Goal: Task Accomplishment & Management: Manage account settings

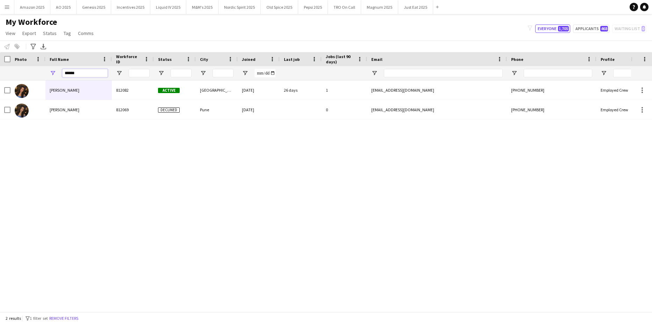
drag, startPoint x: 0, startPoint y: 0, endPoint x: -18, endPoint y: 77, distance: 79.3
click at [0, 77] on html "Menu Boards Boards Boards All jobs Status Workforce Workforce My Workforce Recr…" at bounding box center [326, 162] width 652 height 324
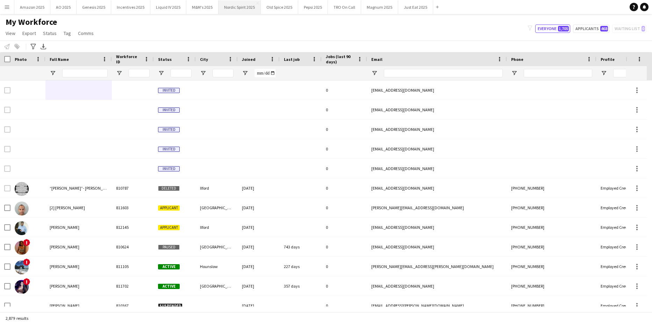
click at [219, 8] on button "Nordic Spirit 2025 Close" at bounding box center [240, 7] width 42 height 14
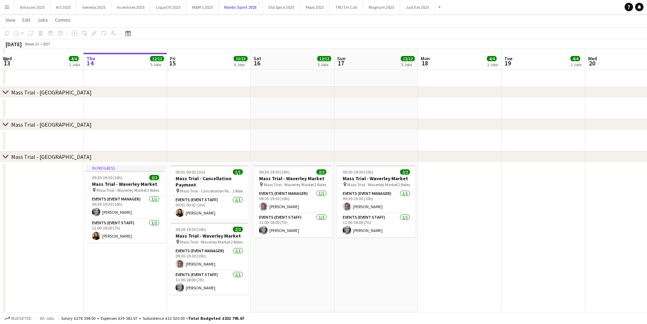
scroll to position [780, 0]
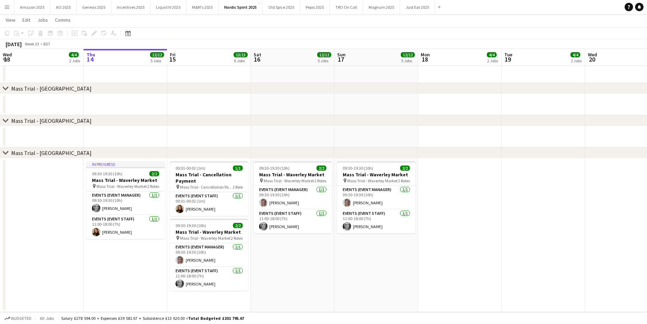
click at [513, 190] on app-date-cell at bounding box center [544, 235] width 84 height 154
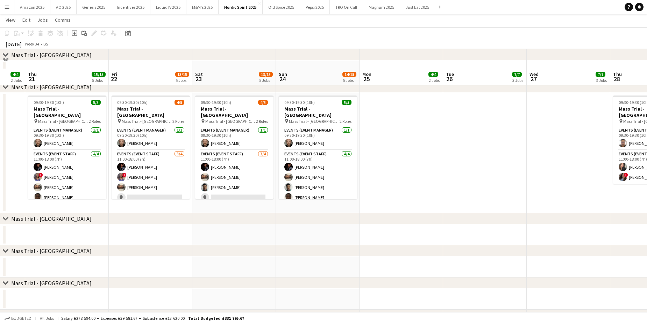
scroll to position [605, 0]
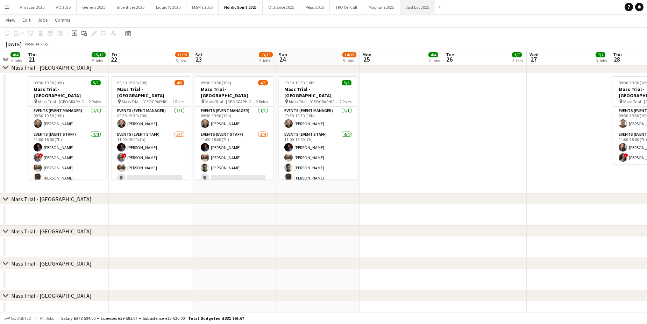
click at [400, 10] on button "Just Eat 2025 Close" at bounding box center [417, 7] width 35 height 14
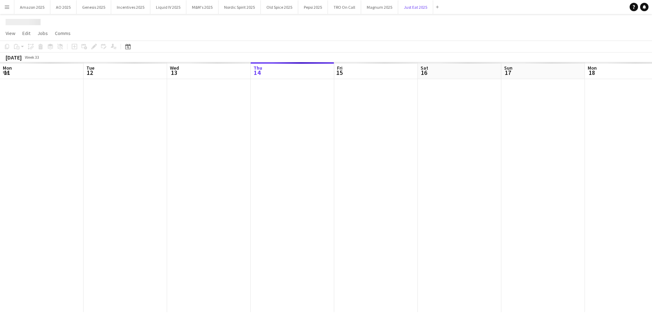
scroll to position [0, 167]
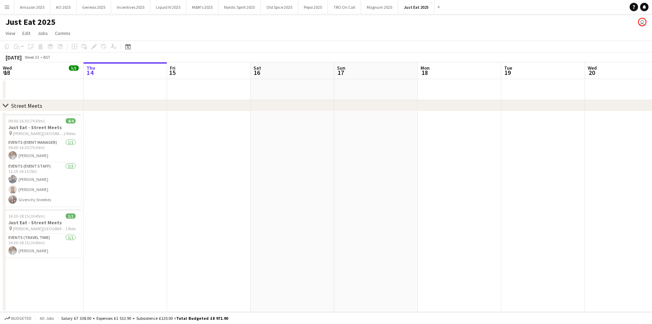
click at [132, 141] on app-date-cell at bounding box center [126, 211] width 84 height 201
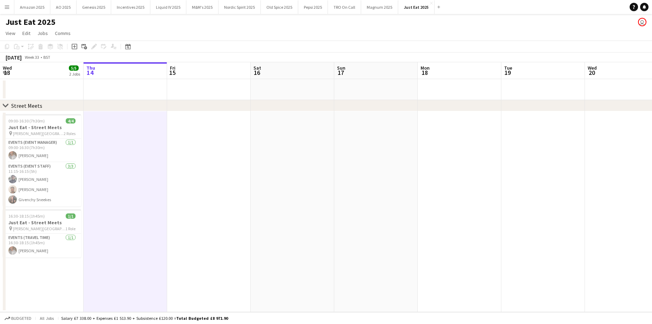
click at [234, 169] on app-date-cell at bounding box center [209, 211] width 84 height 201
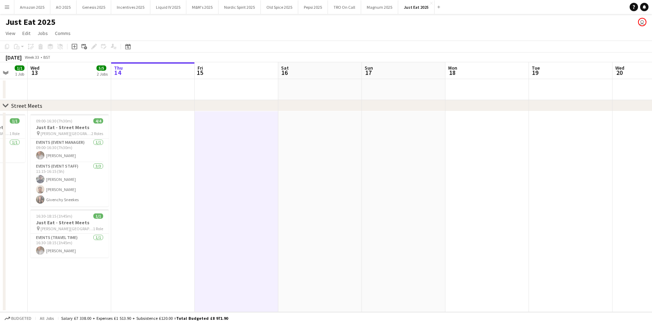
click at [211, 179] on app-date-cell at bounding box center [237, 211] width 84 height 201
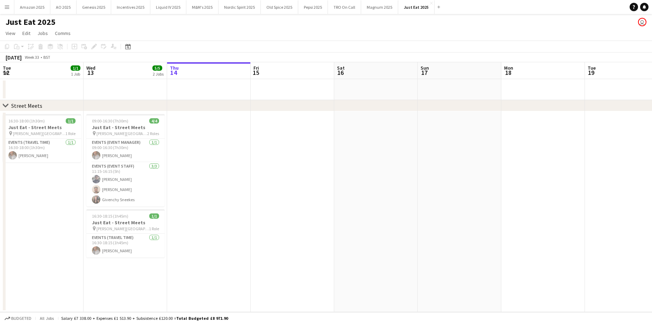
scroll to position [0, 166]
click at [125, 46] on div "Date picker" at bounding box center [128, 46] width 8 height 8
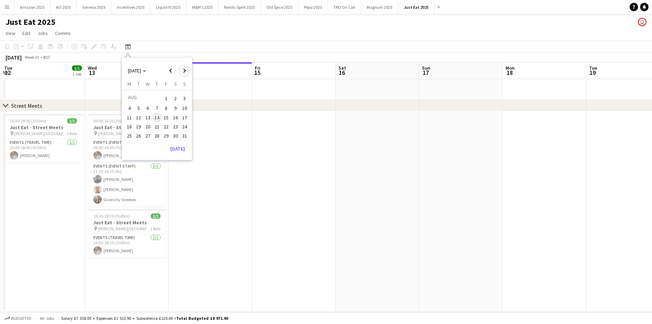
click at [183, 72] on span "Next month" at bounding box center [185, 71] width 14 height 14
click at [146, 117] on span "10" at bounding box center [148, 116] width 8 height 8
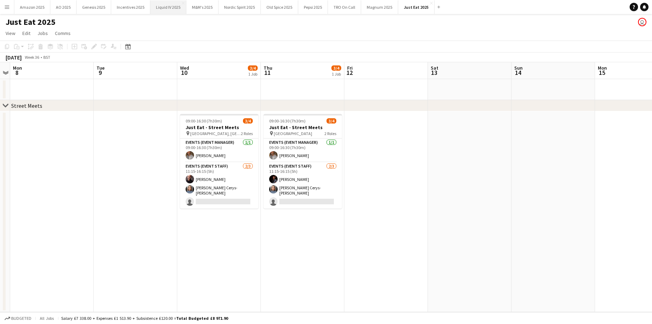
click at [157, 9] on button "Liquid IV 2025 Close" at bounding box center [168, 7] width 36 height 14
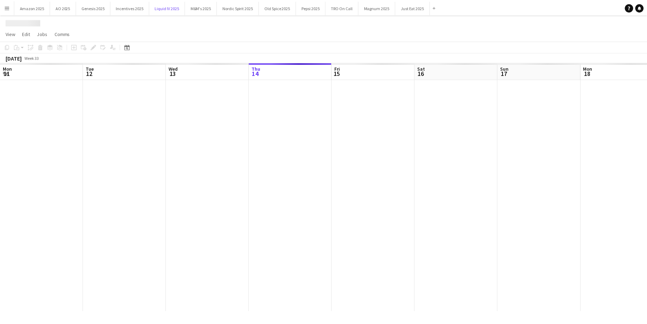
scroll to position [0, 167]
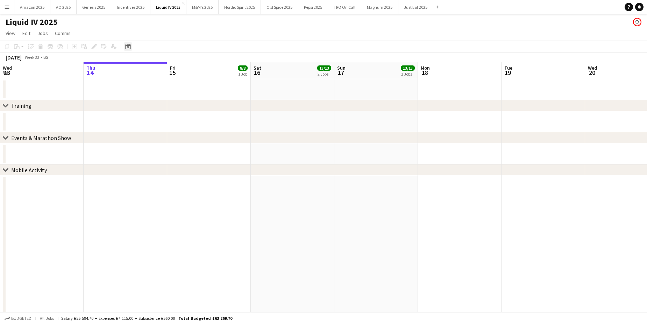
click at [131, 48] on div "Date picker" at bounding box center [128, 46] width 8 height 8
click at [170, 126] on span "22" at bounding box center [166, 126] width 8 height 8
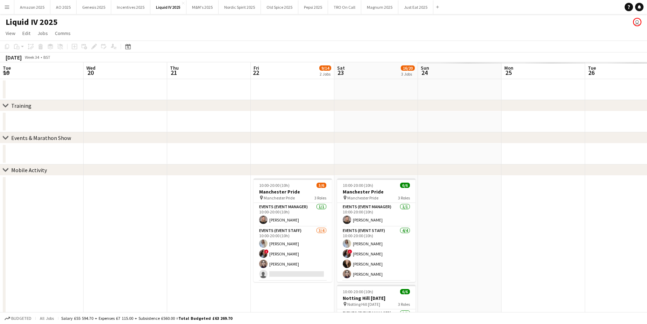
scroll to position [0, 241]
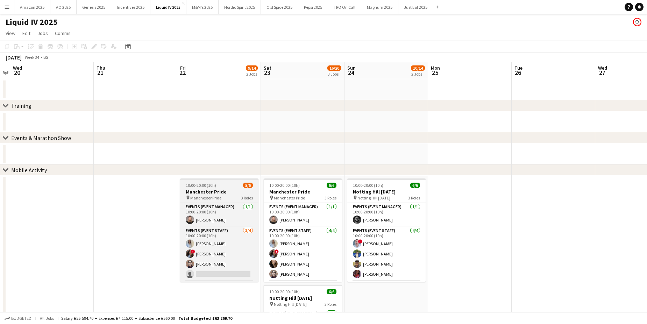
drag, startPoint x: 222, startPoint y: 186, endPoint x: 217, endPoint y: 183, distance: 6.0
click at [222, 186] on div "10:00-20:00 (10h) 5/6" at bounding box center [219, 185] width 78 height 5
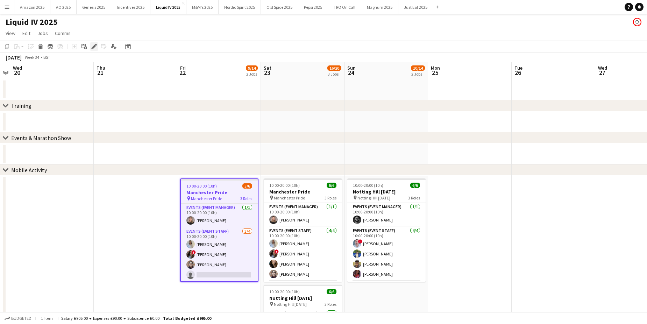
click at [93, 47] on icon at bounding box center [94, 47] width 4 height 4
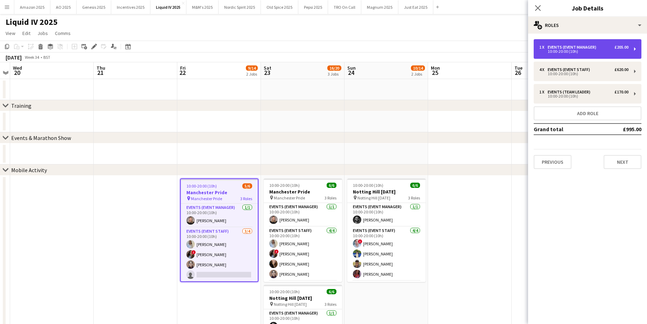
click at [575, 48] on div "Events (Event Manager)" at bounding box center [573, 47] width 51 height 5
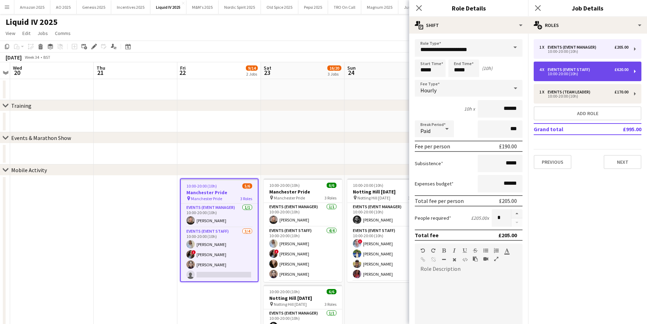
click at [574, 72] on div "10:00-20:00 (10h)" at bounding box center [583, 73] width 89 height 3
type input "**********"
type input "******"
type input "*"
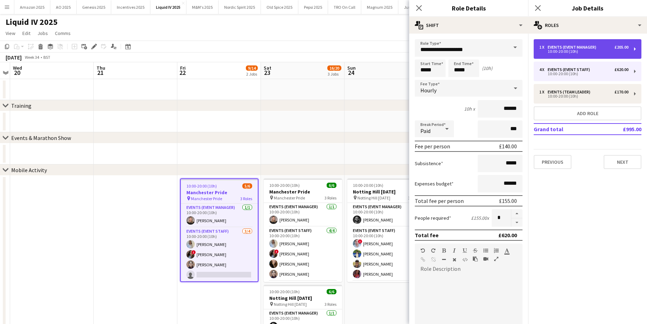
click at [571, 51] on div "10:00-20:00 (10h)" at bounding box center [583, 51] width 89 height 3
type input "**********"
type input "******"
type input "*"
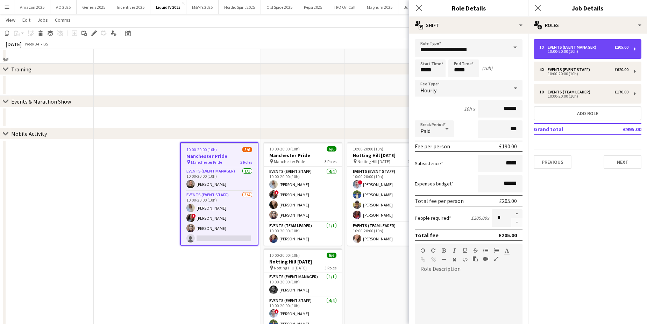
scroll to position [70, 0]
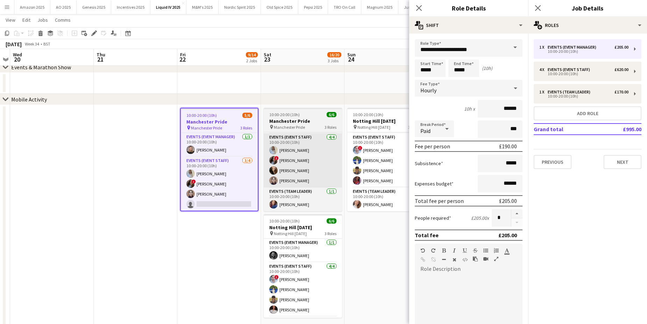
drag, startPoint x: 223, startPoint y: 205, endPoint x: 268, endPoint y: 186, distance: 49.1
click at [223, 205] on app-card-role "Events (Event Staff) 3/4 10:00-20:00 (10h) Nicole Wannie Short ! Marsha Hall Am…" at bounding box center [219, 184] width 77 height 54
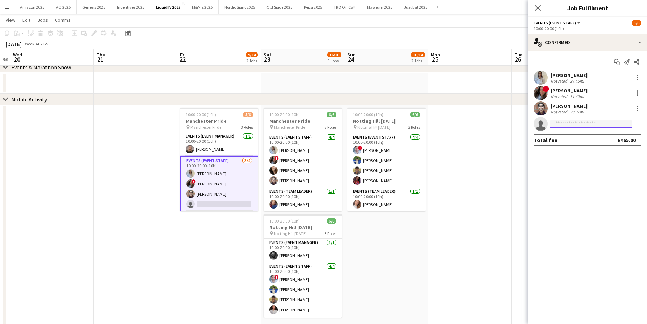
click at [560, 124] on input at bounding box center [591, 124] width 81 height 8
type input "****"
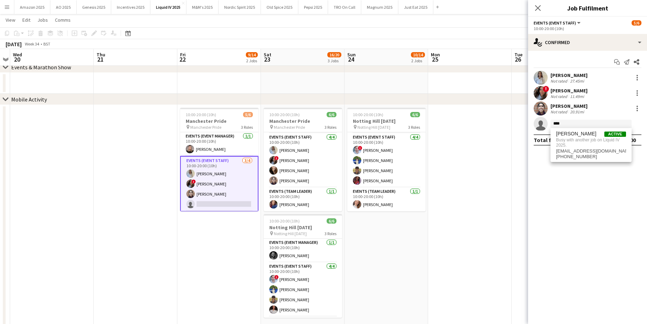
drag, startPoint x: 436, startPoint y: 213, endPoint x: 440, endPoint y: 210, distance: 4.8
click at [436, 213] on app-date-cell at bounding box center [470, 218] width 84 height 227
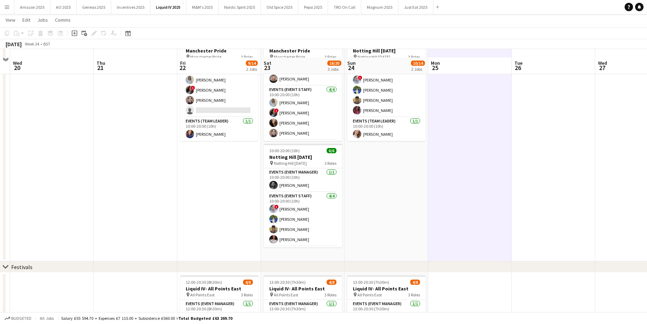
scroll to position [140, 0]
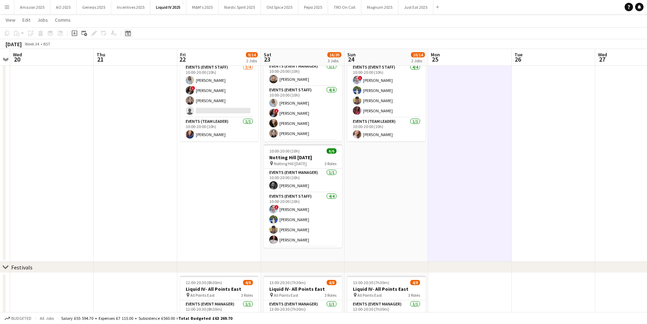
click at [127, 33] on icon "Date picker" at bounding box center [128, 33] width 6 height 6
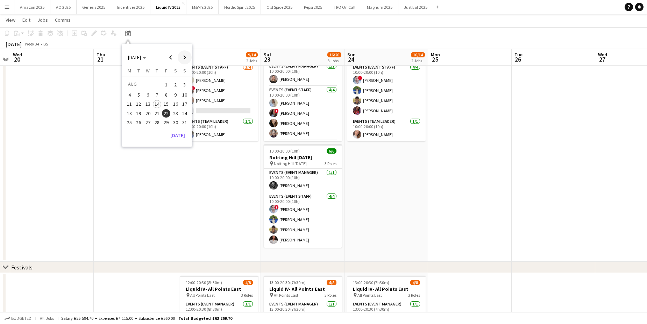
click at [187, 56] on span "Next month" at bounding box center [185, 57] width 14 height 14
click at [184, 95] on span "7" at bounding box center [185, 93] width 8 height 8
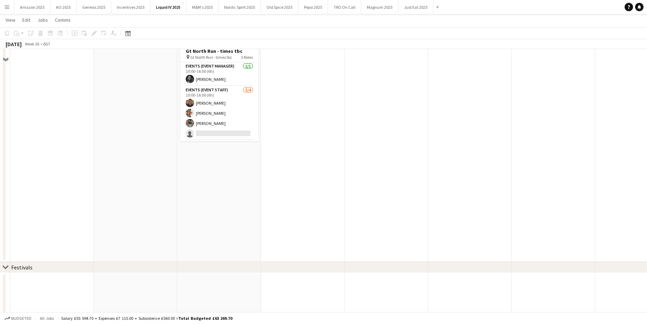
scroll to position [105, 0]
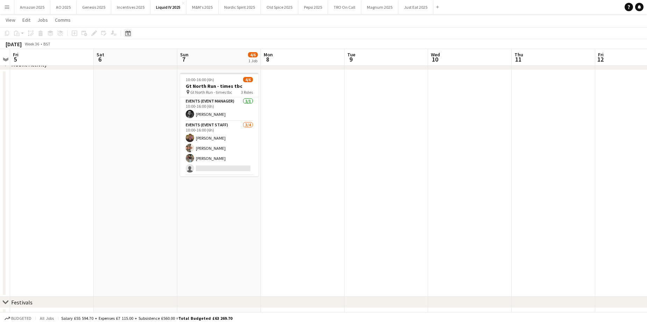
click at [129, 34] on icon "Date picker" at bounding box center [128, 33] width 6 height 6
click at [172, 57] on span "Previous month" at bounding box center [171, 57] width 14 height 14
click at [164, 114] on span "22" at bounding box center [166, 113] width 8 height 8
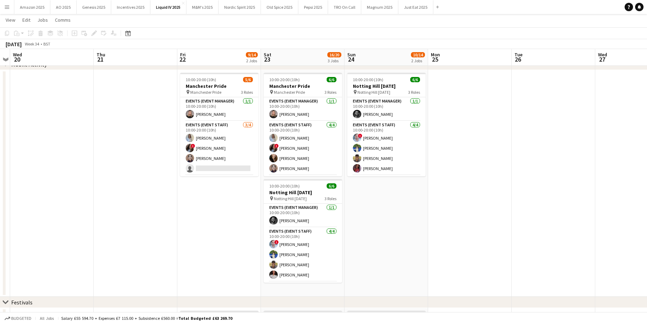
click at [217, 202] on app-date-cell "10:00-20:00 (10h) 5/6 Manchester Pride pin Manchester Pride 3 Roles Events (Eve…" at bounding box center [219, 183] width 84 height 227
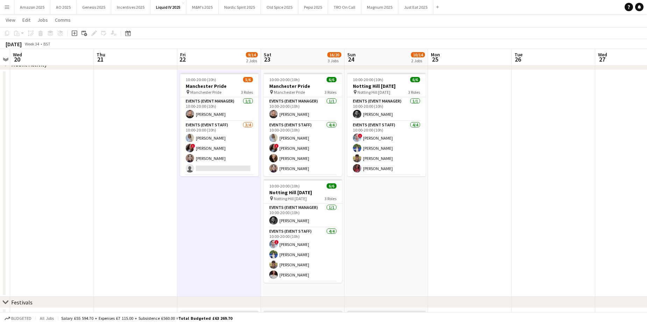
click at [148, 120] on app-date-cell at bounding box center [136, 183] width 84 height 227
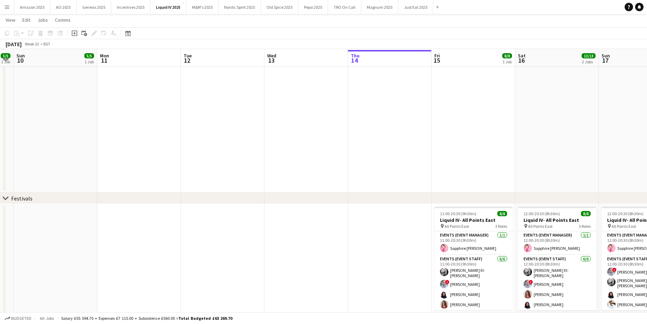
scroll to position [210, 0]
click at [382, 227] on app-date-cell at bounding box center [390, 263] width 84 height 120
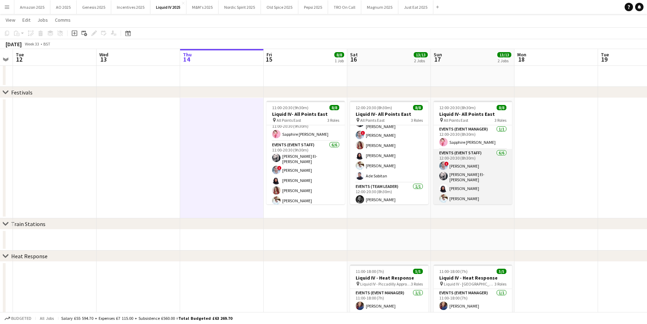
scroll to position [43, 0]
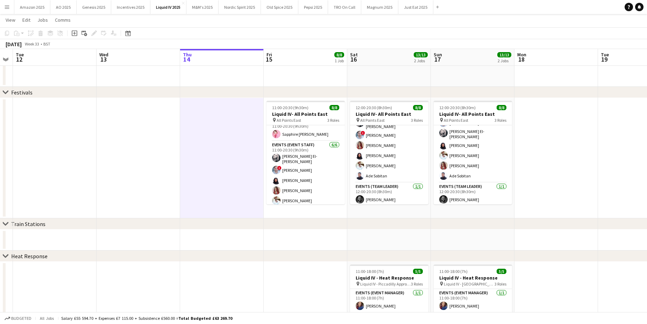
click at [607, 151] on app-date-cell at bounding box center [640, 158] width 84 height 120
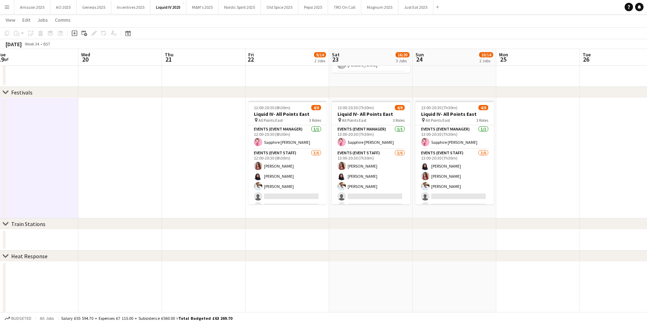
scroll to position [0, 270]
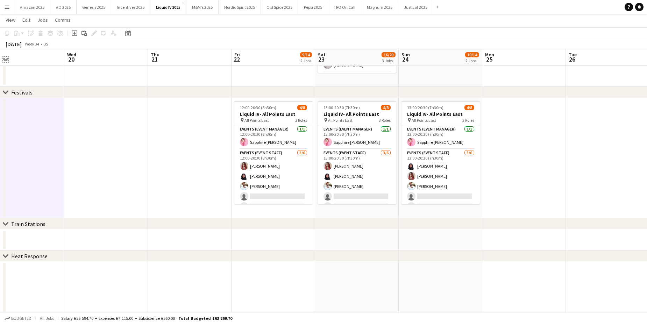
click at [8, 57] on app-icon "Expand/collapse" at bounding box center [6, 59] width 6 height 7
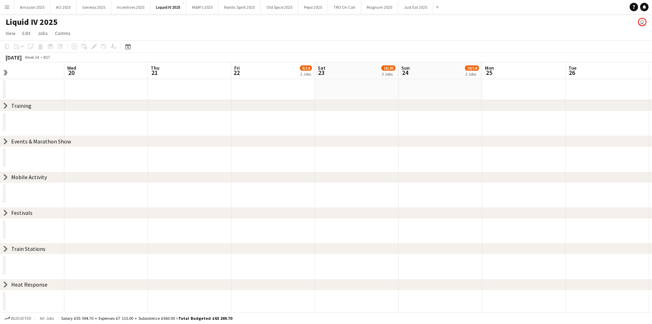
click at [5, 286] on icon at bounding box center [5, 284] width 3 height 5
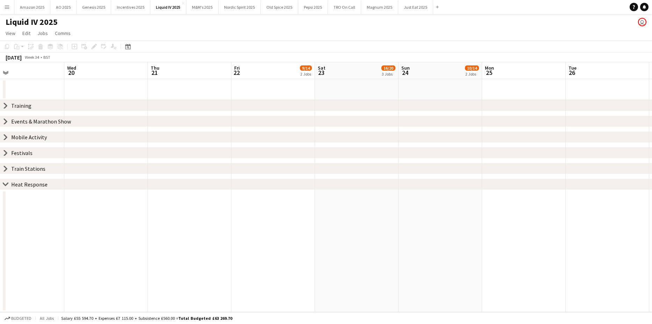
click at [204, 225] on app-date-cell at bounding box center [190, 251] width 84 height 122
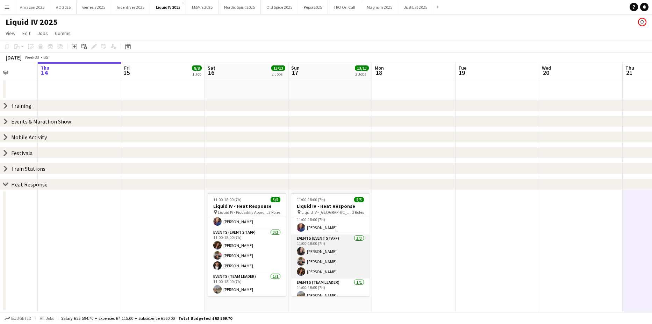
scroll to position [13, 0]
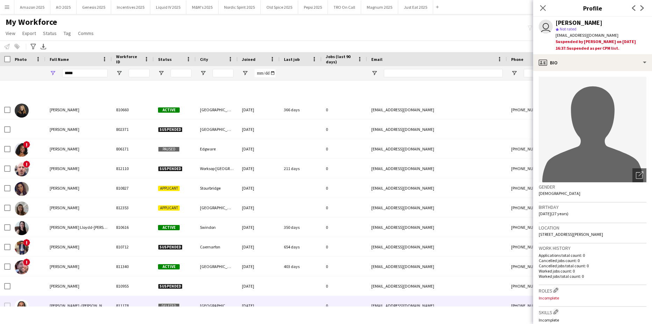
scroll to position [225, 0]
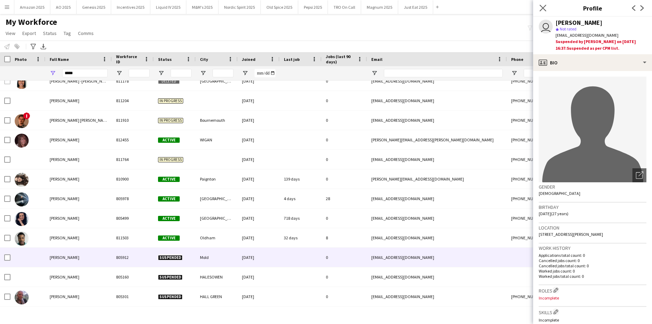
drag, startPoint x: 544, startPoint y: 9, endPoint x: 539, endPoint y: 10, distance: 4.6
click at [543, 10] on icon "Close pop-in" at bounding box center [543, 8] width 7 height 7
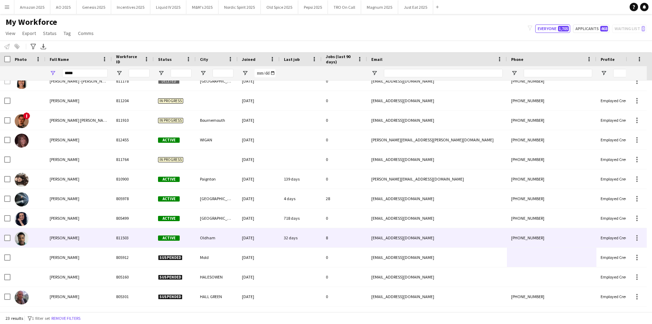
click at [92, 238] on div "olanrewaju Jones" at bounding box center [78, 237] width 66 height 19
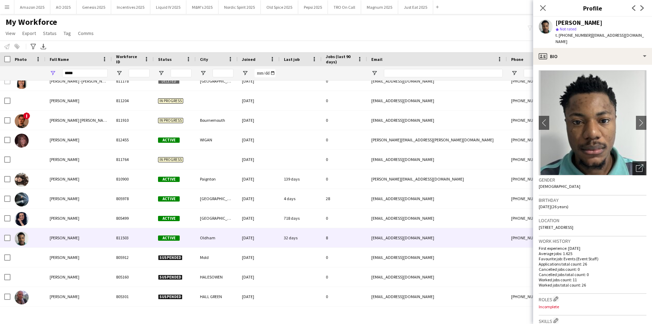
click at [636, 164] on icon "Open photos pop-in" at bounding box center [639, 167] width 7 height 7
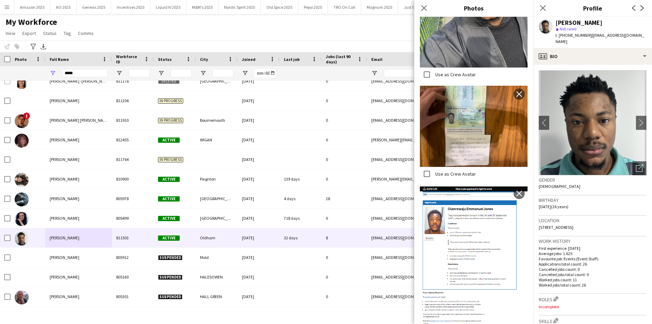
scroll to position [434, 0]
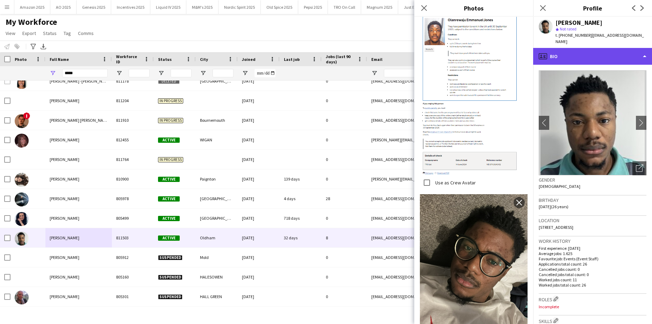
click at [624, 49] on div "profile Bio" at bounding box center [593, 56] width 119 height 17
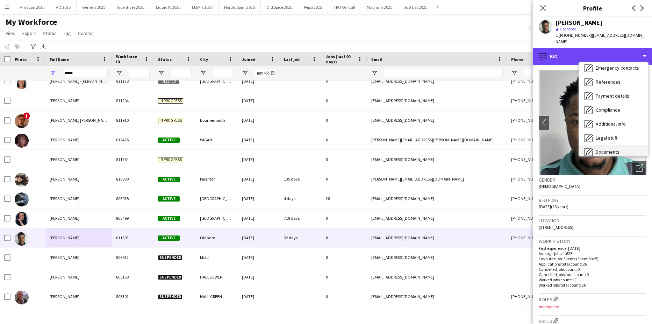
scroll to position [94, 0]
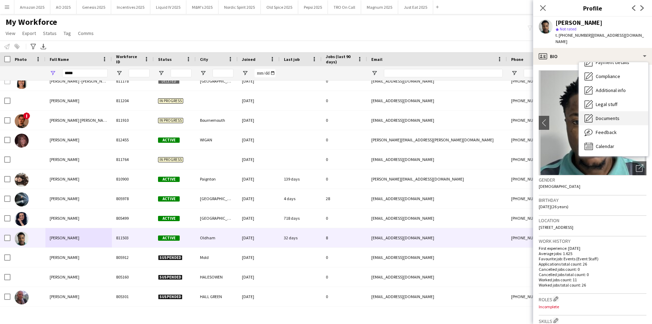
click at [611, 115] on span "Documents" at bounding box center [608, 118] width 24 height 6
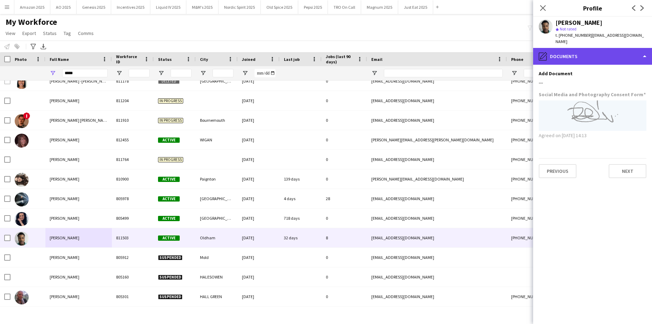
click at [638, 49] on div "pencil4 Documents" at bounding box center [593, 56] width 119 height 17
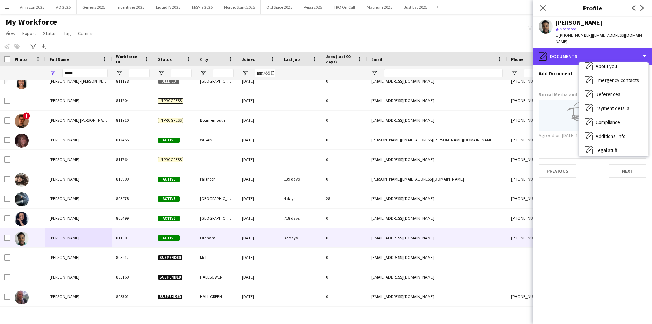
scroll to position [0, 0]
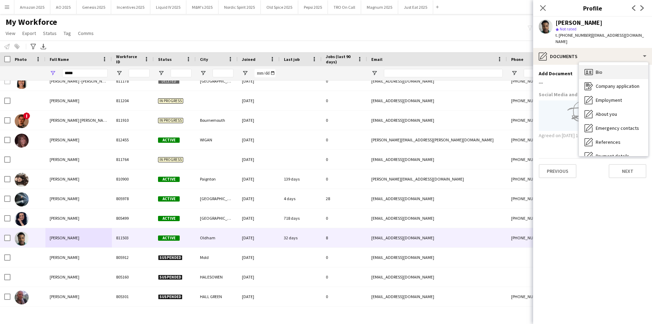
click at [599, 69] on span "Bio" at bounding box center [599, 72] width 7 height 6
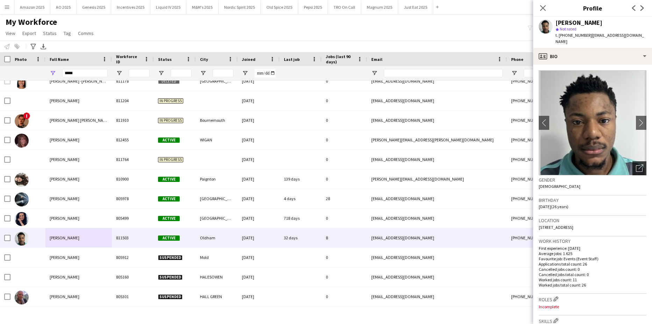
click at [636, 164] on icon "Open photos pop-in" at bounding box center [639, 167] width 7 height 7
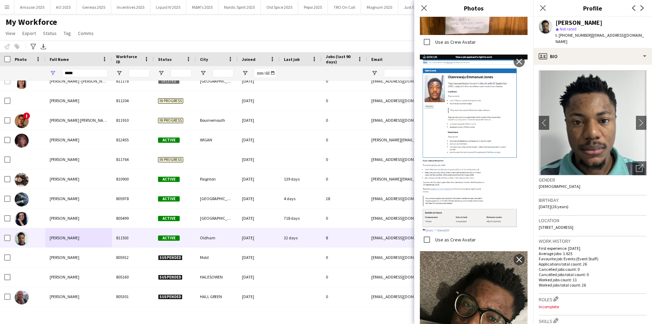
scroll to position [434, 0]
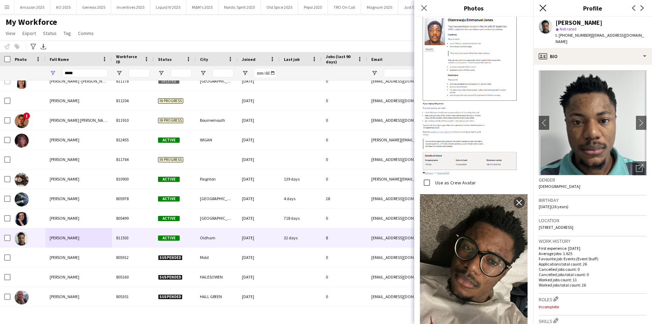
click at [544, 7] on icon at bounding box center [543, 8] width 7 height 7
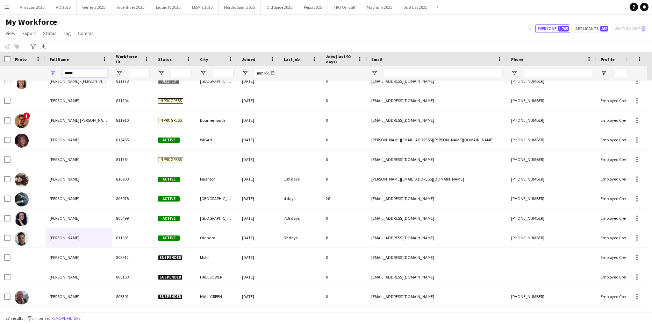
drag, startPoint x: 80, startPoint y: 71, endPoint x: -25, endPoint y: 83, distance: 105.9
click at [0, 83] on html "Menu Boards Boards Boards All jobs Status Workforce Workforce My Workforce Recr…" at bounding box center [326, 162] width 652 height 324
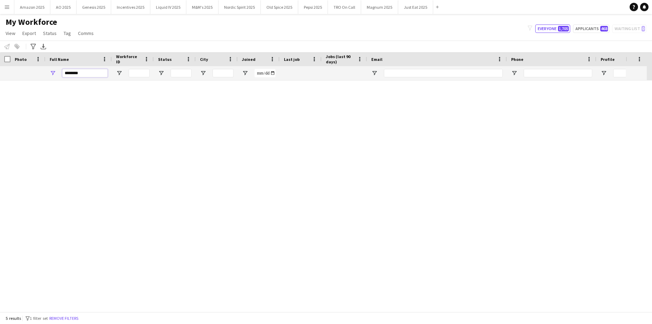
scroll to position [0, 0]
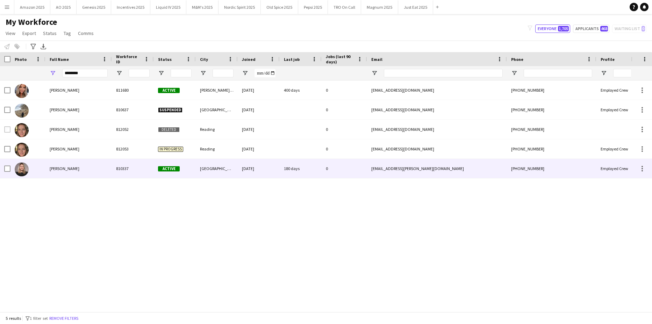
click at [93, 169] on div "Ashleigh-Sue Moore" at bounding box center [78, 168] width 66 height 19
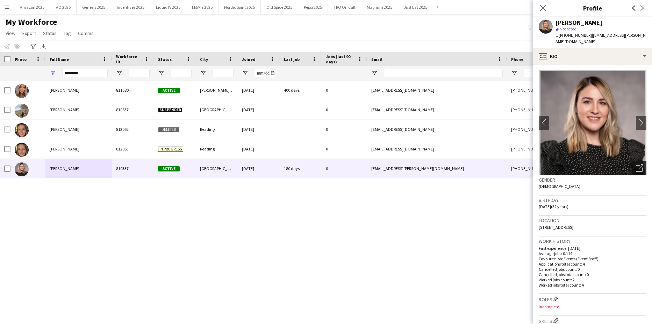
click at [633, 161] on div "Open photos pop-in" at bounding box center [640, 168] width 14 height 14
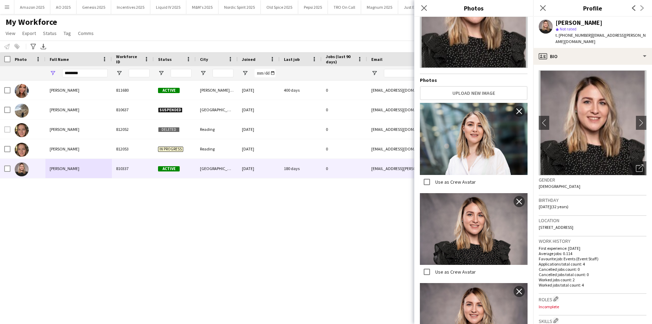
scroll to position [99, 0]
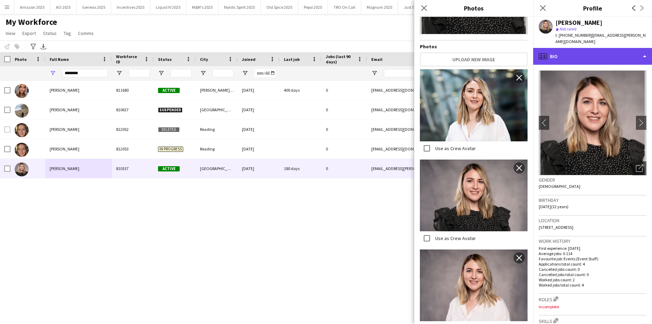
click at [621, 50] on div "profile Bio" at bounding box center [593, 56] width 119 height 17
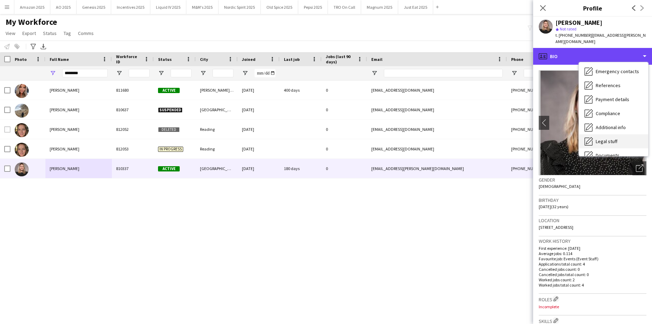
scroll to position [94, 0]
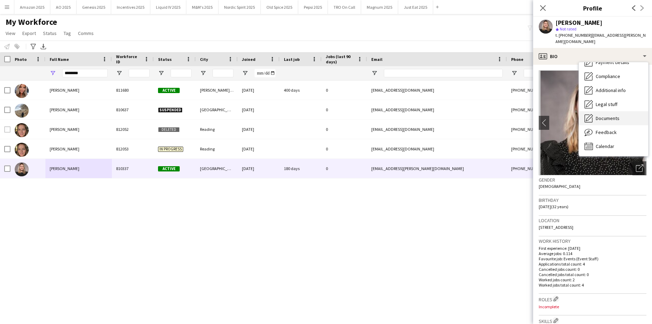
click at [614, 115] on span "Documents" at bounding box center [608, 118] width 24 height 6
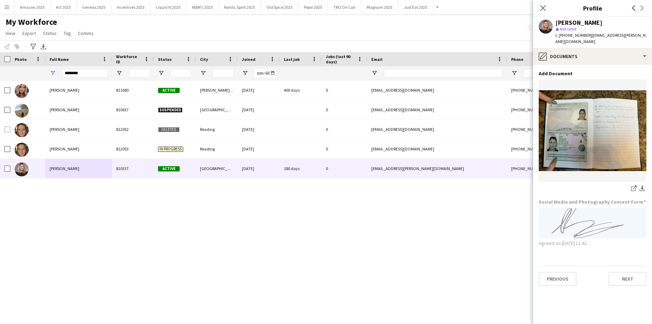
click at [470, 239] on div "Ashleigh Fielding 810637 Suspended Bristol 09-07-2023 0 ashleighlian@gmail.com …" at bounding box center [315, 193] width 631 height 226
drag, startPoint x: 471, startPoint y: 256, endPoint x: 468, endPoint y: 253, distance: 3.7
click at [471, 255] on div "Ashleigh Fielding 810637 Suspended Bristol 09-07-2023 0 ashleighlian@gmail.com …" at bounding box center [315, 193] width 631 height 226
drag, startPoint x: 104, startPoint y: 69, endPoint x: 89, endPoint y: 69, distance: 15.7
click at [89, 69] on div "********" at bounding box center [84, 73] width 45 height 14
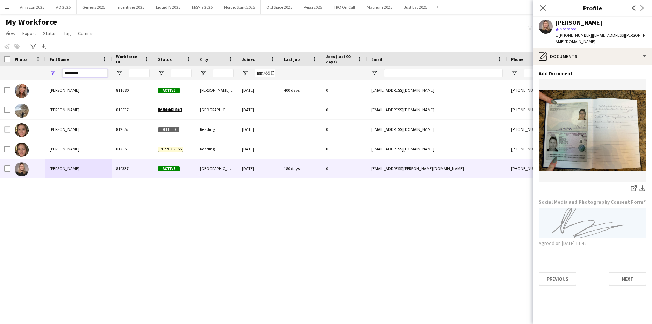
drag, startPoint x: 88, startPoint y: 71, endPoint x: -122, endPoint y: 78, distance: 210.4
click at [0, 78] on html "Menu Boards Boards Boards All jobs Status Workforce Workforce My Workforce Recr…" at bounding box center [326, 162] width 652 height 324
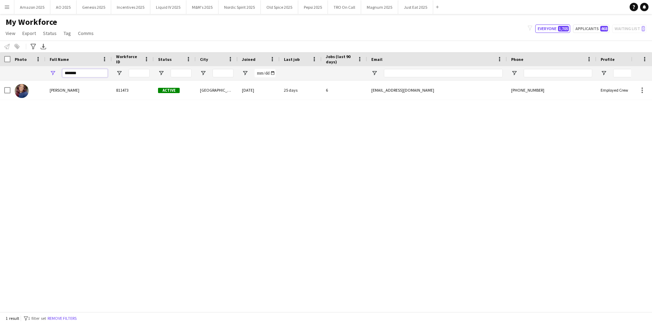
type input "*******"
click at [54, 142] on div "abby thomas 811473 Active Leeds 21-05-2024 25 days 6 abbyxthomas@gmail.com +447…" at bounding box center [315, 193] width 631 height 226
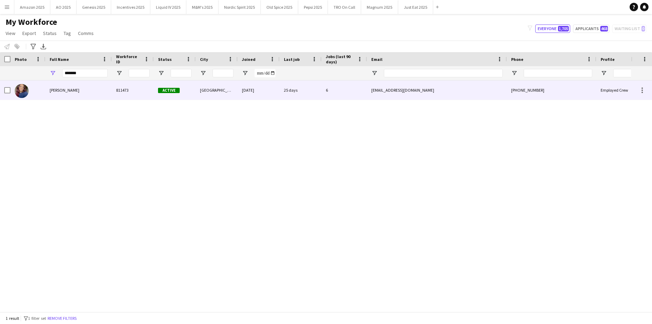
click at [63, 85] on div "abby thomas" at bounding box center [78, 89] width 66 height 19
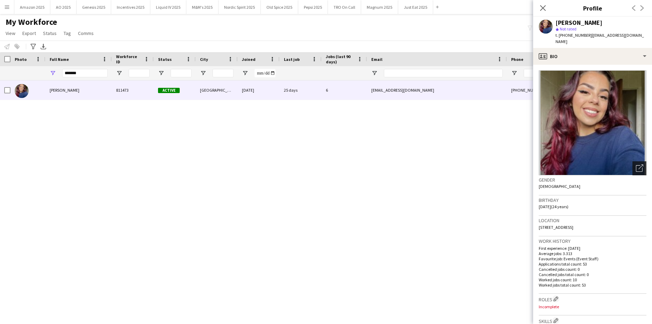
click at [636, 164] on icon "Open photos pop-in" at bounding box center [639, 167] width 7 height 7
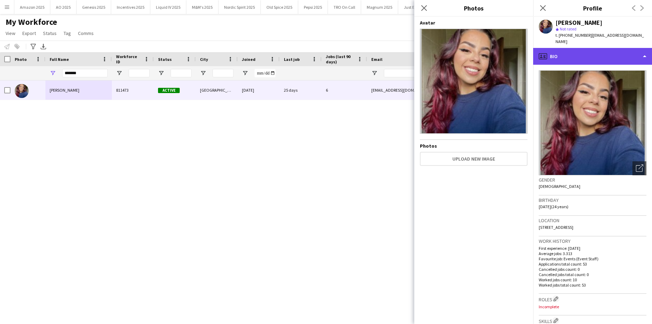
click at [637, 51] on div "profile Bio" at bounding box center [593, 56] width 119 height 17
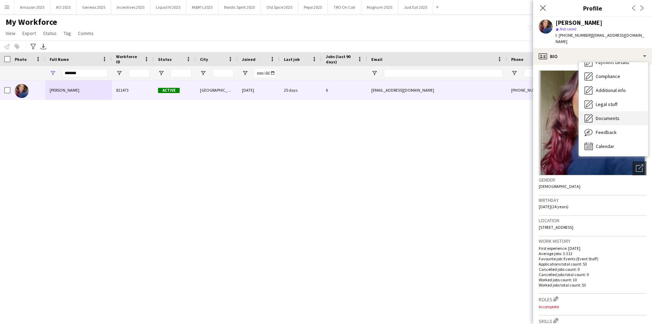
click at [621, 111] on div "Documents Documents" at bounding box center [613, 118] width 69 height 14
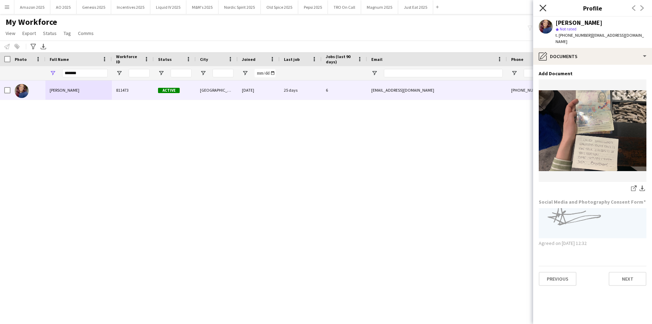
click at [542, 7] on icon at bounding box center [543, 8] width 7 height 7
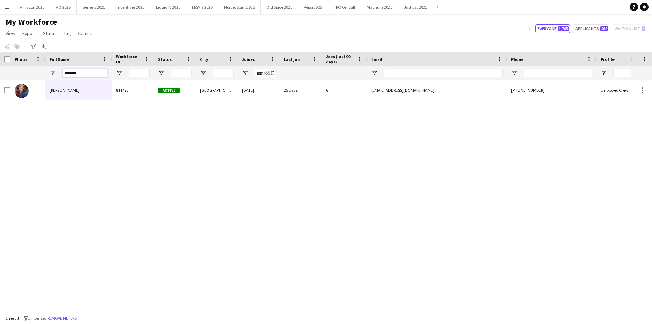
drag, startPoint x: 105, startPoint y: 75, endPoint x: -156, endPoint y: 64, distance: 260.9
click at [0, 64] on html "Menu Boards Boards Boards All jobs Status Workforce Workforce My Workforce Recr…" at bounding box center [326, 162] width 652 height 324
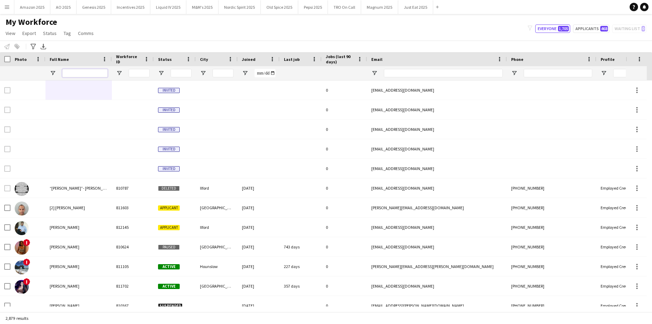
click at [92, 74] on input "Full Name Filter Input" at bounding box center [84, 73] width 45 height 8
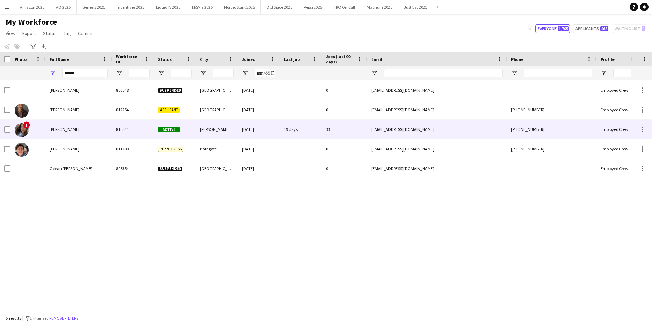
click at [60, 134] on div "Marsha Hall" at bounding box center [78, 129] width 66 height 19
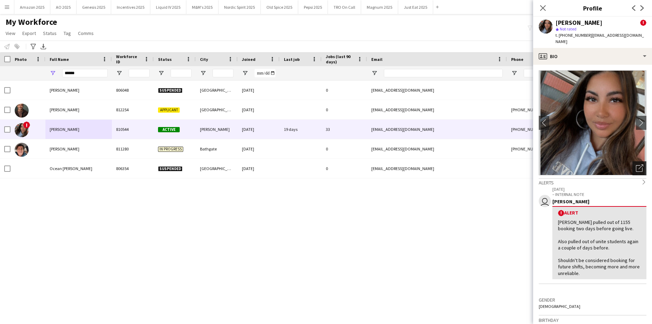
click at [640, 167] on div "Open photos pop-in" at bounding box center [640, 168] width 14 height 14
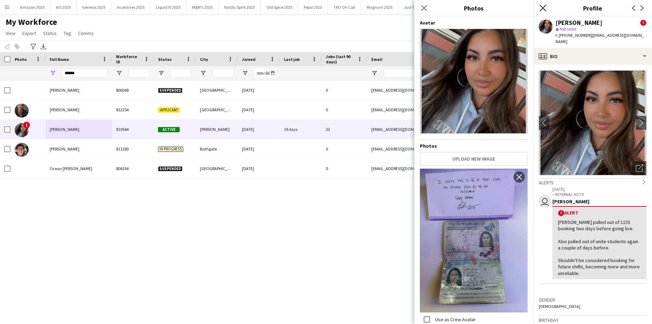
click at [541, 9] on icon "Close pop-in" at bounding box center [543, 8] width 7 height 7
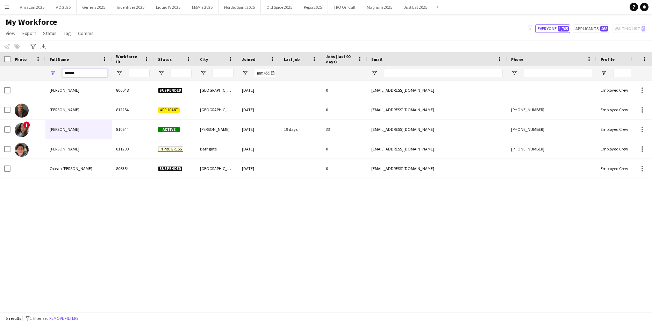
drag, startPoint x: 81, startPoint y: 77, endPoint x: -255, endPoint y: 98, distance: 336.5
click at [0, 98] on html "Menu Boards Boards Boards All jobs Status Workforce Workforce My Workforce Recr…" at bounding box center [326, 162] width 652 height 324
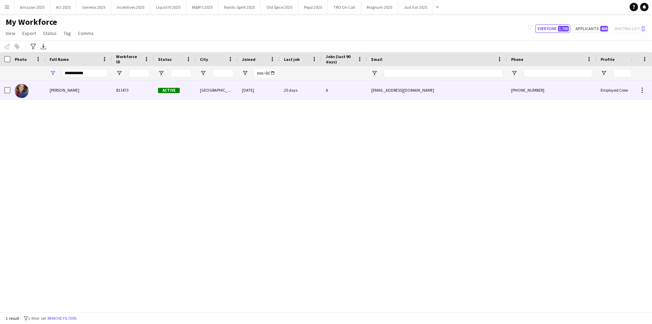
click at [47, 91] on div "abby thomas" at bounding box center [78, 89] width 66 height 19
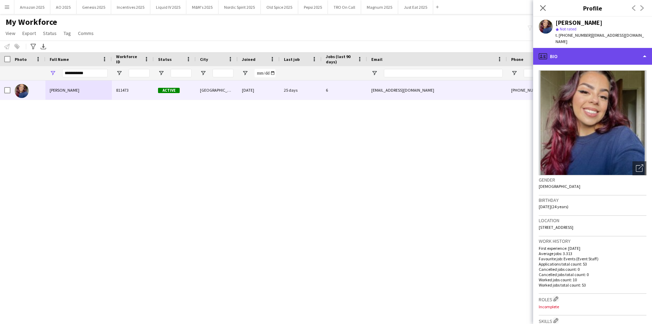
click at [615, 56] on div "profile Bio" at bounding box center [593, 56] width 119 height 17
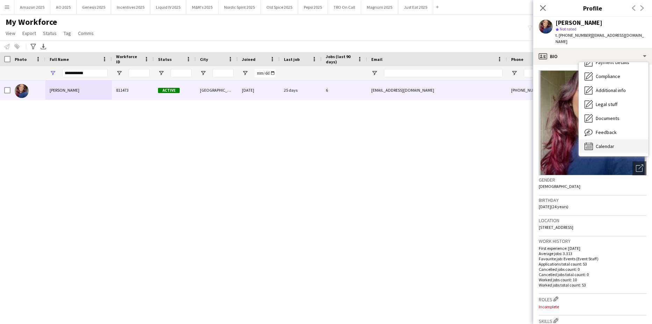
click at [613, 143] on span "Calendar" at bounding box center [605, 146] width 19 height 6
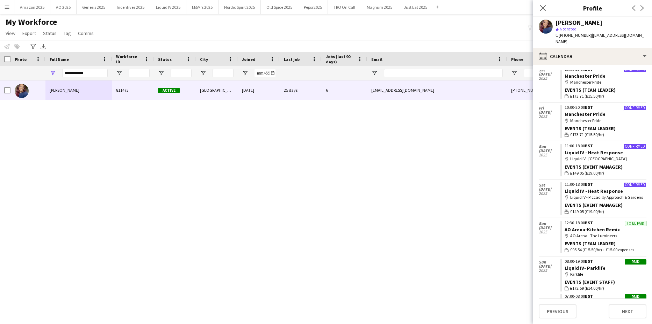
scroll to position [0, 0]
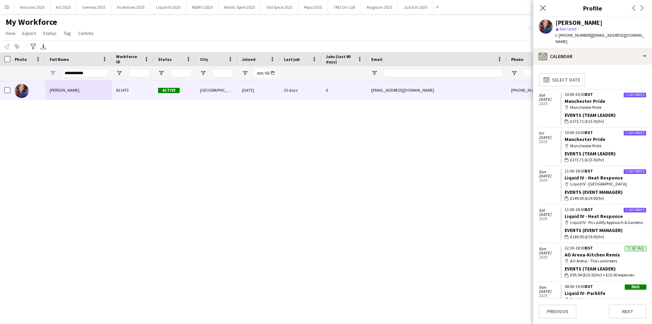
click at [473, 173] on div "abby thomas 811473 Active Leeds 21-05-2024 25 days 6 abbyxthomas@gmail.com +447…" at bounding box center [315, 193] width 631 height 226
click at [598, 136] on link "Manchester Pride" at bounding box center [585, 139] width 41 height 6
drag, startPoint x: 93, startPoint y: 78, endPoint x: 76, endPoint y: 76, distance: 16.9
click at [74, 78] on div "**********" at bounding box center [84, 73] width 45 height 14
drag, startPoint x: 93, startPoint y: 73, endPoint x: -236, endPoint y: 103, distance: 330.5
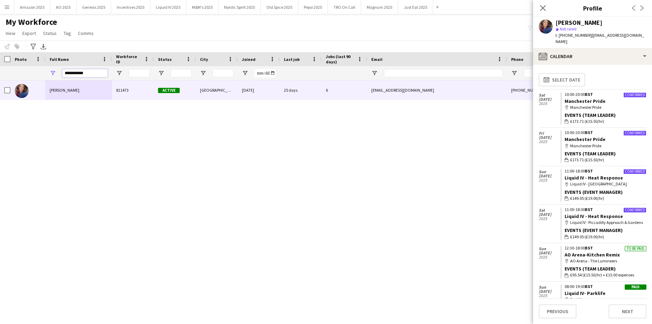
click at [0, 103] on html "Menu Boards Boards Boards All jobs Status Workforce Workforce My Workforce Recr…" at bounding box center [326, 162] width 652 height 324
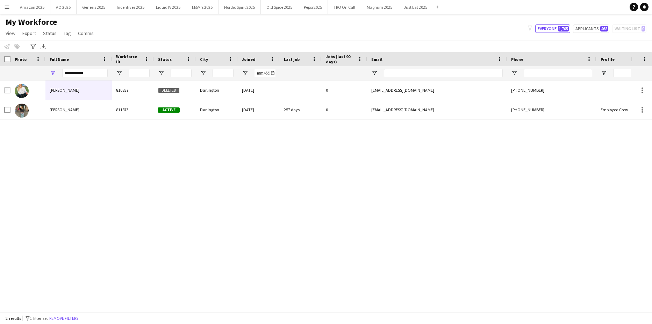
drag, startPoint x: 103, startPoint y: 251, endPoint x: 98, endPoint y: 243, distance: 9.1
click at [103, 251] on div "katie Hamilton 810837 Deleted Darlington 04-10-2023 0 katiehamilton99@hotmail.c…" at bounding box center [315, 193] width 631 height 226
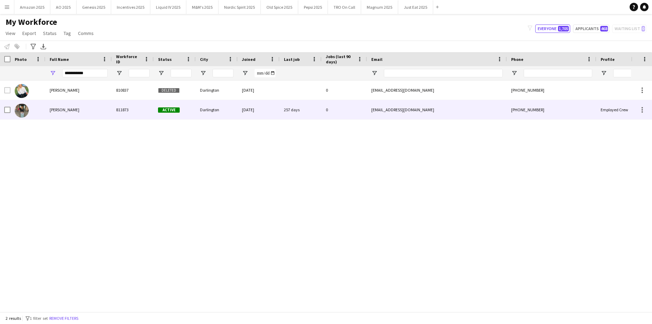
click at [66, 112] on span "Katie Hamilton" at bounding box center [65, 109] width 30 height 5
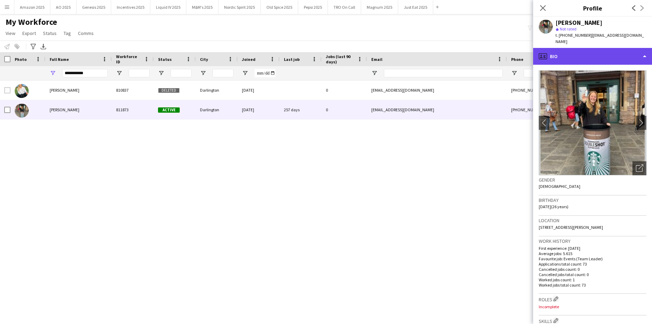
click at [622, 54] on div "profile Bio" at bounding box center [593, 56] width 119 height 17
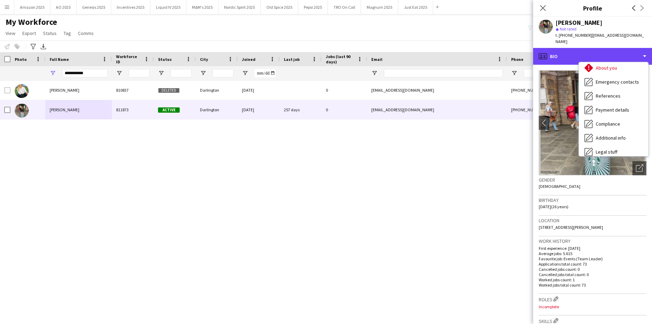
scroll to position [94, 0]
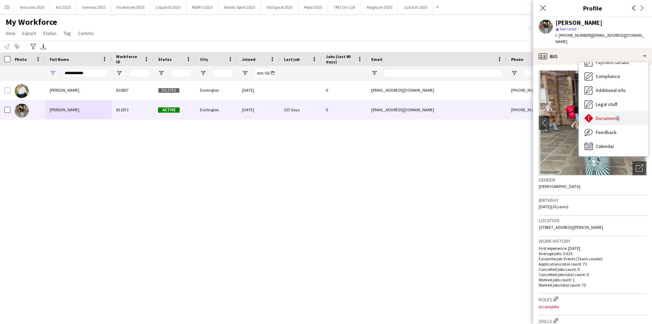
click at [618, 111] on div "Documents Documents" at bounding box center [613, 118] width 69 height 14
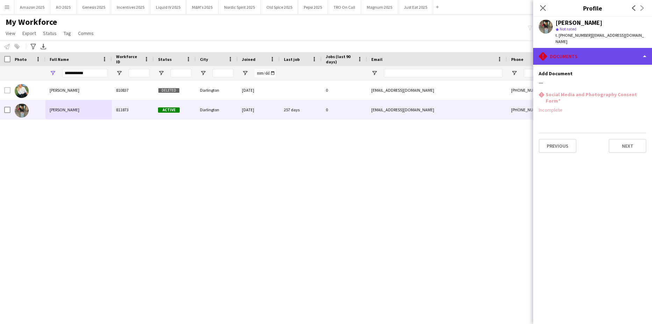
click at [637, 52] on div "rhombus-alert Documents" at bounding box center [593, 56] width 119 height 17
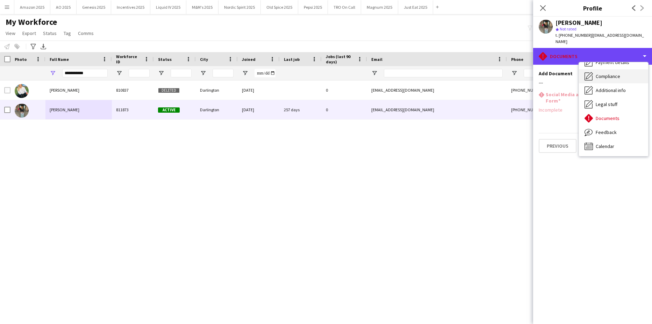
scroll to position [0, 0]
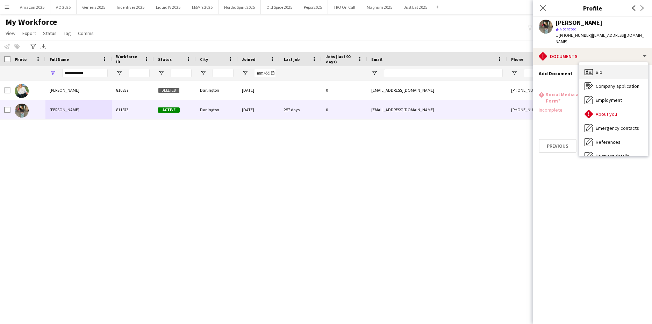
click at [614, 66] on div "Bio Bio" at bounding box center [613, 72] width 69 height 14
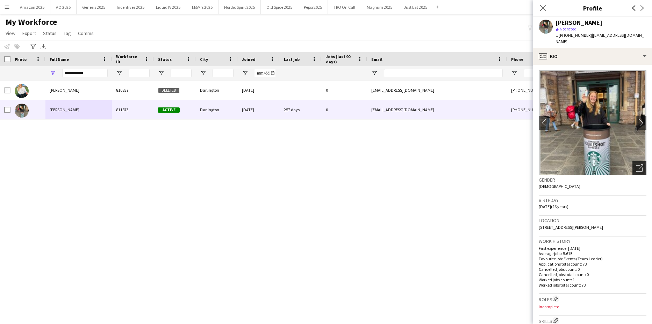
click at [639, 161] on div "Open photos pop-in" at bounding box center [640, 168] width 14 height 14
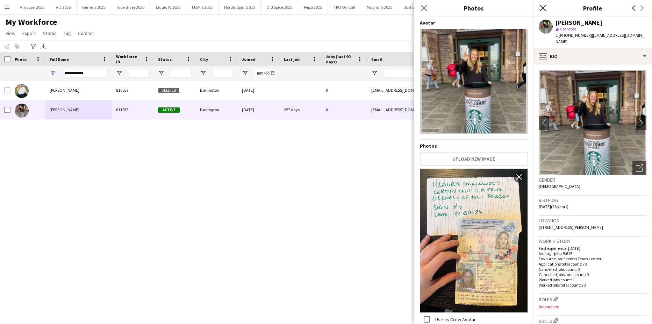
click at [544, 8] on icon "Close pop-in" at bounding box center [543, 8] width 7 height 7
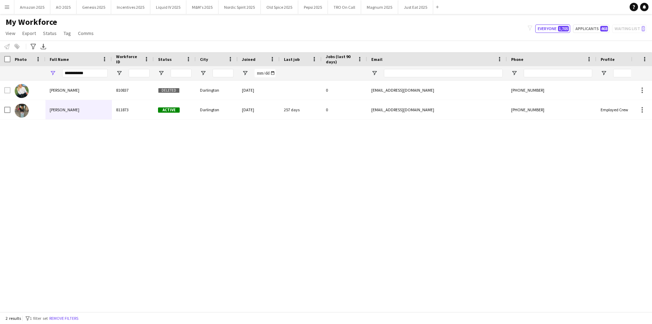
click at [322, 210] on div "katie Hamilton 810837 Deleted Darlington 04-10-2023 0 katiehamilton99@hotmail.c…" at bounding box center [315, 193] width 631 height 226
drag, startPoint x: 86, startPoint y: 73, endPoint x: -236, endPoint y: 75, distance: 322.6
click at [0, 75] on html "Menu Boards Boards Boards All jobs Status Workforce Workforce My Workforce Recr…" at bounding box center [326, 162] width 652 height 324
click at [69, 138] on div "katie Hamilton 810837 Deleted Darlington 04-10-2023 0 katiehamilton99@hotmail.c…" at bounding box center [315, 193] width 631 height 226
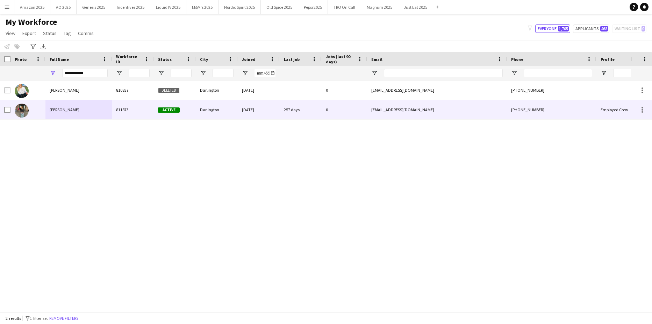
click at [54, 106] on div "Katie Hamilton" at bounding box center [78, 109] width 66 height 19
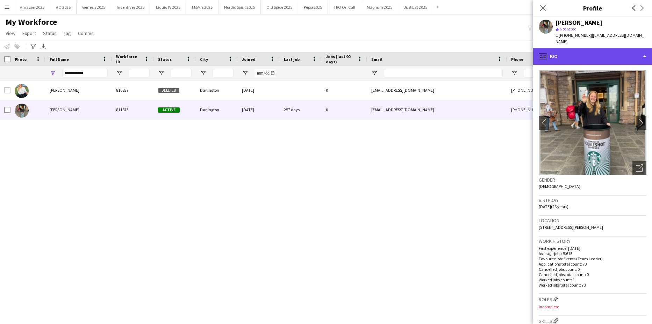
click at [585, 48] on div "profile Bio" at bounding box center [593, 56] width 119 height 17
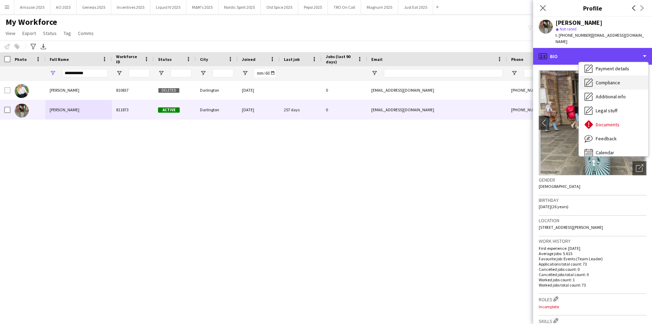
scroll to position [94, 0]
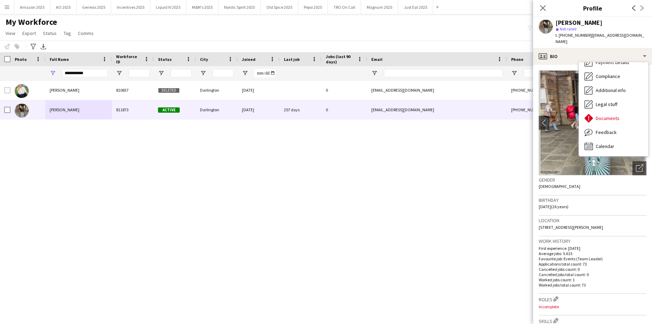
click at [378, 208] on div "katie Hamilton 810837 Deleted Darlington 04-10-2023 0 katiehamilton99@hotmail.c…" at bounding box center [315, 193] width 631 height 226
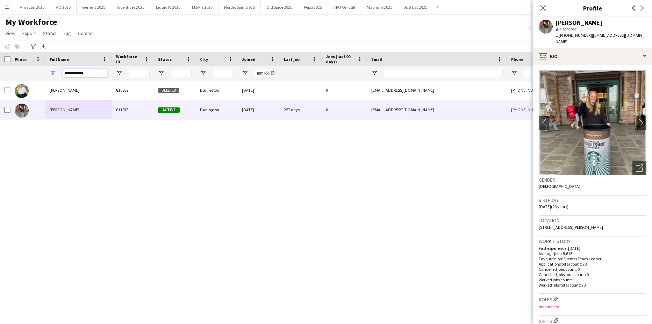
drag, startPoint x: 85, startPoint y: 71, endPoint x: 35, endPoint y: 91, distance: 53.8
click at [0, 86] on html "Menu Boards Boards Boards All jobs Status Workforce Workforce My Workforce Recr…" at bounding box center [326, 162] width 652 height 324
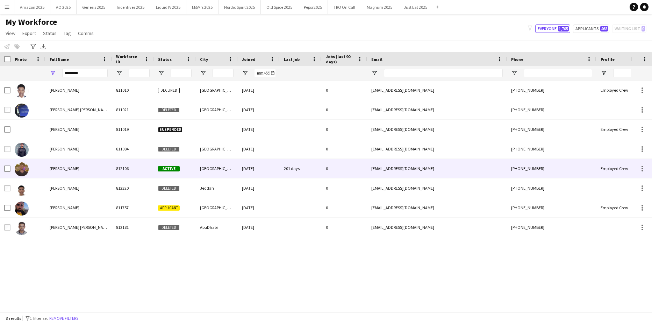
click at [66, 165] on div "Abdullah shkry alsalih" at bounding box center [78, 168] width 66 height 19
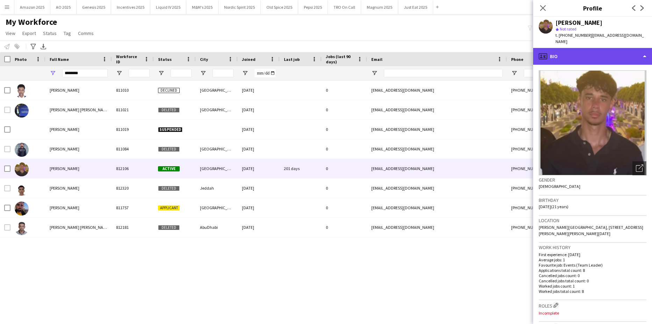
click at [614, 48] on div "profile Bio" at bounding box center [593, 56] width 119 height 17
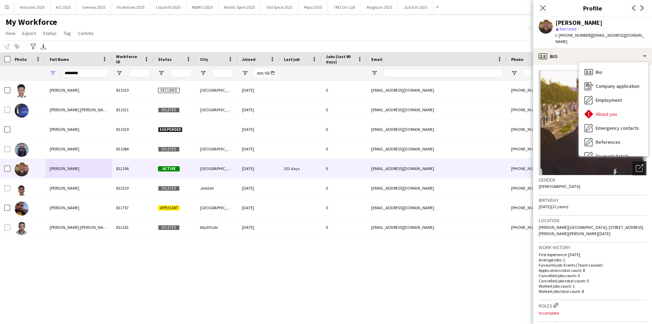
click at [633, 162] on div "Open photos pop-in" at bounding box center [640, 168] width 14 height 14
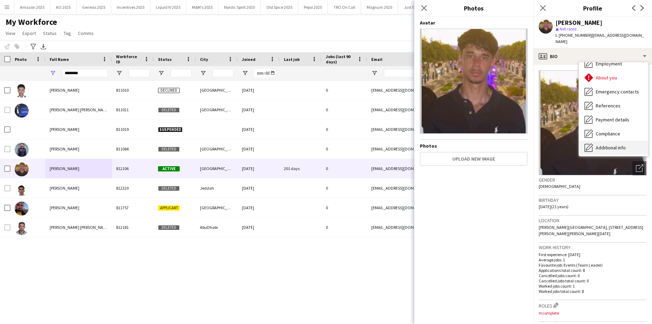
scroll to position [70, 0]
click at [620, 135] on div "Documents Documents" at bounding box center [613, 142] width 69 height 14
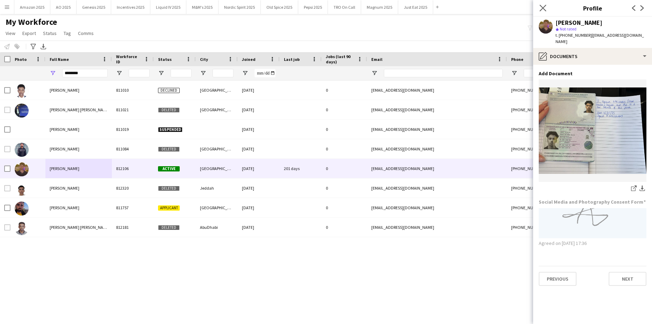
click at [547, 7] on app-icon "Close pop-in" at bounding box center [543, 8] width 10 height 10
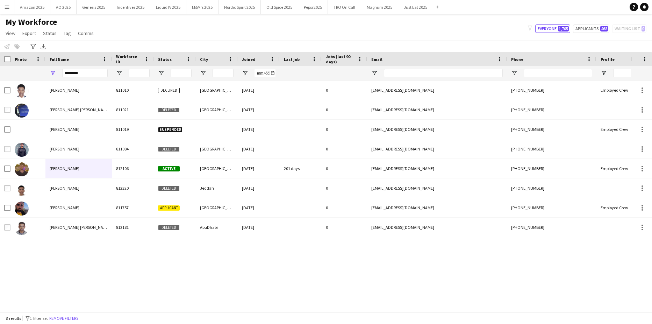
click at [0, 65] on html "Menu Boards Boards Boards All jobs Status Workforce Workforce My Workforce Recr…" at bounding box center [326, 162] width 652 height 324
drag, startPoint x: 96, startPoint y: 78, endPoint x: 93, endPoint y: 76, distance: 3.6
click at [96, 78] on div "********" at bounding box center [84, 73] width 45 height 14
drag, startPoint x: 92, startPoint y: 75, endPoint x: -22, endPoint y: 73, distance: 114.1
click at [0, 73] on html "Menu Boards Boards Boards All jobs Status Workforce Workforce My Workforce Recr…" at bounding box center [326, 162] width 652 height 324
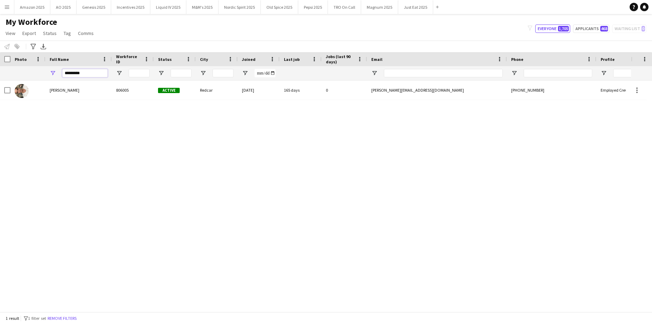
type input "*********"
click at [121, 193] on div "Hannah McNicholas 806005 Active Redcar 29-06-2022 165 days 0 hannahmcnicholas@h…" at bounding box center [313, 193] width 626 height 226
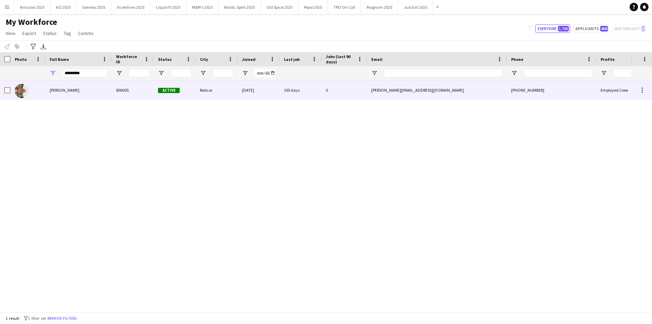
click at [75, 89] on span "Hannah McNicholas" at bounding box center [65, 89] width 30 height 5
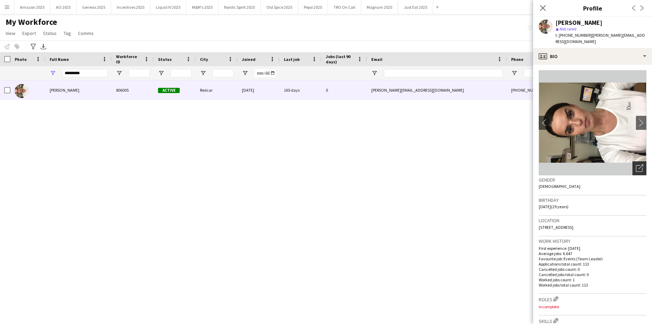
click at [636, 167] on icon "Open photos pop-in" at bounding box center [639, 167] width 7 height 7
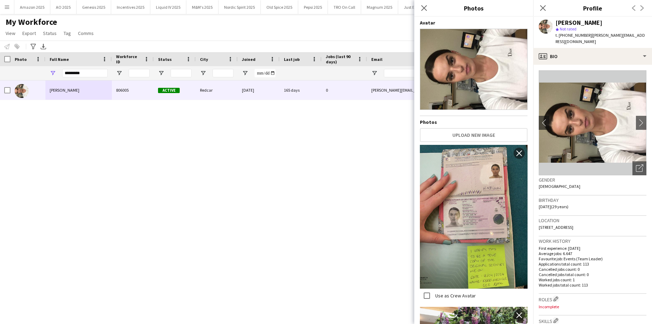
click at [368, 162] on div "Hannah McNicholas 806005 Active Redcar 29-06-2022 165 days 0 hannahmcnicholas@h…" at bounding box center [315, 193] width 631 height 226
click at [428, 9] on app-icon "Close pop-in" at bounding box center [424, 8] width 10 height 10
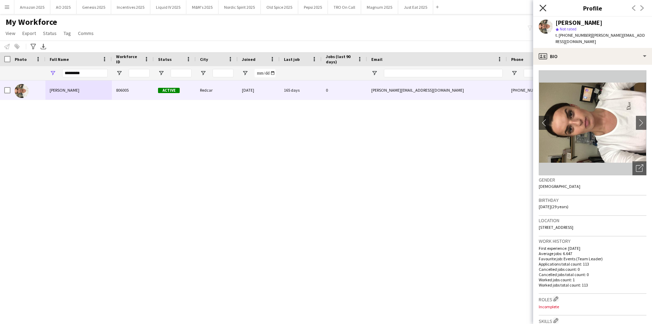
click at [544, 10] on icon "Close pop-in" at bounding box center [543, 8] width 7 height 7
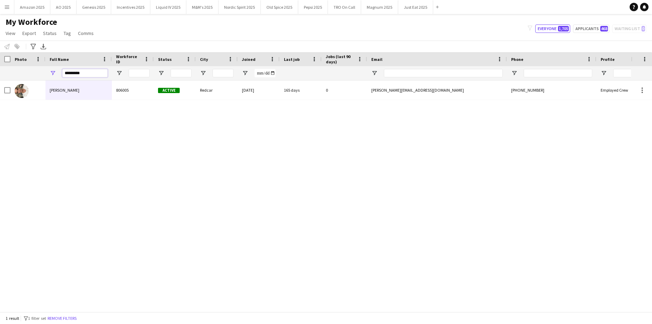
drag, startPoint x: 98, startPoint y: 72, endPoint x: -112, endPoint y: 77, distance: 210.0
click at [0, 77] on html "Menu Boards Boards Boards All jobs Status Workforce Workforce My Workforce Recr…" at bounding box center [326, 162] width 652 height 324
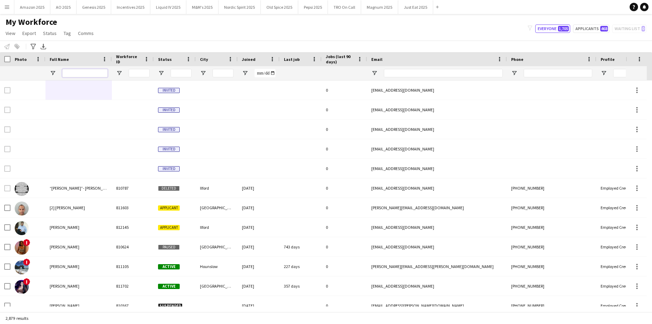
click at [86, 77] on input "Full Name Filter Input" at bounding box center [84, 73] width 45 height 8
click at [79, 71] on input "Full Name Filter Input" at bounding box center [84, 73] width 45 height 8
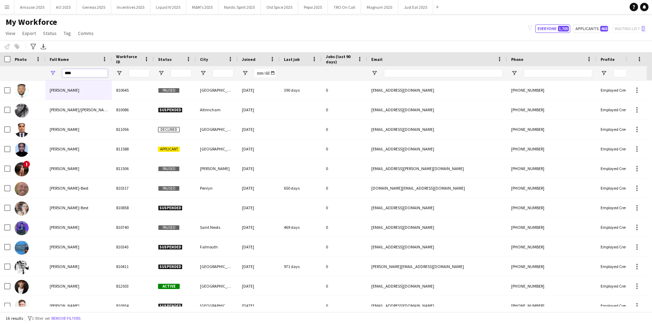
click at [86, 72] on input "***" at bounding box center [84, 73] width 45 height 8
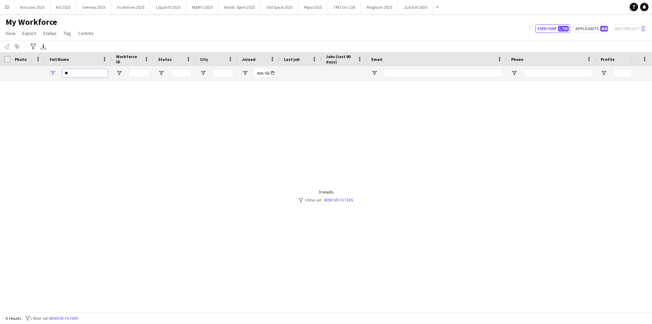
type input "*"
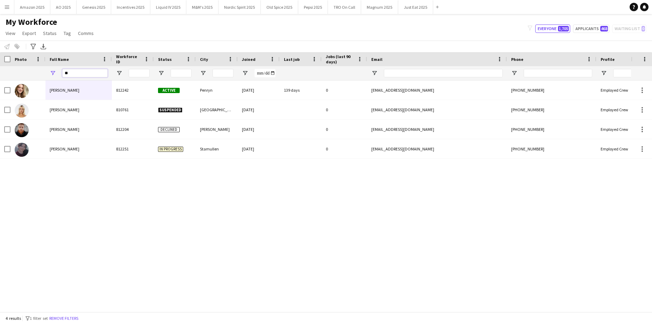
type input "*"
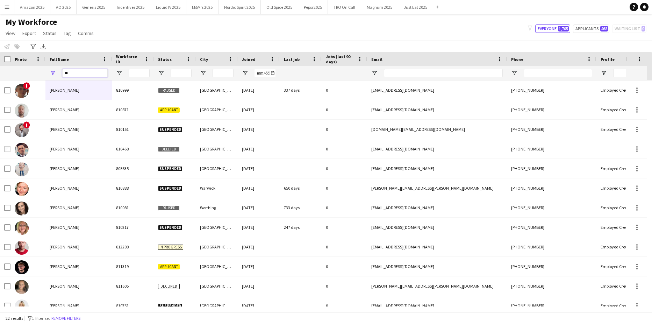
type input "*"
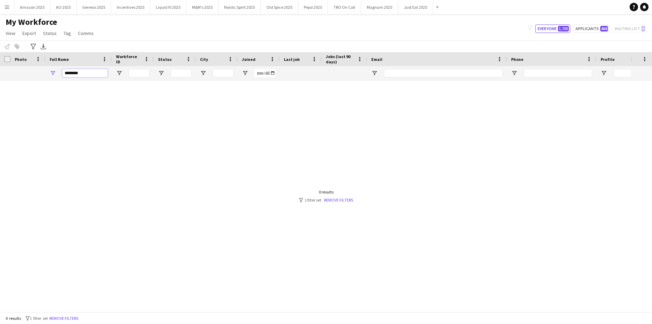
drag, startPoint x: 83, startPoint y: 73, endPoint x: -192, endPoint y: 97, distance: 275.3
click at [0, 97] on html "Menu Boards Boards Boards All jobs Status Workforce Workforce My Workforce Recr…" at bounding box center [326, 162] width 652 height 324
click at [93, 75] on input "********" at bounding box center [84, 73] width 45 height 8
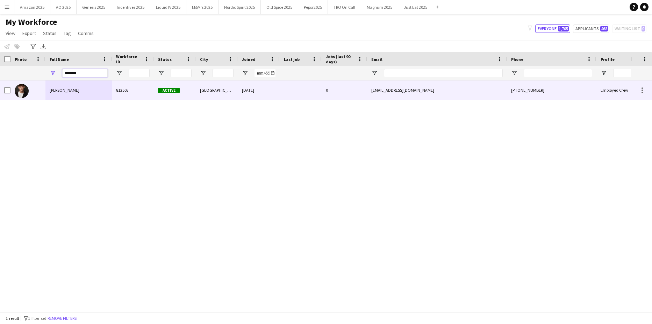
type input "*******"
click at [72, 90] on span "Tom Donoghue" at bounding box center [65, 89] width 30 height 5
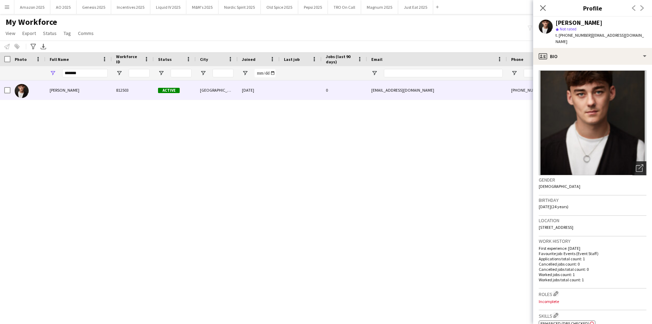
click at [639, 170] on div "Open photos pop-in" at bounding box center [640, 168] width 14 height 14
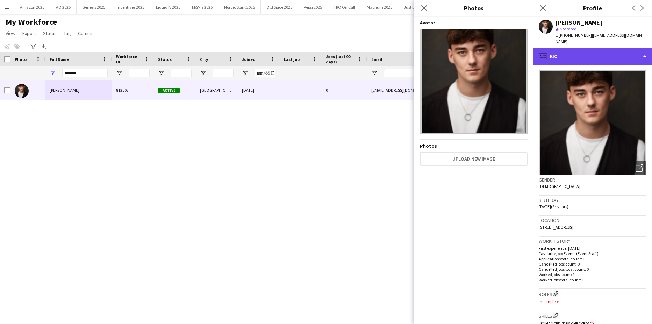
click at [628, 51] on div "profile Bio" at bounding box center [593, 56] width 119 height 17
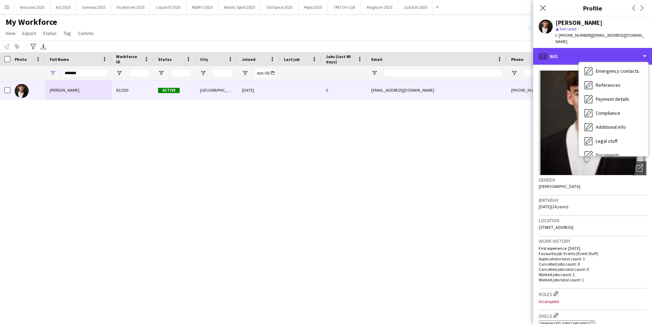
scroll to position [94, 0]
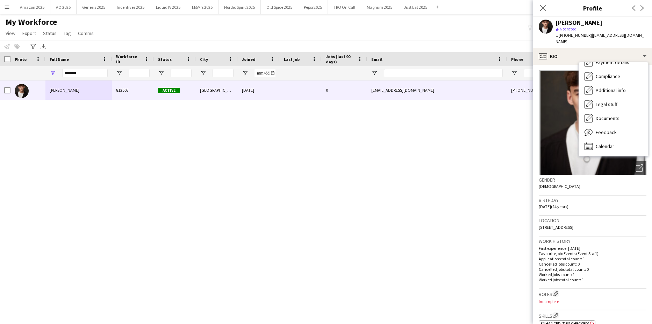
click at [417, 187] on div "Tom Donoghue 812503 Active Leeds 13-08-2025 0 tomaidendonoghue@gmail.com +44074…" at bounding box center [315, 193] width 631 height 226
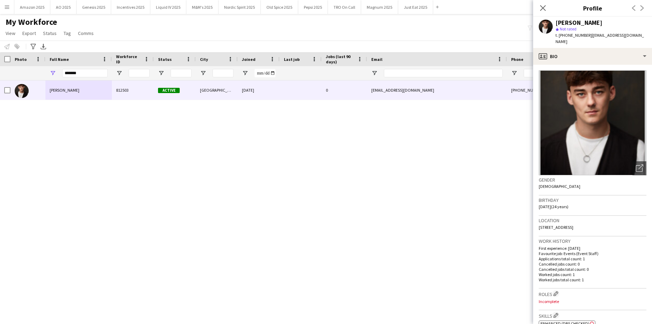
drag, startPoint x: 43, startPoint y: 168, endPoint x: 32, endPoint y: 64, distance: 104.5
click at [43, 162] on div "Tom Donoghue 812503 Active Leeds 13-08-2025 0 tomaidendonoghue@gmail.com +44074…" at bounding box center [315, 193] width 631 height 226
click at [332, 174] on div "Tom Donoghue 812503 Active Leeds 13-08-2025 0 tomaidendonoghue@gmail.com +44074…" at bounding box center [315, 193] width 631 height 226
drag, startPoint x: 319, startPoint y: 171, endPoint x: 432, endPoint y: 33, distance: 178.8
click at [330, 154] on div "Tom Donoghue 812503 Active Leeds 13-08-2025 0 tomaidendonoghue@gmail.com +44074…" at bounding box center [315, 193] width 631 height 226
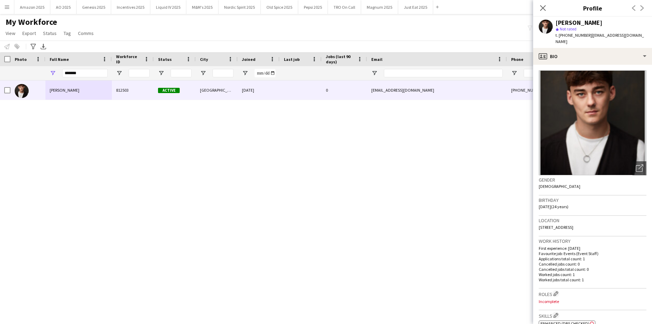
click at [539, 6] on div "Close pop-in" at bounding box center [544, 8] width 20 height 16
click at [542, 8] on icon "Close pop-in" at bounding box center [543, 8] width 7 height 7
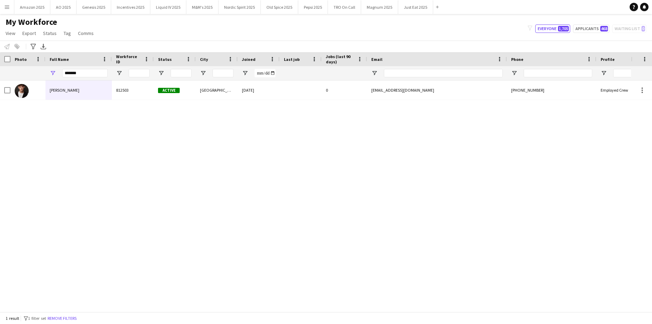
click at [589, 241] on div "Tom Donoghue 812503 Active Leeds 13-08-2025 0 tomaidendonoghue@gmail.com +44074…" at bounding box center [315, 193] width 631 height 226
click at [35, 185] on div "Tom Donoghue 812503 Active Leeds 13-08-2025 0 tomaidendonoghue@gmail.com +44074…" at bounding box center [315, 193] width 631 height 226
drag, startPoint x: 564, startPoint y: 234, endPoint x: 192, endPoint y: 93, distance: 397.6
click at [538, 212] on div "Tom Donoghue 812503 Active Leeds 13-08-2025 0 tomaidendonoghue@gmail.com +44074…" at bounding box center [315, 193] width 631 height 226
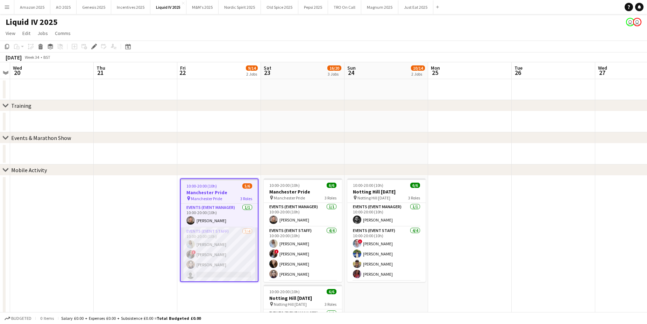
scroll to position [24, 0]
click at [124, 239] on app-date-cell at bounding box center [136, 289] width 84 height 227
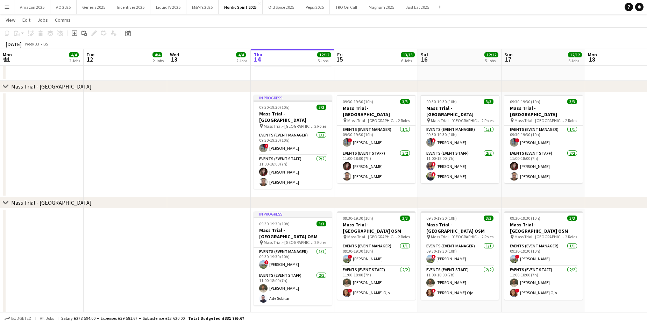
scroll to position [0, 167]
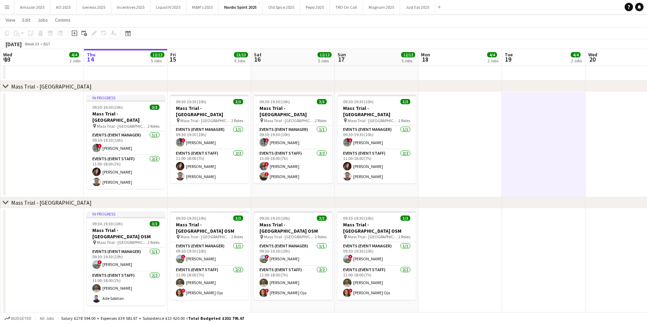
click at [9, 7] on app-icon "Menu" at bounding box center [7, 7] width 6 height 6
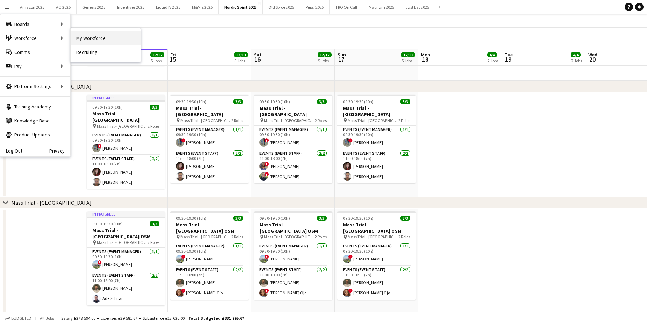
click at [81, 38] on link "My Workforce" at bounding box center [106, 38] width 70 height 14
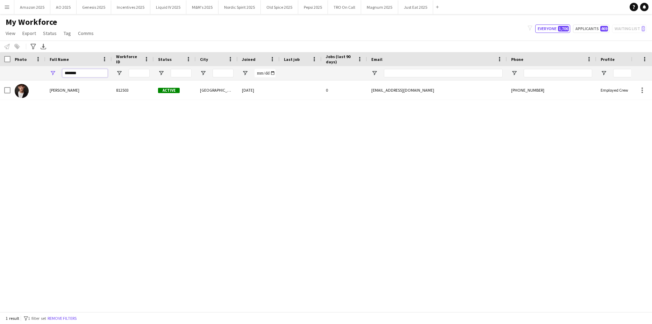
drag, startPoint x: 85, startPoint y: 75, endPoint x: -18, endPoint y: 75, distance: 102.9
click at [0, 75] on html "Menu Boards Boards Boards All jobs Status Workforce Workforce My Workforce Recr…" at bounding box center [326, 162] width 652 height 324
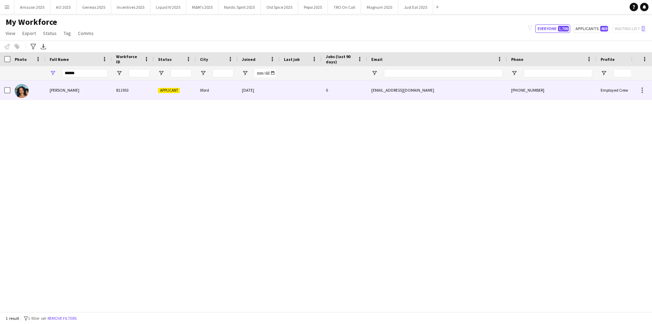
click at [59, 85] on div "[PERSON_NAME]" at bounding box center [78, 89] width 66 height 19
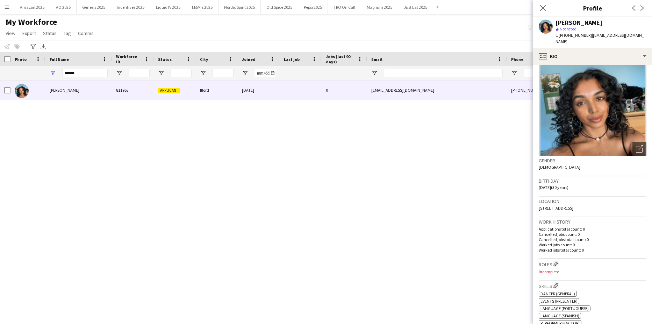
scroll to position [105, 0]
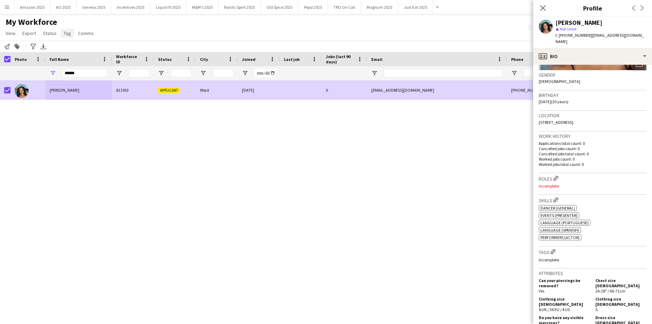
click at [66, 33] on span "Tag" at bounding box center [67, 33] width 7 height 6
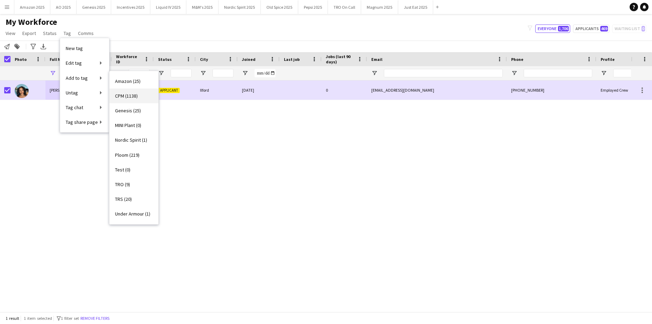
click at [125, 98] on span "CPM (1138)" at bounding box center [126, 96] width 23 height 6
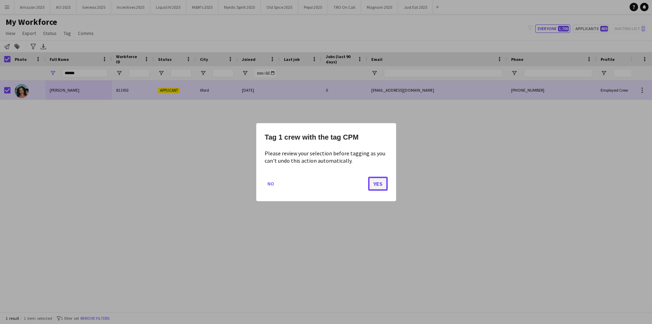
click at [387, 185] on button "Yes" at bounding box center [378, 183] width 20 height 14
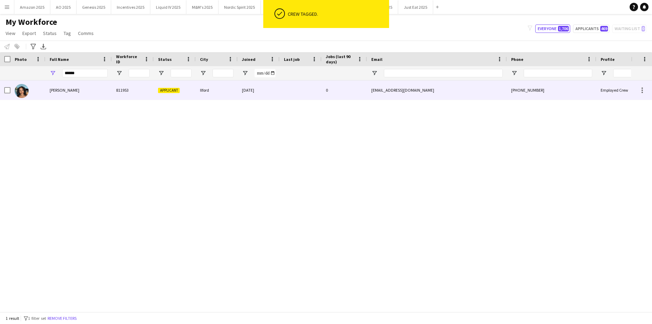
click at [58, 92] on span "[PERSON_NAME]" at bounding box center [65, 89] width 30 height 5
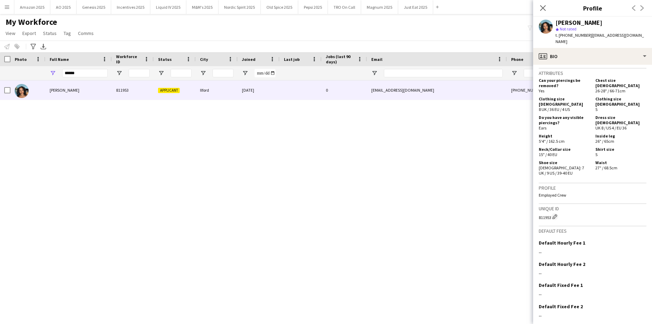
scroll to position [324, 0]
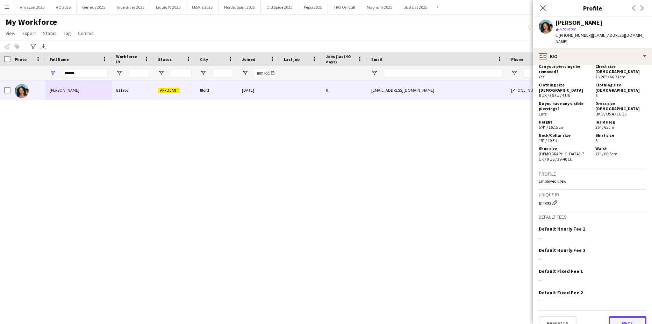
click at [620, 316] on button "Next" at bounding box center [628, 323] width 38 height 14
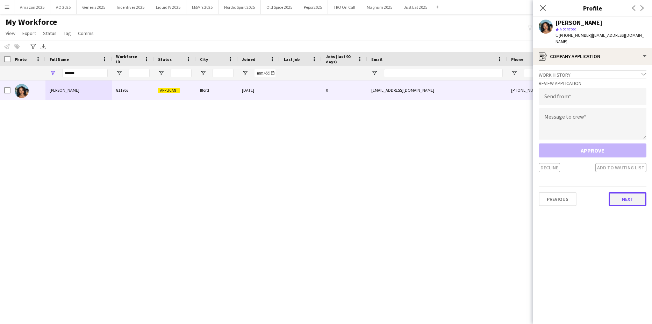
click at [628, 198] on button "Next" at bounding box center [628, 199] width 38 height 14
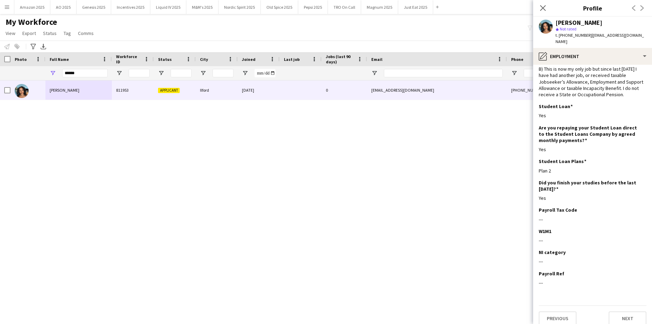
scroll to position [35, 0]
click at [632, 312] on button "Next" at bounding box center [628, 318] width 38 height 14
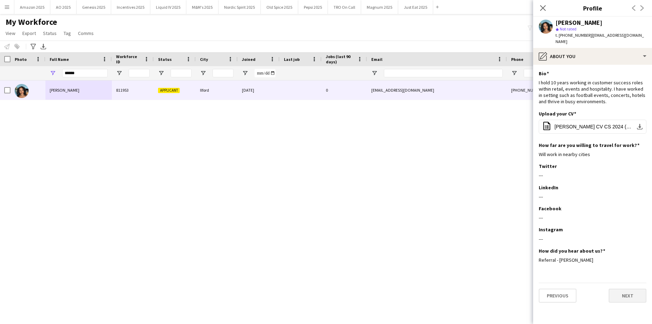
scroll to position [0, 0]
click at [632, 293] on button "Next" at bounding box center [628, 296] width 38 height 14
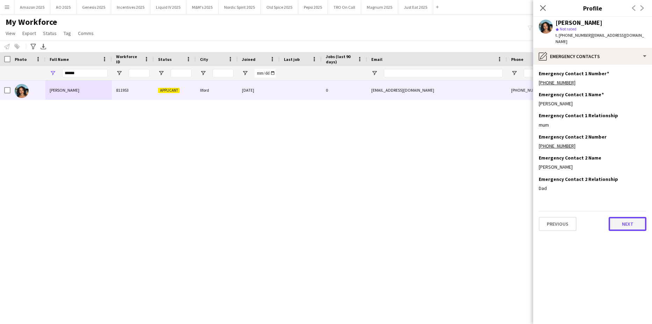
click at [630, 220] on button "Next" at bounding box center [628, 224] width 38 height 14
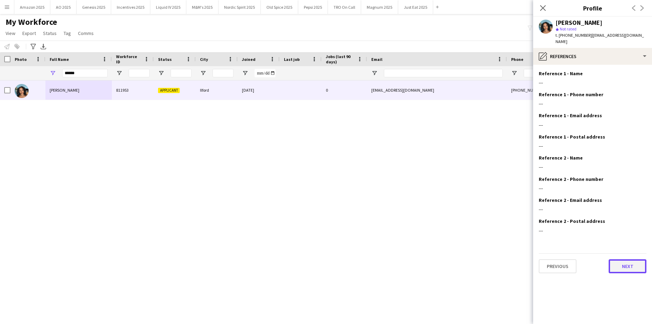
drag, startPoint x: 627, startPoint y: 264, endPoint x: 627, endPoint y: 256, distance: 8.1
click at [627, 264] on button "Next" at bounding box center [628, 266] width 38 height 14
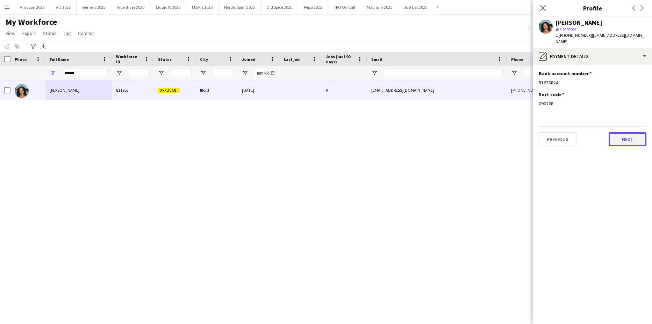
click at [626, 134] on button "Next" at bounding box center [628, 139] width 38 height 14
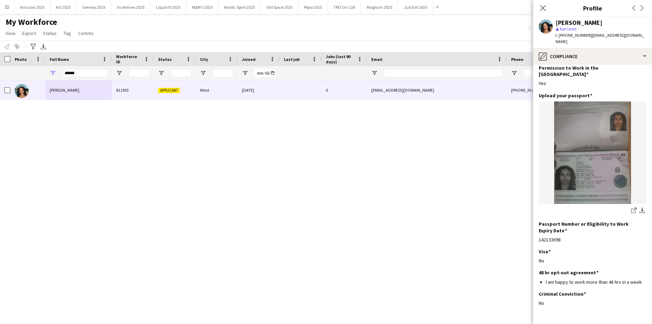
scroll to position [41, 0]
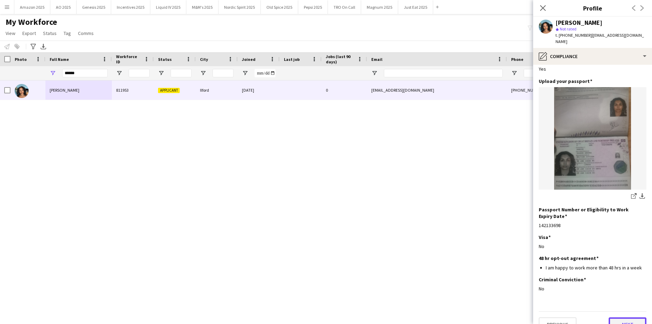
click at [622, 317] on button "Next" at bounding box center [628, 324] width 38 height 14
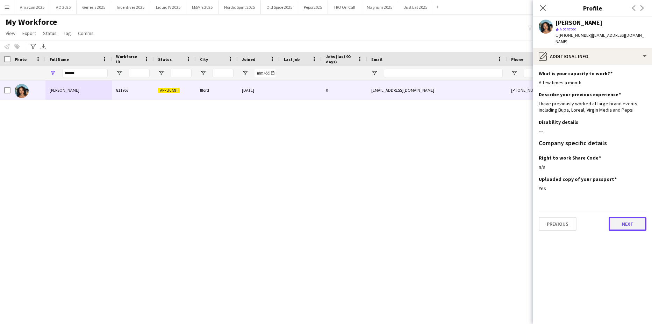
click at [624, 217] on button "Next" at bounding box center [628, 224] width 38 height 14
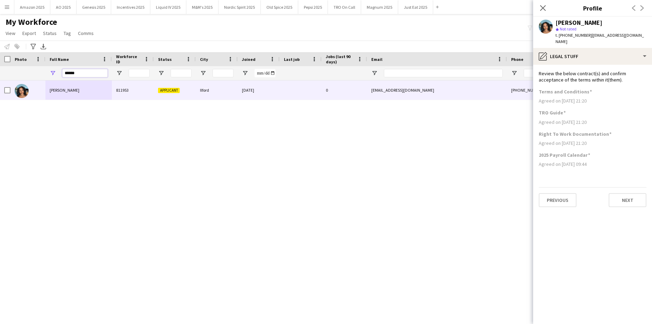
drag, startPoint x: 77, startPoint y: 76, endPoint x: 145, endPoint y: 23, distance: 86.3
click at [0, 57] on html "Menu Boards Boards Boards All jobs Status Workforce Workforce My Workforce Recr…" at bounding box center [326, 162] width 652 height 324
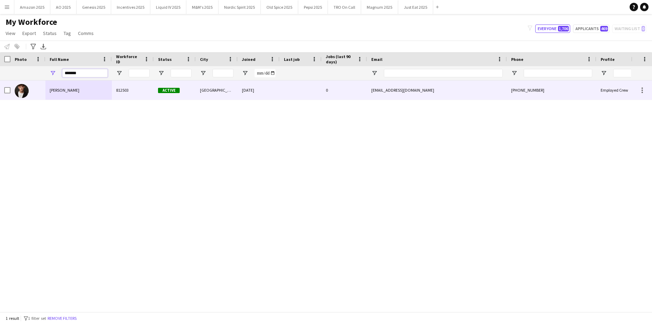
type input "*******"
click at [67, 88] on span "[PERSON_NAME]" at bounding box center [65, 89] width 30 height 5
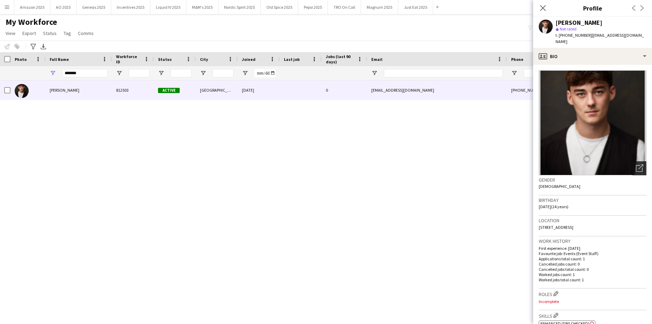
click at [636, 169] on icon "Open photos pop-in" at bounding box center [639, 167] width 7 height 7
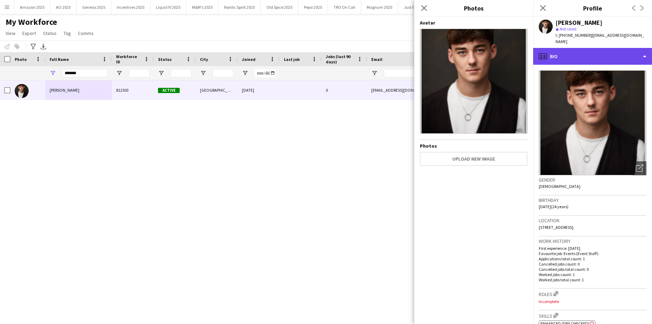
click at [633, 57] on div "profile Bio" at bounding box center [593, 56] width 119 height 17
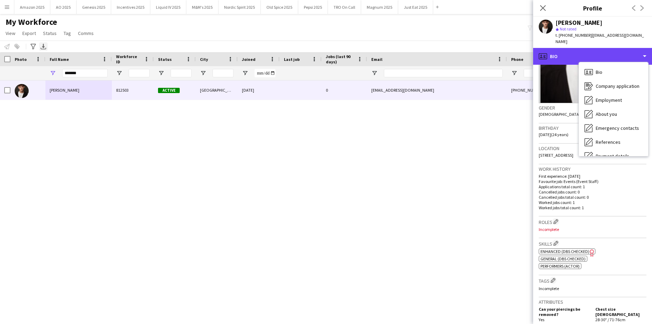
scroll to position [70, 0]
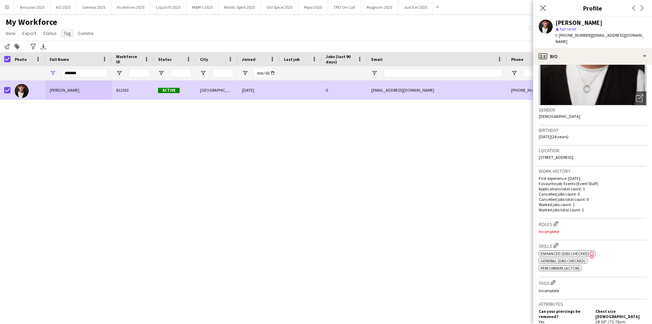
click at [65, 33] on span "Tag" at bounding box center [67, 33] width 7 height 6
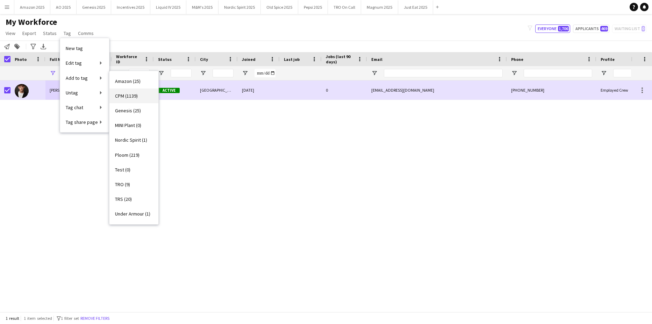
click at [126, 97] on span "CPM (1139)" at bounding box center [126, 96] width 23 height 6
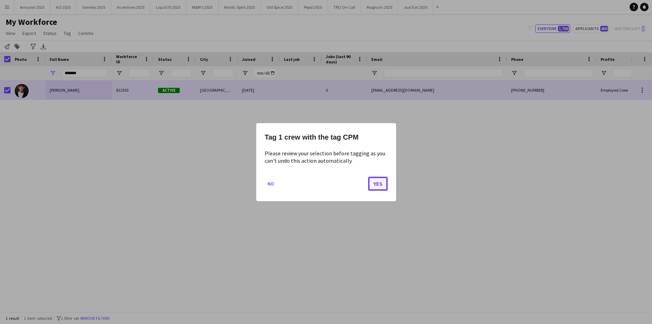
click at [383, 187] on button "Yes" at bounding box center [378, 183] width 20 height 14
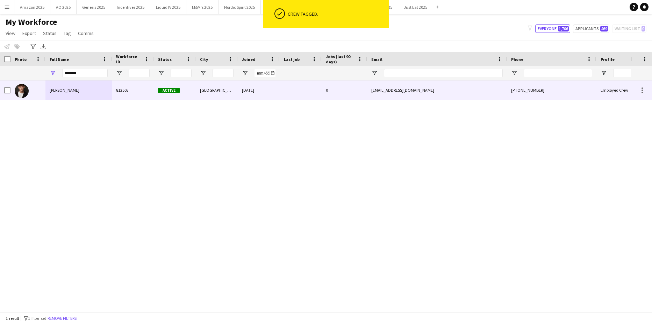
drag, startPoint x: 67, startPoint y: 93, endPoint x: 73, endPoint y: 97, distance: 6.4
click at [67, 93] on div "[PERSON_NAME]" at bounding box center [78, 89] width 66 height 19
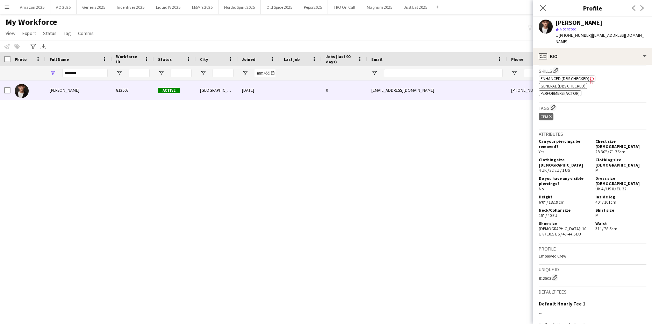
scroll to position [326, 0]
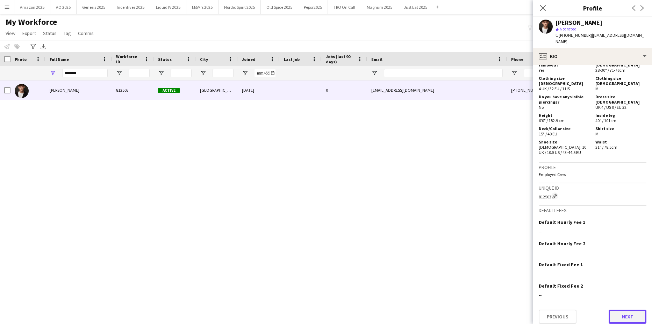
click at [628, 310] on button "Next" at bounding box center [628, 317] width 38 height 14
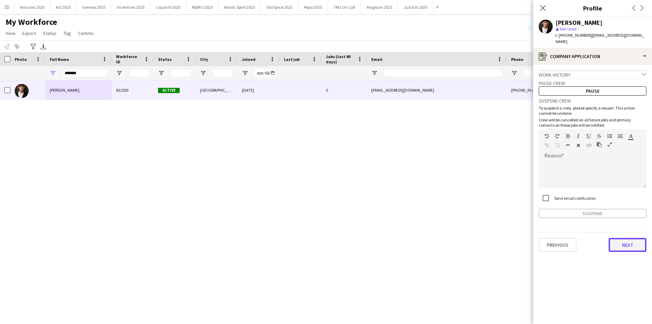
click at [635, 243] on button "Next" at bounding box center [628, 245] width 38 height 14
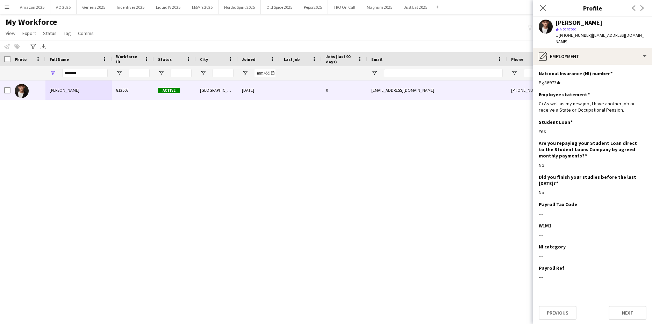
scroll to position [1, 0]
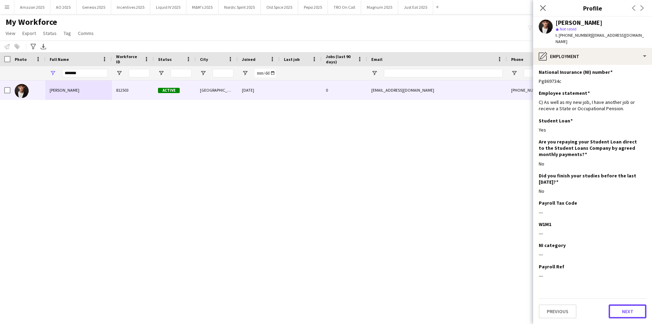
click at [624, 308] on button "Next" at bounding box center [628, 311] width 38 height 14
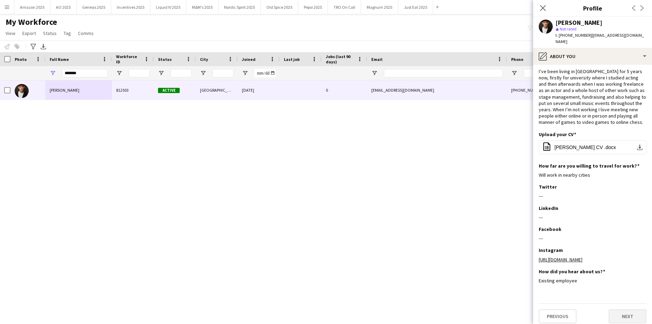
scroll to position [16, 0]
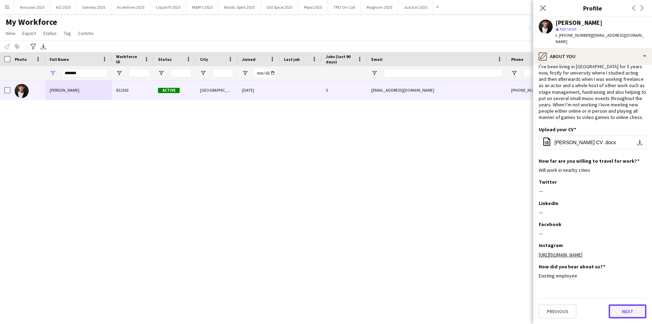
click at [633, 316] on button "Next" at bounding box center [628, 311] width 38 height 14
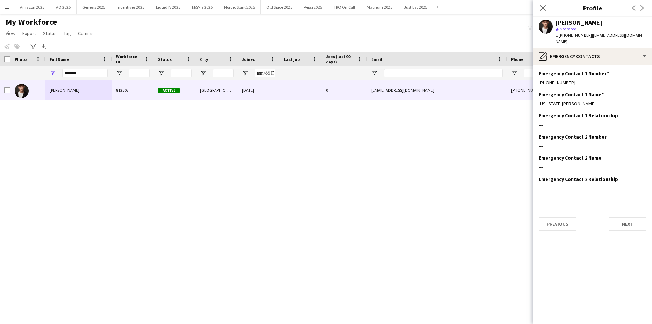
scroll to position [0, 0]
click at [631, 219] on button "Next" at bounding box center [628, 224] width 38 height 14
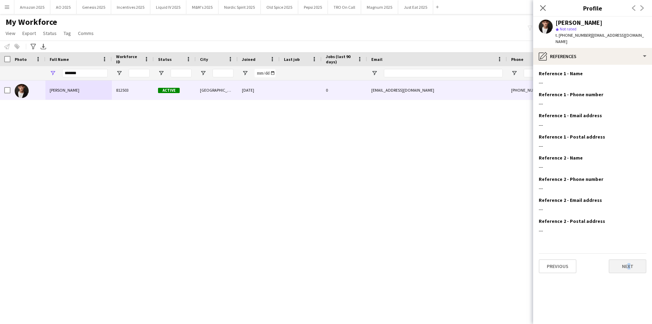
click at [628, 259] on div "Previous Next" at bounding box center [593, 263] width 108 height 20
drag, startPoint x: 628, startPoint y: 259, endPoint x: 629, endPoint y: 265, distance: 6.4
click at [629, 265] on button "Next" at bounding box center [628, 266] width 38 height 14
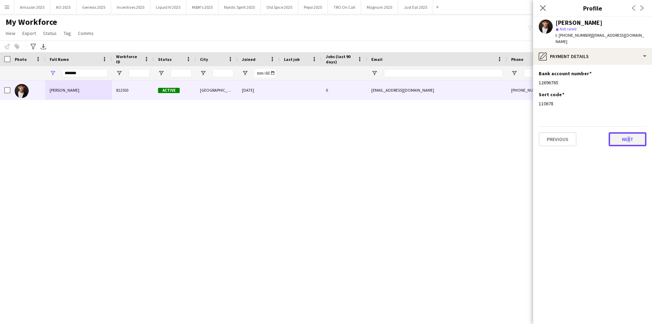
click at [626, 139] on button "Next" at bounding box center [628, 139] width 38 height 14
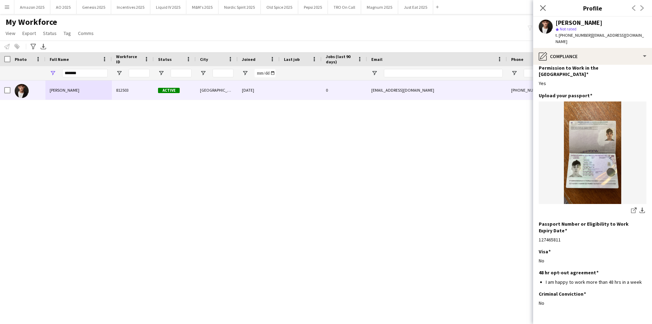
scroll to position [48, 0]
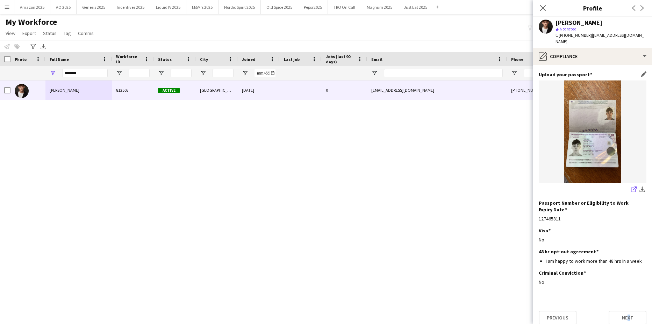
click at [631, 186] on icon "share-external-link-1" at bounding box center [634, 189] width 6 height 6
click at [621, 311] on button "Next" at bounding box center [628, 318] width 38 height 14
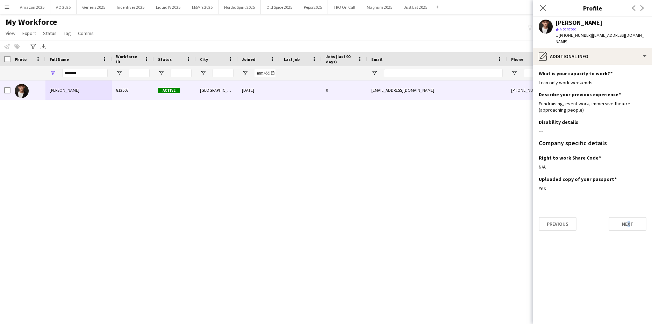
scroll to position [0, 0]
click at [626, 224] on button "Next" at bounding box center [628, 224] width 38 height 14
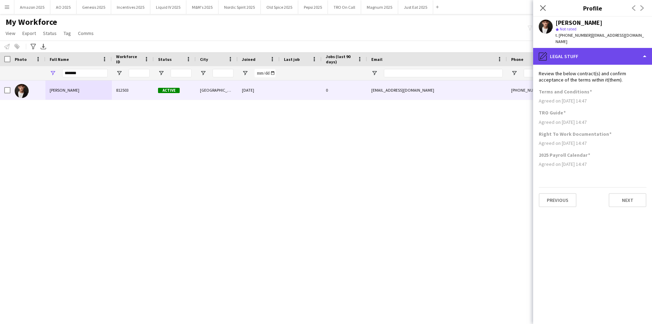
click at [561, 58] on div "pencil4 Legal stuff" at bounding box center [593, 56] width 119 height 17
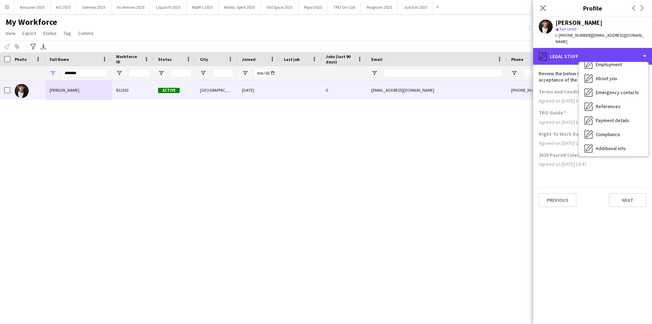
scroll to position [94, 0]
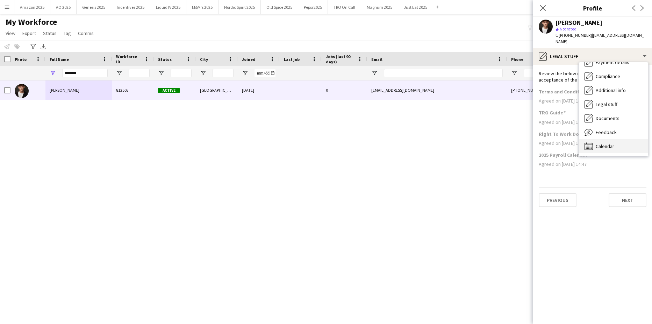
click at [618, 148] on div "Calendar Calendar" at bounding box center [613, 146] width 69 height 14
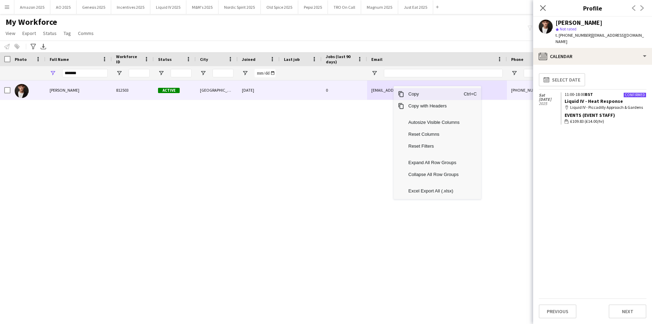
drag, startPoint x: 405, startPoint y: 93, endPoint x: 575, endPoint y: 209, distance: 204.9
click at [405, 94] on span "Copy" at bounding box center [433, 94] width 59 height 12
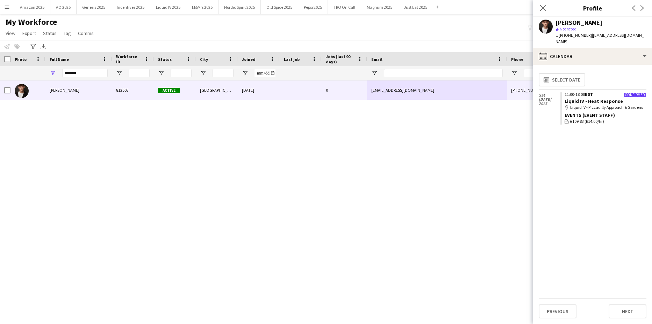
click at [543, 2] on div "Close pop-in" at bounding box center [544, 8] width 20 height 16
click at [543, 7] on icon "Close pop-in" at bounding box center [543, 8] width 7 height 7
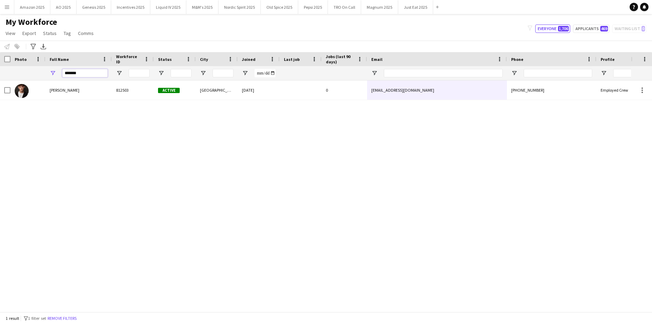
drag, startPoint x: 68, startPoint y: 72, endPoint x: 18, endPoint y: 76, distance: 49.8
click at [37, 76] on div "*******" at bounding box center [356, 73] width 713 height 14
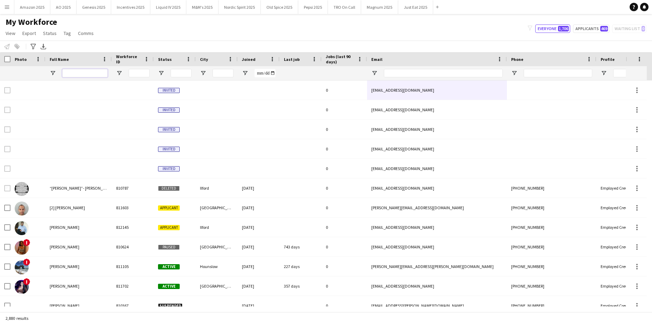
click at [85, 71] on input "Full Name Filter Input" at bounding box center [84, 73] width 45 height 8
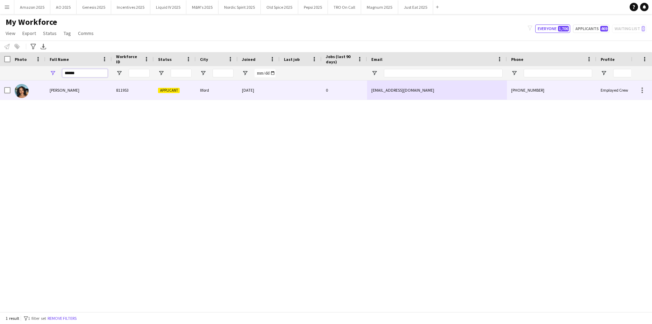
type input "******"
click at [64, 87] on div "[PERSON_NAME]" at bounding box center [78, 89] width 66 height 19
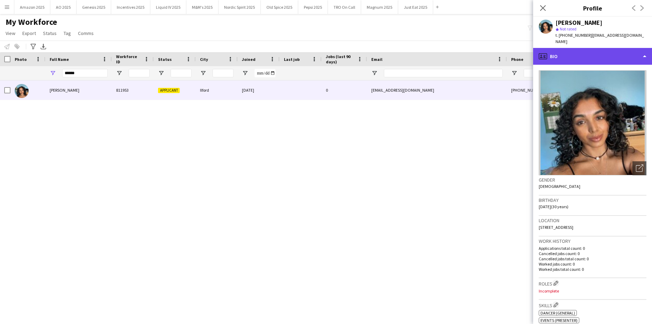
click at [612, 55] on div "profile Bio" at bounding box center [593, 56] width 119 height 17
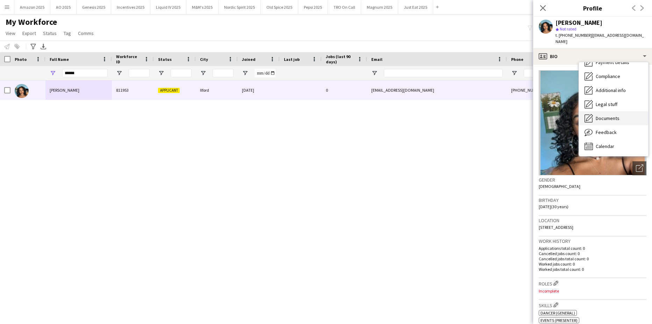
click at [609, 115] on span "Documents" at bounding box center [608, 118] width 24 height 6
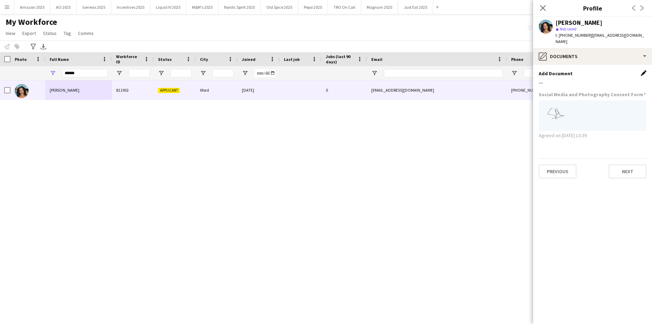
click at [644, 70] on app-icon "Edit this field" at bounding box center [644, 73] width 6 height 6
click at [624, 79] on button "Upload new file" at bounding box center [625, 84] width 44 height 11
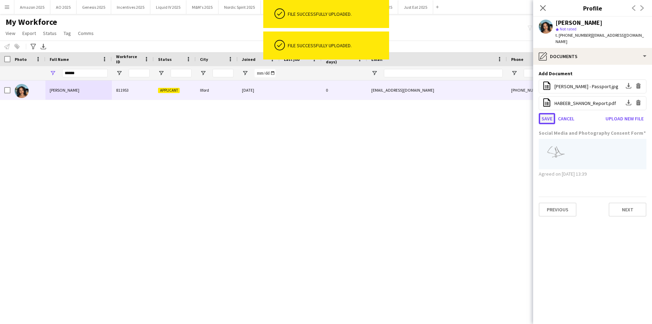
click at [546, 113] on button "Save" at bounding box center [547, 118] width 16 height 11
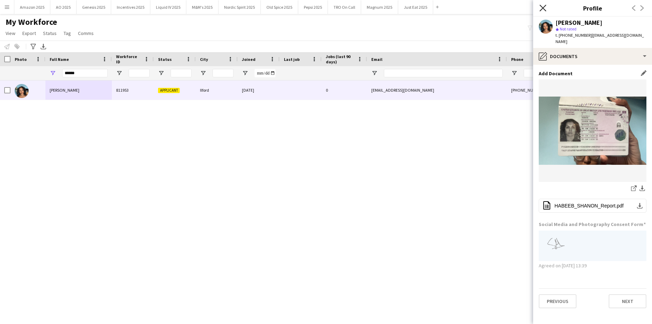
click at [542, 8] on icon "Close pop-in" at bounding box center [543, 8] width 7 height 7
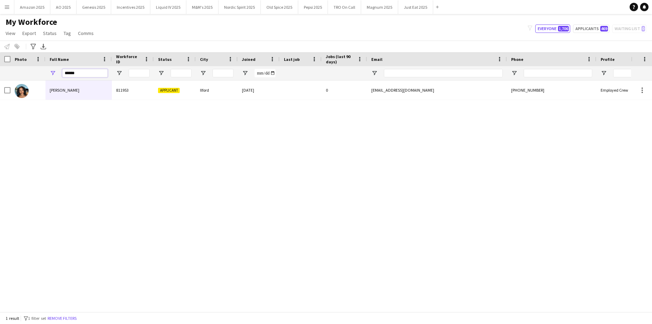
drag, startPoint x: 90, startPoint y: 75, endPoint x: -18, endPoint y: 78, distance: 107.8
click at [0, 78] on html "Menu Boards Boards Boards All jobs Status Workforce Workforce My Workforce Recr…" at bounding box center [326, 162] width 652 height 324
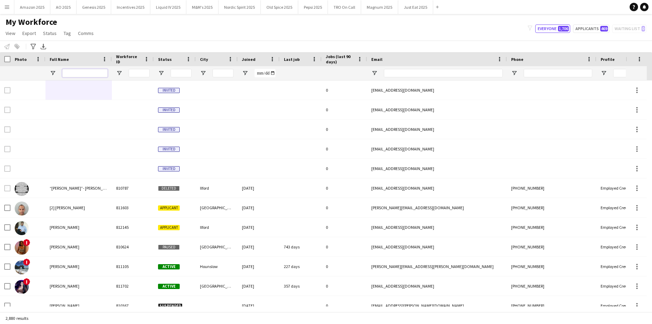
click at [78, 74] on input "Full Name Filter Input" at bounding box center [84, 73] width 45 height 8
type input "******"
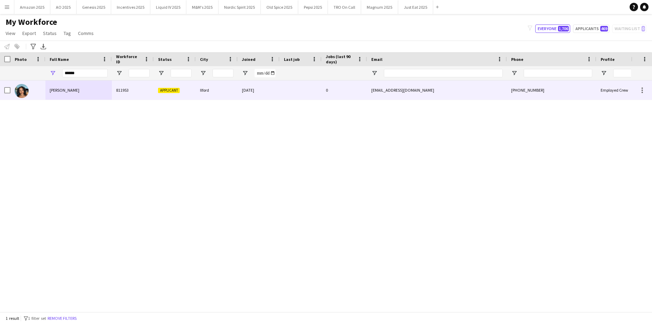
click at [62, 85] on div "Shanon Habeeb" at bounding box center [78, 89] width 66 height 19
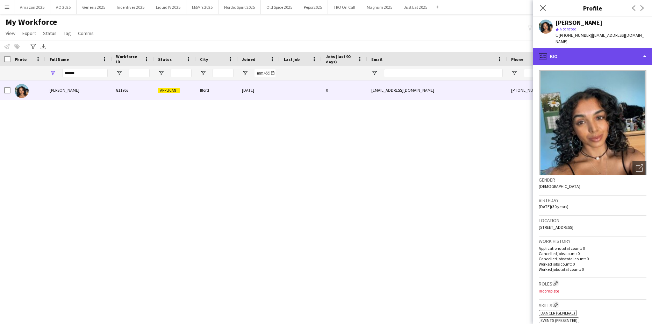
drag, startPoint x: 615, startPoint y: 46, endPoint x: 613, endPoint y: 51, distance: 5.2
click at [614, 48] on div "profile Bio" at bounding box center [593, 56] width 119 height 17
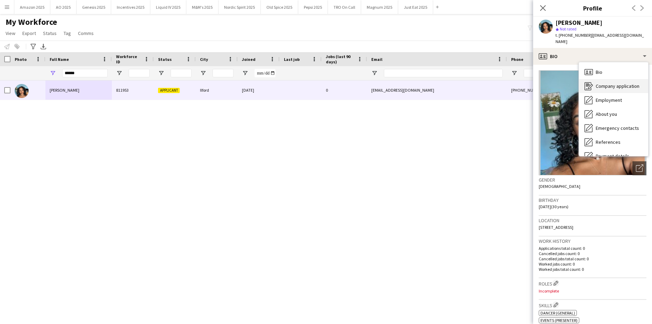
click at [621, 83] on span "Company application" at bounding box center [618, 86] width 44 height 6
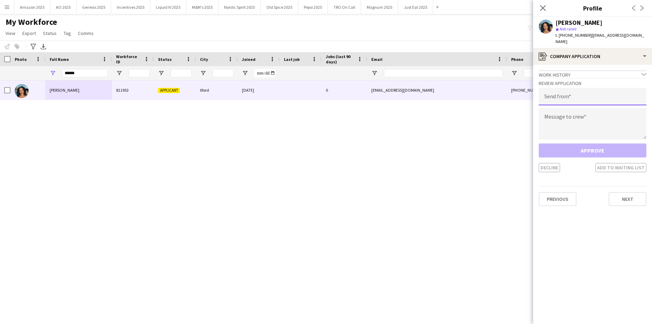
click at [569, 90] on input "email" at bounding box center [593, 96] width 108 height 17
type input "**********"
click at [562, 110] on textarea at bounding box center [593, 123] width 108 height 31
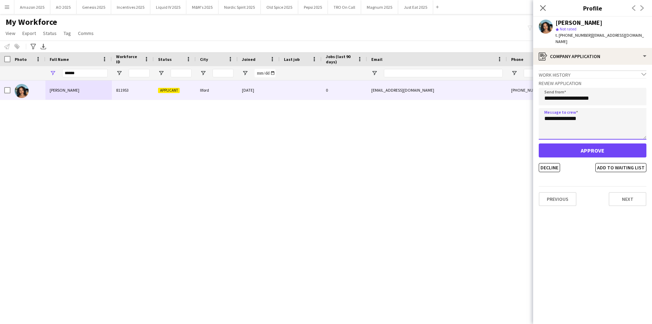
type textarea "**********"
click at [579, 146] on button "Approve" at bounding box center [593, 150] width 108 height 14
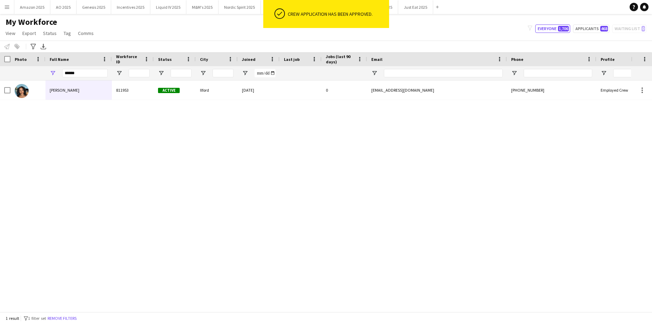
drag, startPoint x: 431, startPoint y: 195, endPoint x: 566, endPoint y: 252, distance: 146.6
click at [431, 195] on div "Shanon Habeeb 811953 Active Ilford 01-10-2024 0 shanh2416@gmail.com +4478781780…" at bounding box center [315, 193] width 631 height 226
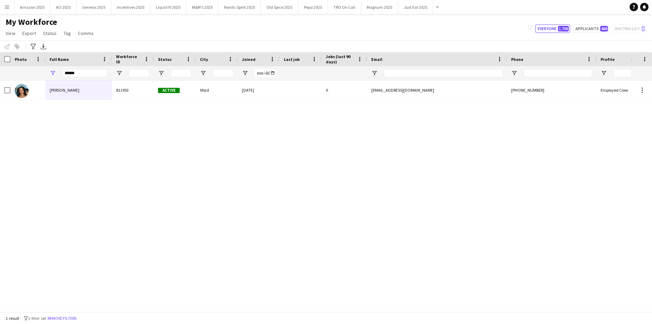
click at [179, 227] on div "Shanon Habeeb 811953 Active Ilford 01-10-2024 0 shanh2416@gmail.com +4478781780…" at bounding box center [315, 193] width 631 height 226
click at [157, 7] on button "Liquid IV 2025 Close" at bounding box center [168, 7] width 36 height 14
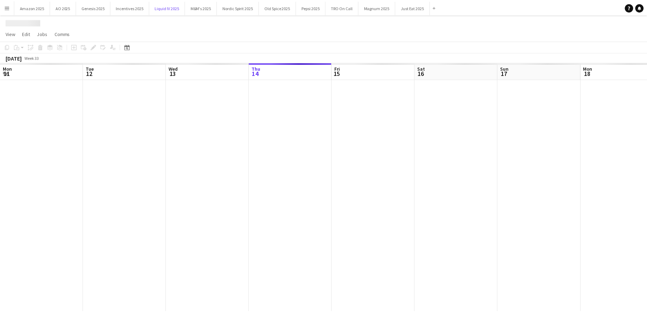
scroll to position [0, 167]
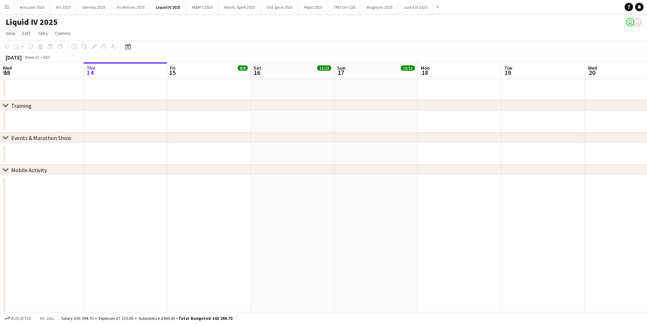
click at [130, 47] on icon "Date picker" at bounding box center [128, 47] width 6 height 6
click at [167, 127] on span "22" at bounding box center [166, 126] width 8 height 8
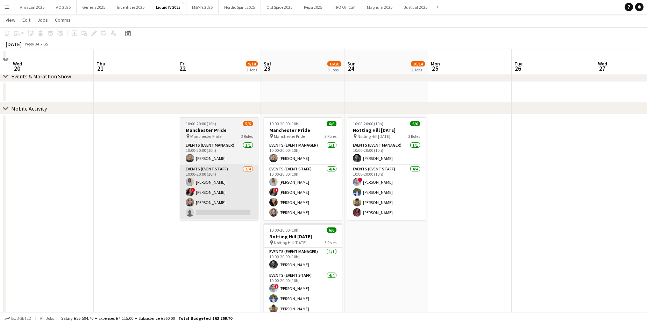
scroll to position [70, 0]
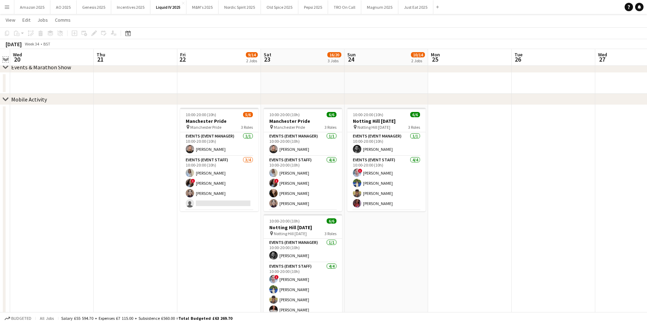
click at [5, 58] on app-icon "Expand/collapse" at bounding box center [6, 59] width 6 height 7
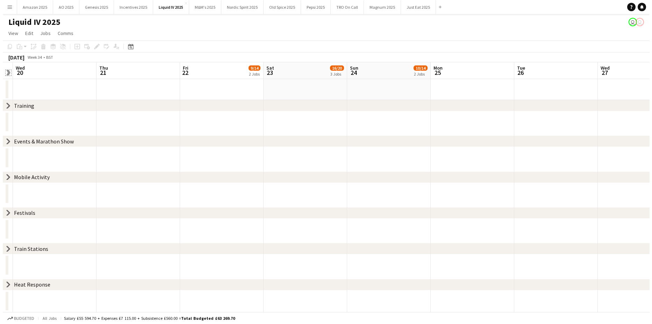
scroll to position [0, 0]
click at [9, 213] on div "chevron-right Festivals" at bounding box center [326, 212] width 652 height 11
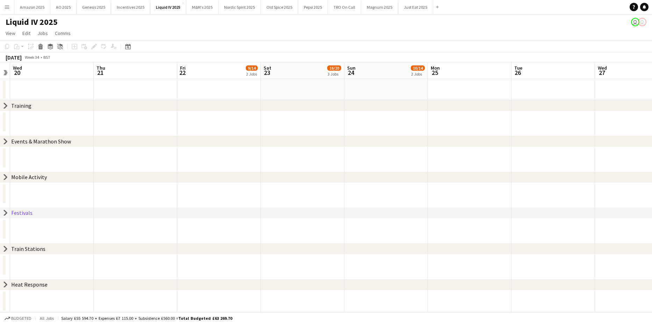
click at [6, 215] on icon "chevron-right" at bounding box center [6, 213] width 6 height 6
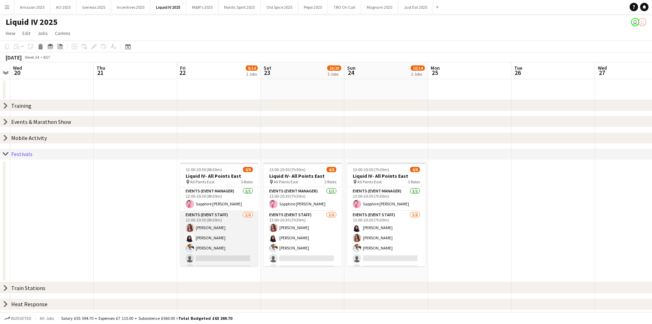
click at [223, 259] on app-card-role "Events (Event Staff) 3/6 12:00-20:30 (8h30m) Anthony Pius Marlene Madenge Kadey…" at bounding box center [219, 248] width 78 height 75
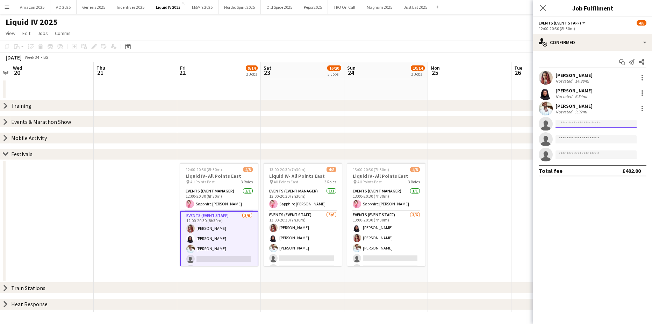
click at [584, 123] on input at bounding box center [596, 124] width 81 height 8
type input "******"
click at [593, 137] on span "shanh2416@gmail.com" at bounding box center [597, 140] width 70 height 6
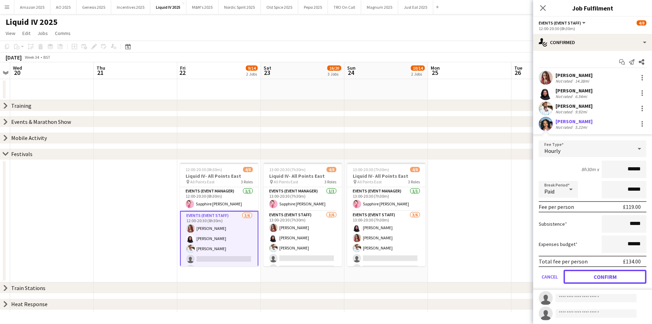
drag, startPoint x: 609, startPoint y: 278, endPoint x: 525, endPoint y: 276, distance: 83.6
click at [609, 278] on button "Confirm" at bounding box center [605, 277] width 83 height 14
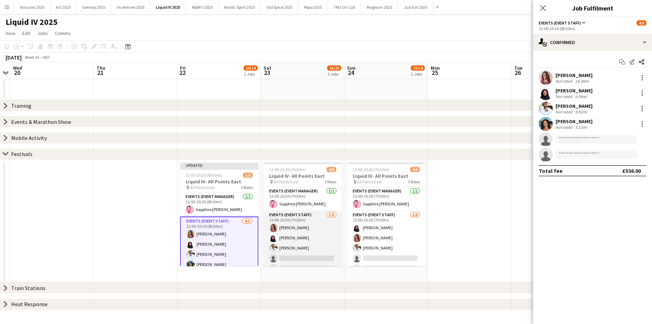
click at [299, 258] on app-card-role "Events (Event Staff) 3/6 13:00-20:30 (7h30m) Anthony Pius Marlene Madenge Kadey…" at bounding box center [303, 248] width 78 height 75
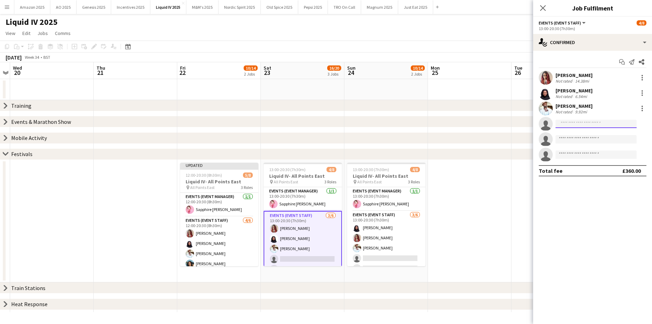
click at [585, 123] on input at bounding box center [596, 124] width 81 height 8
type input "******"
click at [562, 139] on span "shanh2416@gmail.com" at bounding box center [597, 140] width 70 height 6
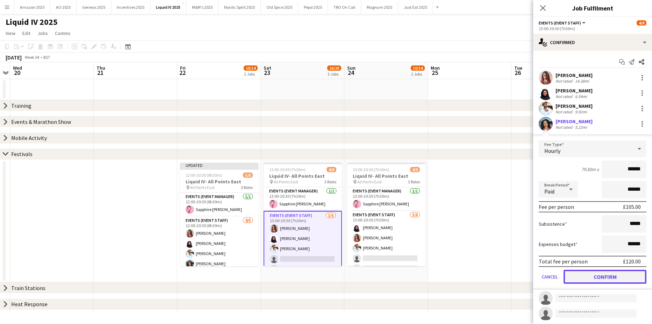
click at [615, 277] on button "Confirm" at bounding box center [605, 277] width 83 height 14
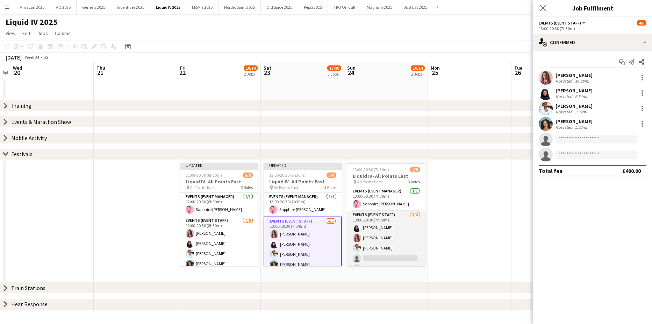
scroll to position [0, 241]
click at [376, 258] on app-card-role "Events (Event Staff) 3/6 13:00-20:30 (7h30m) Marlene Madenge Anthony Pius Kadey…" at bounding box center [386, 248] width 78 height 75
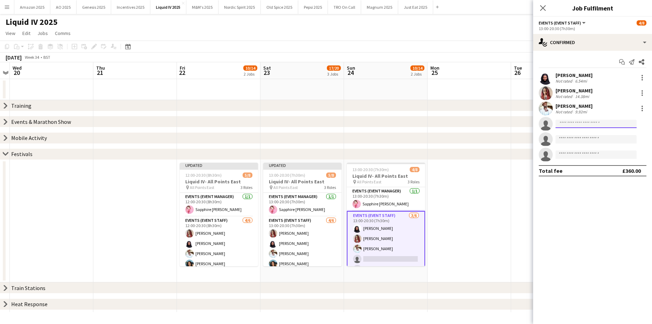
click at [562, 124] on input at bounding box center [596, 124] width 81 height 8
type input "******"
click at [577, 139] on span "shanh2416@gmail.com" at bounding box center [597, 140] width 70 height 6
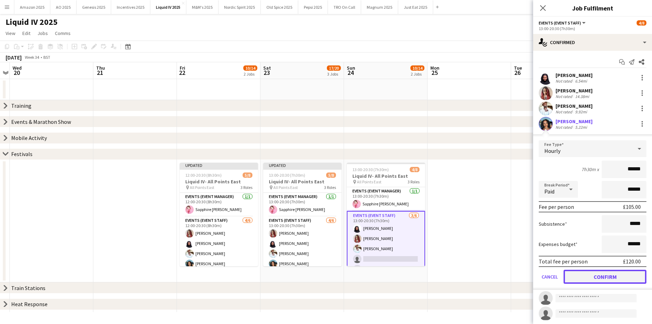
click at [611, 278] on button "Confirm" at bounding box center [605, 277] width 83 height 14
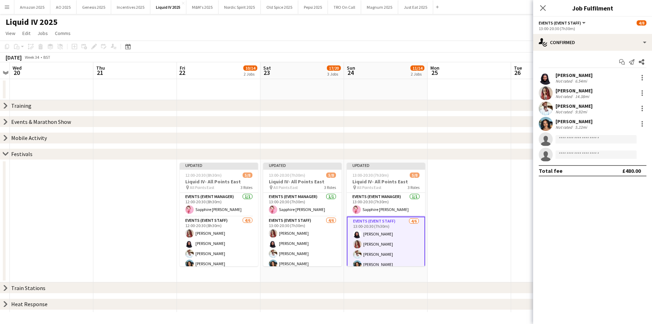
drag, startPoint x: 486, startPoint y: 217, endPoint x: 517, endPoint y: 42, distance: 177.3
click at [486, 212] on app-calendar-viewport "Sun 17 13/13 2 Jobs Mon 18 Tue 19 Wed 20 Thu 21 Fri 22 10/14 2 Jobs Sat 23 17/2…" at bounding box center [326, 187] width 652 height 250
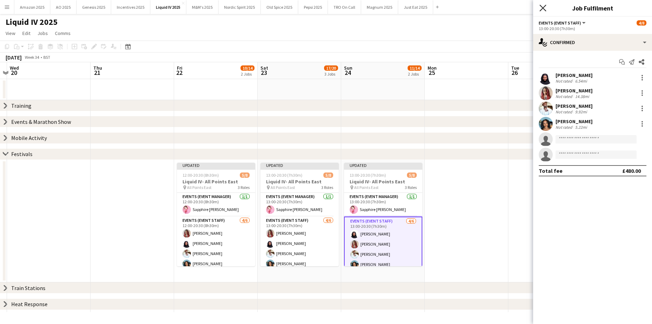
click at [542, 10] on icon at bounding box center [543, 8] width 7 height 7
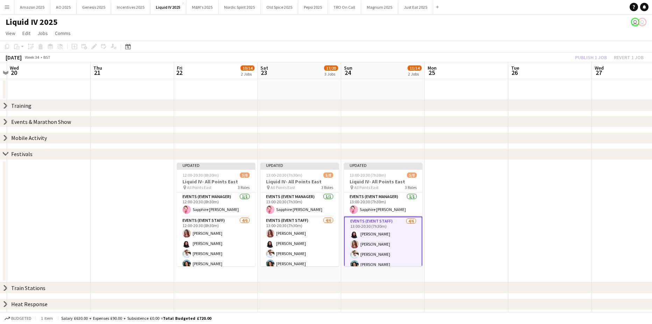
drag, startPoint x: 573, startPoint y: 179, endPoint x: 569, endPoint y: 150, distance: 28.6
click at [573, 177] on app-date-cell at bounding box center [551, 221] width 84 height 122
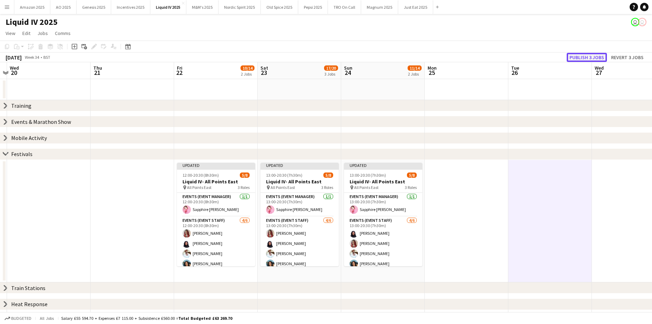
click at [583, 56] on button "Publish 3 jobs" at bounding box center [587, 57] width 40 height 9
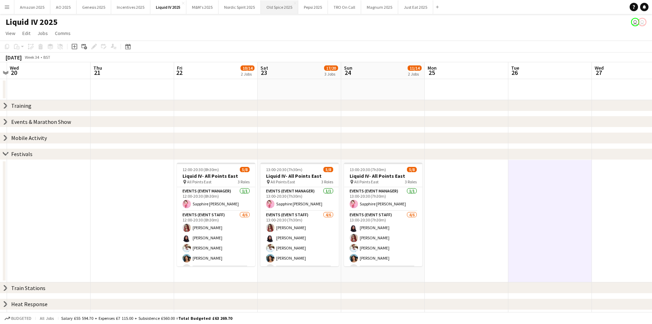
click at [270, 7] on button "Old Spice 2025 Close" at bounding box center [279, 7] width 37 height 14
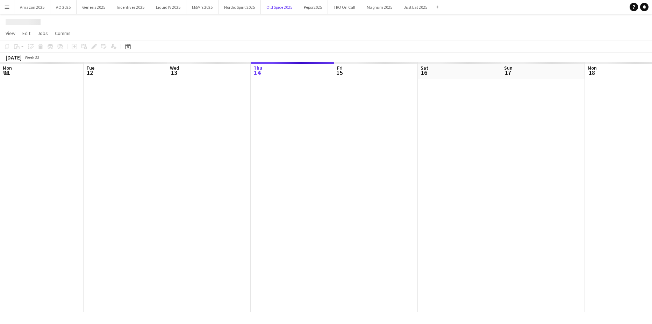
scroll to position [0, 167]
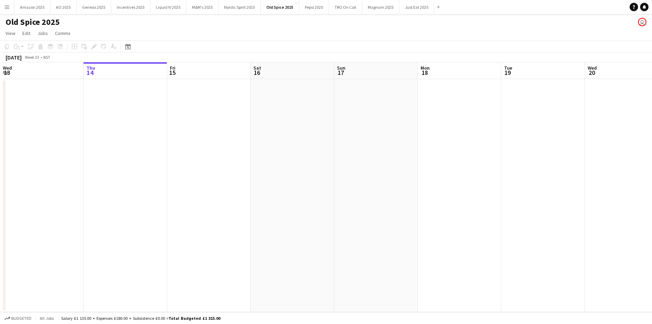
click at [212, 126] on app-date-cell at bounding box center [209, 195] width 84 height 233
click at [128, 48] on icon "Date picker" at bounding box center [128, 47] width 6 height 6
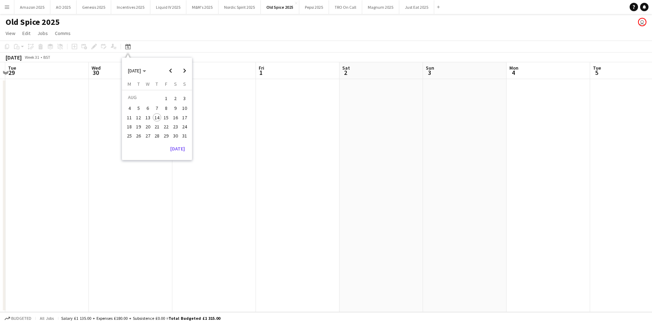
click at [168, 129] on span "22" at bounding box center [166, 126] width 8 height 8
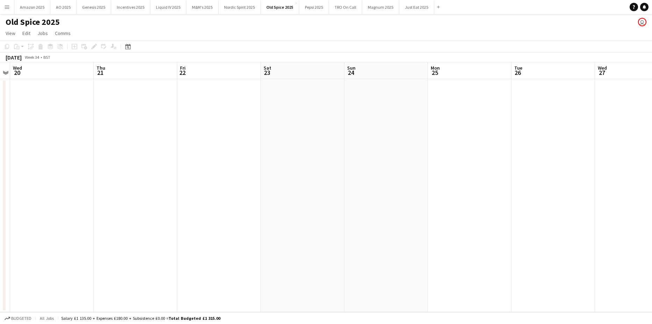
click at [221, 107] on app-date-cell at bounding box center [219, 195] width 84 height 233
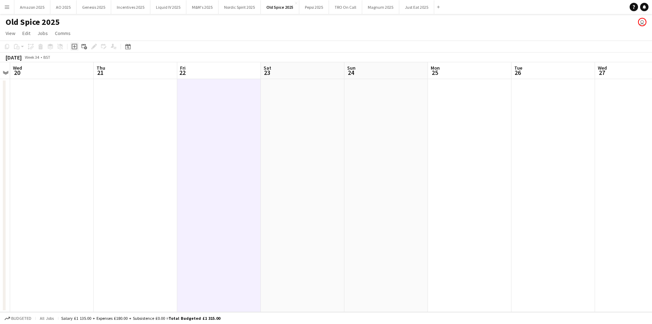
click at [72, 47] on icon at bounding box center [75, 47] width 6 height 6
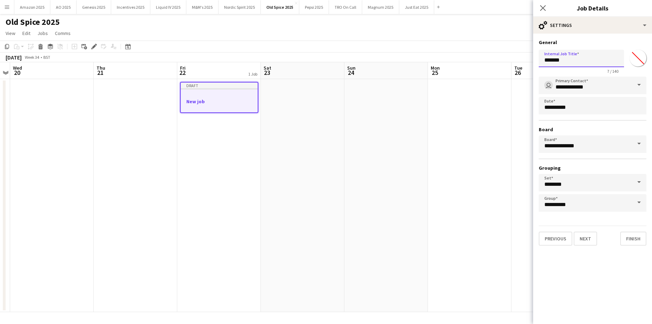
drag, startPoint x: 581, startPoint y: 63, endPoint x: 519, endPoint y: 63, distance: 61.9
click at [519, 63] on body "Menu Boards Boards Boards All jobs Status Workforce Workforce My Workforce Recr…" at bounding box center [326, 162] width 652 height 324
click at [551, 63] on input "*******" at bounding box center [581, 58] width 85 height 17
drag, startPoint x: 544, startPoint y: 62, endPoint x: 476, endPoint y: 57, distance: 68.4
click at [476, 57] on body "Menu Boards Boards Boards All jobs Status Workforce Workforce My Workforce Recr…" at bounding box center [326, 162] width 652 height 324
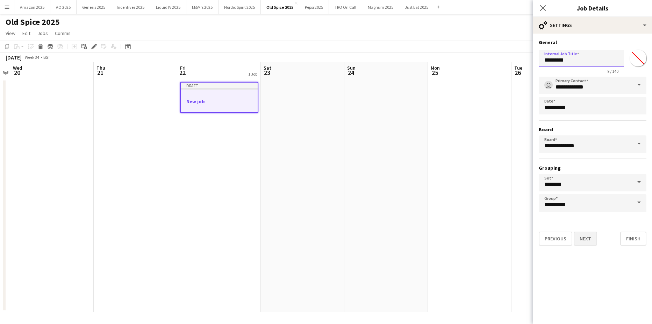
type input "*********"
click at [591, 238] on button "Next" at bounding box center [585, 239] width 23 height 14
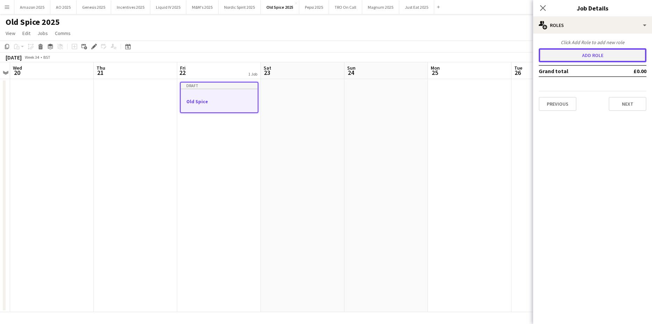
click at [606, 56] on button "Add role" at bounding box center [593, 55] width 108 height 14
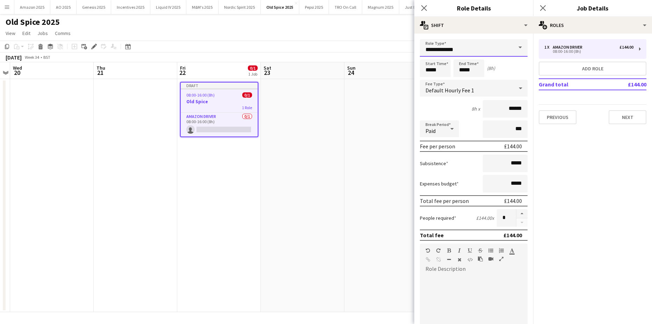
click at [501, 48] on input "**********" at bounding box center [474, 47] width 108 height 17
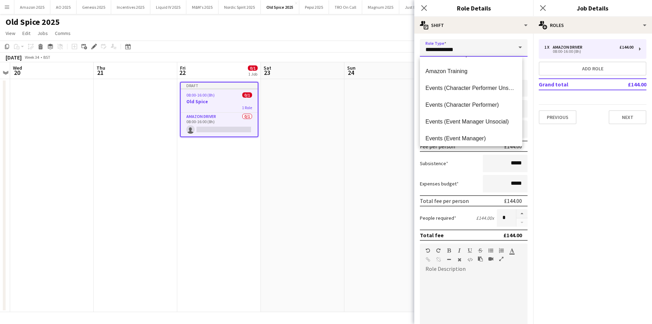
scroll to position [70, 0]
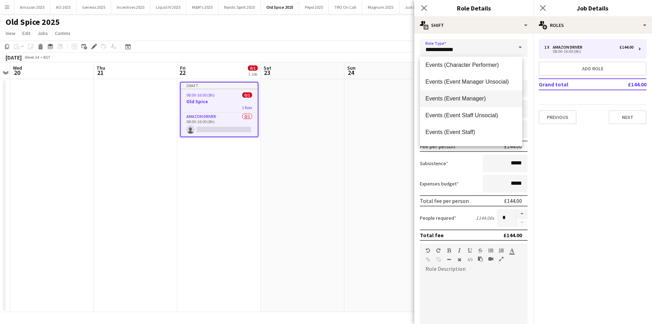
click at [483, 100] on span "Events (Event Manager)" at bounding box center [471, 98] width 91 height 7
type input "**********"
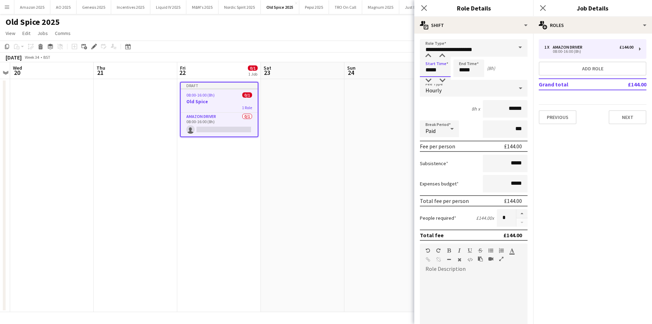
drag, startPoint x: 443, startPoint y: 66, endPoint x: 319, endPoint y: 75, distance: 124.5
click at [326, 75] on body "Menu Boards Boards Boards All jobs Status Workforce Workforce My Workforce Recr…" at bounding box center [326, 162] width 652 height 324
type input "*****"
drag, startPoint x: 523, startPoint y: 113, endPoint x: 520, endPoint y: 111, distance: 4.0
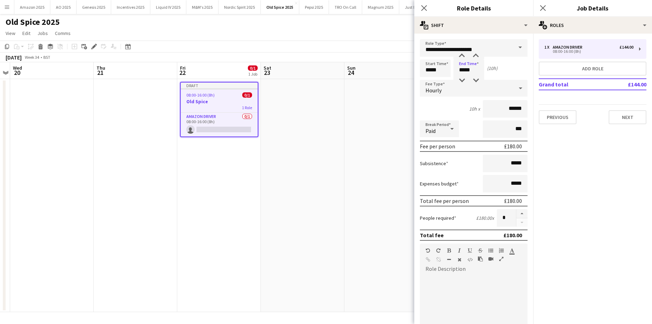
click at [520, 111] on form "**********" at bounding box center [474, 238] width 119 height 399
drag, startPoint x: 519, startPoint y: 109, endPoint x: 335, endPoint y: 106, distance: 184.1
click at [355, 111] on body "Menu Boards Boards Boards All jobs Status Workforce Workforce My Workforce Recr…" at bounding box center [326, 162] width 652 height 324
type input "******"
drag, startPoint x: 521, startPoint y: 184, endPoint x: 422, endPoint y: 188, distance: 98.4
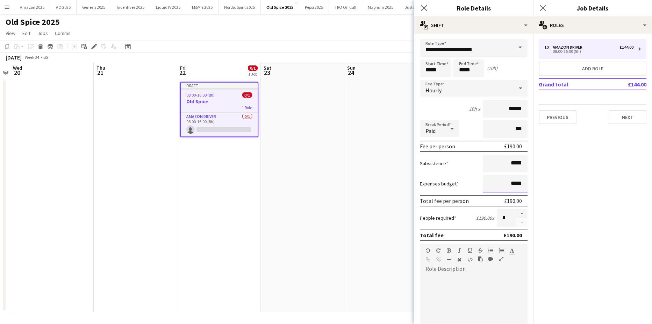
click at [424, 188] on div "Expenses budget *****" at bounding box center [474, 183] width 108 height 17
type input "******"
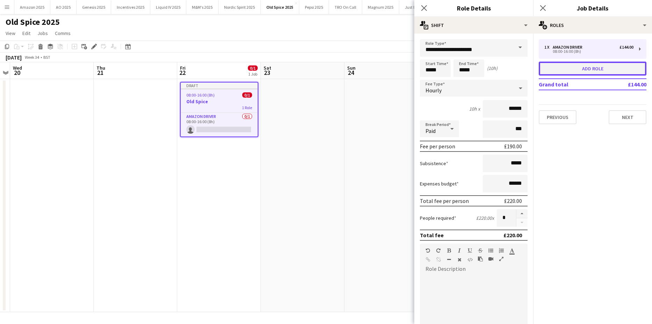
click at [578, 65] on button "Add role" at bounding box center [593, 69] width 108 height 14
type input "**********"
type input "*****"
type input "******"
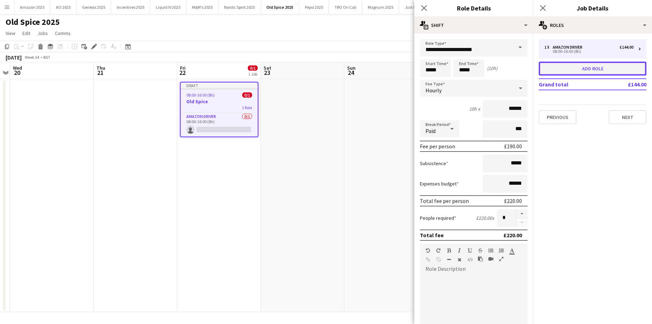
type input "*****"
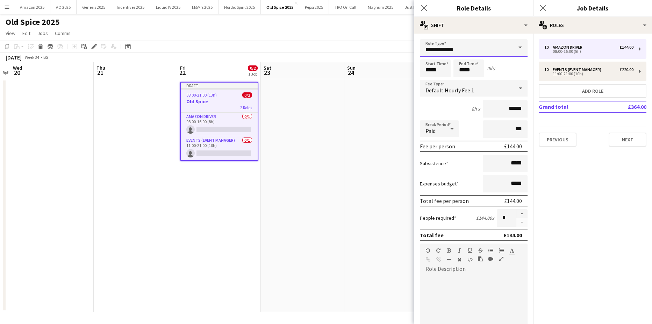
click at [503, 47] on input "**********" at bounding box center [474, 47] width 108 height 17
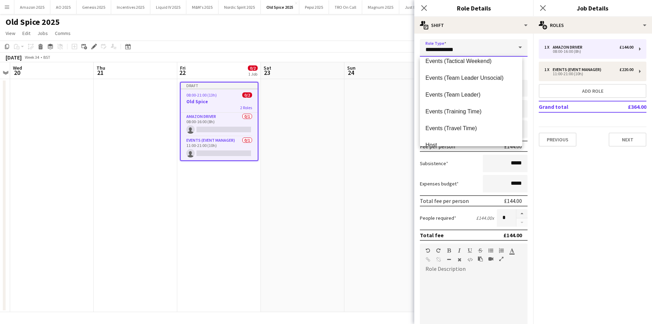
scroll to position [175, 0]
click at [480, 98] on mat-option "Events (Team Leader)" at bounding box center [471, 94] width 103 height 17
type input "**********"
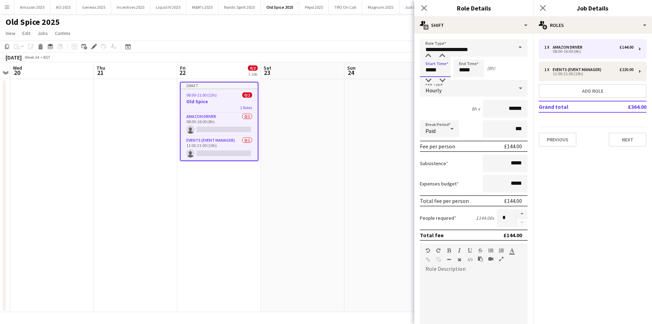
drag, startPoint x: 442, startPoint y: 71, endPoint x: 359, endPoint y: 78, distance: 82.8
click at [367, 77] on body "Menu Boards Boards Boards All jobs Status Workforce Workforce My Workforce Recr…" at bounding box center [326, 162] width 652 height 324
type input "*****"
drag, startPoint x: 518, startPoint y: 108, endPoint x: 397, endPoint y: 122, distance: 122.5
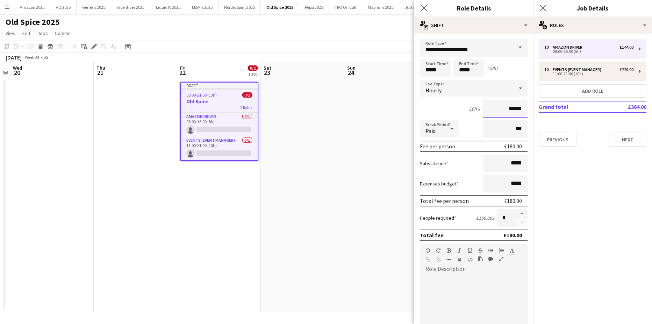
click at [397, 122] on body "Menu Boards Boards Boards All jobs Status Workforce Workforce My Workforce Recr…" at bounding box center [326, 162] width 652 height 324
type input "******"
drag, startPoint x: 518, startPoint y: 185, endPoint x: 448, endPoint y: 183, distance: 70.4
click at [438, 190] on div "Expenses budget *****" at bounding box center [474, 183] width 108 height 17
type input "******"
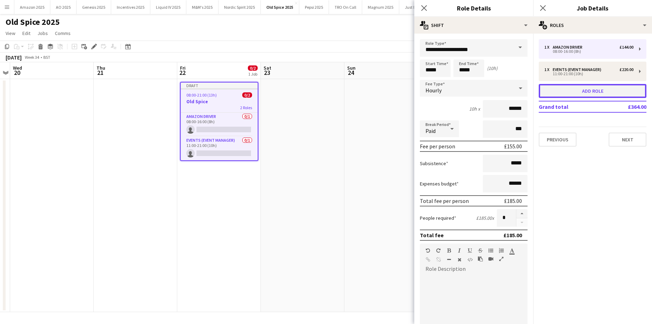
click at [585, 90] on button "Add role" at bounding box center [593, 91] width 108 height 14
type input "**********"
type input "*****"
type input "******"
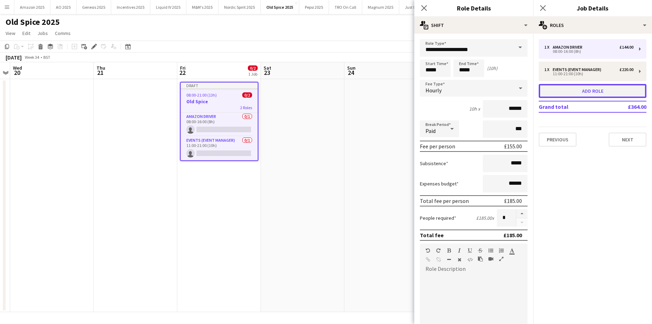
type input "*****"
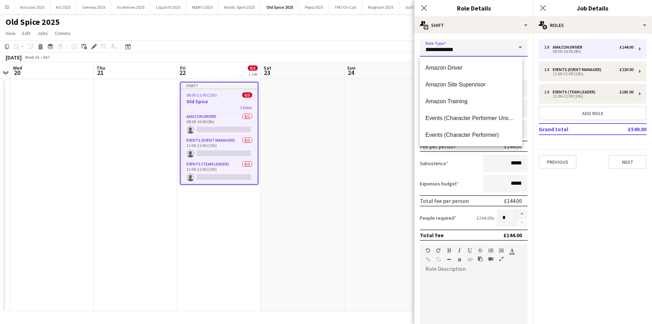
click at [452, 50] on input "**********" at bounding box center [474, 47] width 108 height 17
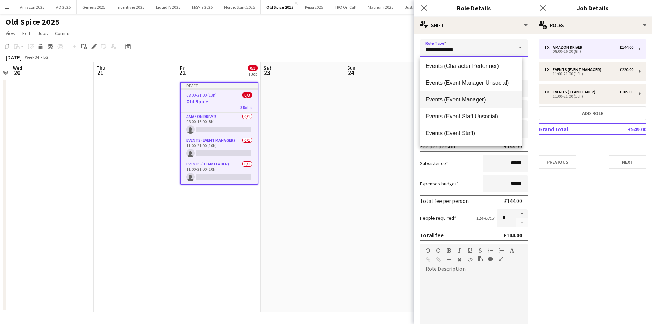
scroll to position [70, 0]
click at [475, 132] on span "Events (Event Staff)" at bounding box center [471, 132] width 91 height 7
type input "**********"
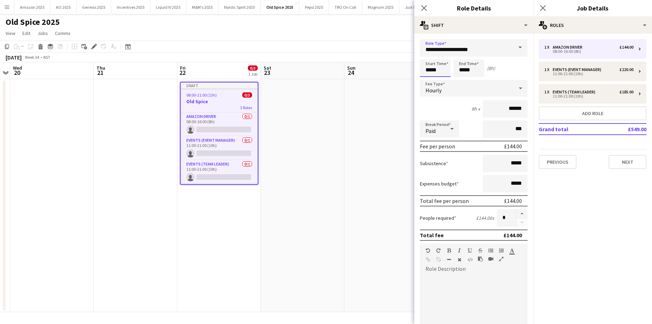
drag, startPoint x: 438, startPoint y: 70, endPoint x: 292, endPoint y: 69, distance: 145.9
click at [325, 67] on body "Menu Boards Boards Boards All jobs Status Workforce Workforce My Workforce Recr…" at bounding box center [326, 162] width 652 height 324
type input "*****"
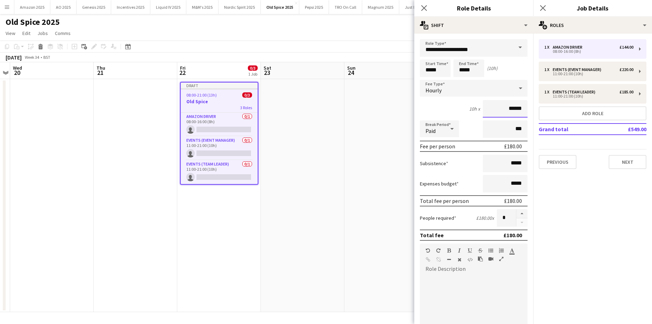
drag, startPoint x: 522, startPoint y: 107, endPoint x: 388, endPoint y: 104, distance: 134.0
click at [405, 111] on body "Menu Boards Boards Boards All jobs Status Workforce Workforce My Workforce Recr…" at bounding box center [326, 162] width 652 height 324
type input "******"
drag, startPoint x: 519, startPoint y: 184, endPoint x: 367, endPoint y: 193, distance: 152.4
click at [381, 193] on body "Menu Boards Boards Boards All jobs Status Workforce Workforce My Workforce Recr…" at bounding box center [326, 162] width 652 height 324
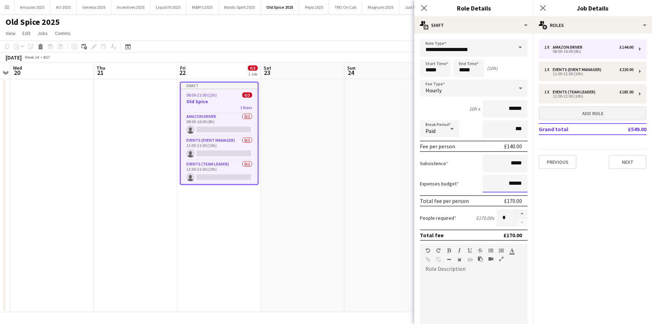
type input "******"
click at [608, 116] on button "Add role" at bounding box center [593, 113] width 108 height 14
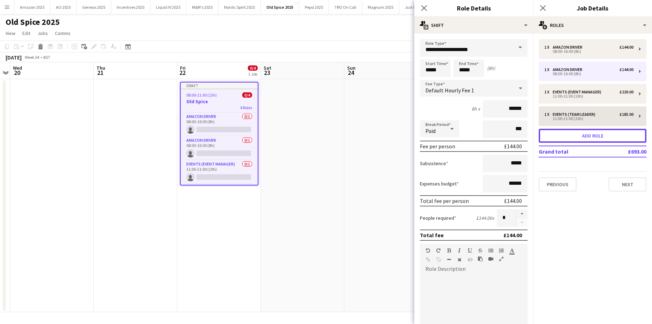
type input "**********"
type input "*****"
type input "******"
type input "*****"
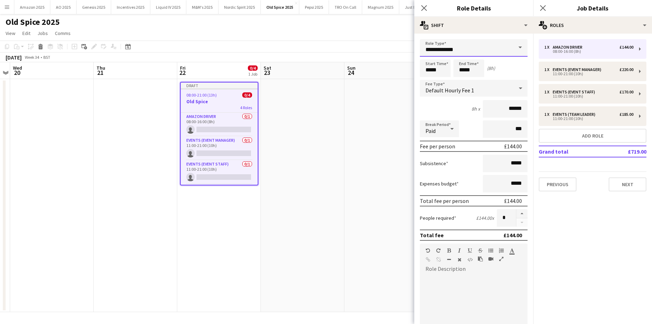
click at [502, 46] on input "**********" at bounding box center [474, 47] width 108 height 17
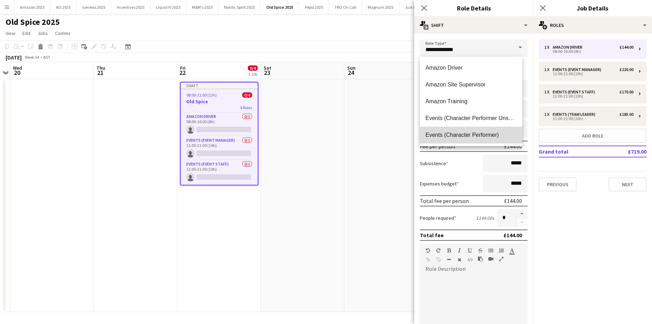
click at [494, 132] on span "Events (Character Performer)" at bounding box center [471, 135] width 91 height 7
type input "**********"
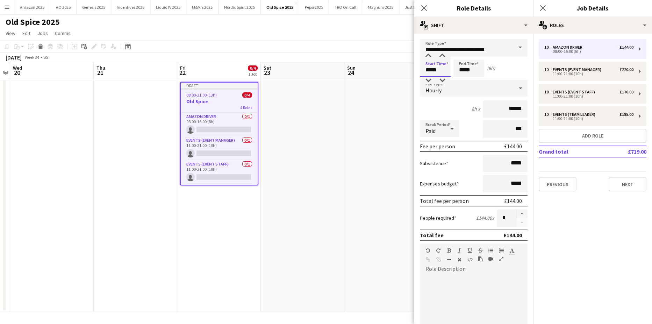
drag, startPoint x: 442, startPoint y: 68, endPoint x: 174, endPoint y: 87, distance: 268.4
click at [175, 87] on body "Menu Boards Boards Boards All jobs Status Workforce Workforce My Workforce Recr…" at bounding box center [326, 162] width 652 height 324
type input "*****"
drag, startPoint x: 518, startPoint y: 108, endPoint x: 451, endPoint y: 119, distance: 68.3
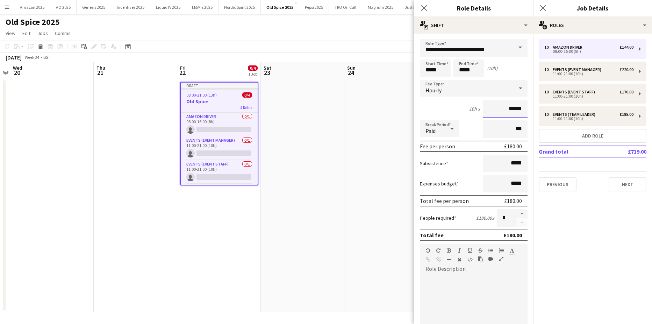
click at [454, 119] on form "**********" at bounding box center [474, 238] width 119 height 399
type input "******"
drag, startPoint x: 511, startPoint y: 164, endPoint x: 597, endPoint y: 151, distance: 86.6
click at [451, 168] on div "Subsistence *****" at bounding box center [474, 163] width 108 height 17
type input "******"
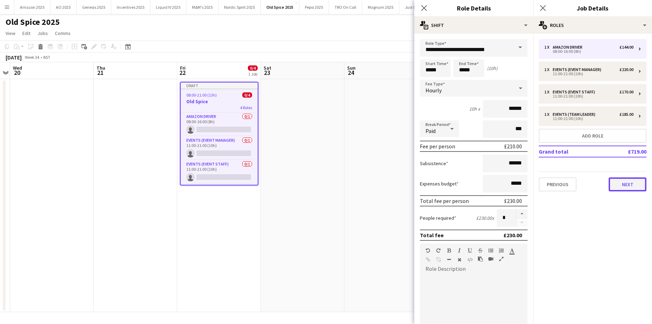
click at [628, 186] on button "Next" at bounding box center [628, 184] width 38 height 14
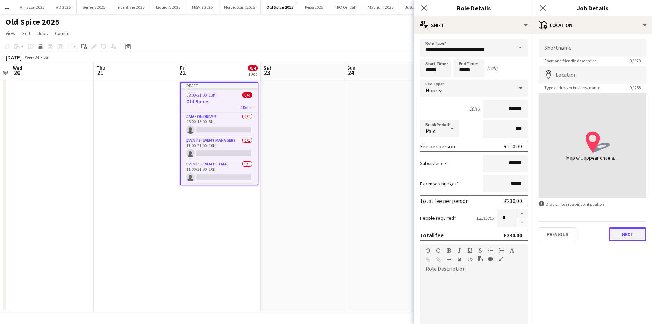
click at [631, 233] on button "Next" at bounding box center [628, 234] width 38 height 14
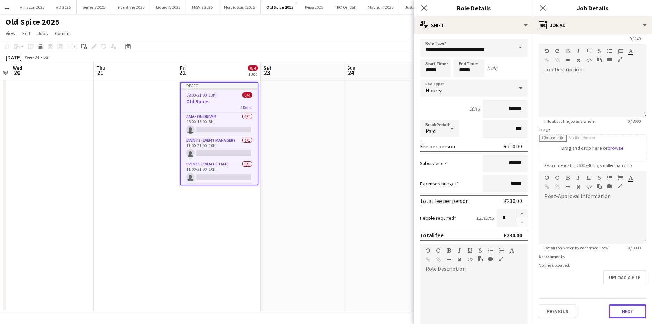
click at [629, 287] on form "Headline ********* 9 / 140 Job Description default Heading 1 Heading 2 Heading …" at bounding box center [593, 167] width 119 height 301
click at [629, 310] on button "Next" at bounding box center [628, 311] width 38 height 14
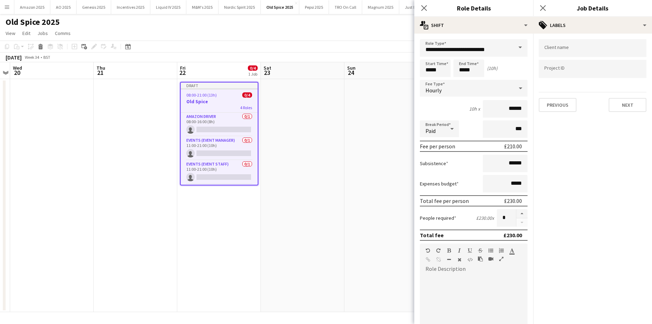
scroll to position [0, 0]
click at [571, 51] on input "Type to search client labels..." at bounding box center [593, 48] width 97 height 6
type input "*********"
type input "****"
click at [561, 69] on div "Old Spice" at bounding box center [593, 69] width 108 height 17
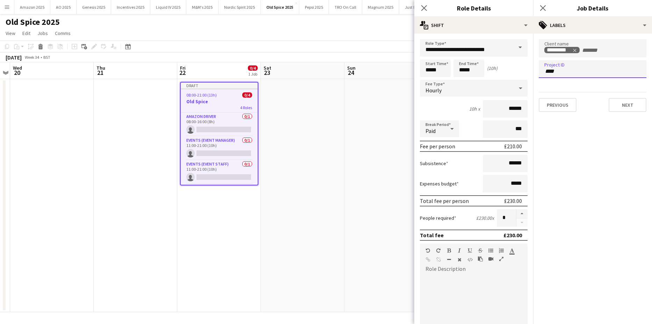
click at [562, 69] on input "****" at bounding box center [593, 71] width 97 height 6
type input "*"
type input "***"
click at [581, 92] on div "tbc" at bounding box center [593, 90] width 108 height 17
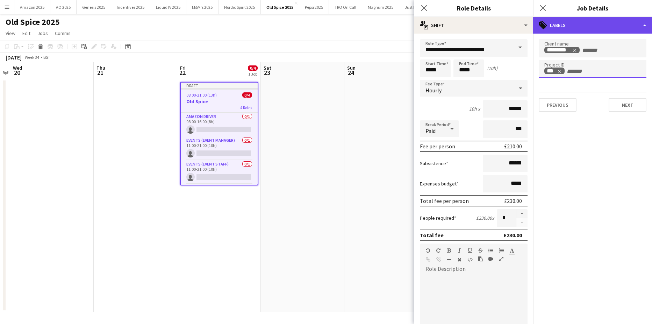
click at [564, 28] on div "tags-double Labels" at bounding box center [593, 25] width 119 height 17
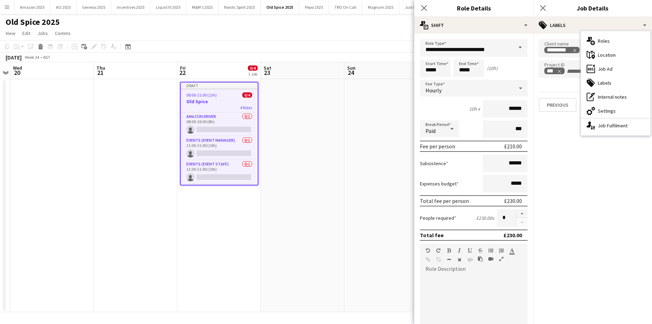
click at [603, 33] on div "multiple-users-add Roles maps-pin-1 Location ads-window Job Ad tags-double Labe…" at bounding box center [615, 83] width 69 height 104
click at [603, 40] on div "multiple-users-add Roles" at bounding box center [615, 41] width 69 height 14
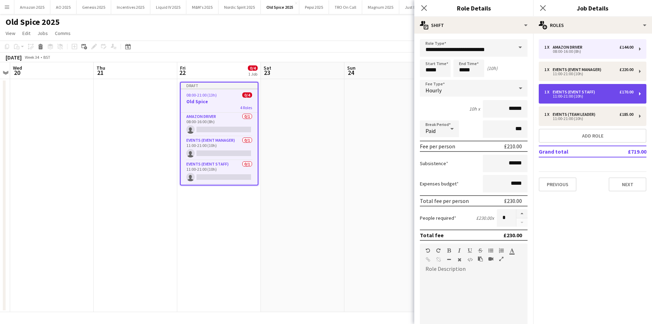
click at [592, 96] on div "11:00-21:00 (10h)" at bounding box center [589, 95] width 89 height 3
type input "**********"
type input "******"
type input "*****"
type input "******"
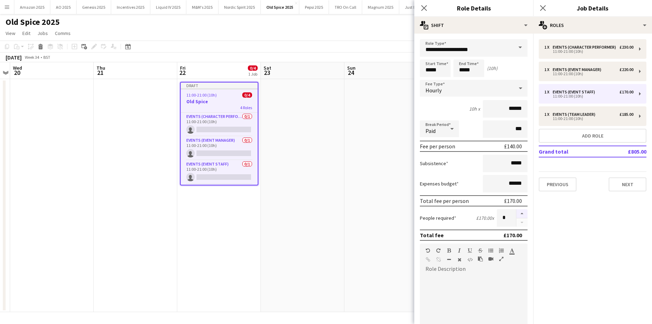
click at [518, 213] on button "button" at bounding box center [522, 213] width 11 height 9
type input "*"
click at [388, 212] on app-date-cell at bounding box center [387, 195] width 84 height 233
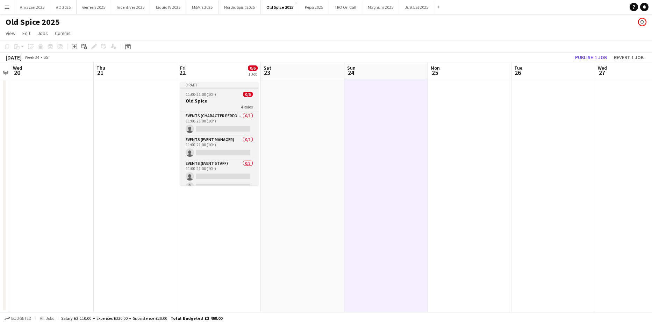
click at [217, 100] on h3 "Old Spice" at bounding box center [219, 101] width 78 height 6
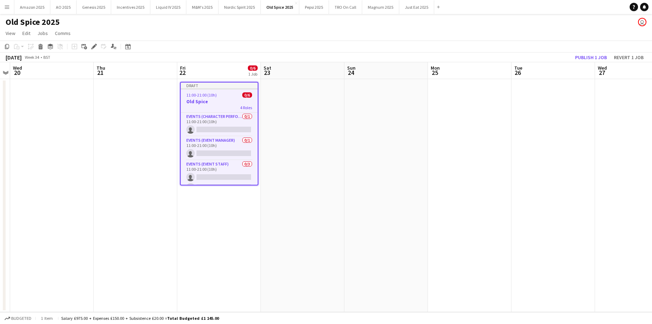
click at [305, 109] on app-date-cell at bounding box center [303, 195] width 84 height 233
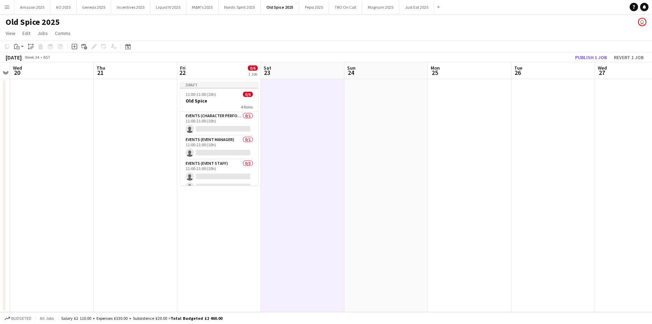
click at [379, 120] on app-date-cell at bounding box center [387, 195] width 84 height 233
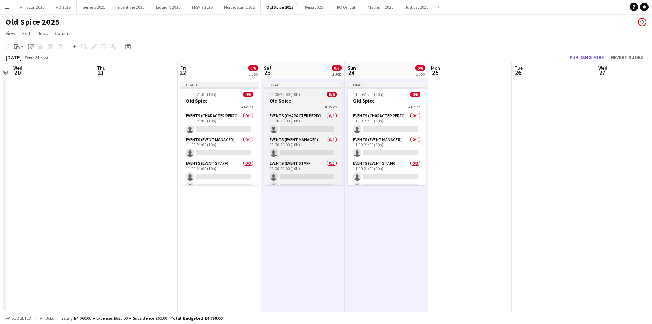
click at [303, 98] on h3 "Old Spice" at bounding box center [303, 101] width 78 height 6
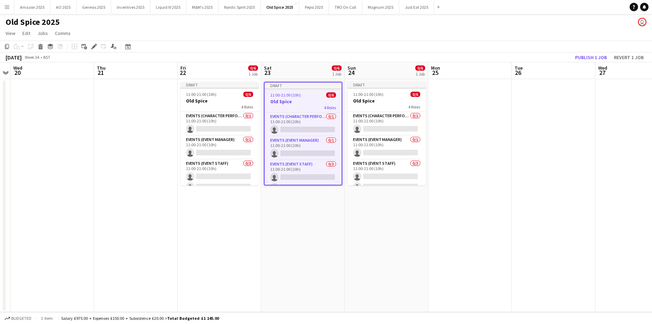
drag, startPoint x: 95, startPoint y: 49, endPoint x: 118, endPoint y: 54, distance: 24.1
click at [94, 49] on icon "Edit" at bounding box center [94, 47] width 6 height 6
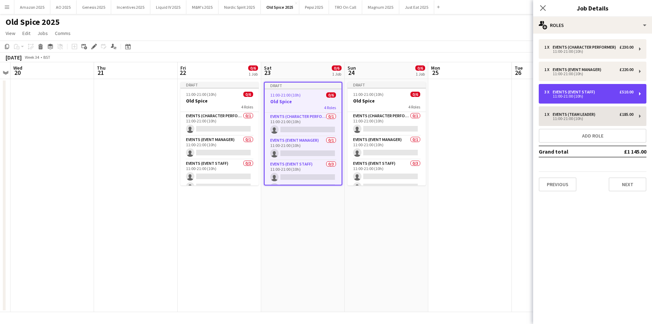
click at [581, 99] on div "3 x Events (Event Staff) £510.00 11:00-21:00 (10h)" at bounding box center [593, 94] width 108 height 20
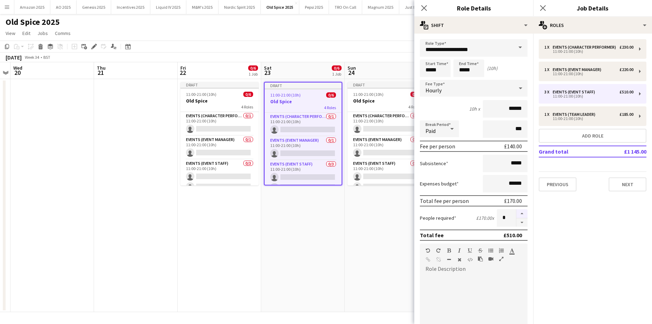
click at [518, 212] on button "button" at bounding box center [522, 213] width 11 height 9
type input "*"
click at [606, 120] on div "11:00-21:00 (10h)" at bounding box center [589, 118] width 89 height 3
type input "**********"
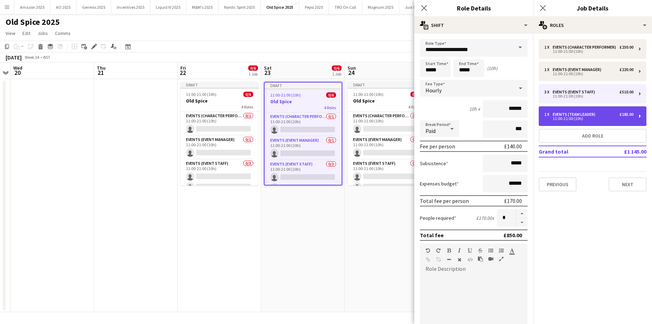
type input "******"
type input "*"
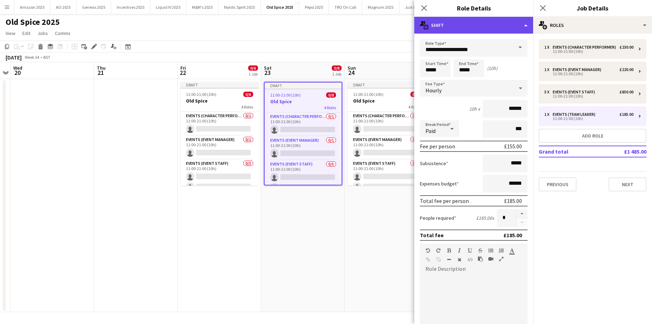
click at [515, 19] on div "multiple-actions-text Shift" at bounding box center [474, 25] width 119 height 17
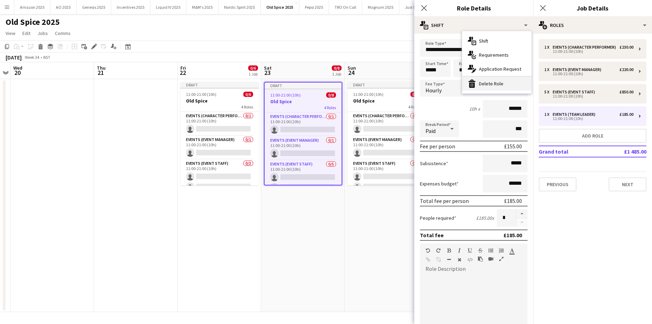
click at [505, 86] on div "bin-2 Delete Role" at bounding box center [497, 84] width 69 height 14
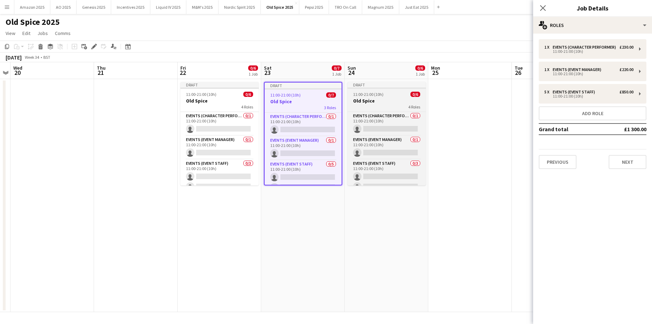
click at [370, 92] on span "11:00-21:00 (10h)" at bounding box center [368, 94] width 30 height 5
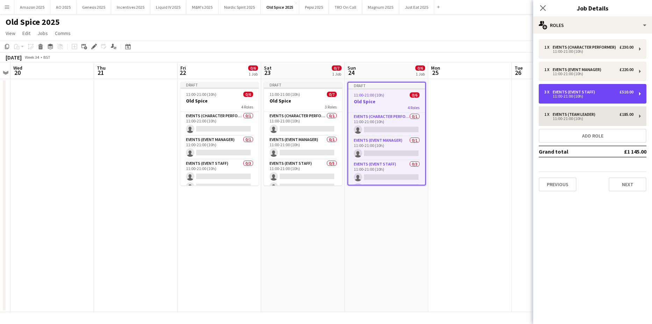
click at [561, 96] on div "11:00-21:00 (10h)" at bounding box center [589, 95] width 89 height 3
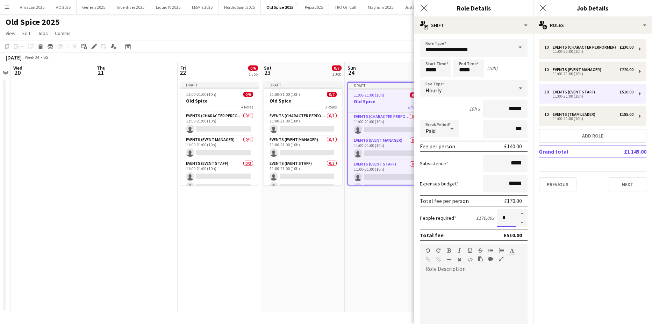
drag, startPoint x: 507, startPoint y: 218, endPoint x: 482, endPoint y: 221, distance: 25.4
click at [482, 221] on div "People required £170.00 x *" at bounding box center [474, 217] width 108 height 17
type input "**"
click at [397, 241] on app-date-cell "Draft 11:00-21:00 (10h) 0/6 Old Spice 4 Roles Events (Character Performer) 0/1 …" at bounding box center [387, 195] width 84 height 233
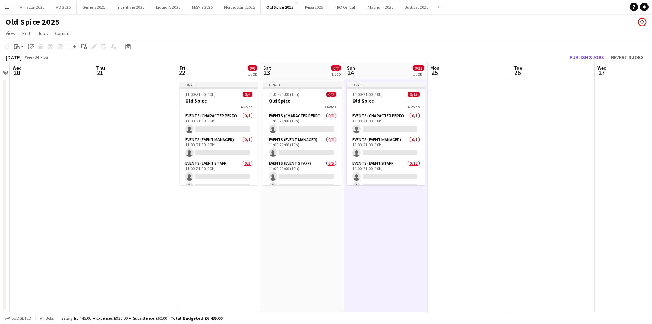
click at [483, 236] on app-date-cell at bounding box center [470, 195] width 84 height 233
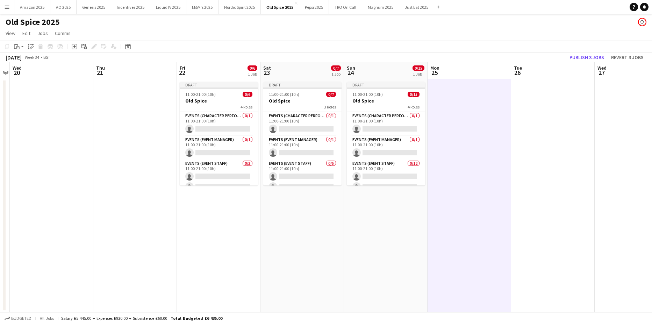
click at [474, 194] on app-date-cell at bounding box center [470, 195] width 84 height 233
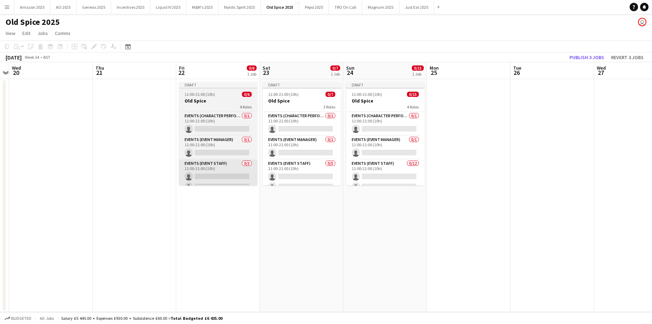
drag, startPoint x: 271, startPoint y: 263, endPoint x: 205, endPoint y: 163, distance: 119.2
click at [271, 263] on app-date-cell "Draft 11:00-21:00 (10h) 0/7 Old Spice 3 Roles Events (Character Performer) 0/1 …" at bounding box center [302, 195] width 84 height 233
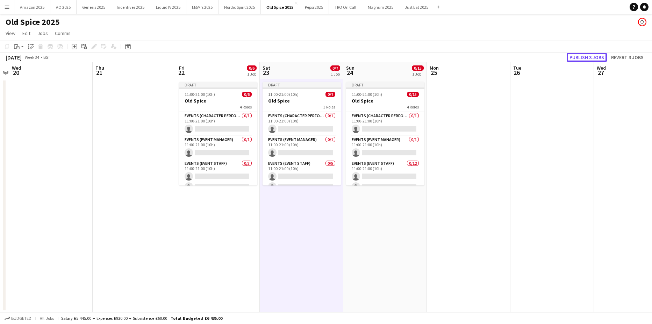
drag, startPoint x: 599, startPoint y: 58, endPoint x: 252, endPoint y: 41, distance: 347.5
click at [598, 57] on button "Publish 3 jobs" at bounding box center [587, 57] width 40 height 9
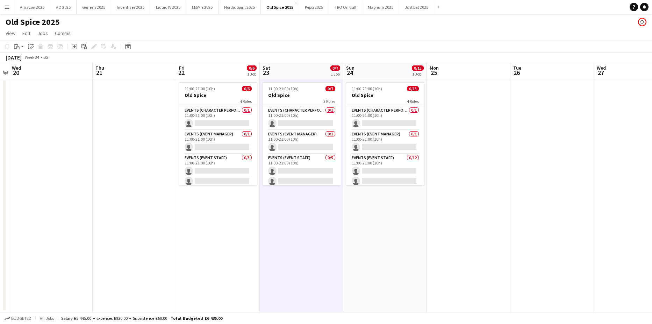
click at [9, 6] on app-icon "Menu" at bounding box center [7, 7] width 6 height 6
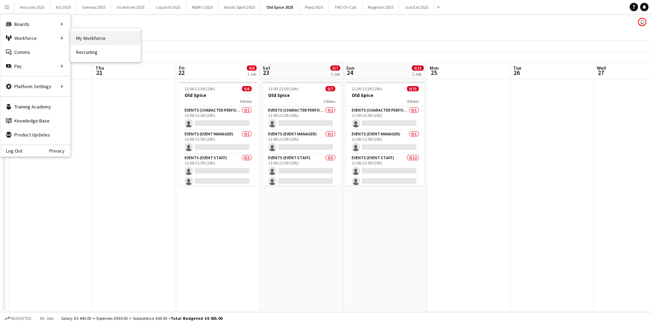
click at [78, 36] on link "My Workforce" at bounding box center [106, 38] width 70 height 14
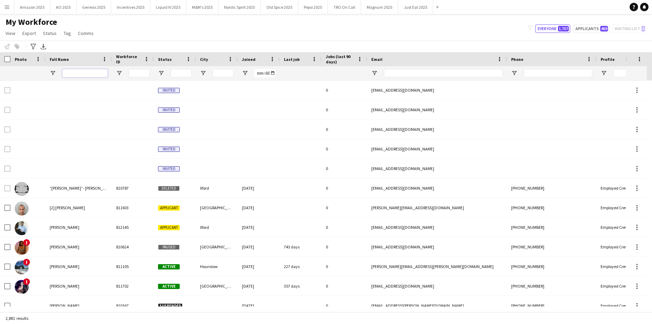
click at [80, 72] on input "Full Name Filter Input" at bounding box center [84, 73] width 45 height 8
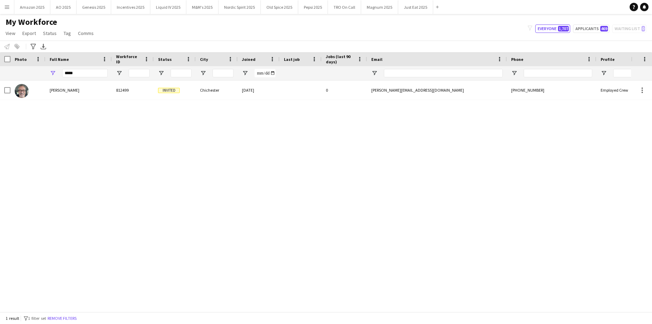
drag, startPoint x: 93, startPoint y: 223, endPoint x: 79, endPoint y: 121, distance: 102.7
click at [91, 212] on div "Mike Caven 812499 Invited Chichester 08-08-2025 0 mike@cavenconsulting.co.uk +4…" at bounding box center [315, 193] width 631 height 226
click at [54, 79] on div "*****" at bounding box center [78, 73] width 66 height 14
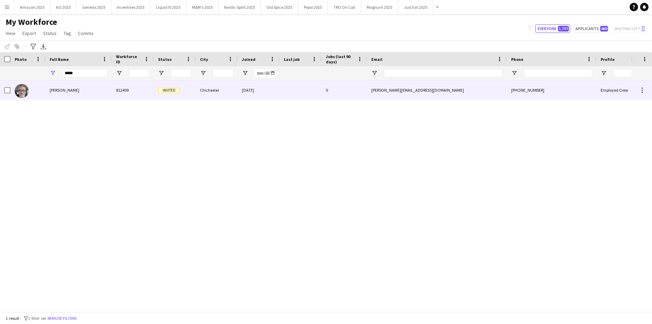
click at [52, 85] on div "[PERSON_NAME]" at bounding box center [78, 89] width 66 height 19
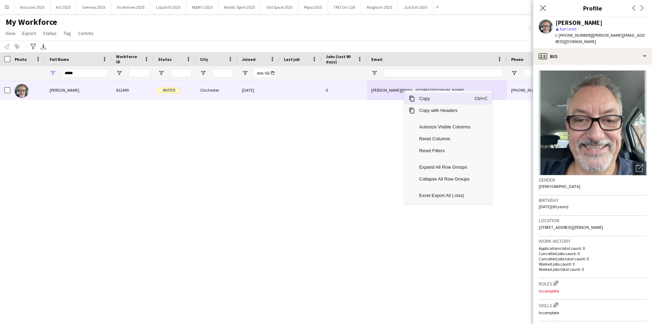
click at [434, 101] on span "Copy" at bounding box center [444, 99] width 59 height 12
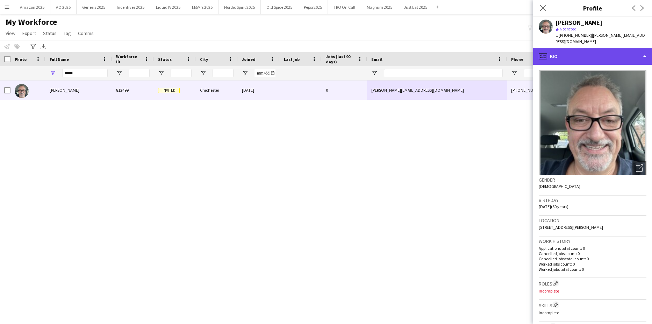
click at [629, 51] on div "profile Bio" at bounding box center [593, 56] width 119 height 17
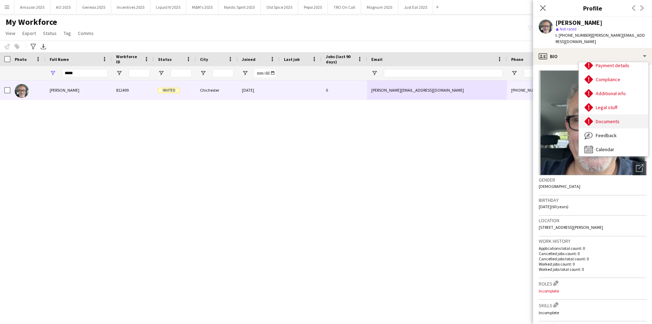
scroll to position [94, 0]
click at [614, 115] on span "Documents" at bounding box center [608, 118] width 24 height 6
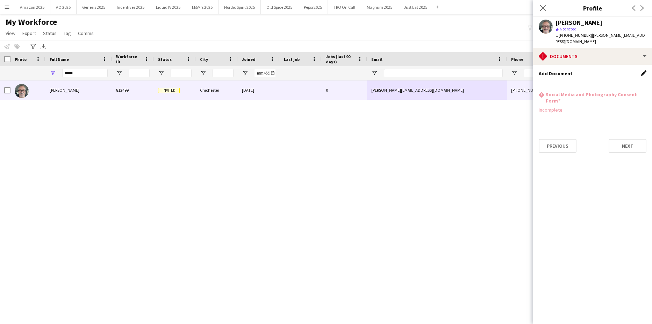
click at [643, 70] on app-icon "Edit this field" at bounding box center [644, 73] width 6 height 6
click at [627, 79] on button "Upload new file" at bounding box center [625, 84] width 44 height 11
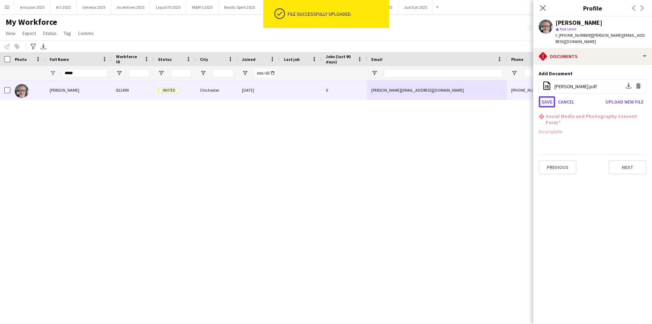
click at [543, 96] on button "Save" at bounding box center [547, 101] width 16 height 11
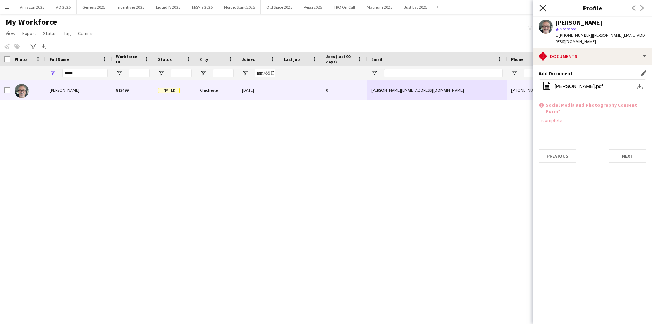
click at [542, 7] on icon "Close pop-in" at bounding box center [543, 8] width 7 height 7
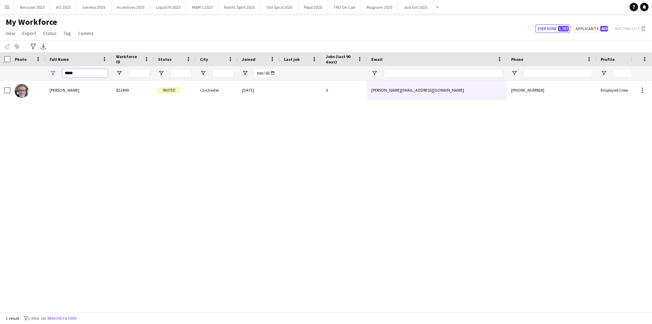
drag, startPoint x: 78, startPoint y: 73, endPoint x: -18, endPoint y: 105, distance: 100.5
click at [0, 105] on html "Menu Boards Boards Boards All jobs Status Workforce Workforce My Workforce Recr…" at bounding box center [326, 162] width 652 height 324
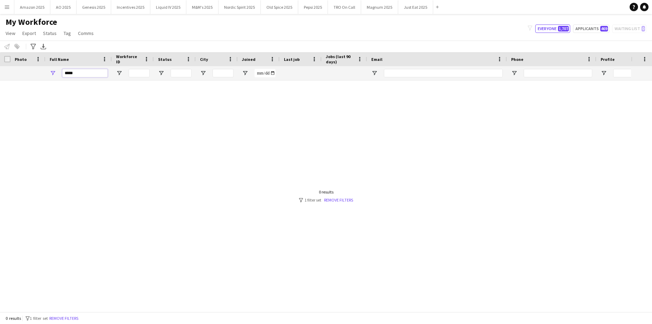
drag, startPoint x: 89, startPoint y: 74, endPoint x: 220, endPoint y: 93, distance: 132.5
click at [0, 79] on html "Menu Boards Boards Boards All jobs Status Workforce Workforce My Workforce Recr…" at bounding box center [326, 162] width 652 height 324
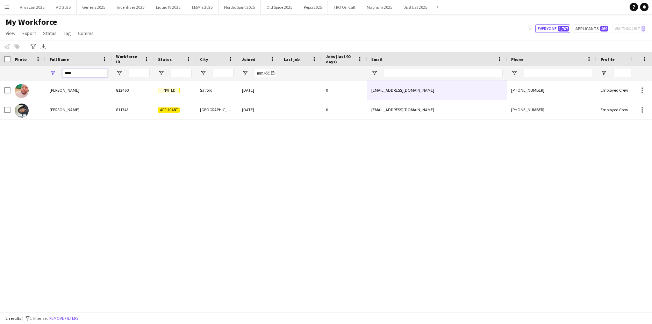
type input "****"
click at [271, 267] on div "Daniel Okon 812460 Invited Salford 14-07-2025 0 okonfra@yahoo.com +447428794868…" at bounding box center [315, 193] width 631 height 226
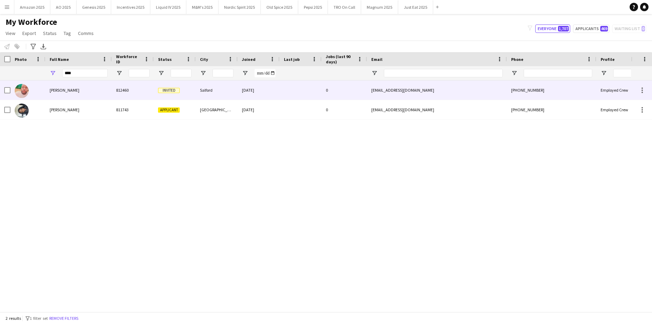
drag, startPoint x: 66, startPoint y: 92, endPoint x: 101, endPoint y: 105, distance: 37.0
click at [66, 92] on span "[PERSON_NAME]" at bounding box center [65, 89] width 30 height 5
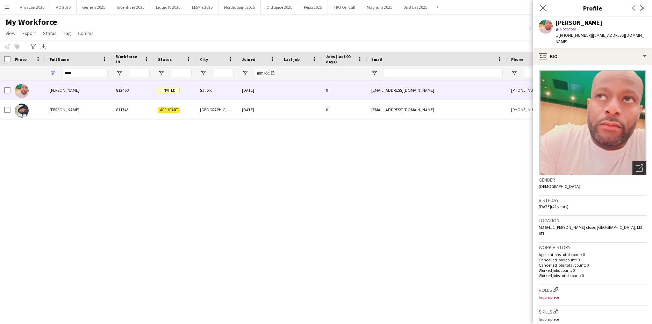
click at [636, 164] on icon "Open photos pop-in" at bounding box center [639, 167] width 7 height 7
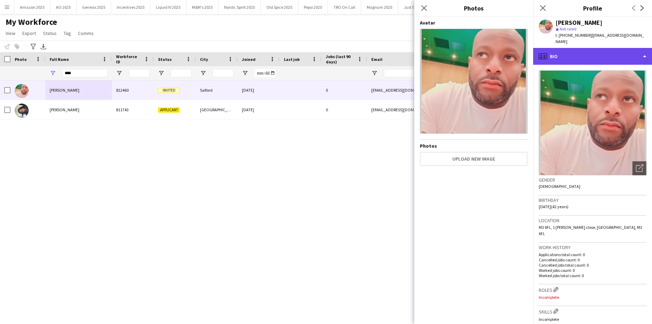
click at [623, 53] on div "profile Bio" at bounding box center [593, 56] width 119 height 17
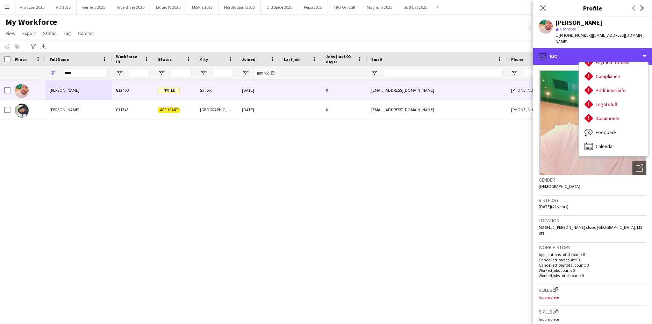
scroll to position [0, 0]
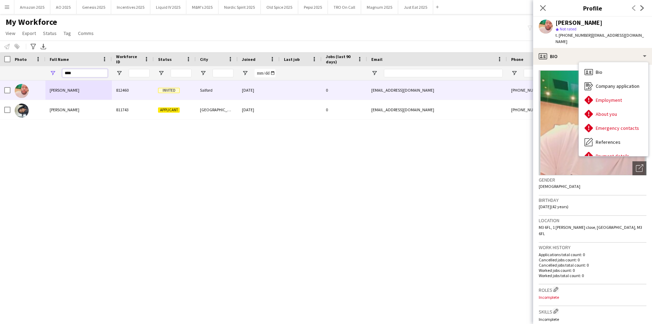
drag, startPoint x: 73, startPoint y: 75, endPoint x: -18, endPoint y: 81, distance: 90.8
click at [0, 81] on html "Menu Boards Boards Boards All jobs Status Workforce Workforce My Workforce Recr…" at bounding box center [326, 162] width 652 height 324
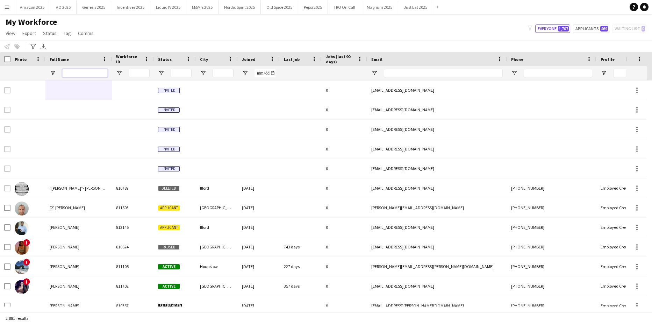
click at [83, 76] on input "Full Name Filter Input" at bounding box center [84, 73] width 45 height 8
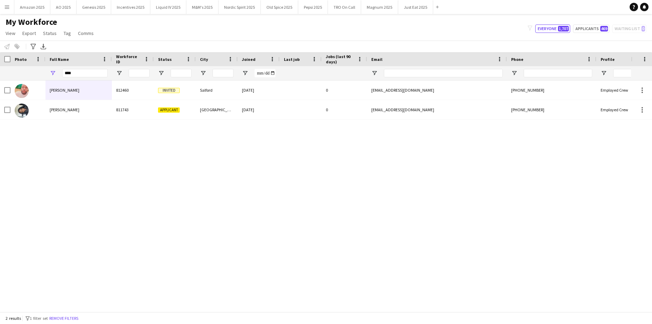
drag, startPoint x: 193, startPoint y: 205, endPoint x: 174, endPoint y: 196, distance: 20.7
click at [191, 205] on div "Daniel Okon 812460 Invited Salford 14-07-2025 0 okonfra@yahoo.com +447428794868…" at bounding box center [315, 193] width 631 height 226
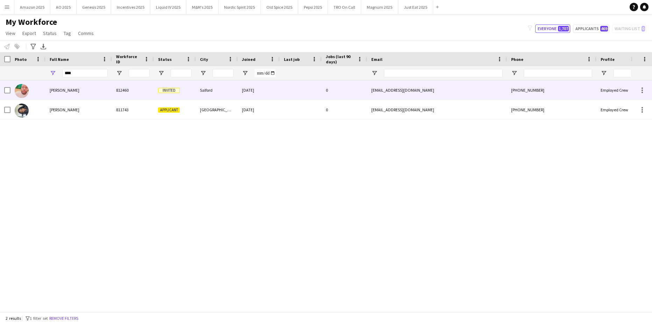
click at [63, 91] on span "[PERSON_NAME]" at bounding box center [65, 89] width 30 height 5
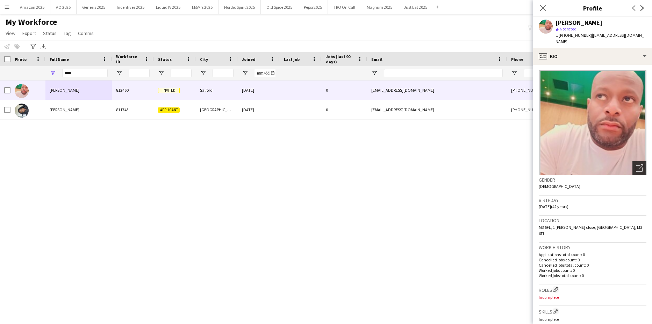
click at [636, 164] on icon "Open photos pop-in" at bounding box center [639, 167] width 7 height 7
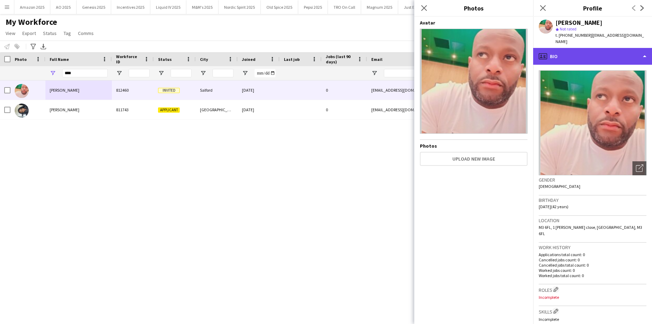
click at [620, 48] on div "profile Bio" at bounding box center [593, 56] width 119 height 17
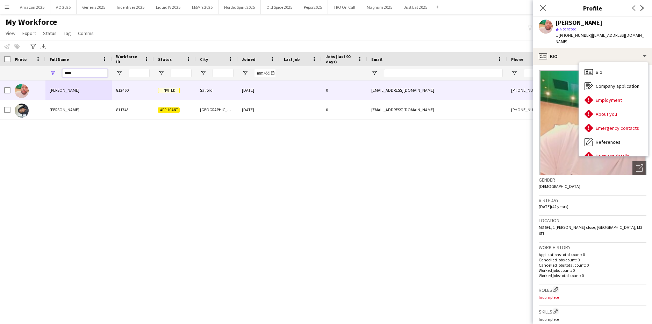
drag, startPoint x: 84, startPoint y: 73, endPoint x: -18, endPoint y: 86, distance: 102.3
click at [0, 86] on html "Menu Boards Boards Boards All jobs Status Workforce Workforce My Workforce Recr…" at bounding box center [326, 162] width 652 height 324
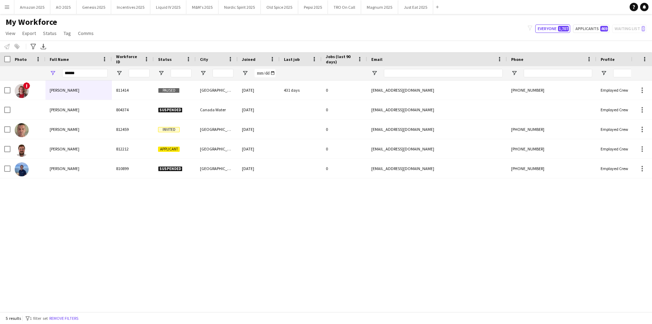
click at [77, 233] on div "! Oliver Atkins 811414 Paused Manchester 09-05-2024 431 days 0 ollieatkins12@gm…" at bounding box center [315, 193] width 631 height 226
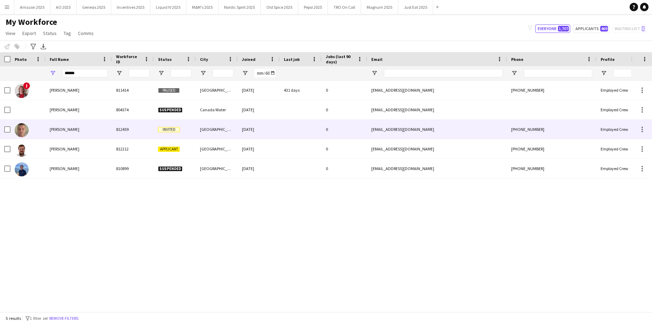
click at [56, 132] on span "Oliver James" at bounding box center [65, 129] width 30 height 5
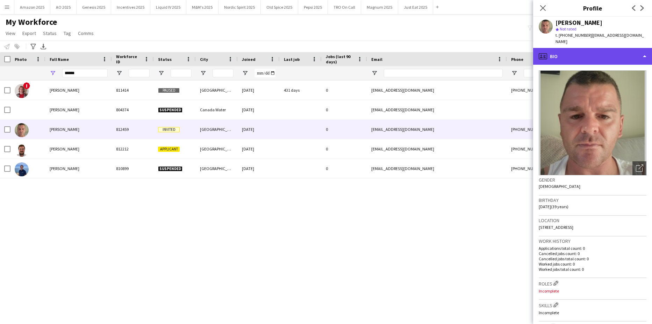
click at [629, 55] on div "profile Bio" at bounding box center [593, 56] width 119 height 17
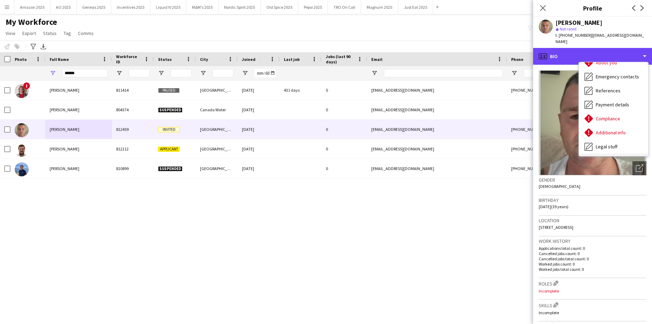
scroll to position [94, 0]
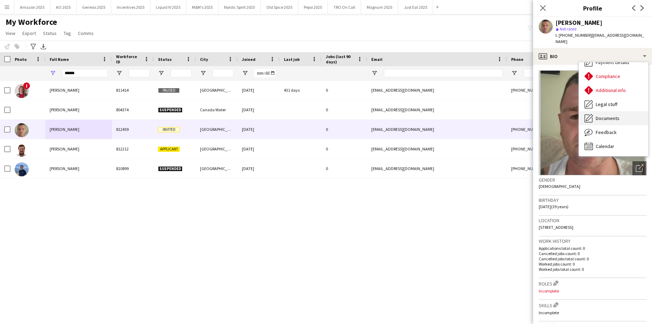
click at [614, 118] on div "Documents Documents" at bounding box center [613, 118] width 69 height 14
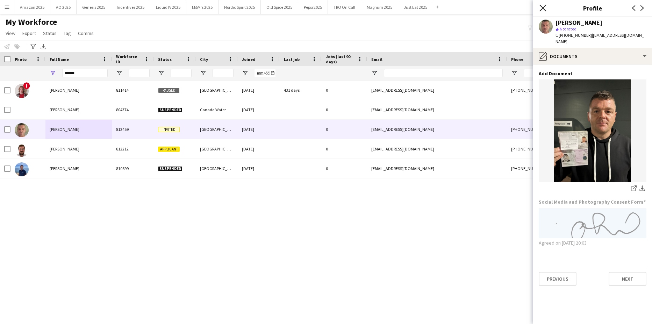
click at [543, 7] on icon "Close pop-in" at bounding box center [543, 8] width 7 height 7
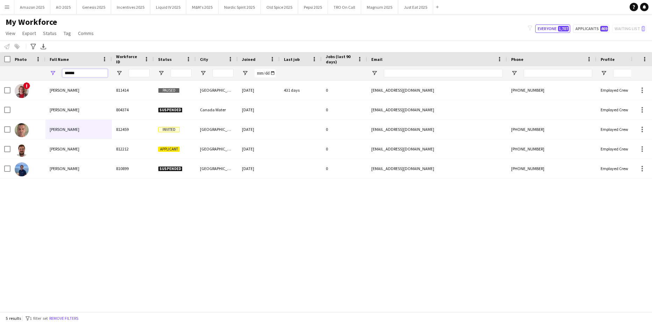
drag, startPoint x: 89, startPoint y: 73, endPoint x: -18, endPoint y: 38, distance: 112.4
click at [0, 38] on html "Menu Boards Boards Boards All jobs Status Workforce Workforce My Workforce Recr…" at bounding box center [326, 162] width 652 height 324
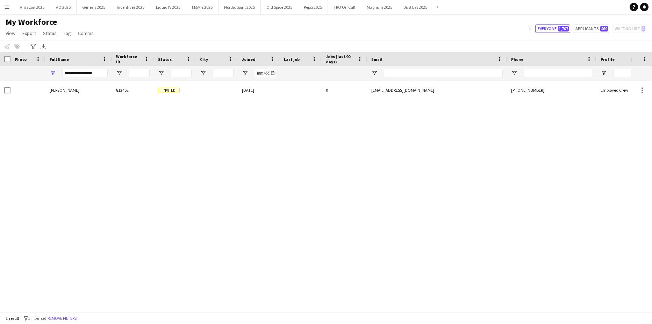
click at [219, 167] on div "Richard Williams 812452 Invited 14-07-2025 0 richardwilliams137@ymail.com +4477…" at bounding box center [315, 193] width 631 height 226
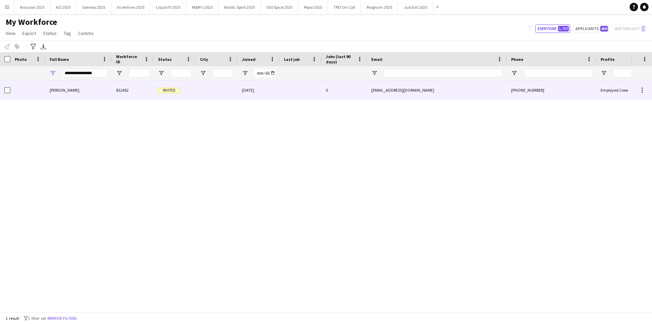
drag, startPoint x: 71, startPoint y: 90, endPoint x: 76, endPoint y: 92, distance: 5.6
click at [71, 90] on span "Richard Williams" at bounding box center [65, 89] width 30 height 5
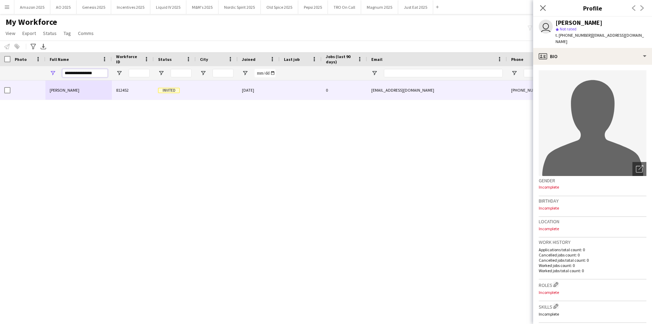
drag, startPoint x: 99, startPoint y: 71, endPoint x: -18, endPoint y: 58, distance: 117.9
click at [0, 58] on html "Menu Boards Boards Boards All jobs Status Workforce Workforce My Workforce Recr…" at bounding box center [326, 162] width 652 height 324
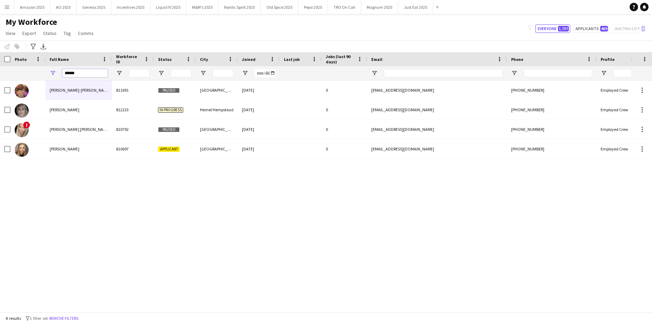
type input "******"
click at [130, 205] on div "Ashley Arinze-Osimen 811691 Paused Leeds 10-07-2024 0 ash.osimen@gmail.com +447…" at bounding box center [315, 193] width 631 height 226
click at [3, 9] on button "Menu" at bounding box center [7, 7] width 14 height 14
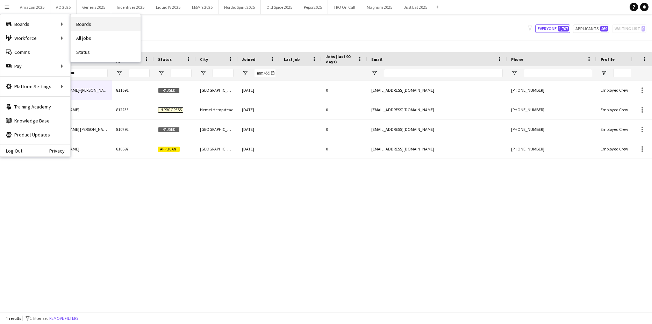
click at [83, 24] on link "Boards" at bounding box center [106, 24] width 70 height 14
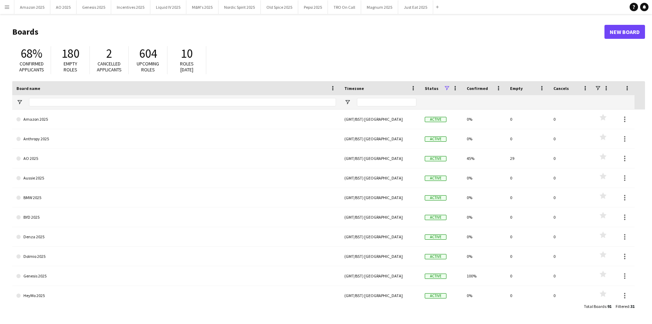
click at [6, 8] on app-icon "Menu" at bounding box center [7, 7] width 6 height 6
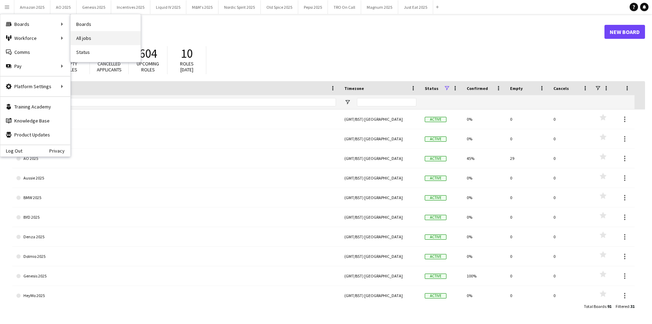
click at [94, 38] on link "All jobs" at bounding box center [106, 38] width 70 height 14
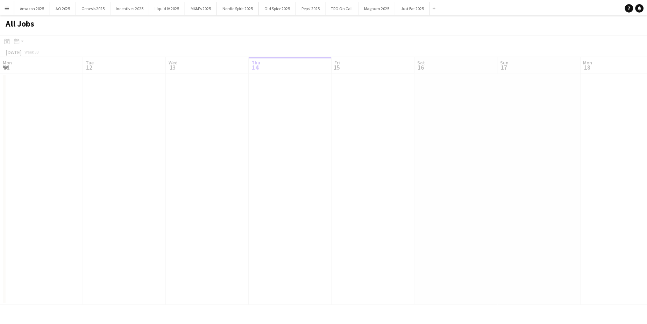
scroll to position [0, 167]
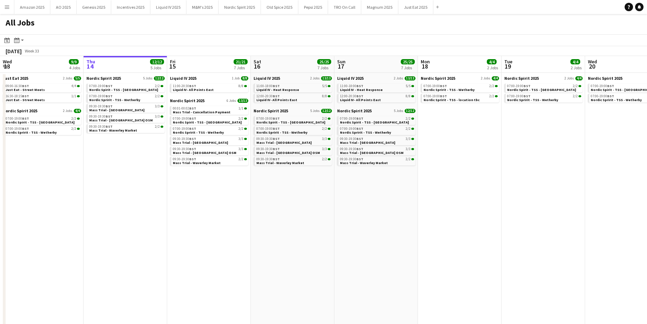
click at [257, 210] on app-date-cell "Liquid IV 2025 2 Jobs 13/13 11:00-18:00 BST 5/5 Liquid IV - Heat Response 12:00…" at bounding box center [293, 206] width 84 height 267
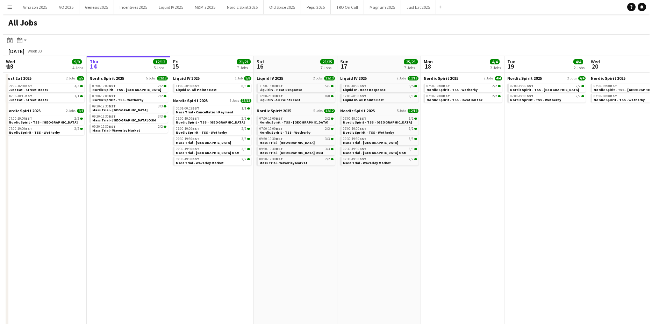
scroll to position [0, 165]
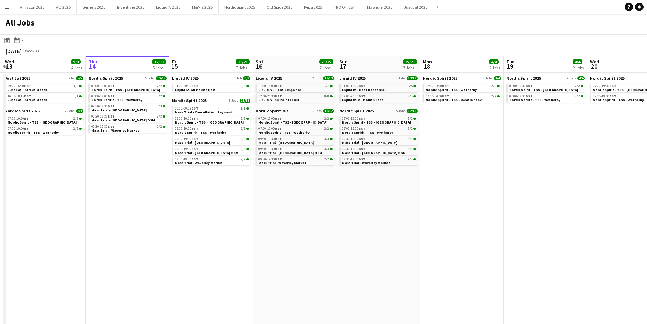
click at [441, 226] on app-date-cell "Nordic Spirit 2025 2 Jobs 4/4 07:00-19:00 BST 2/2 Nordic Spririt - TSS - Wether…" at bounding box center [462, 206] width 84 height 267
click at [339, 10] on button "TRO On Call Close" at bounding box center [344, 7] width 33 height 14
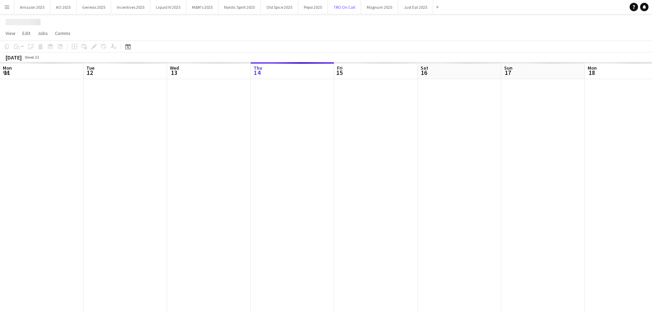
scroll to position [0, 167]
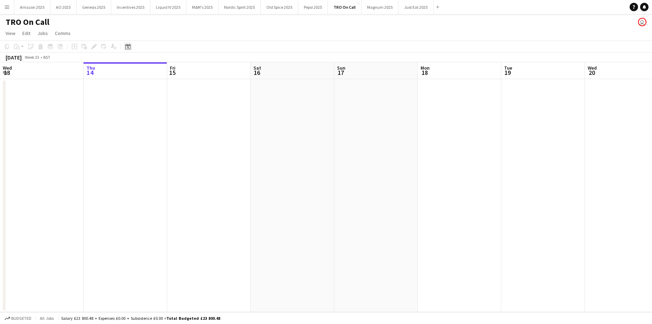
click at [128, 45] on icon at bounding box center [127, 47] width 5 height 6
click at [174, 109] on span "9" at bounding box center [175, 108] width 8 height 8
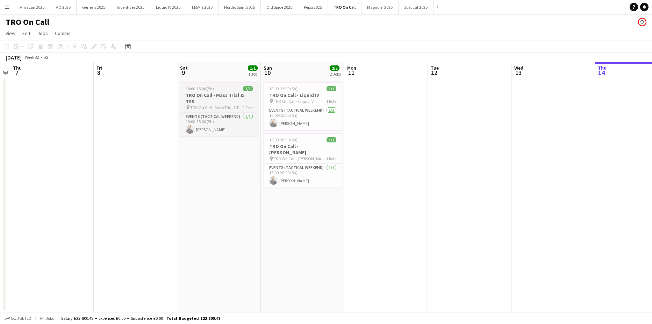
click at [207, 96] on h3 "TRO On Call - Mass Trial & TSS" at bounding box center [219, 98] width 78 height 13
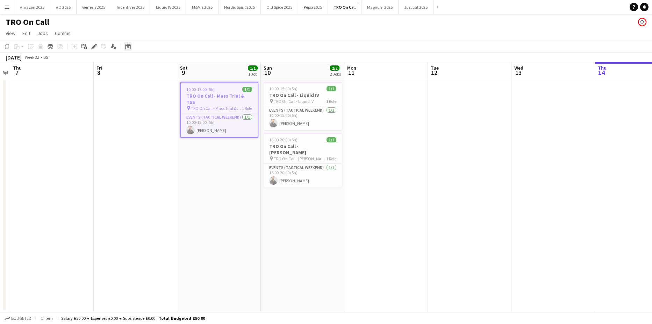
click at [127, 45] on icon at bounding box center [127, 47] width 5 height 6
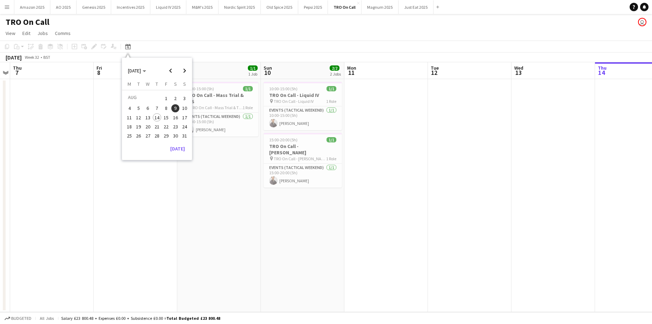
click at [177, 118] on span "16" at bounding box center [175, 117] width 8 height 8
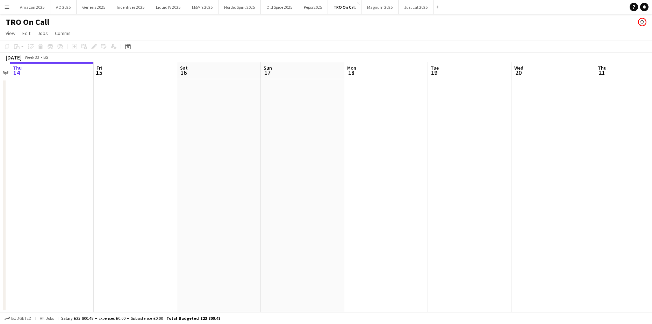
click at [223, 101] on app-date-cell at bounding box center [219, 195] width 84 height 233
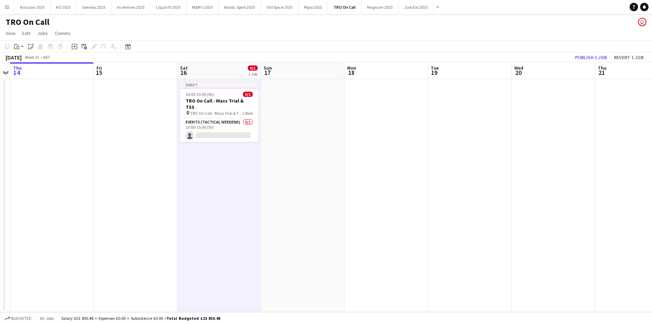
click at [287, 98] on app-date-cell at bounding box center [303, 195] width 84 height 233
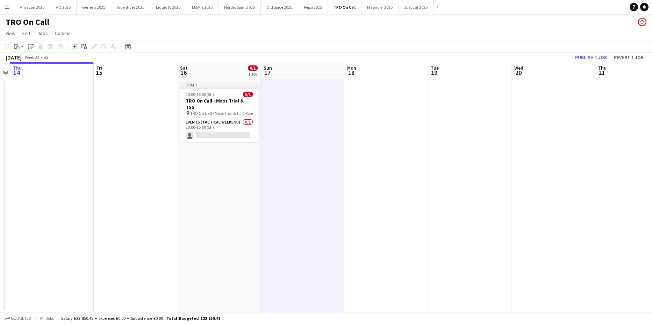
click at [126, 45] on icon at bounding box center [127, 47] width 5 height 6
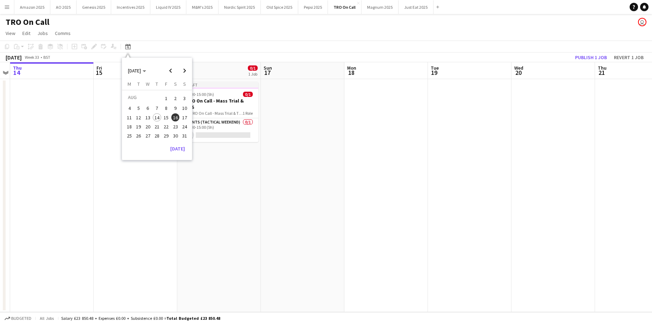
click at [183, 107] on span "10" at bounding box center [185, 108] width 8 height 8
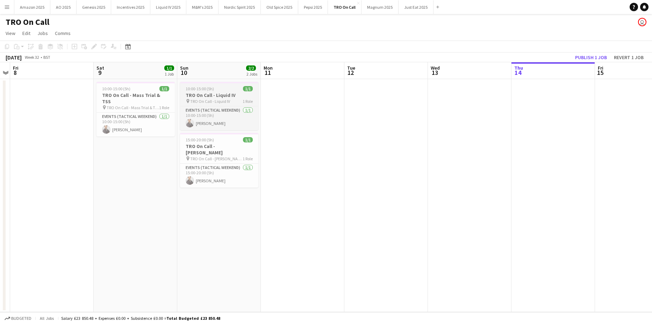
click at [201, 97] on h3 "TRO On Call - Liquid IV" at bounding box center [219, 95] width 78 height 6
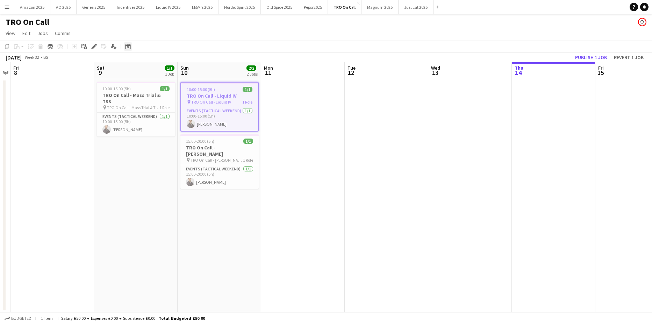
click at [129, 46] on icon "Date picker" at bounding box center [128, 47] width 6 height 6
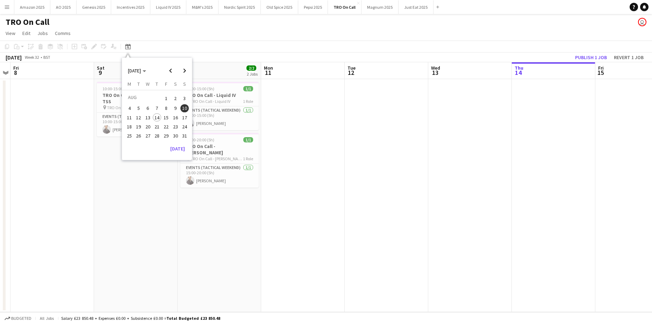
click at [184, 118] on span "17" at bounding box center [185, 117] width 8 height 8
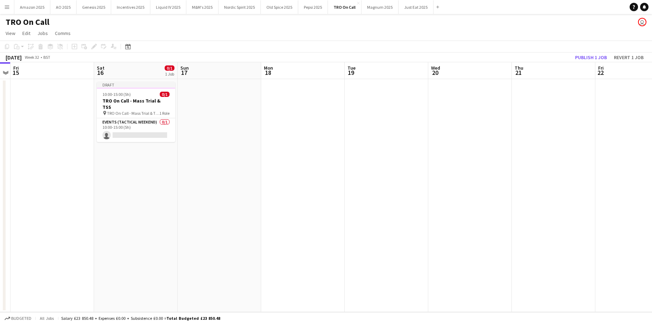
scroll to position [0, 241]
click at [213, 98] on app-date-cell at bounding box center [219, 195] width 84 height 233
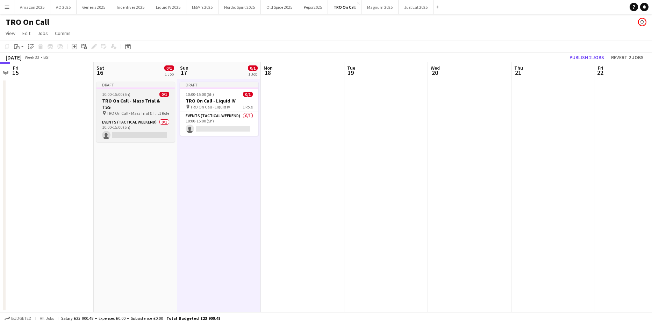
click at [130, 97] on div "10:00-15:00 (5h) 0/1" at bounding box center [136, 94] width 78 height 5
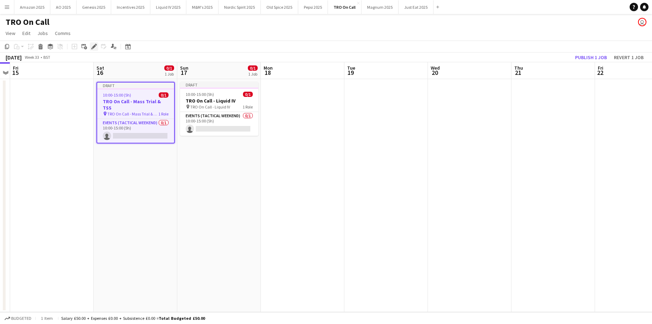
click at [95, 50] on div "Edit" at bounding box center [94, 46] width 8 height 8
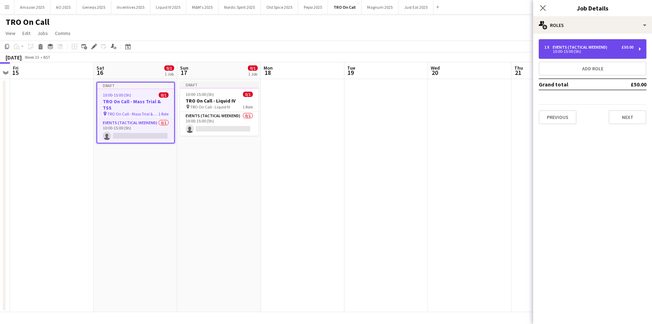
click at [567, 50] on div "10:00-15:00 (5h)" at bounding box center [589, 51] width 89 height 3
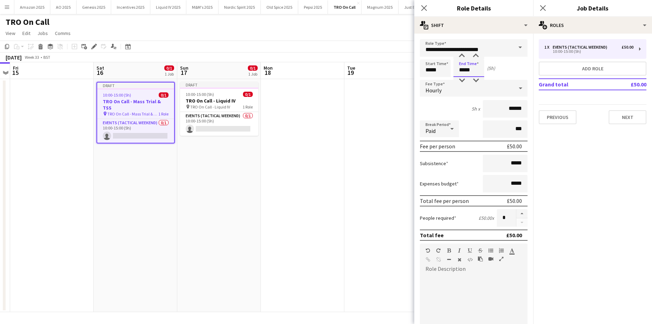
drag, startPoint x: 475, startPoint y: 71, endPoint x: 449, endPoint y: 71, distance: 26.6
click at [449, 71] on div "Start Time ***** End Time ***** (5h)" at bounding box center [474, 67] width 108 height 17
type input "*****"
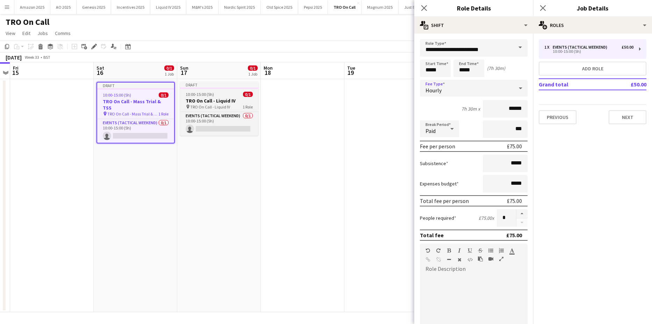
click at [218, 103] on h3 "TRO On Call - Liquid IV" at bounding box center [219, 101] width 78 height 6
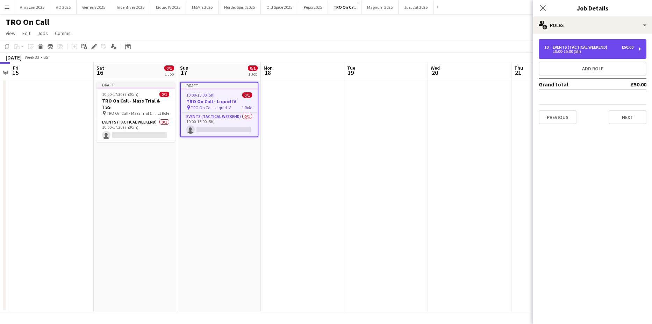
click at [561, 53] on div "10:00-15:00 (5h)" at bounding box center [589, 51] width 89 height 3
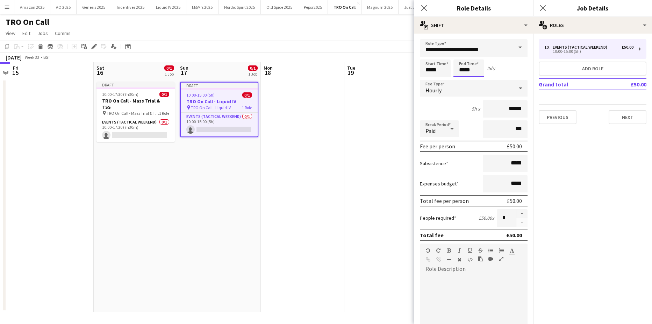
drag, startPoint x: 475, startPoint y: 71, endPoint x: 358, endPoint y: 72, distance: 116.9
click at [359, 72] on body "Menu Boards Boards Boards All jobs Status Workforce Workforce My Workforce Recr…" at bounding box center [326, 162] width 652 height 324
type input "*****"
click at [362, 111] on app-date-cell at bounding box center [387, 195] width 84 height 233
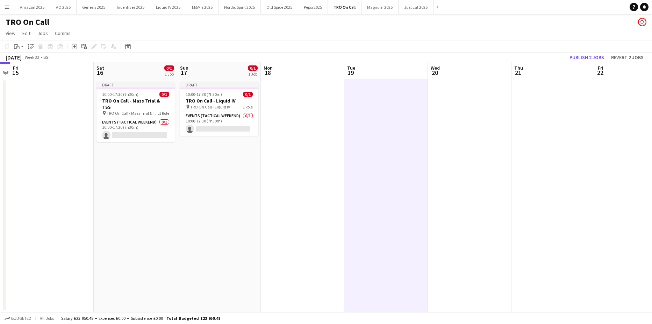
drag, startPoint x: 226, startPoint y: 96, endPoint x: 169, endPoint y: 66, distance: 64.9
click at [226, 96] on div "10:00-17:30 (7h30m) 0/1" at bounding box center [219, 94] width 78 height 5
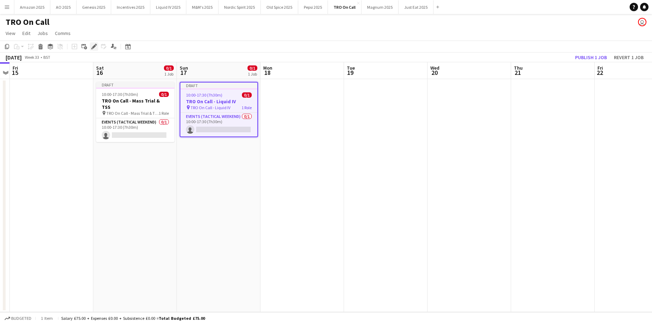
click at [94, 48] on icon "Edit" at bounding box center [94, 47] width 6 height 6
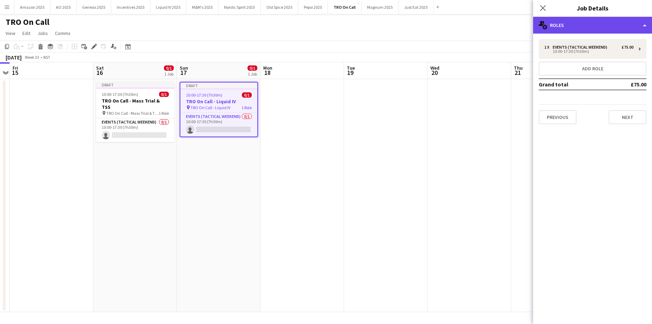
click at [616, 28] on div "multiple-users-add Roles" at bounding box center [593, 25] width 119 height 17
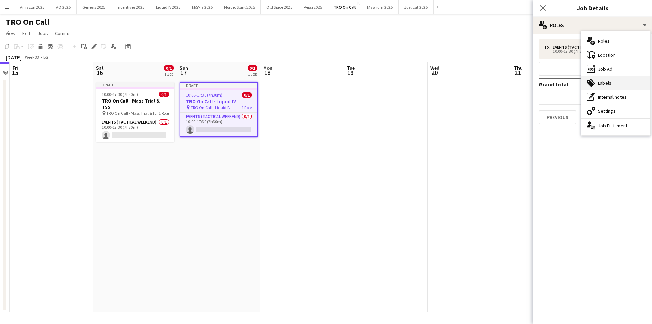
click at [604, 83] on div "tags-double Labels" at bounding box center [615, 83] width 69 height 14
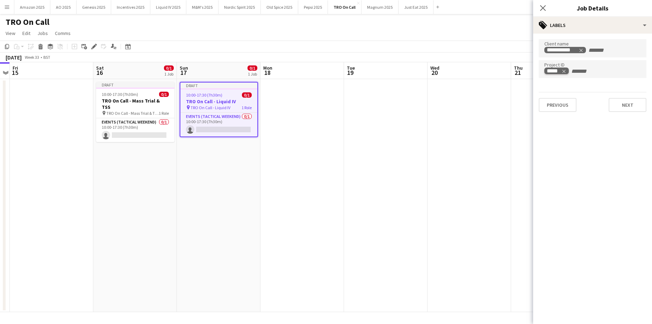
click at [565, 71] on icon "Remove tag" at bounding box center [564, 71] width 3 height 3
click at [567, 70] on input "Type to search project ID labels..." at bounding box center [593, 69] width 97 height 6
type input "*****"
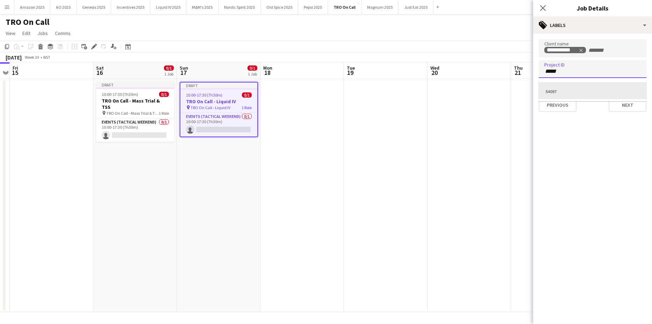
click at [562, 91] on div "54097" at bounding box center [593, 90] width 108 height 17
drag, startPoint x: 460, startPoint y: 129, endPoint x: 357, endPoint y: 128, distance: 103.6
click at [460, 129] on app-date-cell at bounding box center [470, 195] width 84 height 233
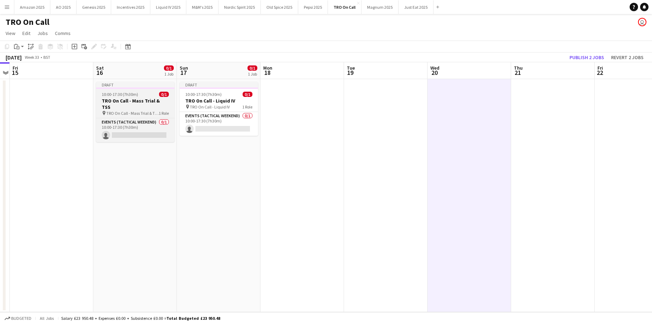
click at [137, 102] on h3 "TRO On Call - Mass Trial & TSS" at bounding box center [135, 104] width 78 height 13
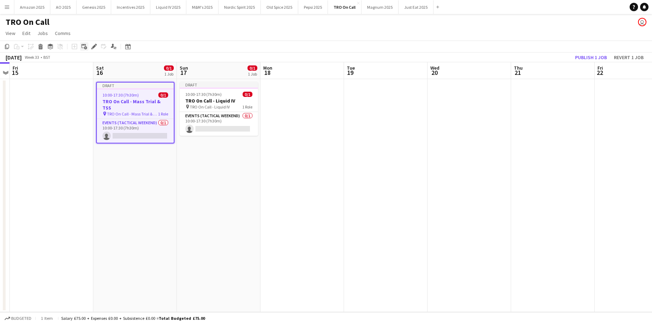
scroll to position [0, 241]
drag, startPoint x: 94, startPoint y: 44, endPoint x: 314, endPoint y: 47, distance: 220.1
click at [94, 45] on icon "Edit" at bounding box center [94, 47] width 6 height 6
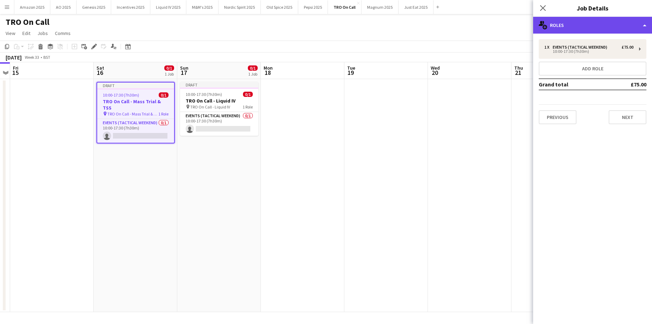
click at [621, 22] on div "multiple-users-add Roles" at bounding box center [593, 25] width 119 height 17
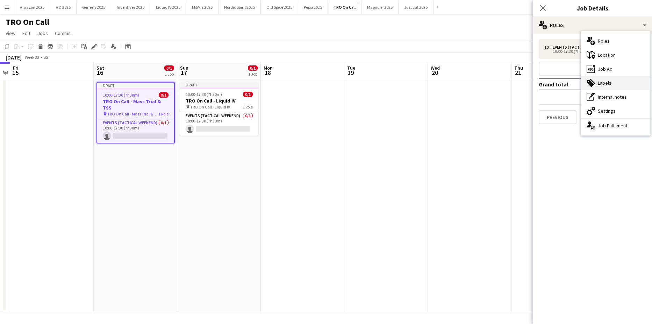
click at [604, 81] on div "tags-double Labels" at bounding box center [615, 83] width 69 height 14
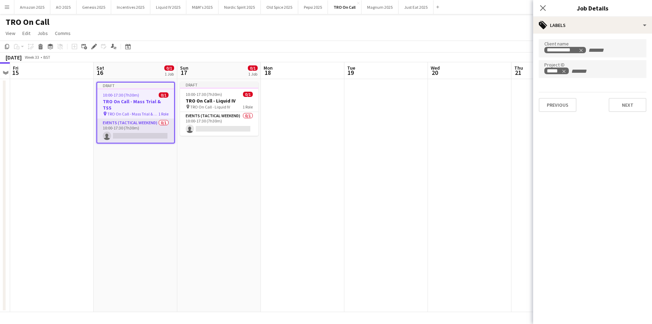
scroll to position [0, 240]
click at [120, 128] on app-card-role "Events (Tactical Weekend) 0/1 10:00-17:30 (7h30m) single-neutral-actions" at bounding box center [136, 131] width 77 height 24
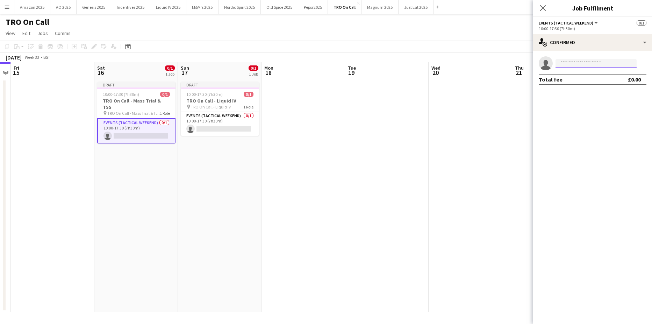
click at [565, 63] on input at bounding box center [596, 63] width 81 height 8
type input "*"
type input "******"
click at [583, 77] on span "shauna.cahill@tro.com" at bounding box center [597, 79] width 70 height 6
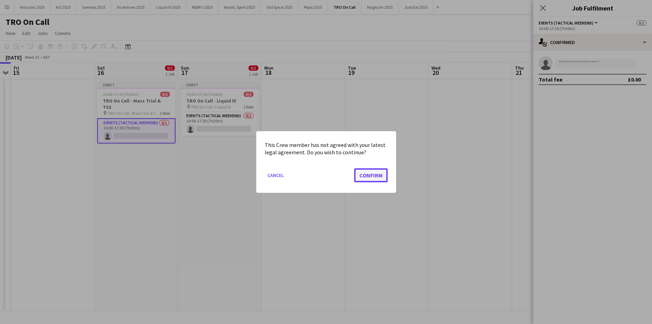
click at [377, 175] on button "Confirm" at bounding box center [371, 175] width 34 height 14
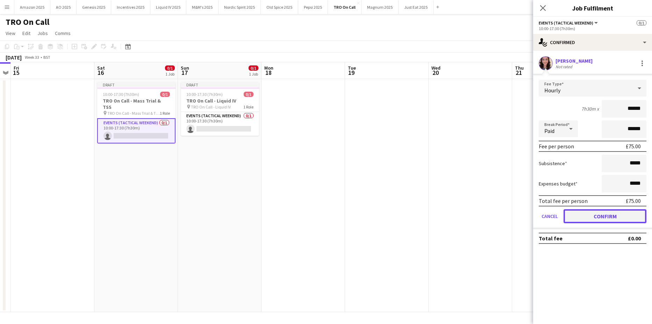
drag, startPoint x: 592, startPoint y: 218, endPoint x: 591, endPoint y: 213, distance: 5.0
click at [592, 217] on button "Confirm" at bounding box center [605, 216] width 83 height 14
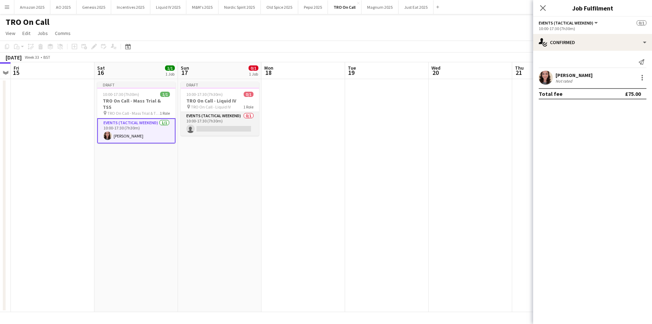
click at [218, 126] on app-card-role "Events (Tactical Weekend) 0/1 10:00-17:30 (7h30m) single-neutral-actions" at bounding box center [220, 124] width 78 height 24
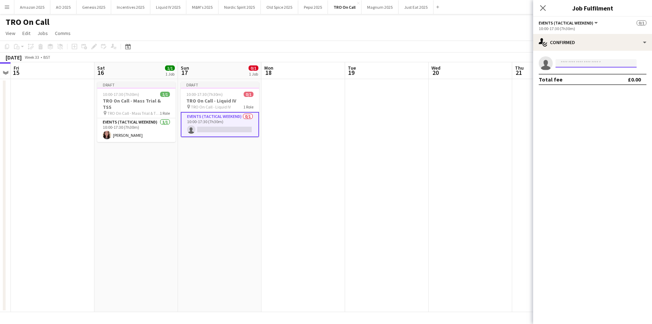
click at [568, 64] on input at bounding box center [596, 63] width 81 height 8
type input "****"
click at [598, 78] on span "shauna.cahill@tro.com" at bounding box center [597, 79] width 70 height 6
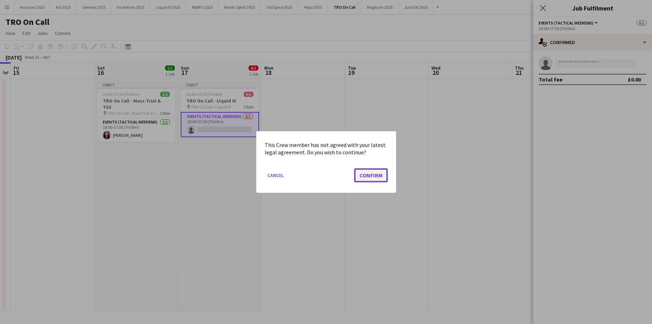
click at [370, 180] on button "Confirm" at bounding box center [371, 175] width 34 height 14
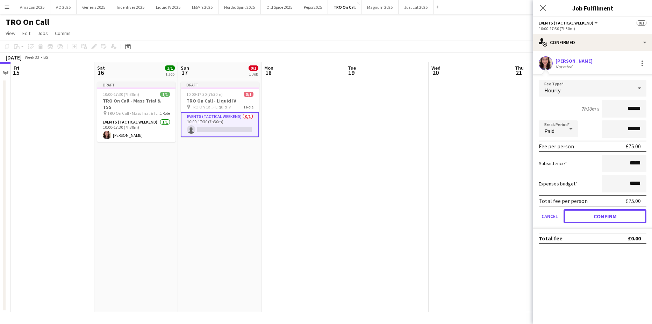
drag, startPoint x: 630, startPoint y: 215, endPoint x: 616, endPoint y: 212, distance: 14.3
click at [629, 214] on button "Confirm" at bounding box center [605, 216] width 83 height 14
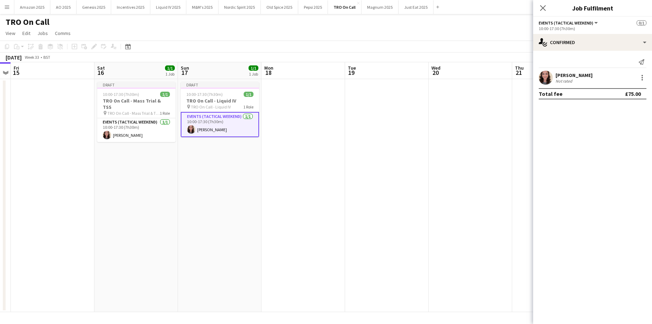
click at [450, 182] on app-date-cell at bounding box center [471, 195] width 84 height 233
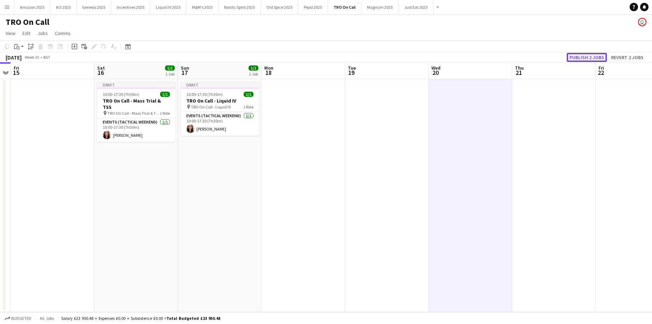
click at [587, 60] on button "Publish 2 jobs" at bounding box center [587, 57] width 40 height 9
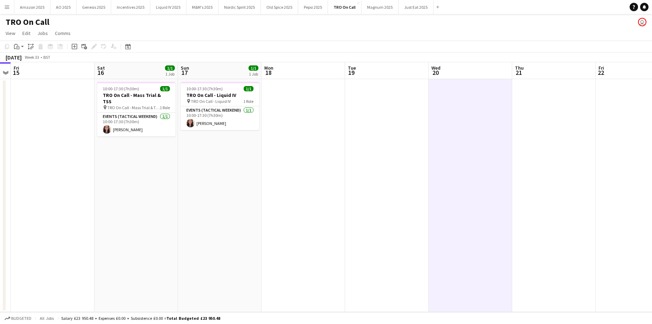
click at [8, 6] on app-icon "Menu" at bounding box center [7, 7] width 6 height 6
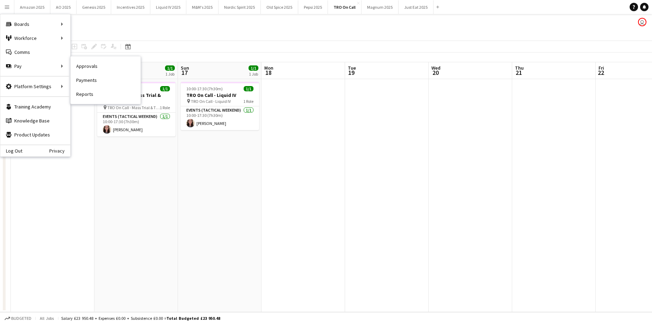
drag, startPoint x: 86, startPoint y: 65, endPoint x: 200, endPoint y: 89, distance: 116.4
click at [86, 65] on link "Approvals" at bounding box center [106, 66] width 70 height 14
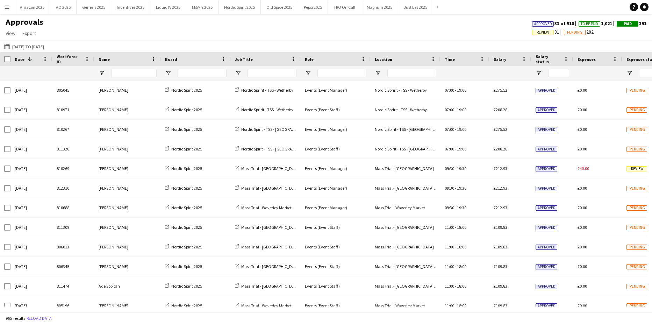
click at [537, 31] on span "Review" at bounding box center [543, 32] width 13 height 5
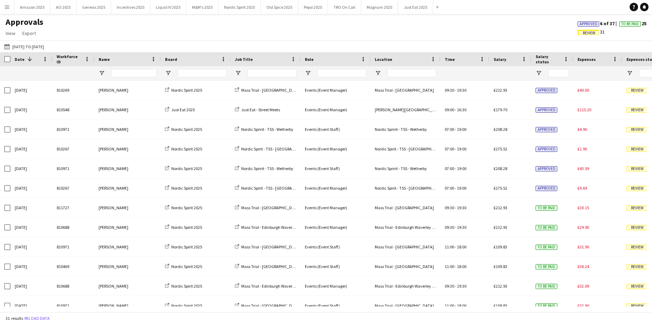
click at [585, 24] on span "Approved" at bounding box center [589, 24] width 18 height 5
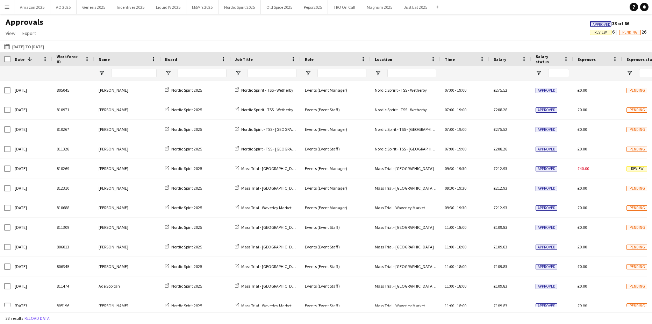
click at [590, 24] on span "Approved" at bounding box center [601, 23] width 22 height 5
click at [537, 35] on span "Review" at bounding box center [543, 32] width 13 height 5
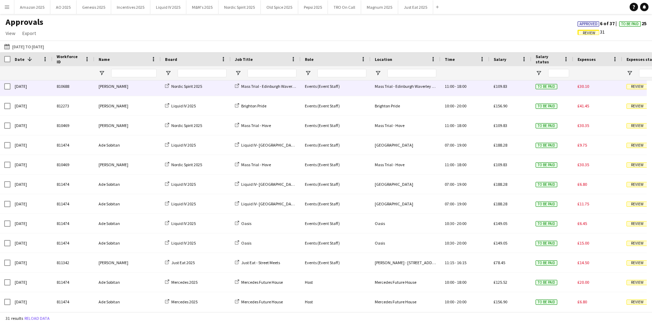
scroll to position [381, 0]
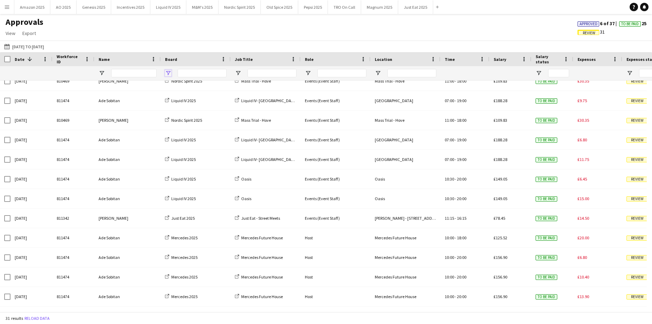
click at [169, 74] on span "Open Filter Menu" at bounding box center [168, 73] width 6 height 6
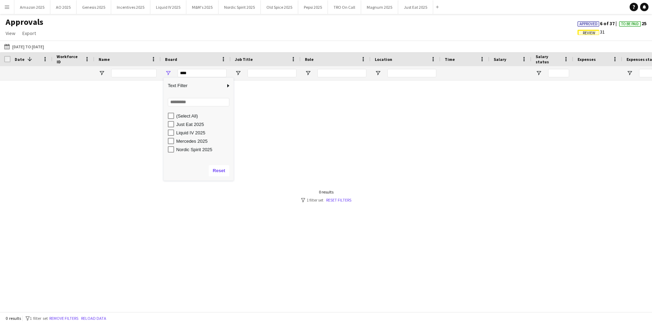
scroll to position [0, 0]
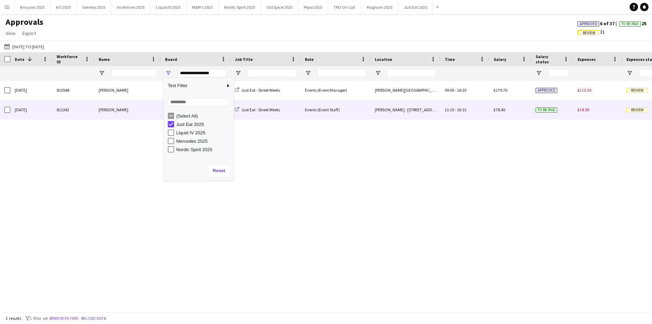
click at [632, 112] on span "Review" at bounding box center [638, 109] width 22 height 5
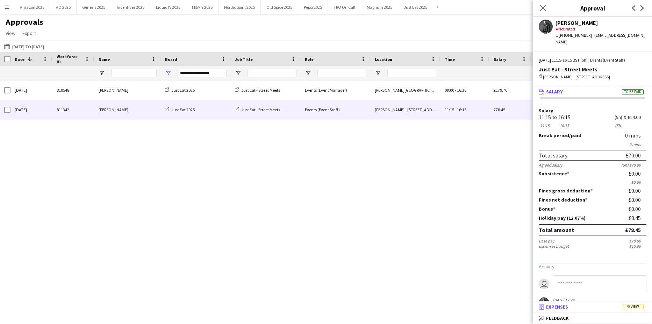
click at [635, 305] on span "Review" at bounding box center [633, 306] width 22 height 5
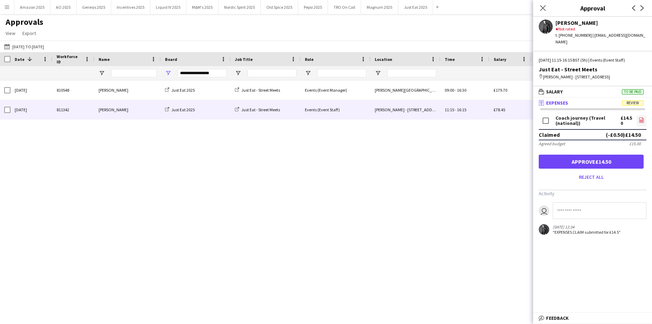
click at [639, 123] on icon "file-image" at bounding box center [642, 120] width 6 height 6
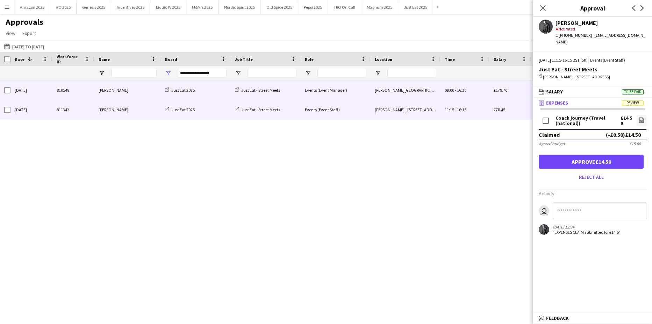
click at [494, 87] on div "£179.70" at bounding box center [511, 89] width 42 height 19
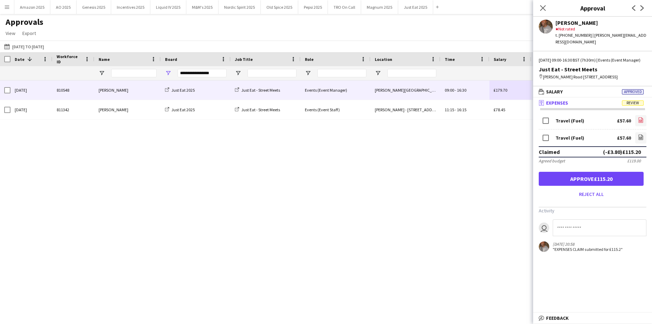
click at [641, 123] on icon "file-image" at bounding box center [641, 120] width 6 height 6
click at [638, 143] on link "file-image" at bounding box center [641, 137] width 11 height 11
click at [539, 9] on app-icon "Close pop-in" at bounding box center [543, 8] width 10 height 10
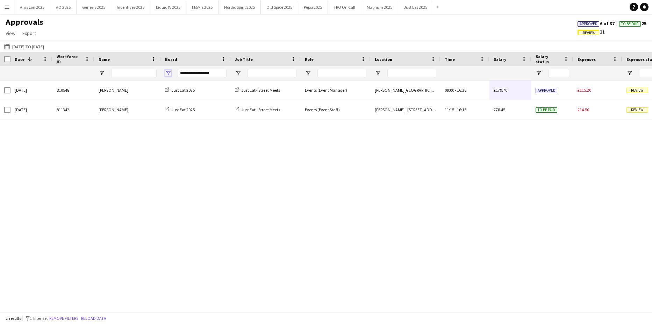
click at [169, 72] on span "Open Filter Menu" at bounding box center [168, 73] width 6 height 6
click at [177, 141] on div "Mercedes 2025" at bounding box center [203, 141] width 55 height 5
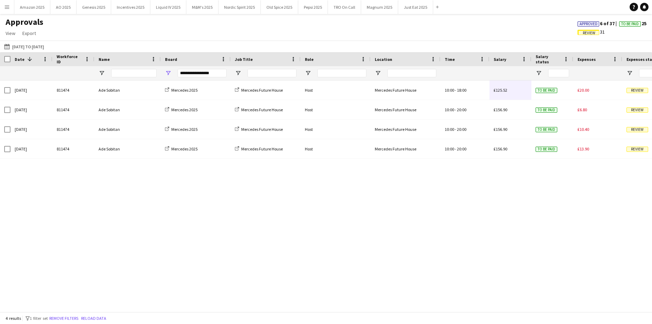
click at [218, 225] on div "Sun, 20 Jul 2025 811474 Ade Sobitan Mercedes 2025 Mercedes Future House Host Me…" at bounding box center [326, 193] width 652 height 226
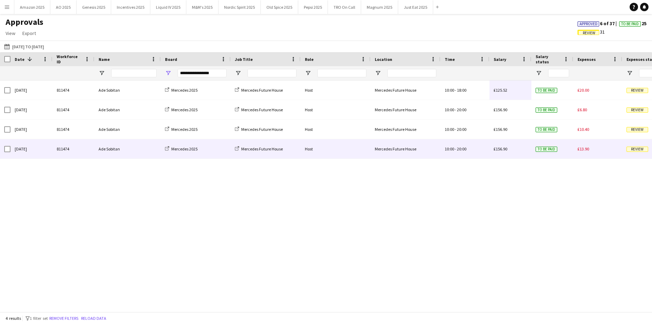
click at [638, 148] on span "Review" at bounding box center [638, 149] width 22 height 5
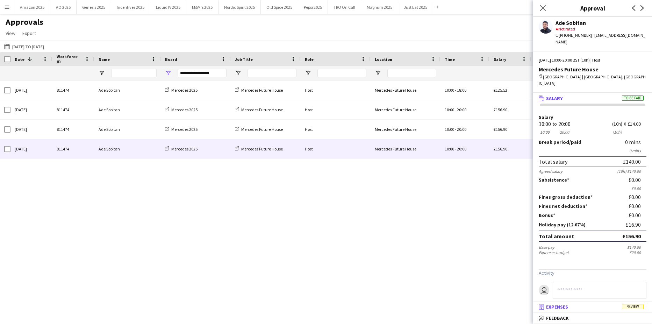
click at [634, 307] on span "Review" at bounding box center [633, 306] width 22 height 5
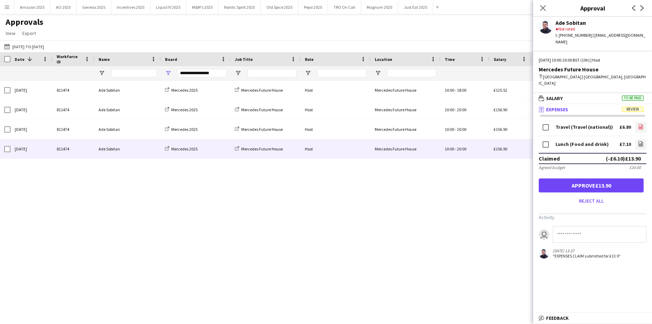
click at [639, 124] on icon at bounding box center [641, 126] width 5 height 5
click at [638, 141] on icon "file-image" at bounding box center [641, 144] width 6 height 6
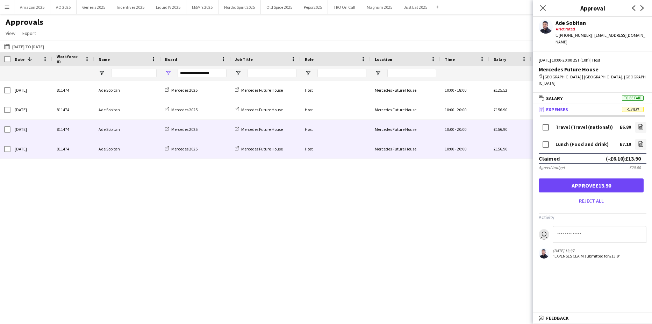
click at [483, 124] on div "10:00 - 20:00" at bounding box center [465, 129] width 49 height 19
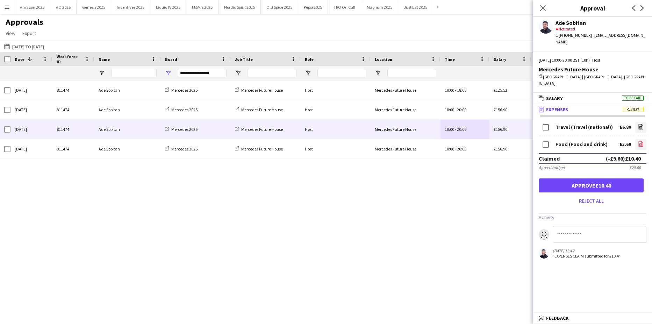
click at [638, 139] on link "file-image" at bounding box center [641, 144] width 11 height 11
click at [637, 122] on link "file-image" at bounding box center [641, 127] width 11 height 11
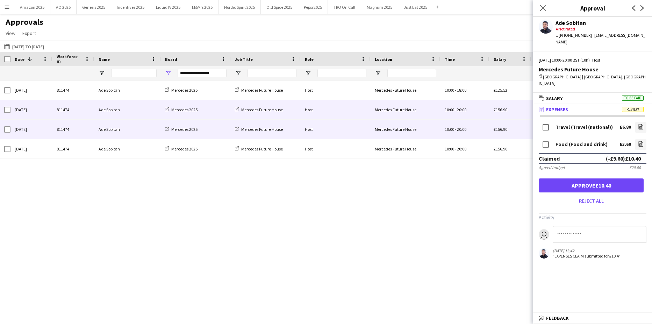
click at [502, 108] on span "£156.90" at bounding box center [501, 109] width 14 height 5
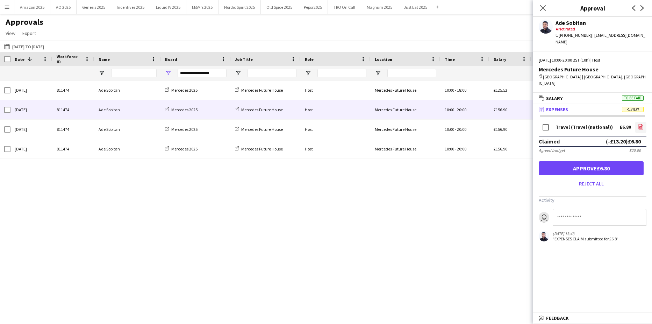
click at [641, 124] on icon "file-image" at bounding box center [641, 127] width 6 height 6
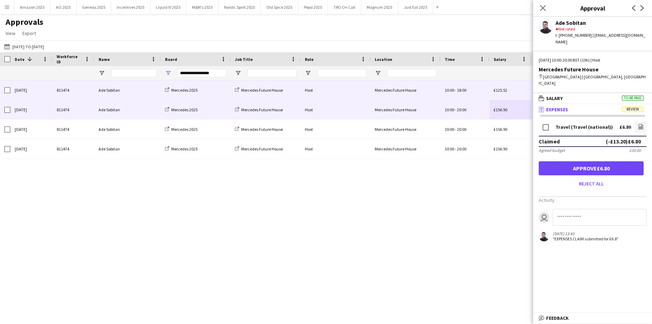
drag, startPoint x: 430, startPoint y: 91, endPoint x: 440, endPoint y: 93, distance: 10.6
click at [430, 91] on div "Mercedes Future House" at bounding box center [406, 89] width 70 height 19
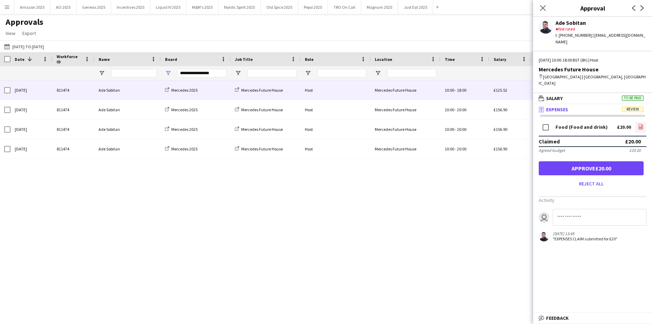
click at [640, 124] on icon "file-image" at bounding box center [641, 127] width 6 height 6
click at [169, 72] on span "Open Filter Menu" at bounding box center [168, 73] width 6 height 6
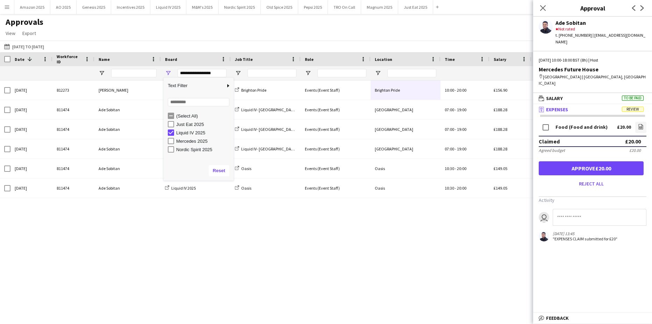
click at [256, 42] on div "07-07-2025 to 17-08-2025 07-07-2025 to 17-08-2025 Today This Week This Month Ye…" at bounding box center [326, 47] width 652 height 12
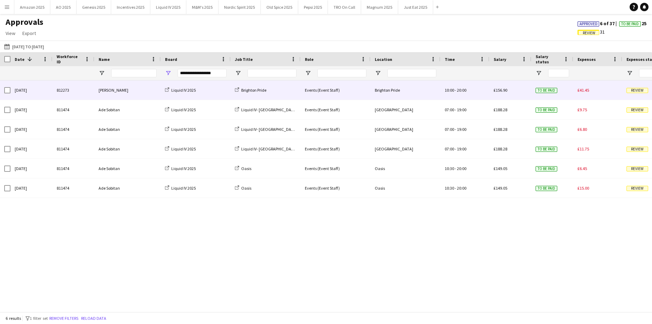
click at [623, 90] on div "Review" at bounding box center [647, 89] width 49 height 19
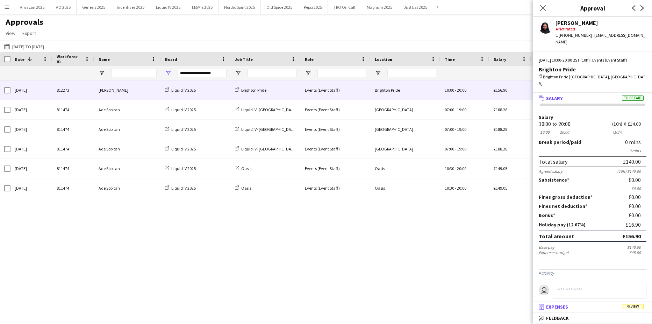
click at [636, 311] on mat-expansion-panel-header "receipt Expenses Review" at bounding box center [593, 307] width 119 height 10
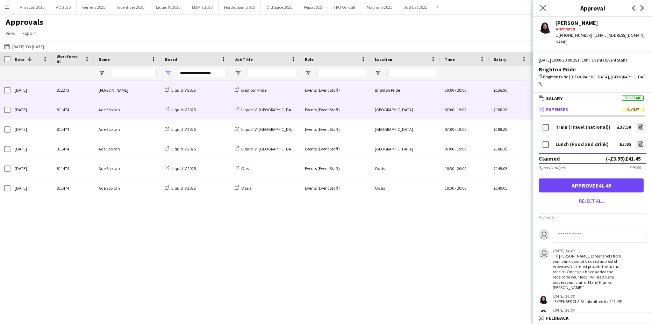
click at [481, 109] on div "07:00 - 19:00" at bounding box center [465, 109] width 49 height 19
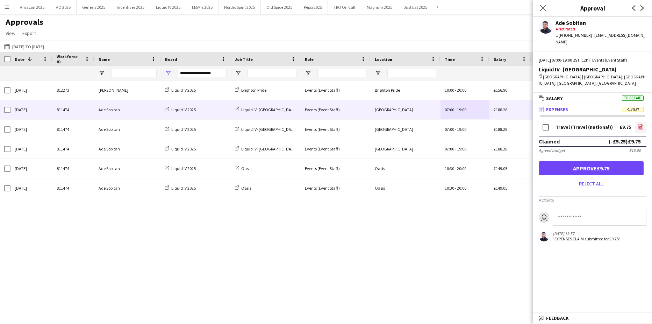
click at [642, 124] on icon at bounding box center [641, 126] width 5 height 5
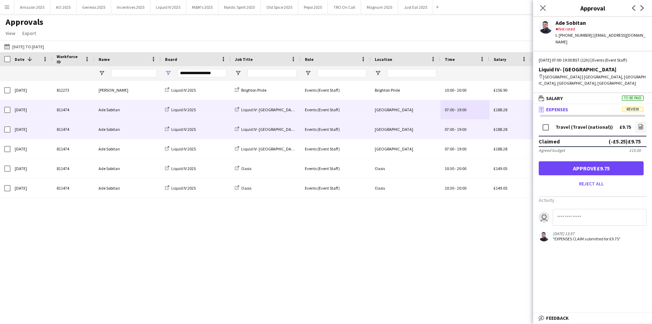
click at [269, 124] on div "Liquid IV- Paddington Station" at bounding box center [266, 129] width 70 height 19
click at [360, 127] on div "Events (Event Staff)" at bounding box center [336, 129] width 70 height 19
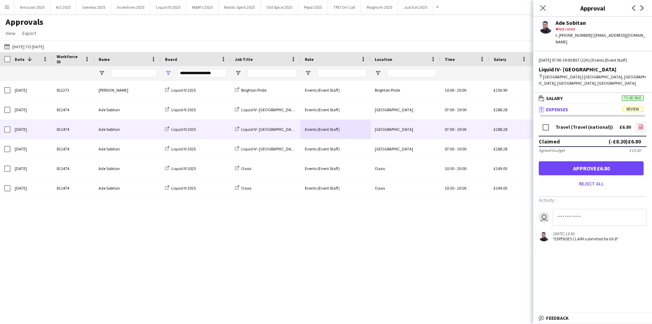
click at [642, 124] on app-icon "file-image" at bounding box center [641, 127] width 6 height 7
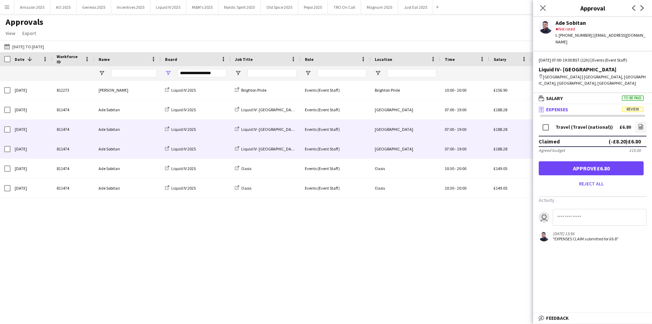
click at [478, 153] on div "07:00 - 19:00" at bounding box center [465, 148] width 49 height 19
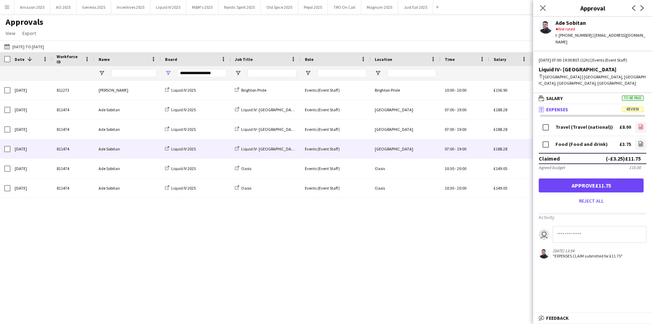
click at [644, 124] on app-icon "file-image" at bounding box center [641, 127] width 6 height 7
click at [637, 139] on link "file-image" at bounding box center [641, 144] width 11 height 11
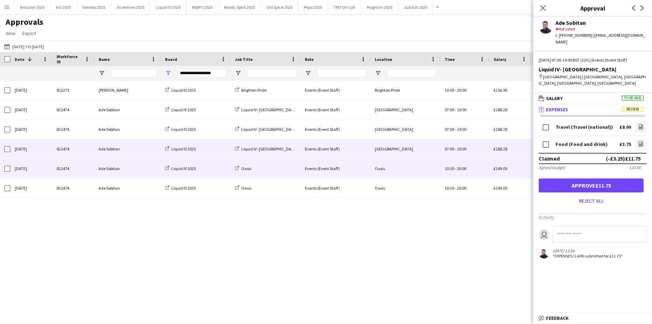
click at [464, 170] on span "20:00" at bounding box center [461, 168] width 9 height 5
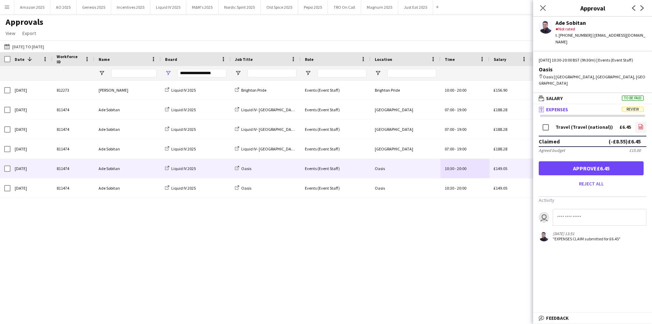
click at [644, 124] on icon "file-image" at bounding box center [641, 127] width 6 height 6
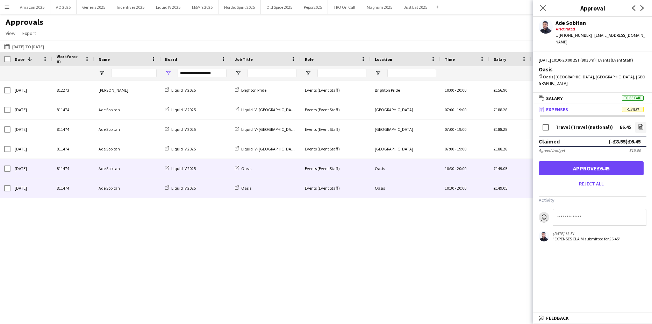
click at [270, 188] on div "Oasis" at bounding box center [266, 187] width 70 height 19
drag, startPoint x: 405, startPoint y: 191, endPoint x: 416, endPoint y: 185, distance: 12.2
click at [405, 191] on div "Oasis" at bounding box center [406, 187] width 70 height 19
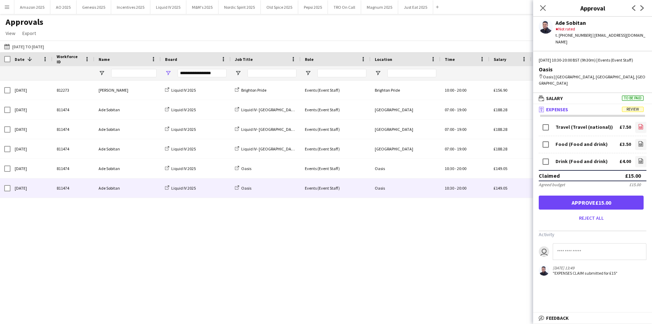
click at [640, 126] on icon at bounding box center [641, 127] width 3 height 2
click at [637, 139] on link "file-image" at bounding box center [641, 144] width 11 height 11
click at [644, 156] on link "file-image" at bounding box center [641, 161] width 11 height 11
click at [545, 8] on icon "Close pop-in" at bounding box center [543, 8] width 7 height 7
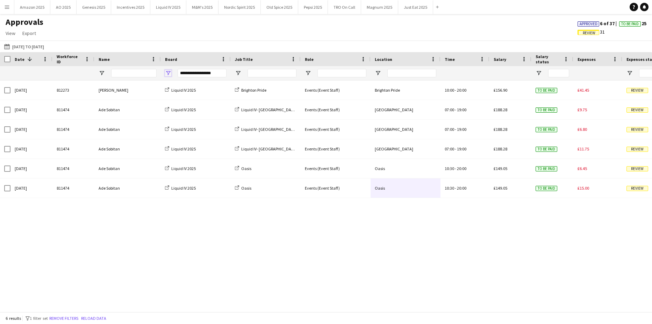
click at [169, 73] on span "Open Filter Menu" at bounding box center [168, 73] width 6 height 6
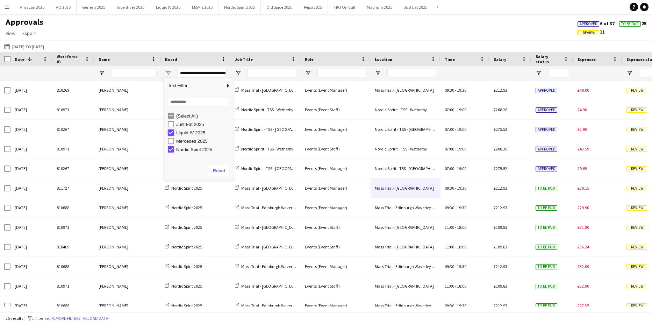
type input "**********"
click at [240, 47] on div "07-07-2025 to 17-08-2025 07-07-2025 to 17-08-2025 Today This Week This Month Ye…" at bounding box center [326, 47] width 652 height 12
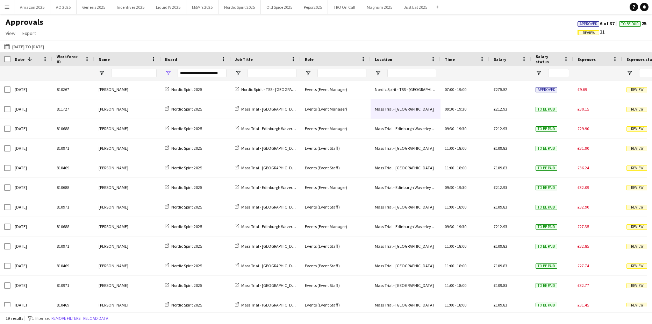
scroll to position [146, 0]
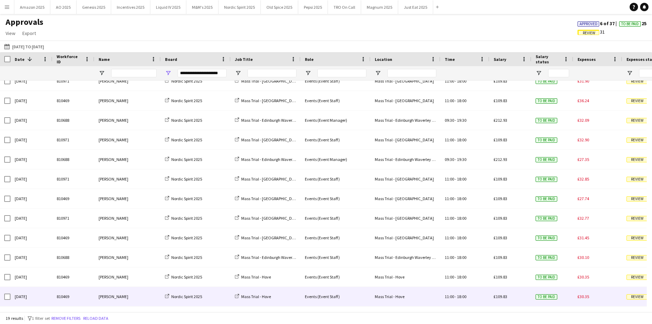
click at [634, 295] on span "Review" at bounding box center [638, 296] width 22 height 5
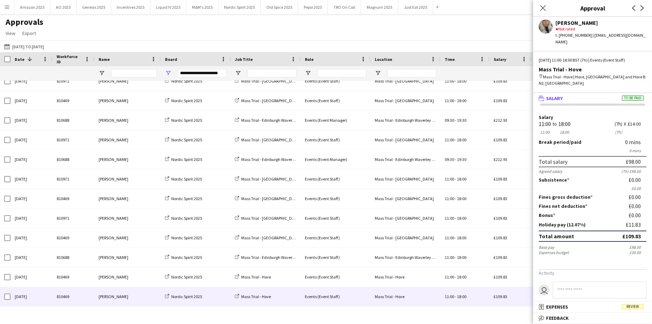
click at [640, 308] on span "Review" at bounding box center [633, 306] width 22 height 5
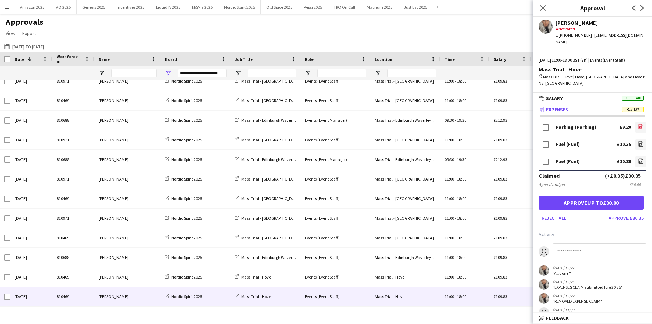
click at [639, 124] on icon at bounding box center [641, 126] width 5 height 5
click at [638, 141] on icon "file-image" at bounding box center [641, 144] width 6 height 6
click at [639, 158] on icon at bounding box center [641, 160] width 5 height 5
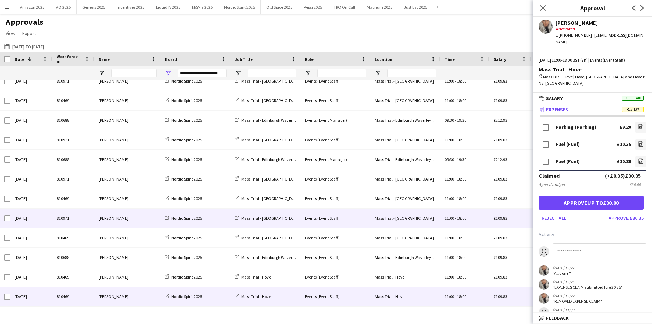
click at [468, 218] on div "11:00 - 18:00" at bounding box center [465, 218] width 49 height 19
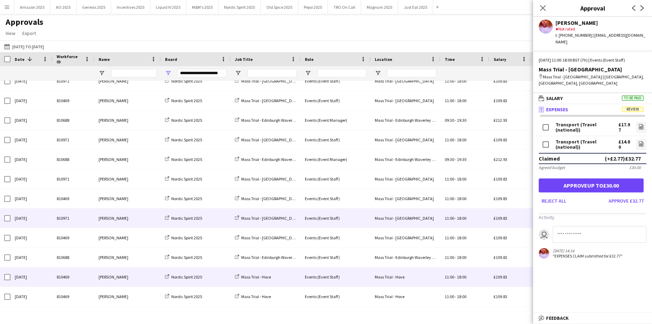
click at [471, 280] on div "11:00 - 18:00" at bounding box center [465, 276] width 49 height 19
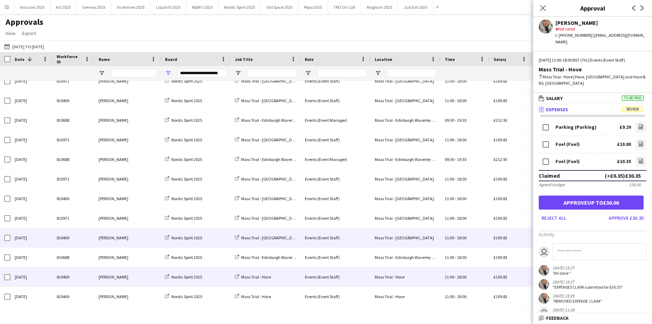
click at [397, 234] on div "Mass Trial - Brighton City Centre" at bounding box center [406, 237] width 70 height 19
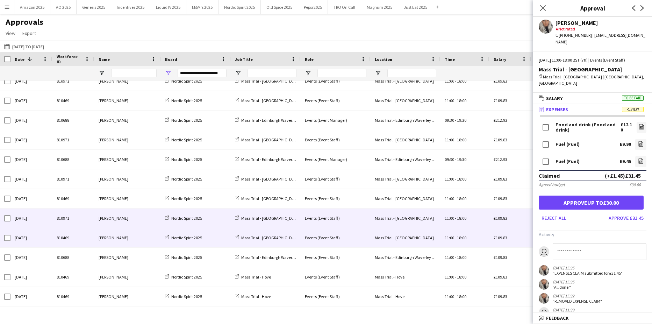
click at [388, 218] on div "Mass Trial - Leeds" at bounding box center [406, 218] width 70 height 19
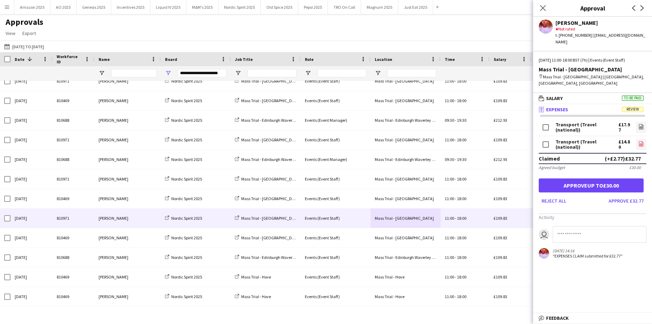
click at [642, 141] on icon "file-image" at bounding box center [642, 144] width 6 height 6
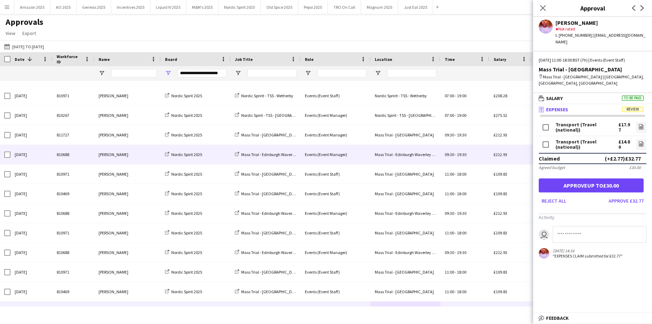
scroll to position [41, 0]
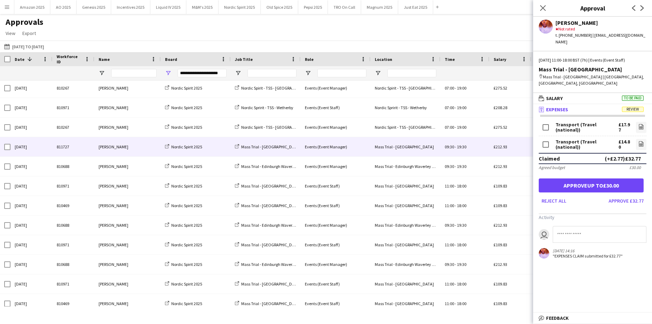
click at [519, 147] on div "£212.93" at bounding box center [511, 146] width 42 height 19
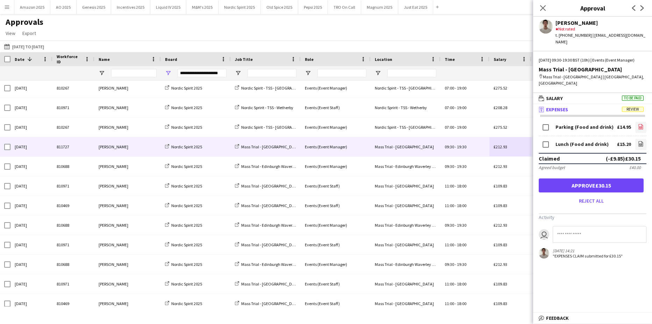
click at [638, 123] on link "file-image" at bounding box center [641, 127] width 11 height 11
click at [640, 141] on icon "file-image" at bounding box center [641, 144] width 6 height 6
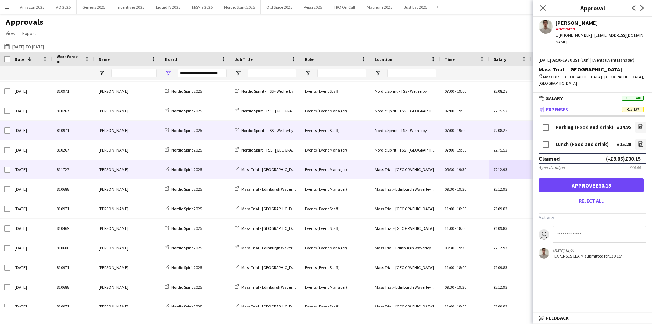
scroll to position [6, 0]
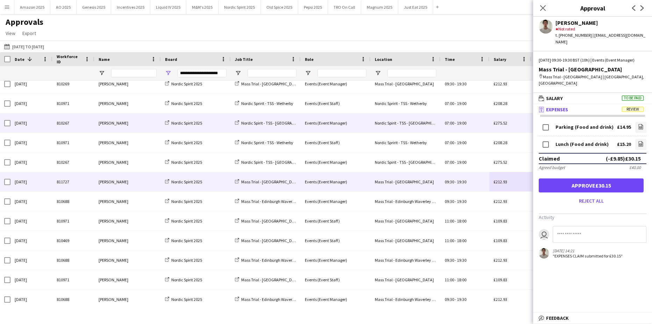
click at [397, 118] on div "Nordic Spirit - TSS - Beaconsfield" at bounding box center [406, 122] width 70 height 19
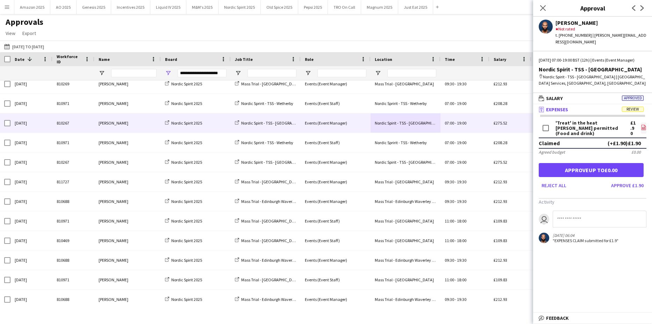
click at [645, 126] on icon at bounding box center [644, 127] width 5 height 5
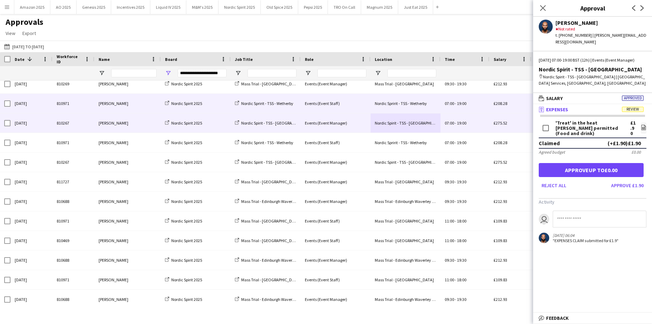
click at [444, 107] on div "07:00 - 19:00" at bounding box center [465, 103] width 49 height 19
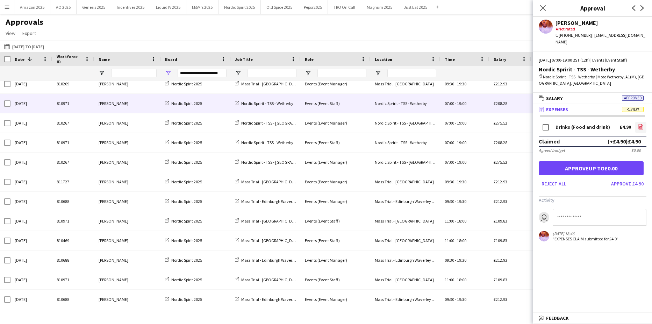
click at [641, 124] on icon "file-image" at bounding box center [641, 127] width 6 height 6
click at [547, 7] on app-icon "Close pop-in" at bounding box center [543, 8] width 10 height 10
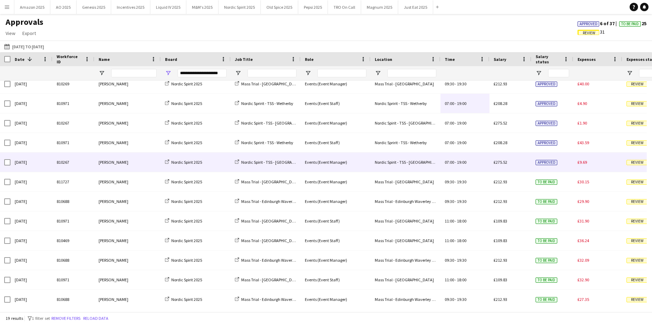
scroll to position [0, 0]
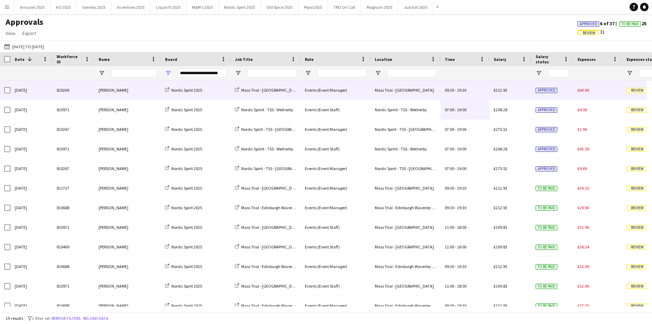
click at [623, 91] on div "Review" at bounding box center [647, 89] width 49 height 19
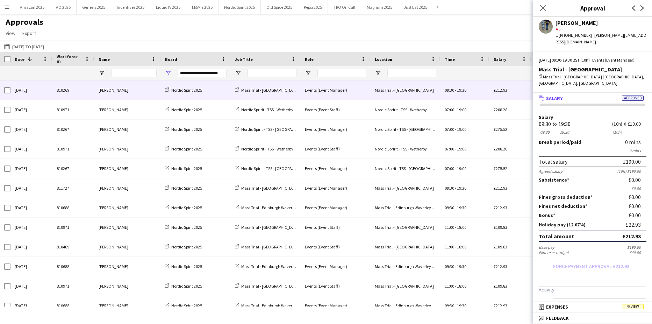
click at [637, 305] on span "Review" at bounding box center [633, 306] width 22 height 5
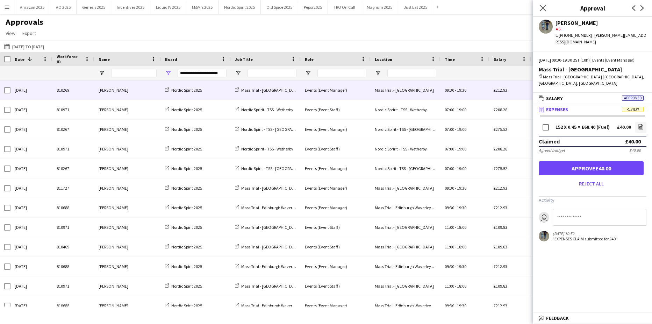
click at [540, 8] on icon "Close pop-in" at bounding box center [543, 8] width 7 height 7
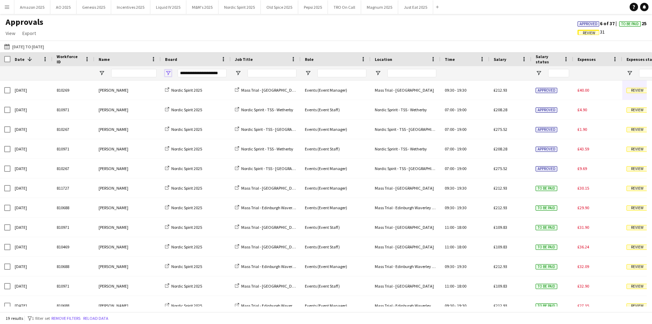
click at [168, 73] on span "Open Filter Menu" at bounding box center [168, 73] width 6 height 6
click at [212, 36] on div "Approvals View Customise view Customise filters Reset Filters Reset View Reset …" at bounding box center [326, 29] width 652 height 24
click at [583, 26] on span "Approved" at bounding box center [589, 24] width 18 height 5
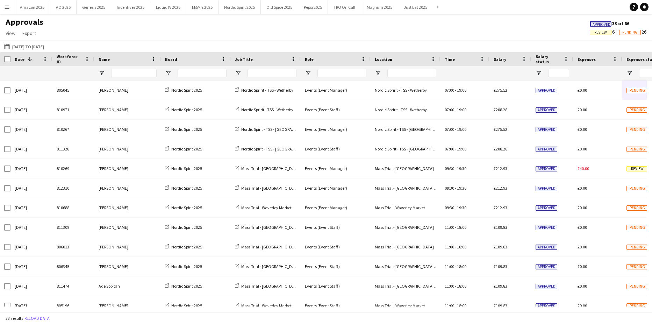
click at [593, 23] on span "Approved" at bounding box center [602, 24] width 18 height 5
click at [377, 9] on button "Magnum 2025 Close" at bounding box center [379, 7] width 37 height 14
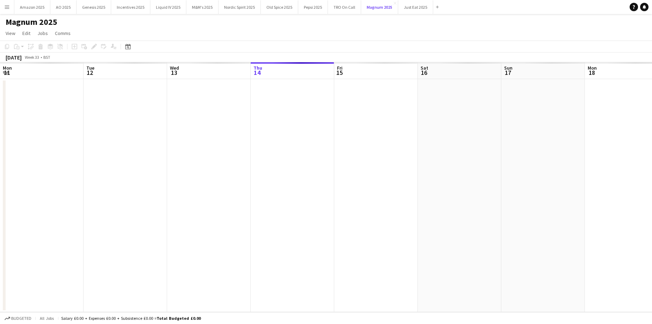
scroll to position [0, 167]
drag, startPoint x: 129, startPoint y: 47, endPoint x: 134, endPoint y: 47, distance: 5.6
click at [129, 47] on icon "Date picker" at bounding box center [128, 47] width 6 height 6
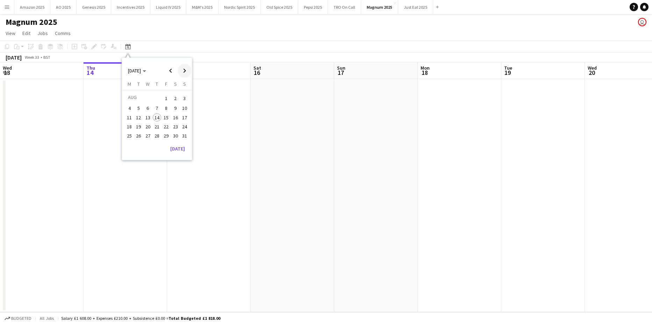
click at [186, 74] on span "Next month" at bounding box center [185, 71] width 14 height 14
click at [138, 118] on span "9" at bounding box center [139, 116] width 8 height 8
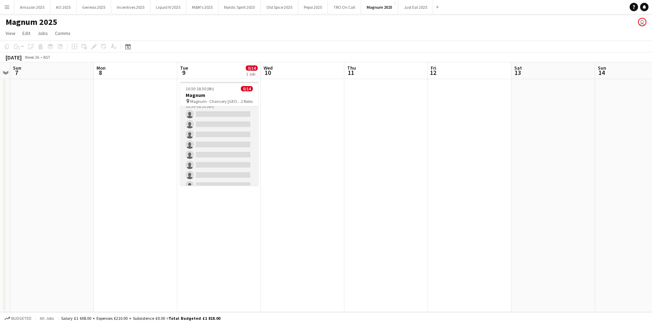
scroll to position [0, 0]
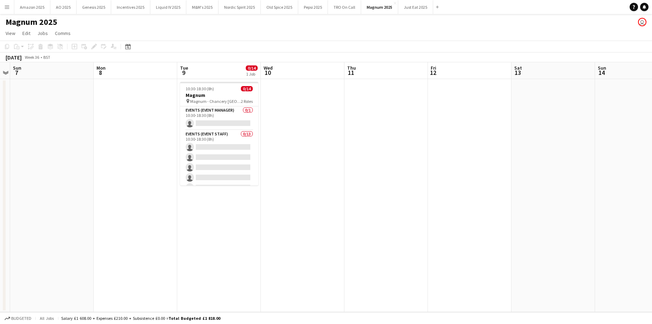
click at [7, 8] on app-icon "Menu" at bounding box center [7, 7] width 6 height 6
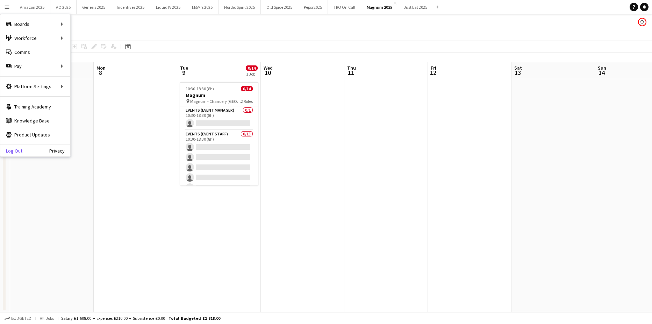
click at [17, 150] on link "Log Out" at bounding box center [11, 151] width 22 height 6
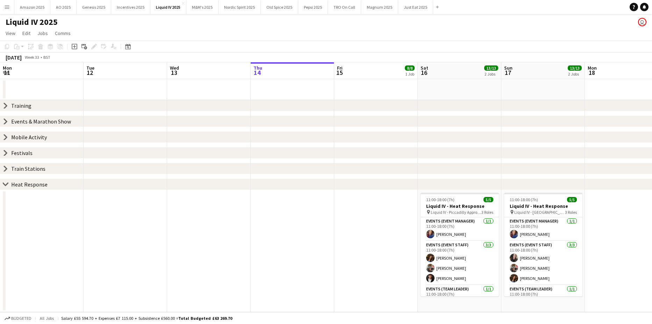
scroll to position [13, 0]
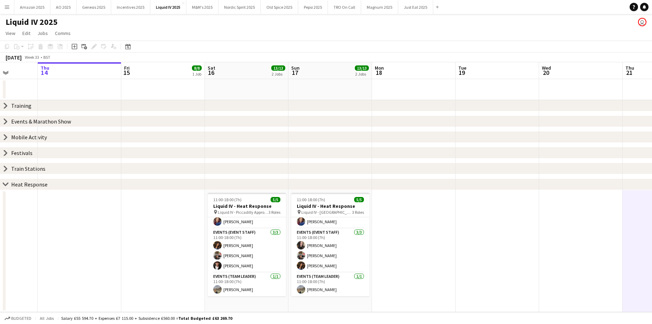
click at [9, 8] on app-icon "Menu" at bounding box center [7, 7] width 6 height 6
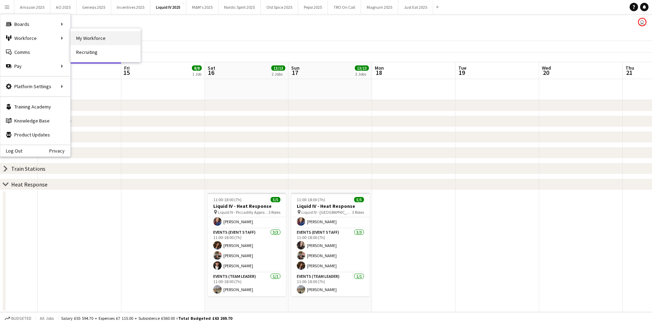
click at [80, 36] on link "My Workforce" at bounding box center [106, 38] width 70 height 14
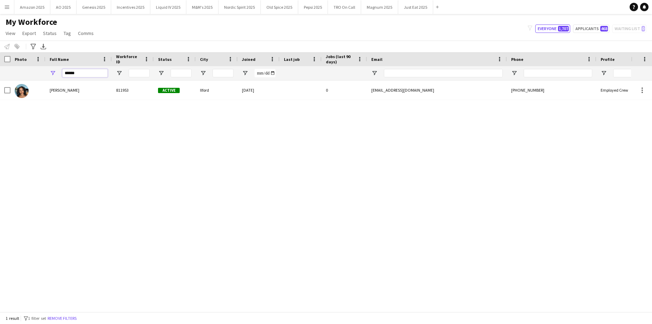
click at [101, 75] on input "******" at bounding box center [84, 73] width 45 height 8
drag, startPoint x: 91, startPoint y: 73, endPoint x: 18, endPoint y: 75, distance: 72.4
click at [19, 75] on div "******" at bounding box center [356, 73] width 713 height 14
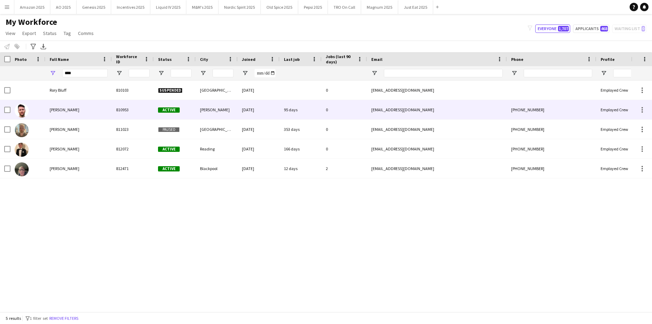
click at [69, 110] on span "[PERSON_NAME]" at bounding box center [65, 109] width 30 height 5
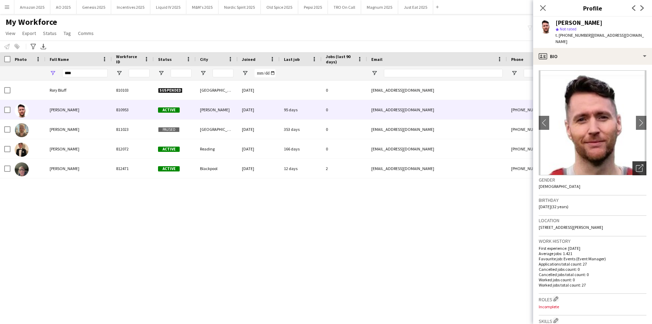
click at [638, 164] on icon "Open photos pop-in" at bounding box center [639, 167] width 7 height 7
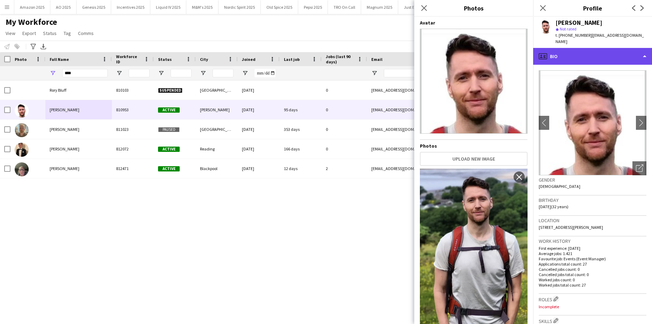
click at [617, 56] on div "profile Bio" at bounding box center [593, 56] width 119 height 17
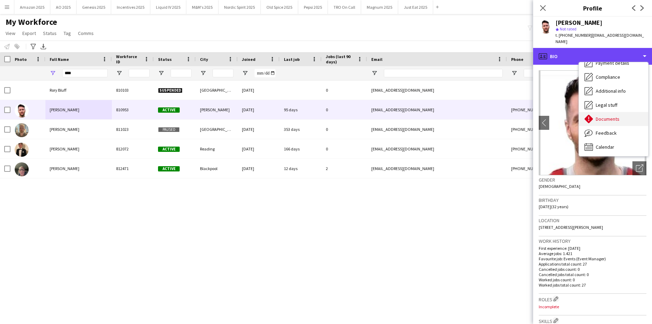
scroll to position [94, 0]
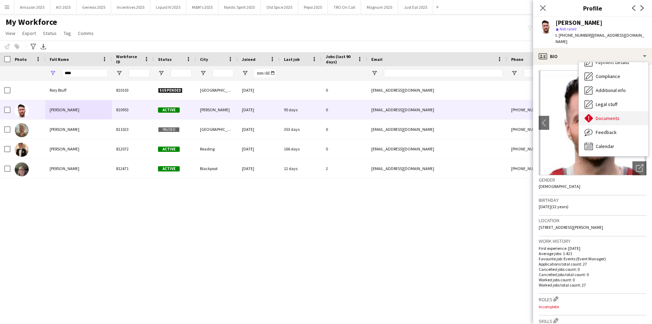
click at [615, 115] on span "Documents" at bounding box center [608, 118] width 24 height 6
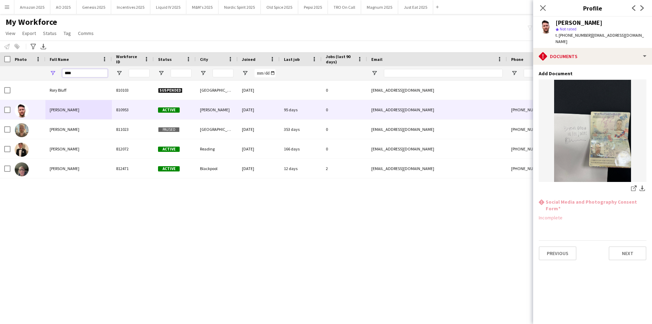
drag, startPoint x: 87, startPoint y: 76, endPoint x: -18, endPoint y: 80, distance: 105.4
click at [0, 80] on html "Menu Boards Boards Boards All jobs Status Workforce Workforce My Workforce Recr…" at bounding box center [326, 162] width 652 height 324
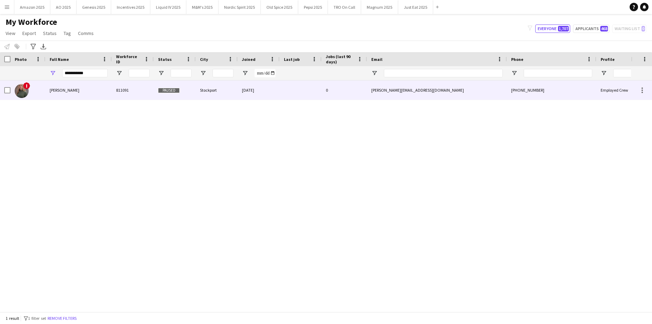
click at [76, 89] on div "Tanya Riley" at bounding box center [78, 89] width 66 height 19
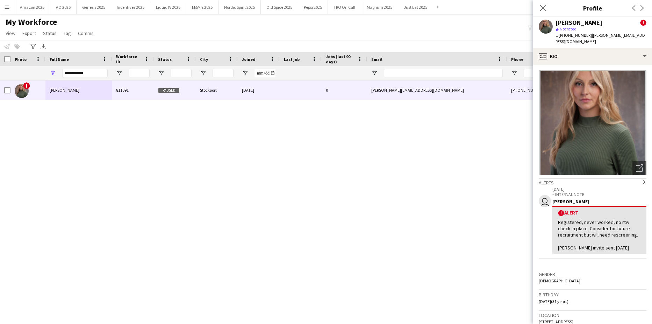
click at [638, 170] on app-crew-profile-bio "Open photos pop-in Alerts chevron-right user 25-04-2025 – INTERNAL NOTE Sylvia …" at bounding box center [593, 194] width 119 height 259
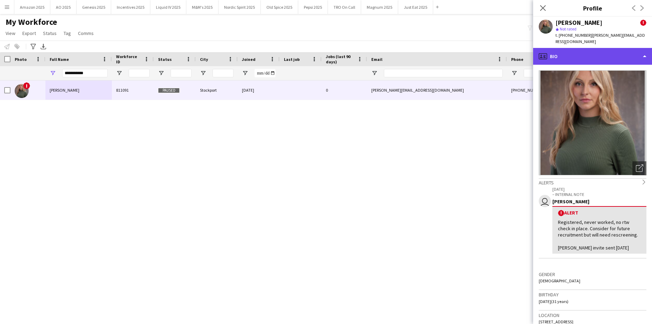
click at [622, 50] on div "profile Bio" at bounding box center [593, 56] width 119 height 17
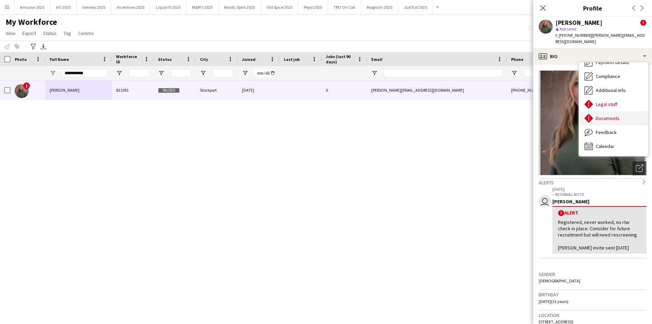
click at [614, 115] on span "Documents" at bounding box center [608, 118] width 24 height 6
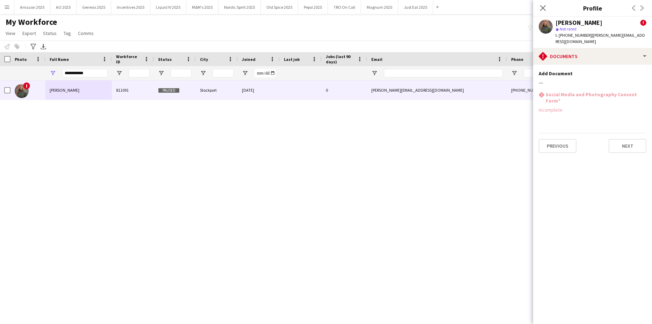
drag, startPoint x: 92, startPoint y: 78, endPoint x: -18, endPoint y: 77, distance: 109.9
click at [0, 77] on html "Menu Boards Boards Boards All jobs Status Workforce Workforce My Workforce Recr…" at bounding box center [326, 162] width 652 height 324
drag, startPoint x: 86, startPoint y: 79, endPoint x: 31, endPoint y: 86, distance: 54.7
click at [27, 81] on div "Workforce Details Photo Full Name" at bounding box center [326, 182] width 652 height 260
drag, startPoint x: 93, startPoint y: 73, endPoint x: -2, endPoint y: 74, distance: 94.8
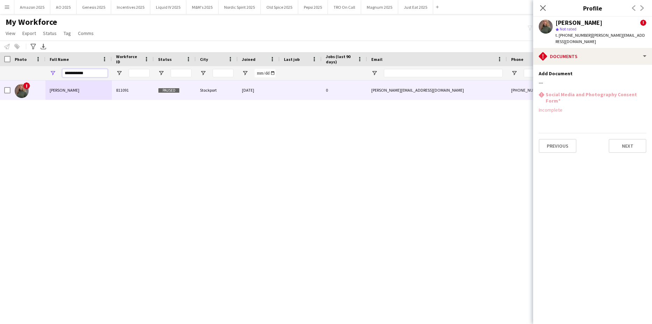
click at [0, 74] on html "Menu Boards Boards Boards All jobs Status Workforce Workforce My Workforce Recr…" at bounding box center [326, 162] width 652 height 324
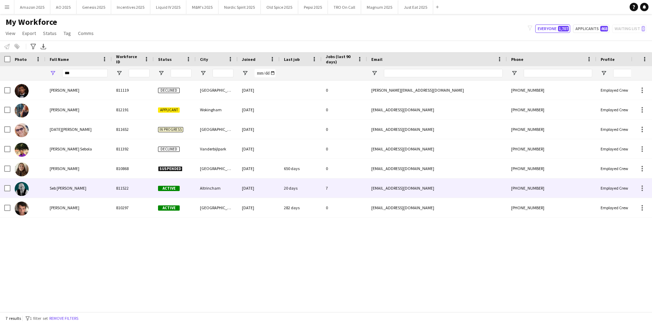
drag, startPoint x: 59, startPoint y: 190, endPoint x: 381, endPoint y: 141, distance: 324.9
click at [59, 190] on span "Seb [PERSON_NAME]" at bounding box center [68, 187] width 37 height 5
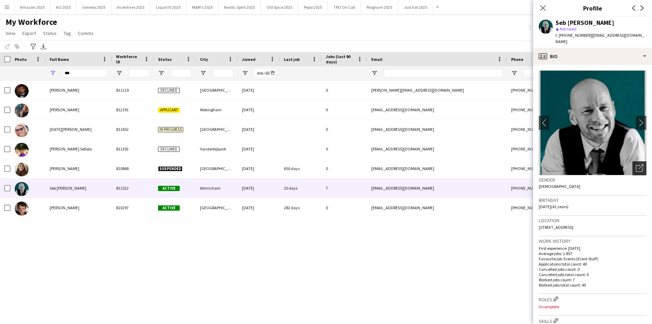
click at [637, 165] on icon at bounding box center [639, 168] width 7 height 7
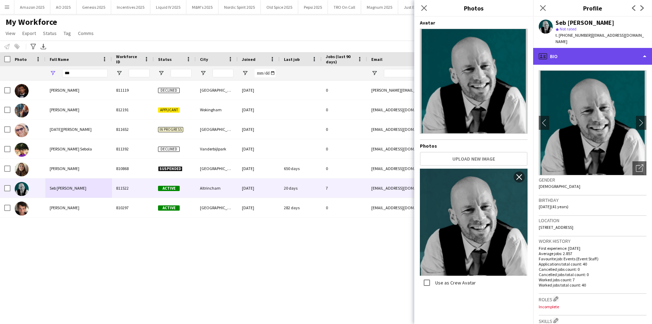
click at [622, 54] on div "profile Bio" at bounding box center [593, 56] width 119 height 17
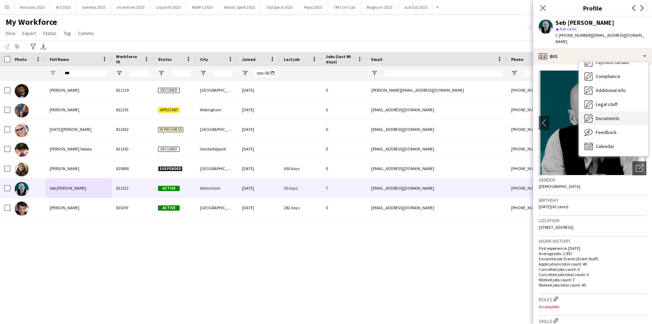
click at [616, 115] on span "Documents" at bounding box center [608, 118] width 24 height 6
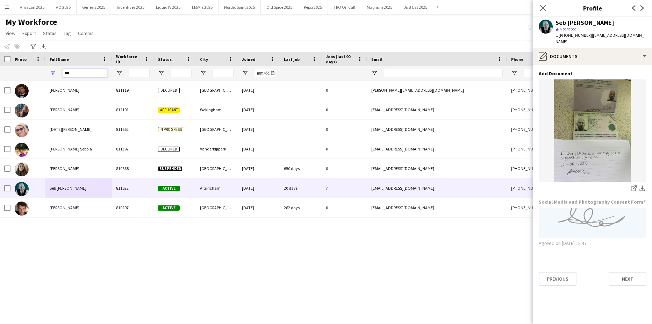
drag, startPoint x: 102, startPoint y: 70, endPoint x: -3, endPoint y: 73, distance: 105.0
click at [0, 73] on html "Menu Boards Boards Boards All jobs Status Workforce Workforce My Workforce Recr…" at bounding box center [326, 162] width 652 height 324
click at [79, 71] on input "***" at bounding box center [84, 73] width 45 height 8
drag, startPoint x: 79, startPoint y: 71, endPoint x: 28, endPoint y: 71, distance: 51.4
click at [28, 71] on div "***" at bounding box center [356, 73] width 713 height 14
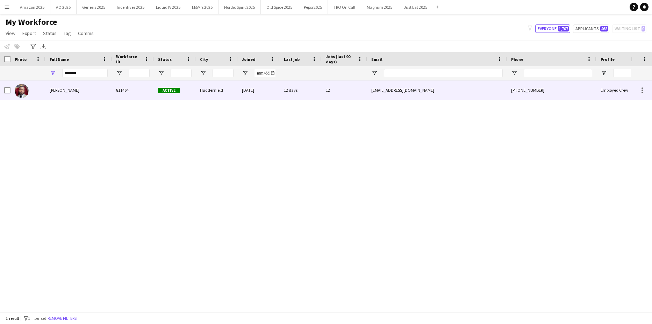
drag, startPoint x: 61, startPoint y: 86, endPoint x: 65, endPoint y: 87, distance: 4.3
click at [61, 86] on div "TERRELL BROWN" at bounding box center [78, 89] width 66 height 19
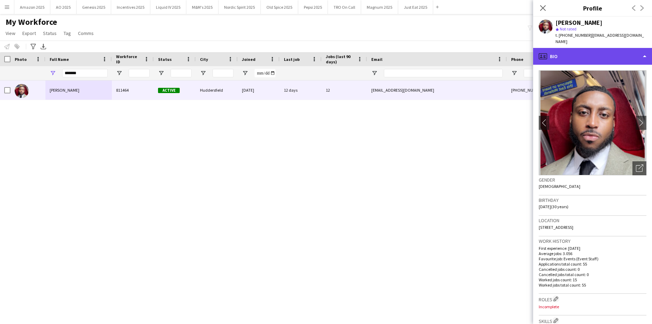
click at [620, 48] on div "profile Bio" at bounding box center [593, 56] width 119 height 17
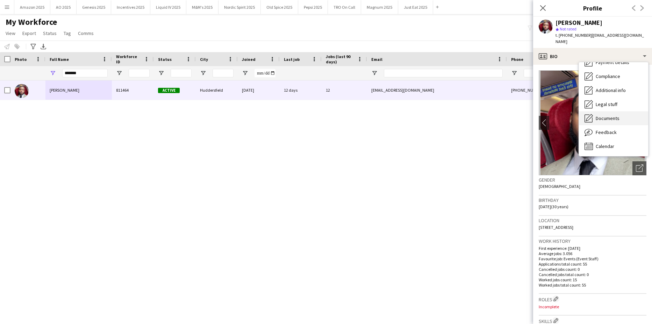
click at [619, 111] on div "Documents Documents" at bounding box center [613, 118] width 69 height 14
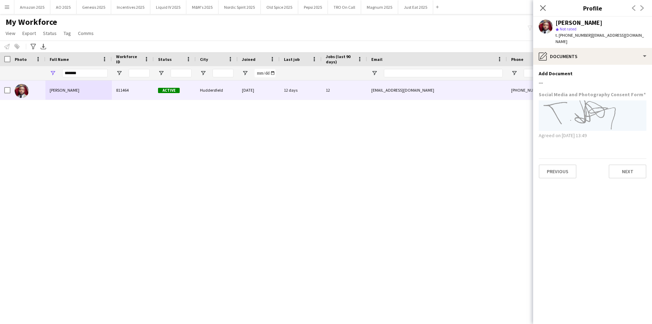
click at [639, 65] on app-section-data-types "Add Document Edit this field --- Social Media and Photography Consent Form Agre…" at bounding box center [593, 194] width 119 height 259
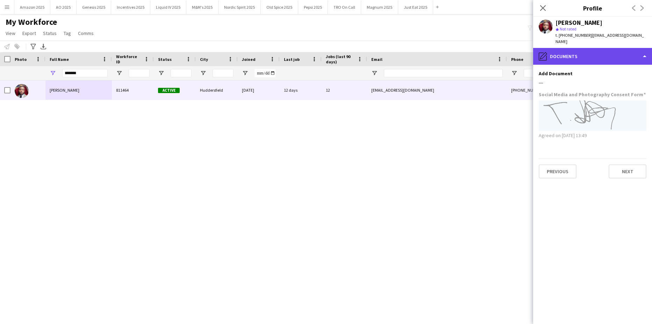
click at [640, 48] on div "pencil4 Documents" at bounding box center [593, 56] width 119 height 17
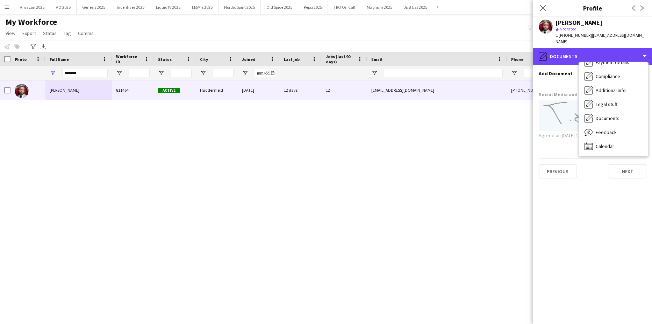
scroll to position [0, 0]
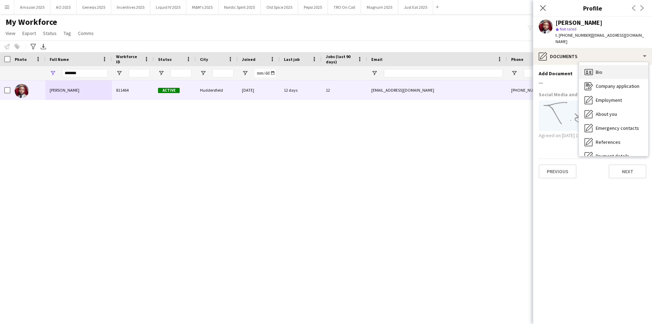
click at [612, 65] on div "Bio Bio" at bounding box center [613, 72] width 69 height 14
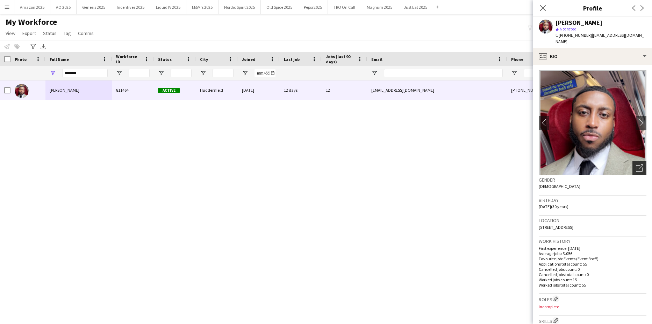
drag, startPoint x: 629, startPoint y: 156, endPoint x: 634, endPoint y: 161, distance: 7.2
click at [633, 161] on div "Open photos pop-in" at bounding box center [640, 168] width 14 height 14
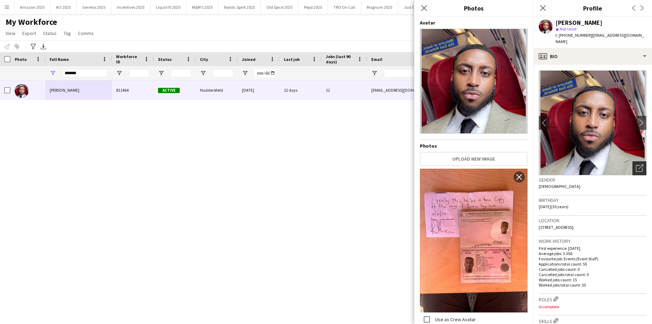
click at [639, 164] on icon at bounding box center [641, 166] width 5 height 5
drag, startPoint x: 78, startPoint y: 77, endPoint x: -18, endPoint y: 77, distance: 95.5
click at [0, 77] on html "Menu Boards Boards Boards All jobs Status Workforce Workforce My Workforce Recr…" at bounding box center [326, 162] width 652 height 324
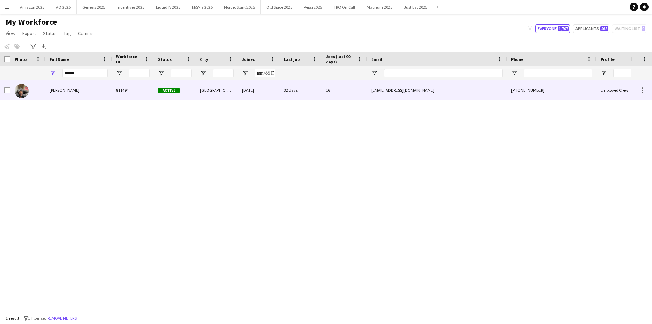
click at [57, 92] on span "Fayyad Garuba" at bounding box center [65, 89] width 30 height 5
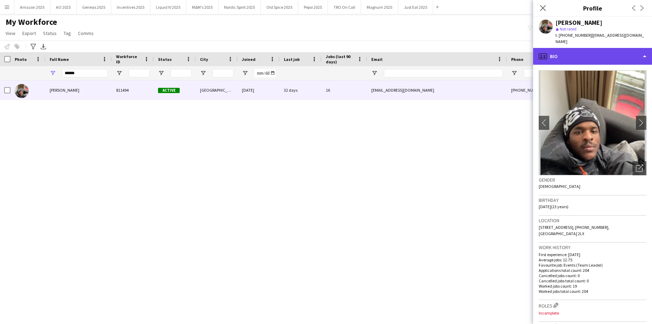
click at [624, 51] on div "profile Bio" at bounding box center [593, 56] width 119 height 17
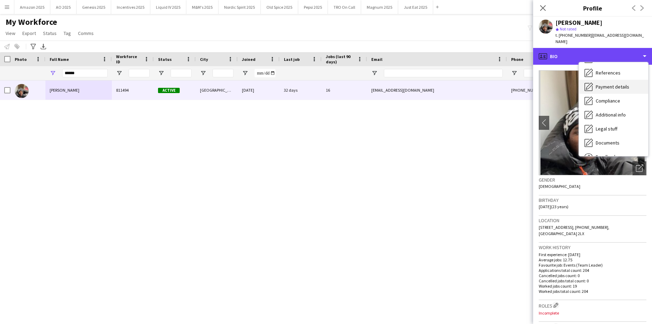
scroll to position [70, 0]
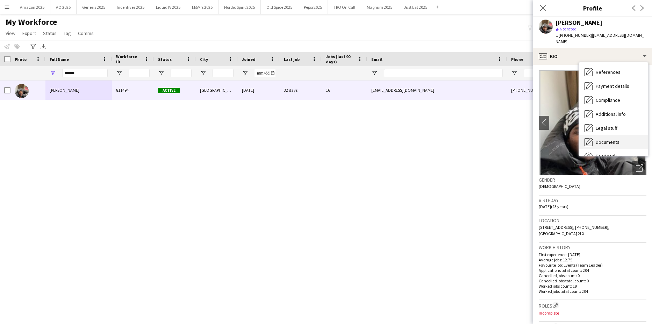
click at [616, 139] on span "Documents" at bounding box center [608, 142] width 24 height 6
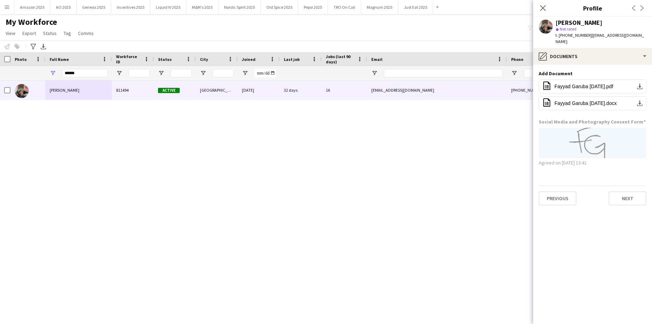
click at [77, 79] on div "******" at bounding box center [84, 73] width 45 height 14
drag, startPoint x: 21, startPoint y: 73, endPoint x: -18, endPoint y: 72, distance: 38.8
click at [0, 72] on html "Menu Boards Boards Boards All jobs Status Workforce Workforce My Workforce Recr…" at bounding box center [326, 162] width 652 height 324
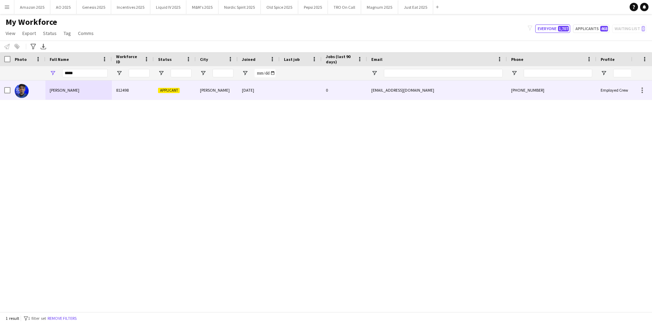
click at [55, 90] on span "[PERSON_NAME]" at bounding box center [65, 89] width 30 height 5
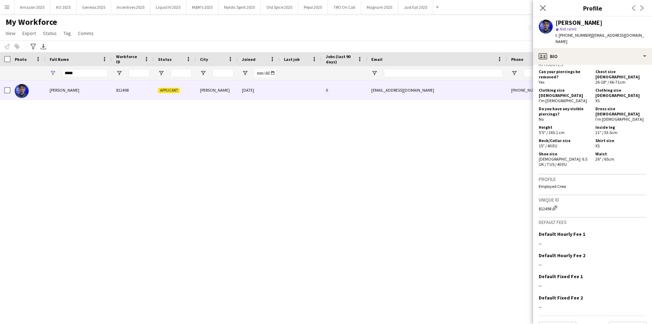
scroll to position [89, 0]
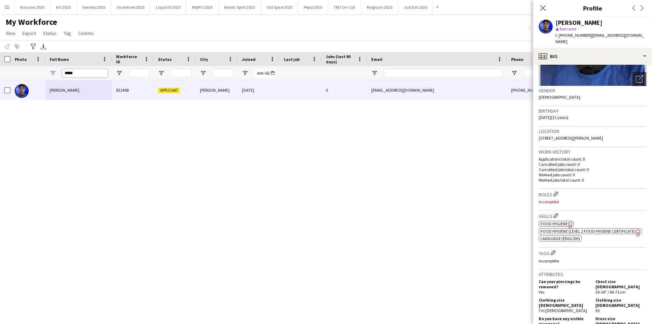
drag, startPoint x: 84, startPoint y: 73, endPoint x: 22, endPoint y: 91, distance: 64.3
click at [0, 82] on html "Menu Boards Boards Boards All jobs Status Workforce Workforce My Workforce Recr…" at bounding box center [326, 162] width 652 height 324
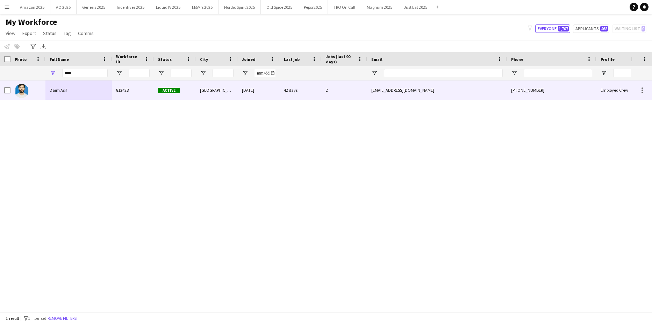
click at [62, 92] on span "Daim Asif" at bounding box center [58, 89] width 17 height 5
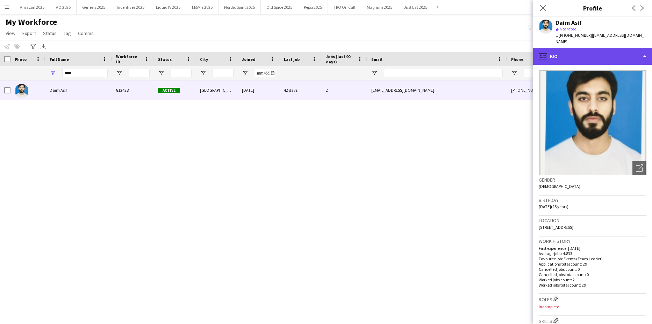
click at [610, 54] on div "profile Bio" at bounding box center [593, 56] width 119 height 17
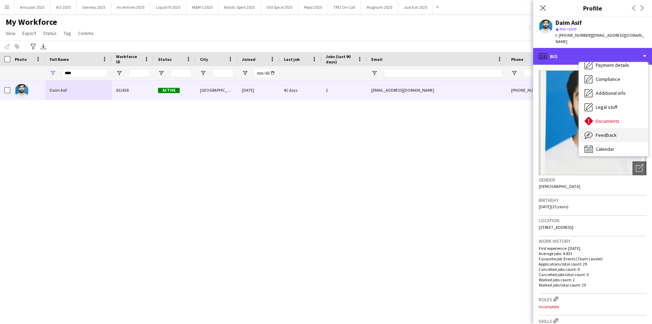
scroll to position [94, 0]
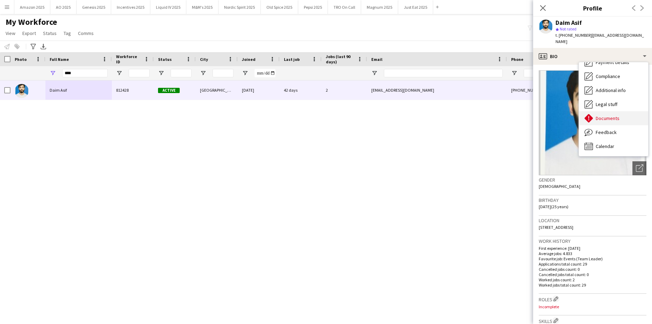
click at [612, 115] on span "Documents" at bounding box center [608, 118] width 24 height 6
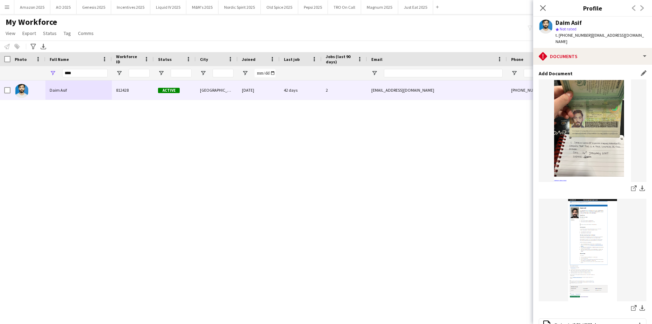
scroll to position [77, 0]
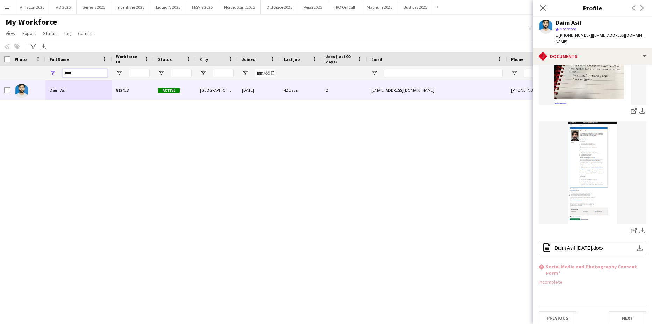
drag, startPoint x: 78, startPoint y: 72, endPoint x: 95, endPoint y: 62, distance: 20.1
click at [0, 83] on html "Menu Boards Boards Boards All jobs Status Workforce Workforce My Workforce Recr…" at bounding box center [326, 162] width 652 height 324
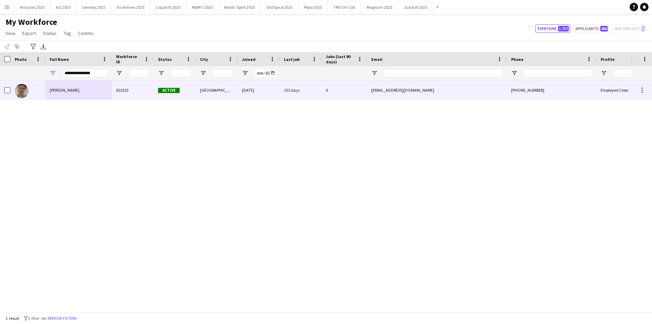
click at [78, 92] on div "Dominic Russell" at bounding box center [78, 89] width 66 height 19
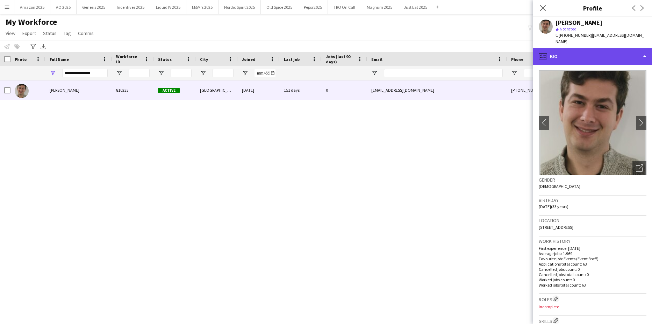
click at [624, 48] on div "profile Bio" at bounding box center [593, 56] width 119 height 17
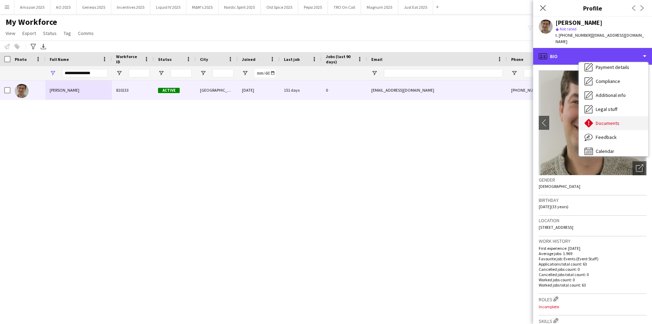
scroll to position [94, 0]
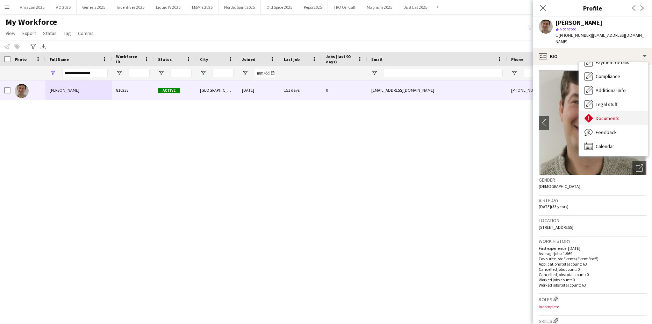
click at [616, 115] on span "Documents" at bounding box center [608, 118] width 24 height 6
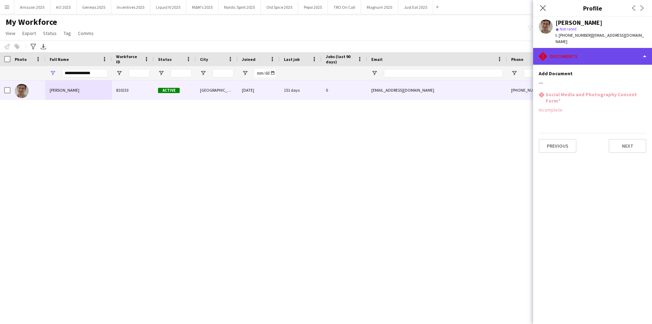
click at [634, 48] on div "rhombus-alert Documents" at bounding box center [593, 56] width 119 height 17
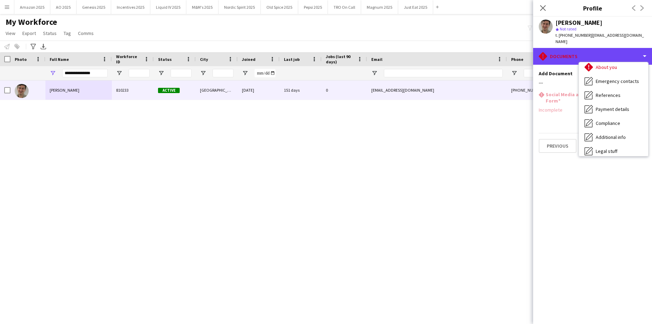
scroll to position [0, 0]
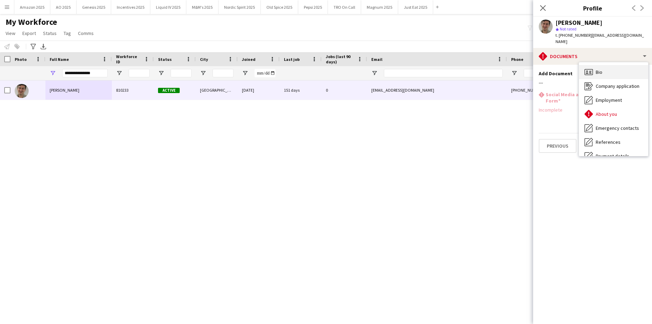
click at [605, 67] on div "Bio Bio" at bounding box center [613, 72] width 69 height 14
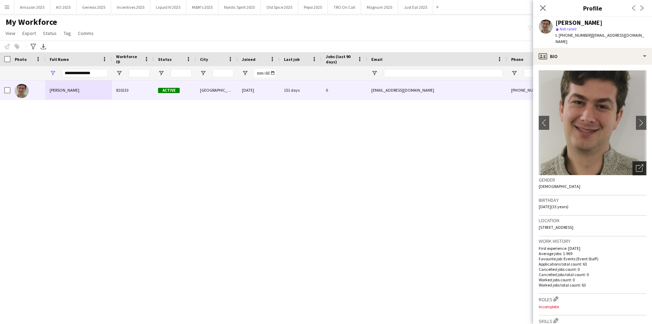
click at [636, 164] on icon "Open photos pop-in" at bounding box center [639, 167] width 7 height 7
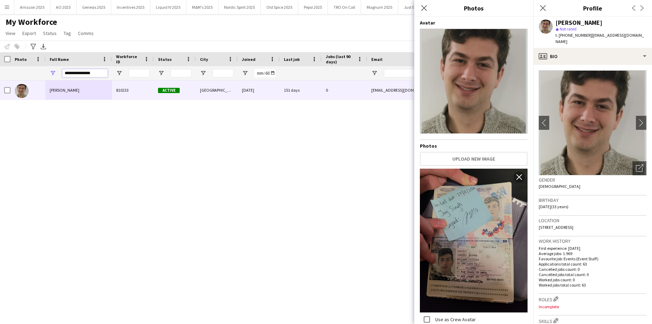
drag, startPoint x: 97, startPoint y: 73, endPoint x: -18, endPoint y: 82, distance: 115.5
click at [0, 82] on html "Menu Boards Boards Boards All jobs Status Workforce Workforce My Workforce Recr…" at bounding box center [326, 162] width 652 height 324
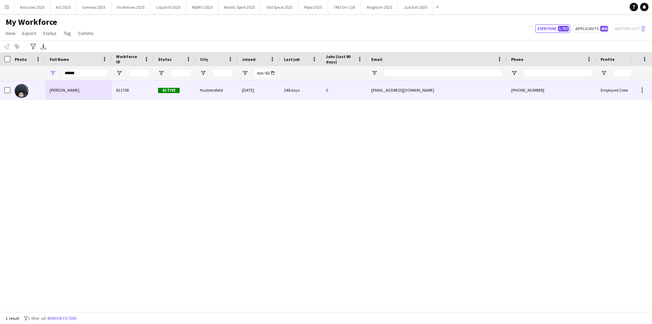
click at [69, 84] on div "Ibraheem Shafiq" at bounding box center [78, 89] width 66 height 19
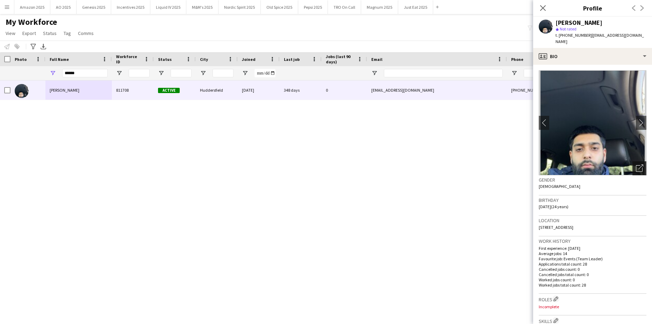
click at [637, 165] on icon "Open photos pop-in" at bounding box center [639, 167] width 7 height 7
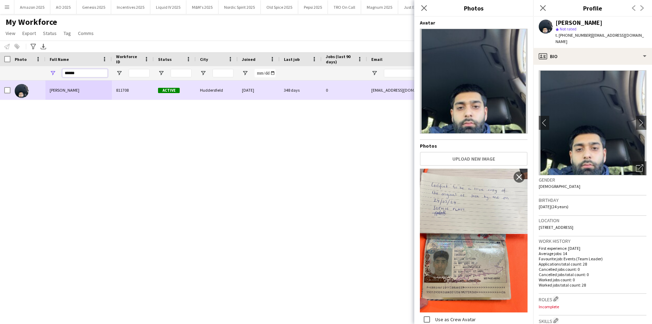
drag, startPoint x: 83, startPoint y: 77, endPoint x: -18, endPoint y: 94, distance: 102.3
click at [0, 94] on html "Menu Boards Boards Boards All jobs Status Workforce Workforce My Workforce Recr…" at bounding box center [326, 162] width 652 height 324
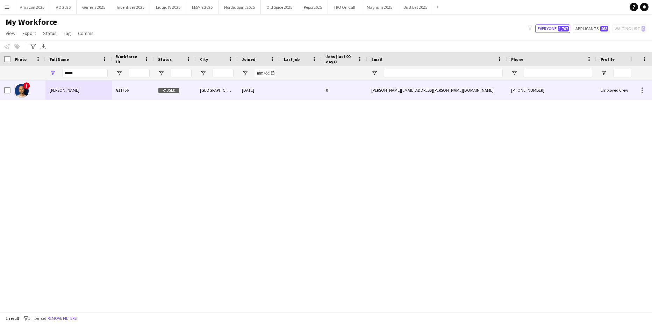
click at [59, 88] on span "Shaan Mottram" at bounding box center [65, 89] width 30 height 5
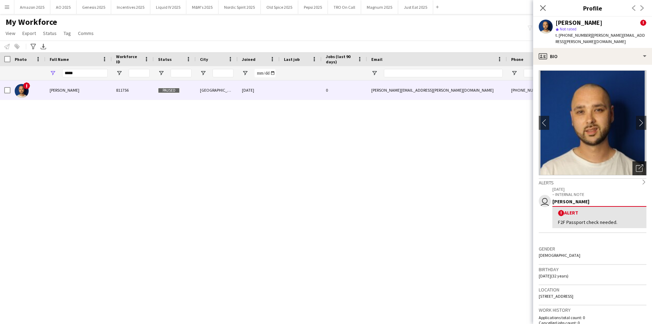
click at [635, 161] on div "Open photos pop-in" at bounding box center [640, 168] width 14 height 14
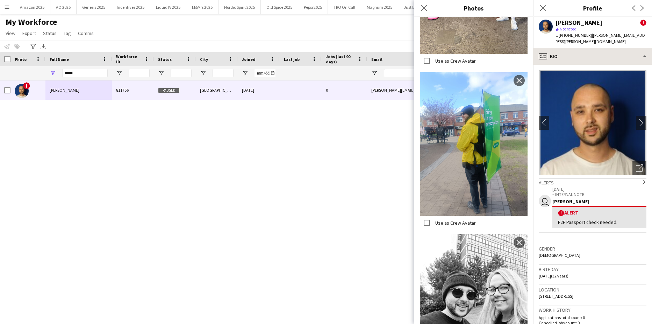
scroll to position [490, 0]
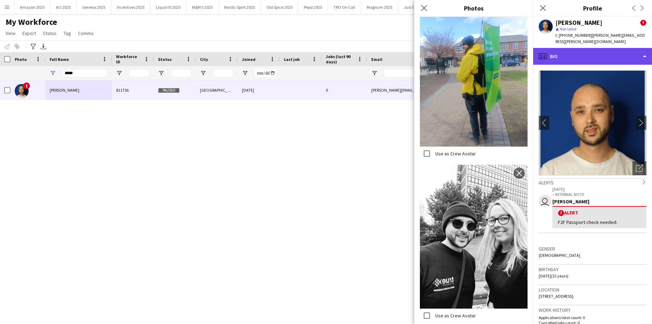
click at [621, 53] on div "profile Bio" at bounding box center [593, 56] width 119 height 17
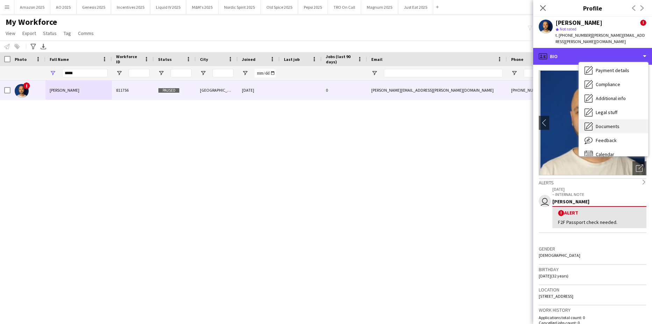
scroll to position [94, 0]
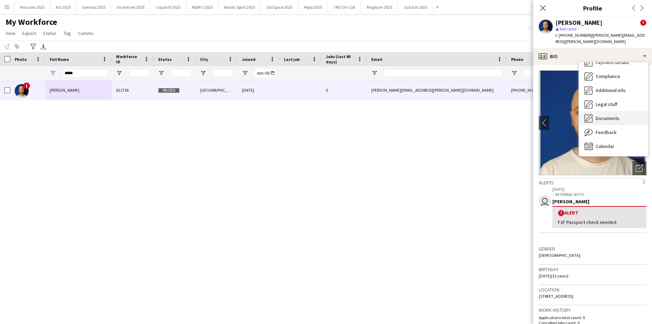
click at [613, 116] on div "Documents Documents" at bounding box center [613, 118] width 69 height 14
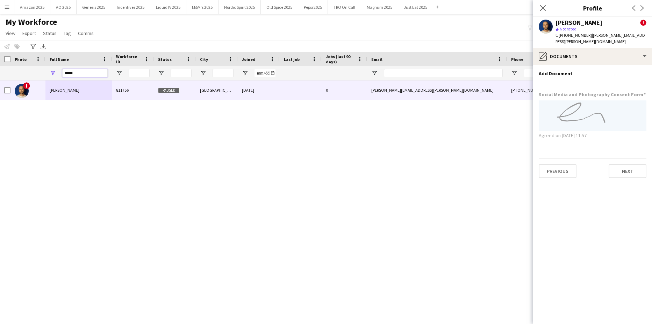
drag, startPoint x: 79, startPoint y: 72, endPoint x: -18, endPoint y: 78, distance: 97.4
click at [0, 78] on html "Menu Boards Boards Boards All jobs Status Workforce Workforce My Workforce Recr…" at bounding box center [326, 162] width 652 height 324
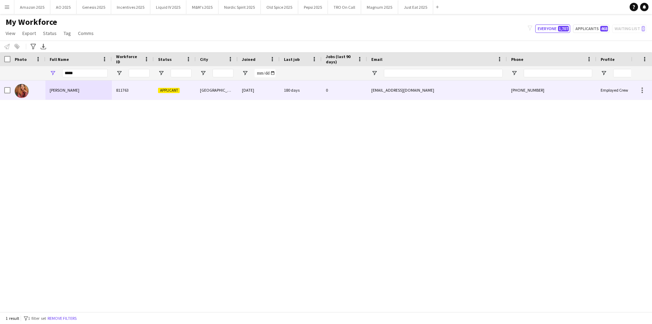
click at [44, 84] on div at bounding box center [27, 89] width 35 height 19
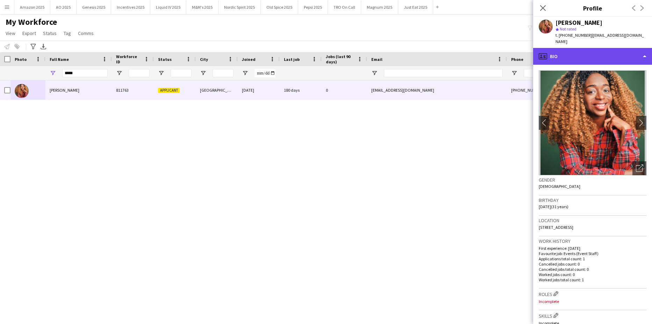
drag, startPoint x: 612, startPoint y: 50, endPoint x: 612, endPoint y: 62, distance: 12.2
click at [612, 50] on div "profile Bio" at bounding box center [593, 56] width 119 height 17
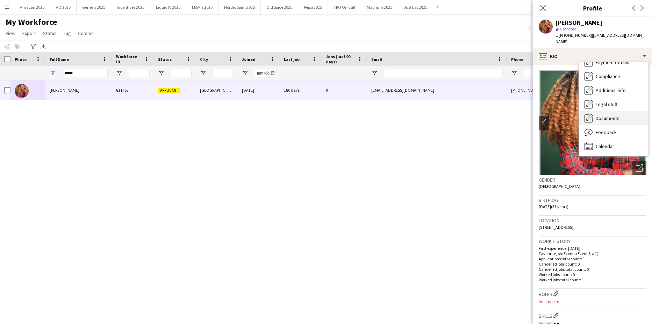
click at [614, 115] on span "Documents" at bounding box center [608, 118] width 24 height 6
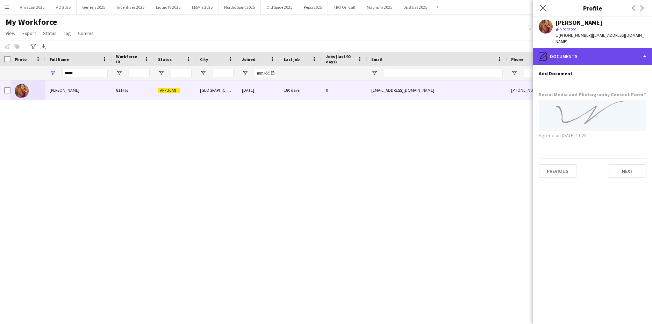
click at [641, 54] on div "pencil4 Documents" at bounding box center [593, 56] width 119 height 17
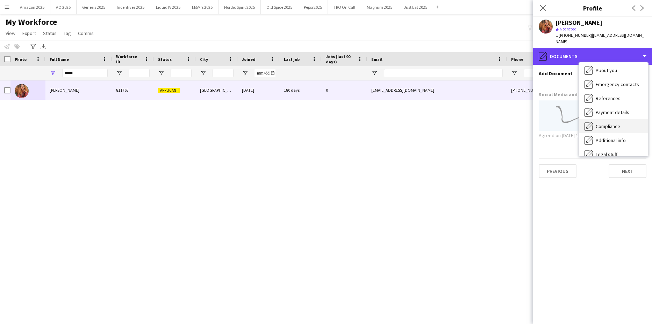
scroll to position [0, 0]
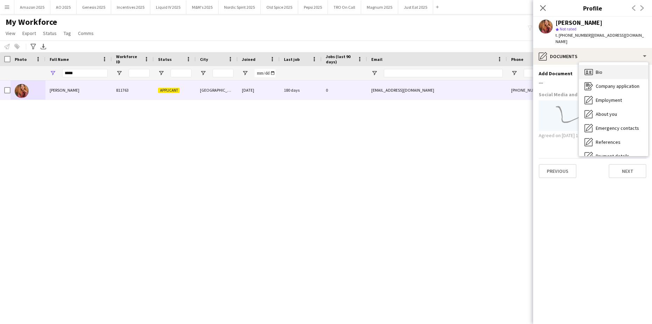
click at [607, 67] on div "Bio Bio" at bounding box center [613, 72] width 69 height 14
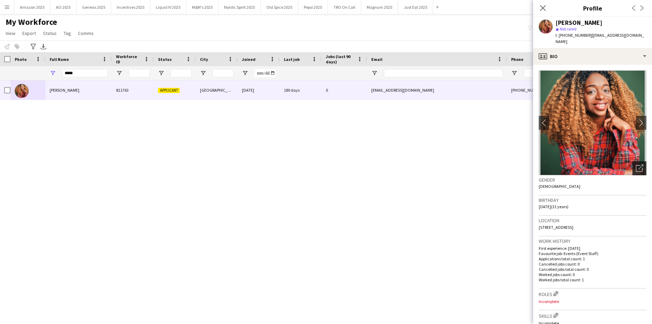
click at [637, 164] on icon "Open photos pop-in" at bounding box center [639, 167] width 7 height 7
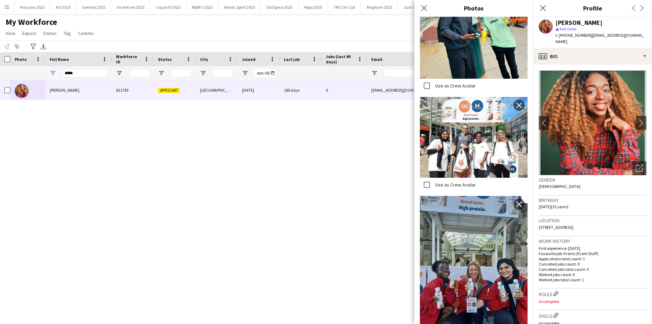
scroll to position [525, 0]
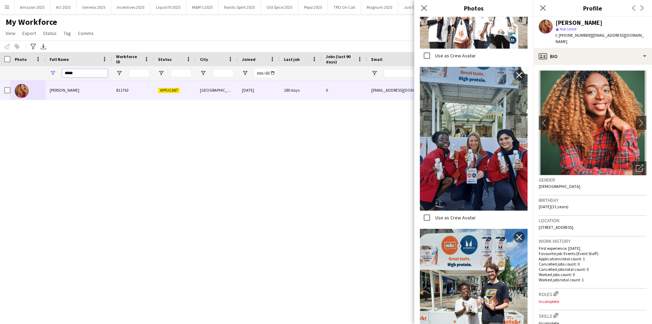
drag, startPoint x: 84, startPoint y: 73, endPoint x: -18, endPoint y: 77, distance: 102.2
click at [0, 77] on html "Menu Boards Boards Boards All jobs Status Workforce Workforce My Workforce Recr…" at bounding box center [326, 162] width 652 height 324
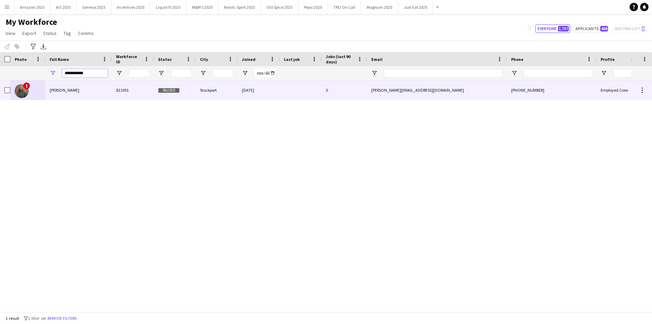
type input "**********"
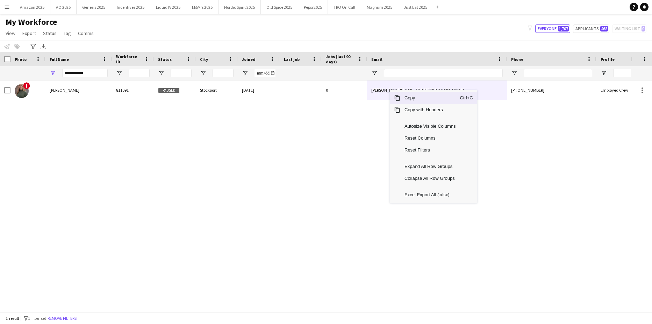
click at [406, 98] on span "Copy" at bounding box center [430, 98] width 59 height 12
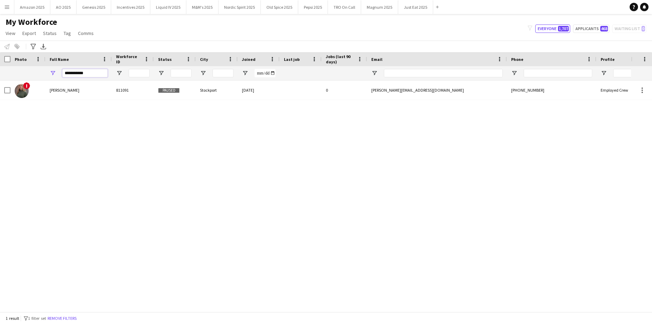
drag, startPoint x: 87, startPoint y: 73, endPoint x: -18, endPoint y: 37, distance: 111.5
click at [0, 37] on html "Menu Boards Boards Boards All jobs Status Workforce Workforce My Workforce Recr…" at bounding box center [326, 162] width 652 height 324
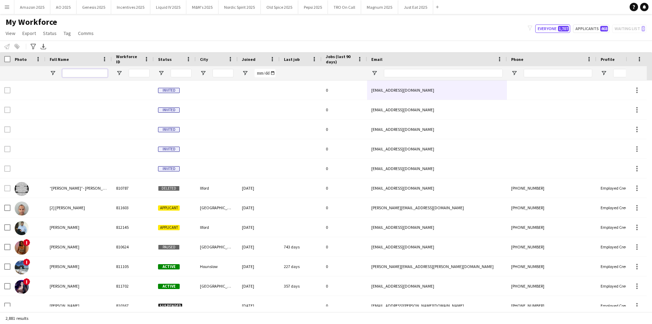
click at [86, 76] on input "Full Name Filter Input" at bounding box center [84, 73] width 45 height 8
click at [83, 74] on input "Full Name Filter Input" at bounding box center [84, 73] width 45 height 8
type input "*"
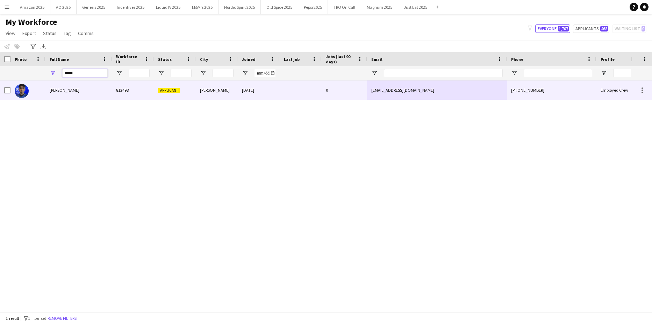
type input "*****"
click at [67, 93] on span "Jevon Kelly" at bounding box center [65, 89] width 30 height 5
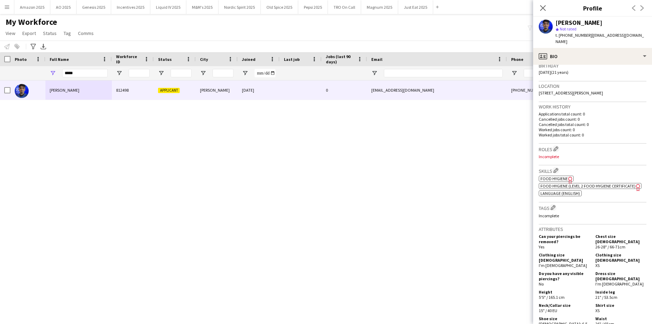
scroll to position [140, 0]
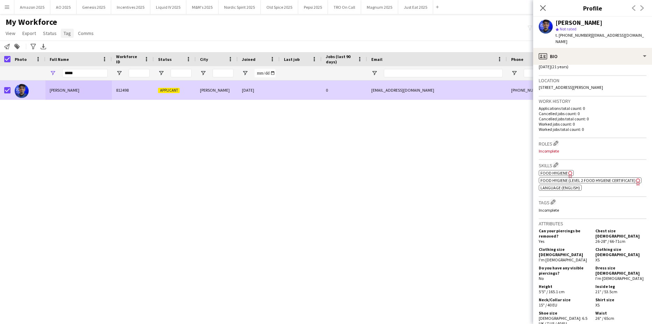
click at [68, 34] on span "Tag" at bounding box center [67, 33] width 7 height 6
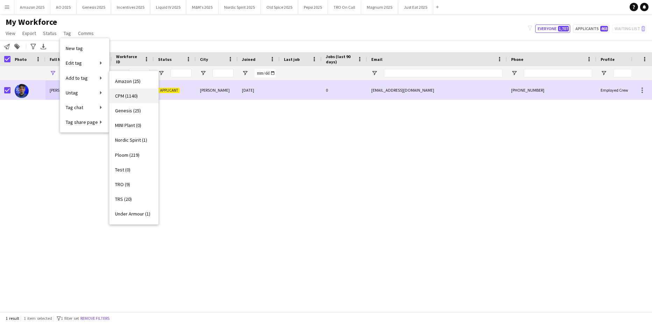
click at [123, 94] on span "CPM (1140)" at bounding box center [126, 96] width 23 height 6
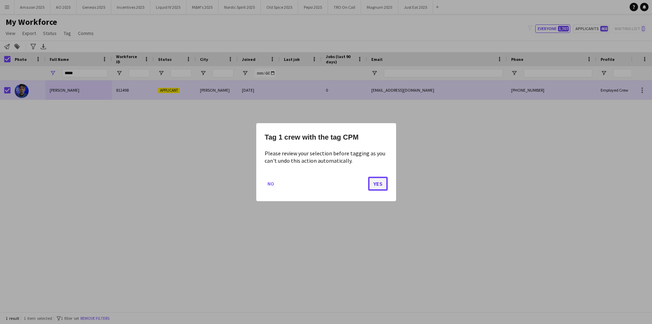
click at [381, 185] on button "Yes" at bounding box center [378, 183] width 20 height 14
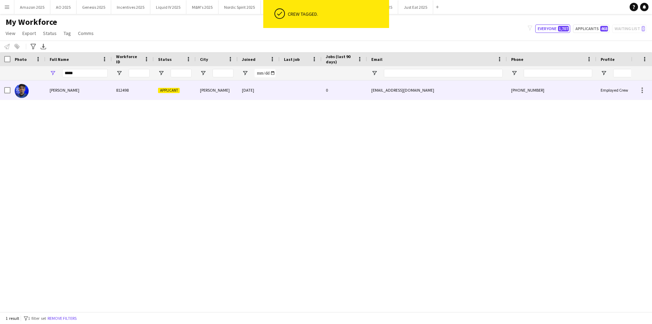
click at [69, 89] on span "Jevon Kelly" at bounding box center [65, 89] width 30 height 5
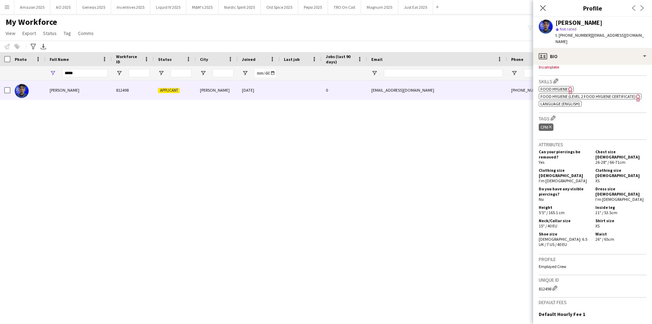
scroll to position [304, 0]
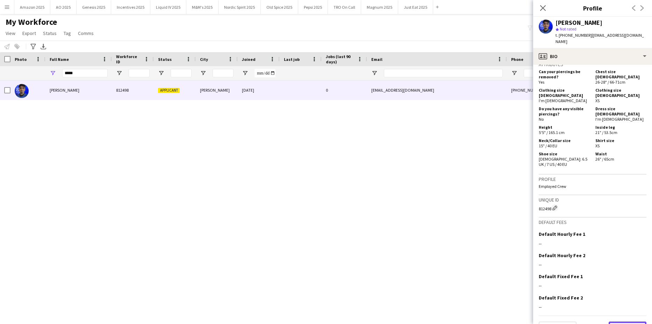
click at [629, 322] on button "Next" at bounding box center [628, 329] width 38 height 14
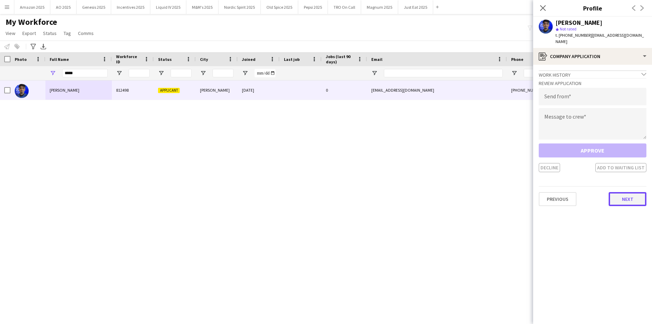
click at [628, 192] on button "Next" at bounding box center [628, 199] width 38 height 14
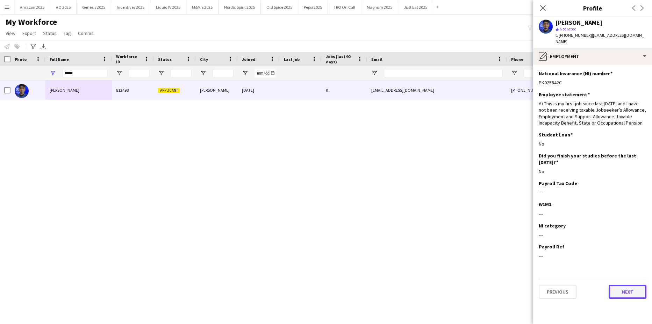
click at [637, 288] on button "Next" at bounding box center [628, 292] width 38 height 14
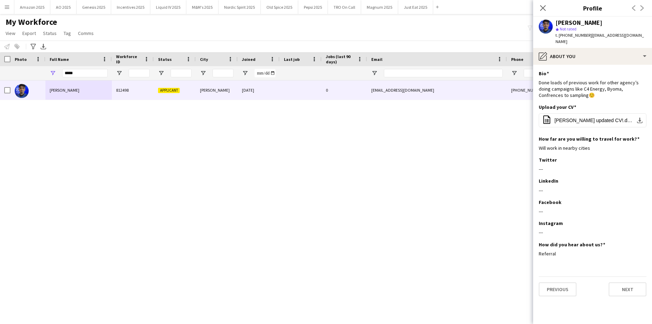
click at [626, 294] on app-section-data-types "Bio Edit this field Done loads of previous work for other agency’s doing campai…" at bounding box center [593, 194] width 119 height 259
click at [628, 285] on button "Next" at bounding box center [628, 289] width 38 height 14
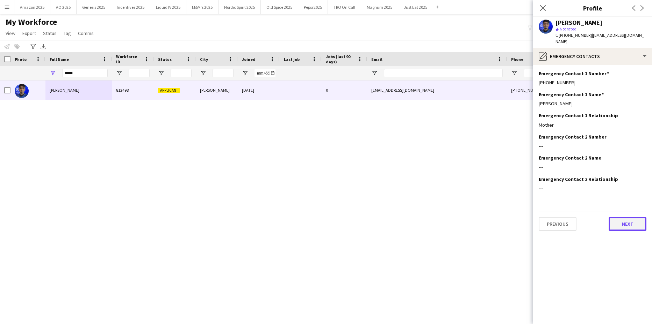
click at [627, 220] on button "Next" at bounding box center [628, 224] width 38 height 14
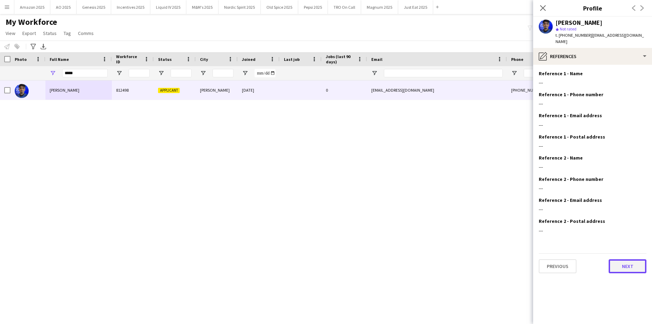
click at [631, 261] on button "Next" at bounding box center [628, 266] width 38 height 14
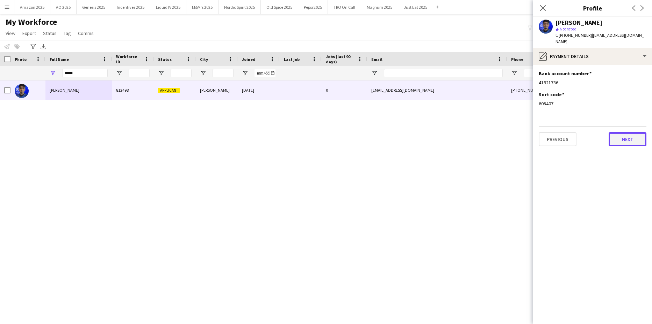
click at [620, 134] on button "Next" at bounding box center [628, 139] width 38 height 14
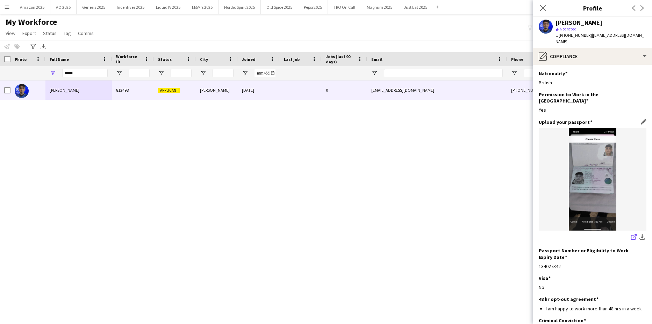
click at [634, 234] on icon at bounding box center [635, 235] width 3 height 3
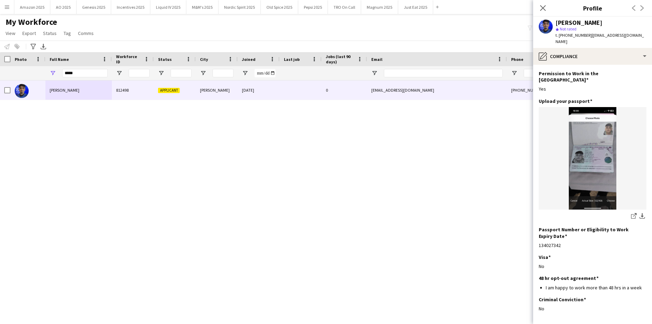
scroll to position [41, 0]
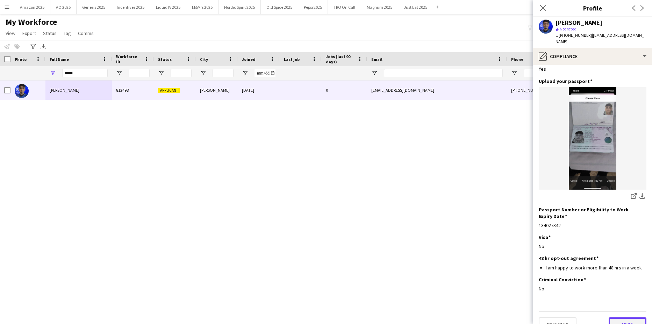
click at [626, 317] on button "Next" at bounding box center [628, 324] width 38 height 14
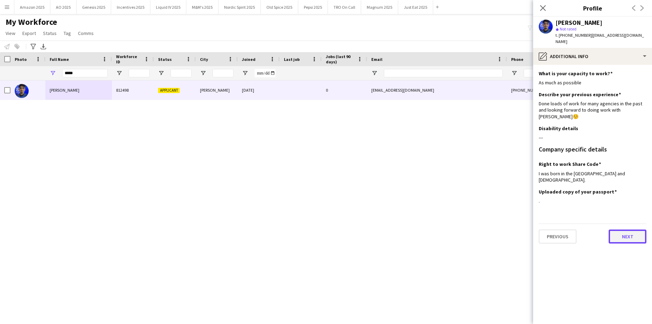
click at [630, 230] on button "Next" at bounding box center [628, 237] width 38 height 14
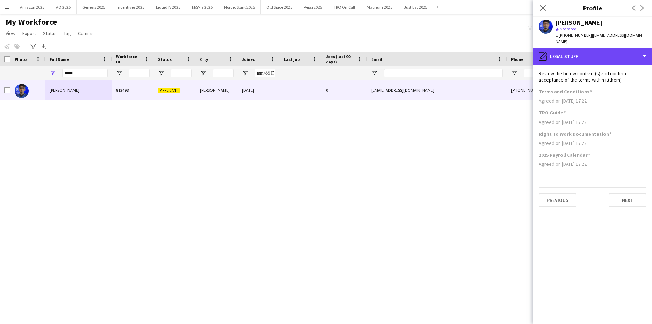
drag, startPoint x: 612, startPoint y: 50, endPoint x: 620, endPoint y: 62, distance: 14.5
click at [612, 50] on div "pencil4 Legal stuff" at bounding box center [593, 56] width 119 height 17
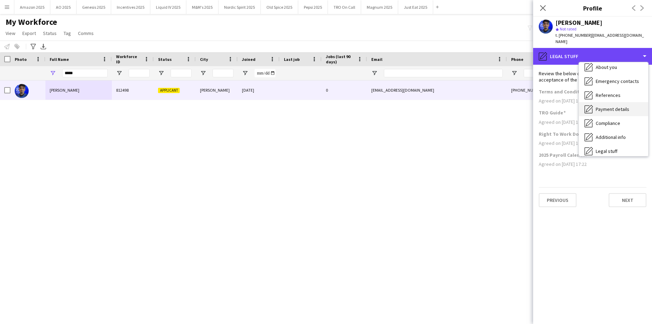
scroll to position [94, 0]
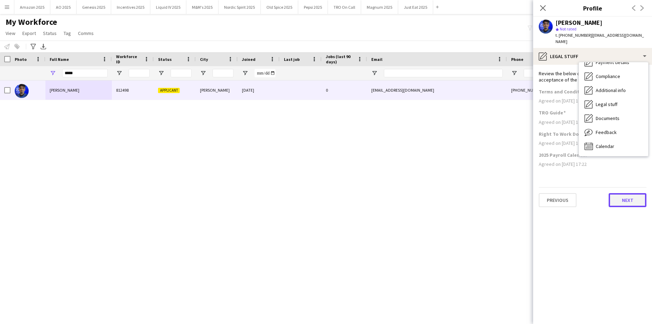
click at [623, 193] on button "Next" at bounding box center [628, 200] width 38 height 14
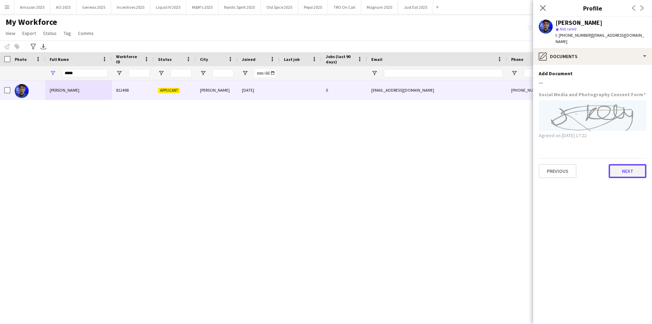
click at [633, 167] on button "Next" at bounding box center [628, 171] width 38 height 14
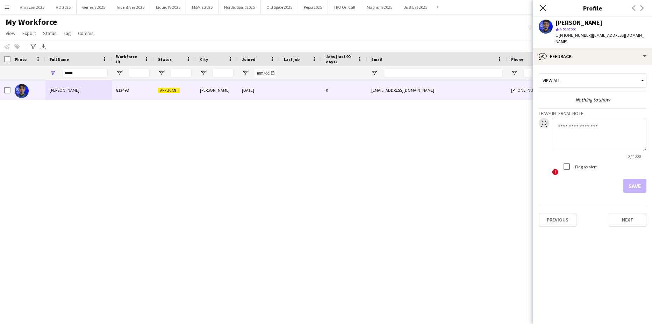
click at [541, 10] on icon at bounding box center [543, 8] width 7 height 7
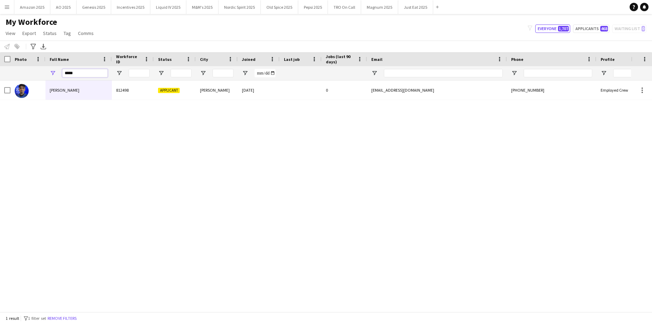
drag, startPoint x: 85, startPoint y: 72, endPoint x: -18, endPoint y: 85, distance: 103.7
click at [0, 85] on html "Menu Boards Boards Boards All jobs Status Workforce Workforce My Workforce Recr…" at bounding box center [326, 162] width 652 height 324
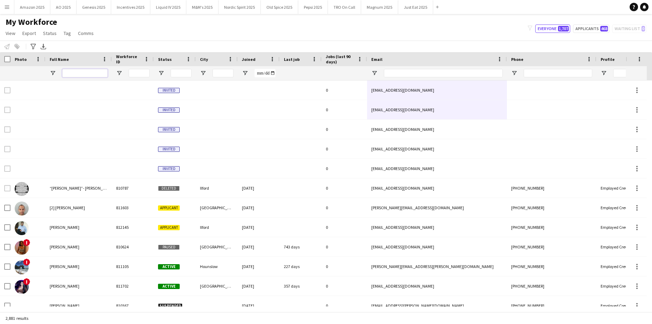
drag, startPoint x: 69, startPoint y: 73, endPoint x: 135, endPoint y: 71, distance: 66.5
click at [69, 73] on input "Full Name Filter Input" at bounding box center [84, 73] width 45 height 8
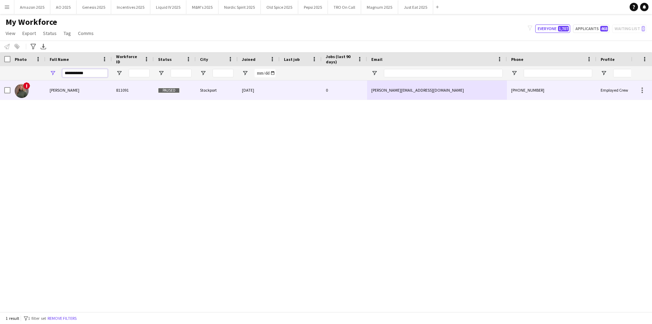
type input "**********"
click at [64, 95] on div "[PERSON_NAME]" at bounding box center [78, 89] width 66 height 19
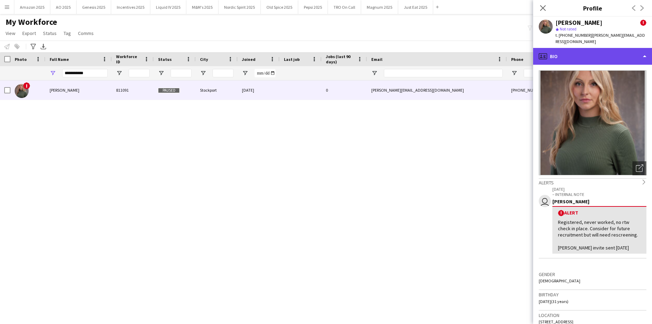
click at [605, 52] on div "profile Bio" at bounding box center [593, 56] width 119 height 17
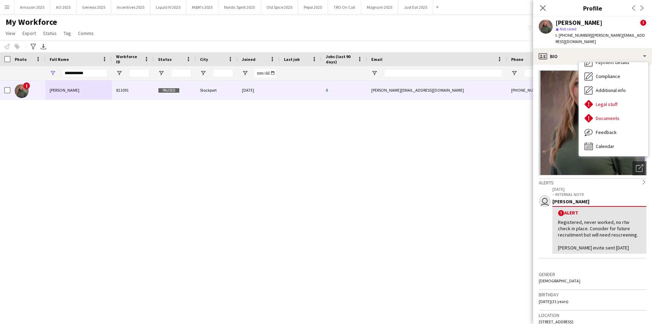
click at [379, 146] on div "! Tanya Riley 811091 Paused Stockport 28-01-2024 0 tanya.riley1994@hotmail.co.u…" at bounding box center [315, 193] width 631 height 226
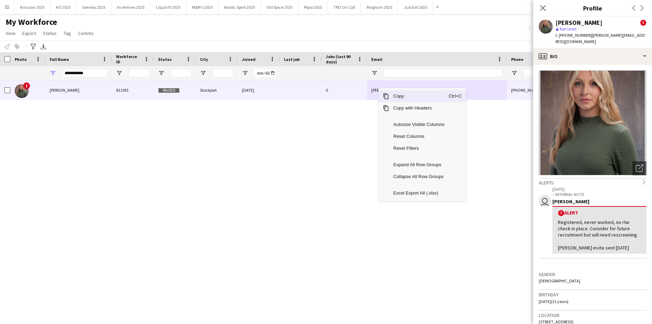
click at [400, 97] on span "Copy" at bounding box center [418, 96] width 59 height 12
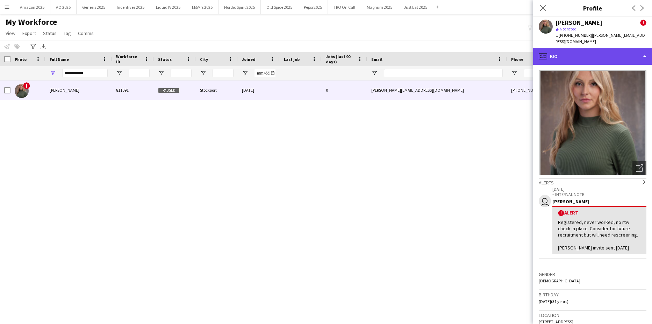
click at [617, 51] on div "profile Bio" at bounding box center [593, 56] width 119 height 17
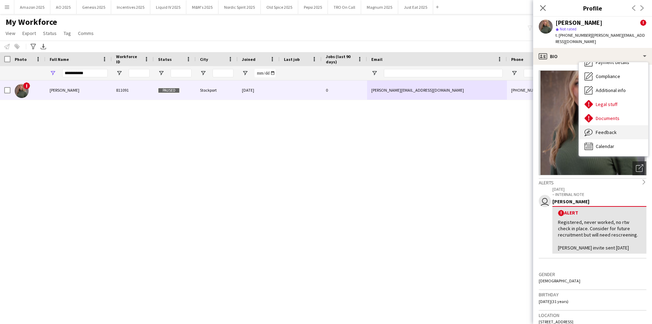
click at [609, 129] on span "Feedback" at bounding box center [606, 132] width 21 height 6
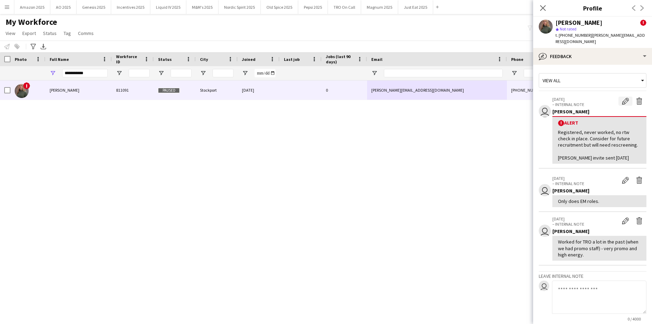
click at [622, 98] on app-icon "Edit alert" at bounding box center [625, 101] width 7 height 7
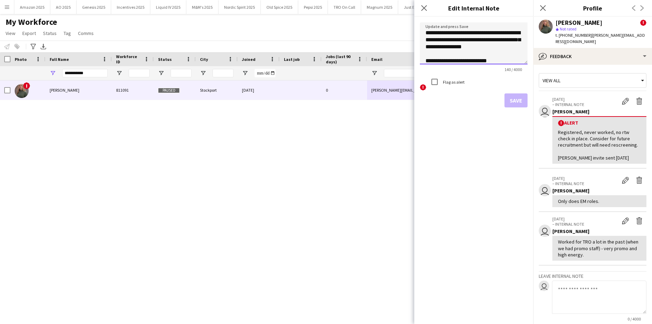
click at [475, 59] on textarea "**********" at bounding box center [474, 43] width 108 height 42
type textarea "**********"
click at [508, 104] on button "Save" at bounding box center [516, 100] width 23 height 14
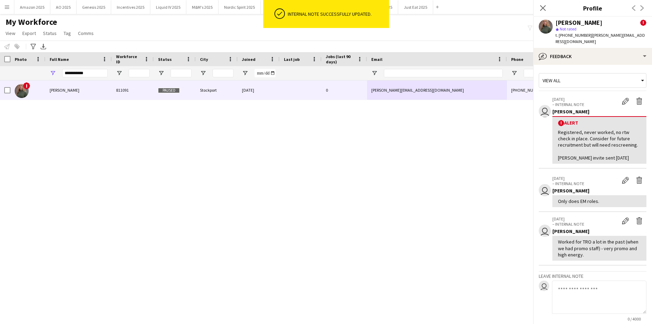
click at [254, 254] on div "! Tanya Riley 811091 Paused Stockport 28-01-2024 0 tanya.riley1994@hotmail.co.u…" at bounding box center [315, 193] width 631 height 226
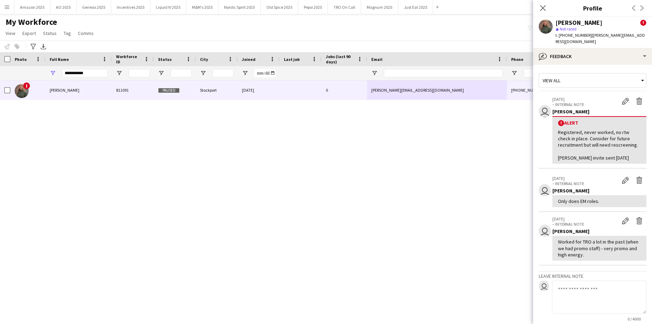
drag, startPoint x: 545, startPoint y: 8, endPoint x: 393, endPoint y: 34, distance: 154.7
click at [539, 10] on app-icon "Close pop-in" at bounding box center [543, 8] width 8 height 8
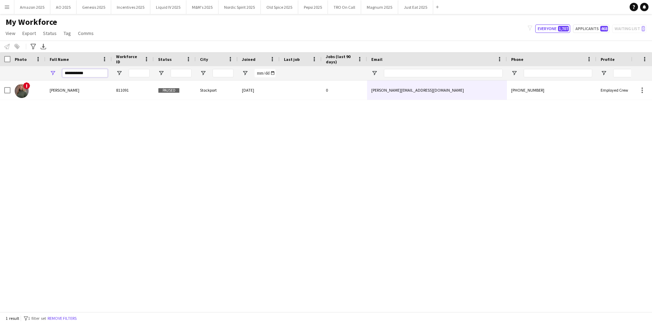
drag, startPoint x: 95, startPoint y: 75, endPoint x: -18, endPoint y: 80, distance: 112.8
click at [0, 80] on html "Menu Boards Boards Boards All jobs Status Workforce Workforce My Workforce Recr…" at bounding box center [326, 162] width 652 height 324
type input "*******"
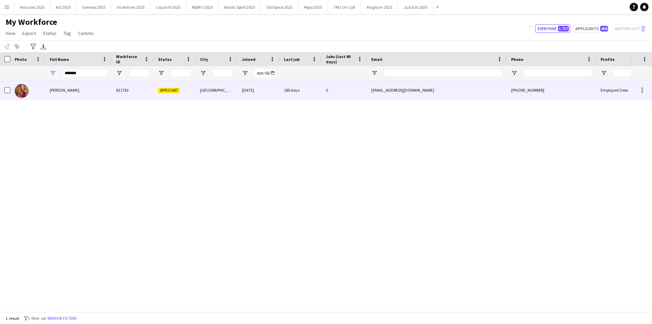
click at [61, 89] on span "Pauline Bonsu" at bounding box center [65, 89] width 30 height 5
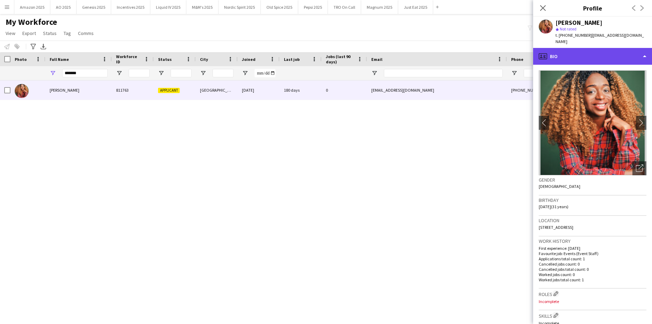
click at [629, 49] on div "profile Bio" at bounding box center [593, 56] width 119 height 17
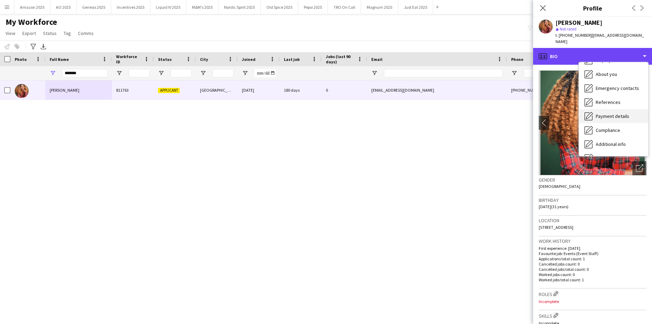
scroll to position [94, 0]
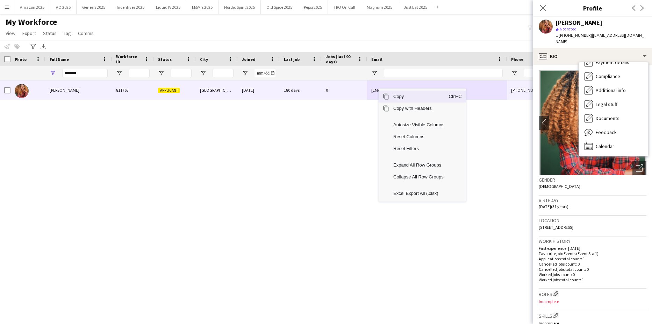
click at [398, 99] on span "Copy" at bounding box center [418, 97] width 59 height 12
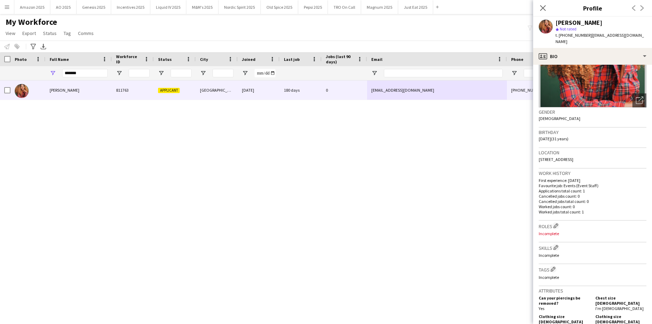
scroll to position [70, 0]
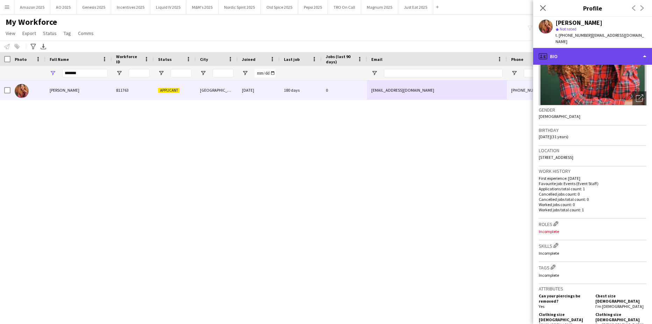
click at [605, 53] on div "profile Bio" at bounding box center [593, 56] width 119 height 17
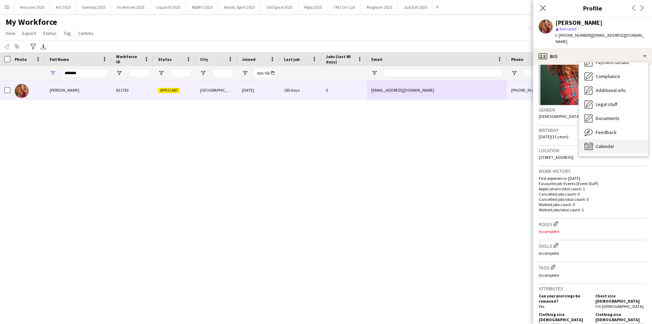
click at [608, 143] on span "Calendar" at bounding box center [605, 146] width 19 height 6
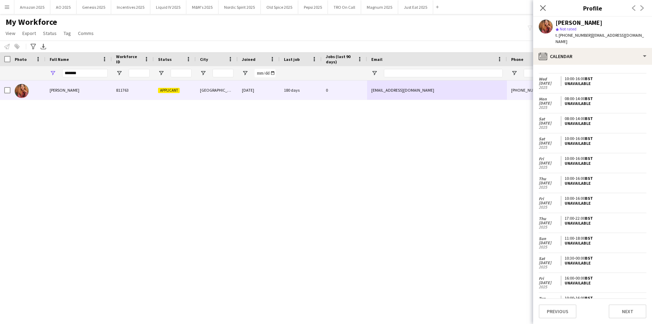
scroll to position [0, 0]
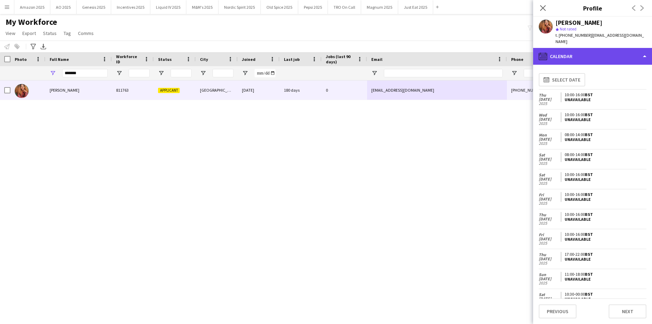
click at [641, 48] on div "calendar-full Calendar" at bounding box center [593, 56] width 119 height 17
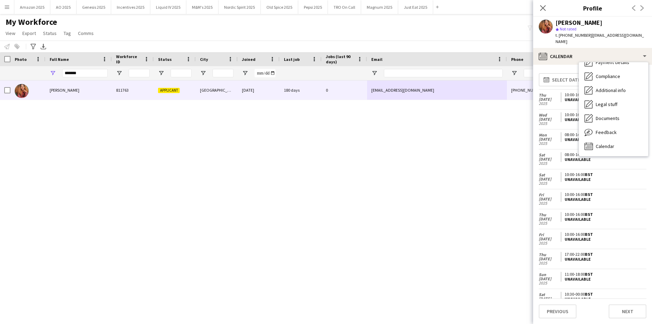
click at [510, 148] on div "Pauline Bonsu 811763 Applicant Sheffield 30-07-2024 180 days 0 bonsupauline@gma…" at bounding box center [315, 193] width 631 height 226
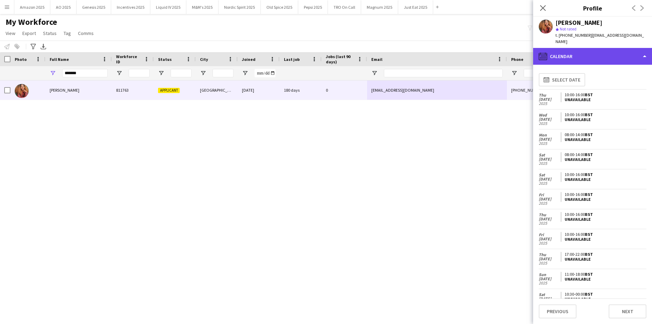
click at [635, 48] on div "calendar-full Calendar" at bounding box center [593, 56] width 119 height 17
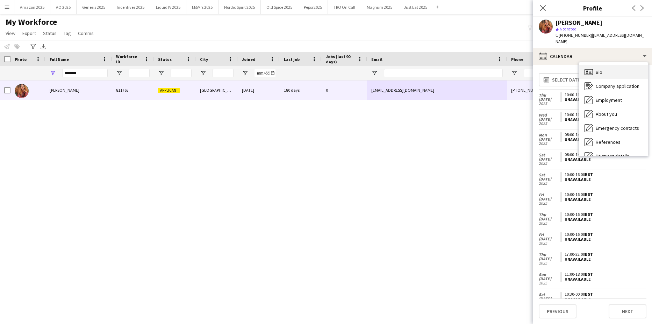
click at [601, 69] on span "Bio" at bounding box center [599, 72] width 7 height 6
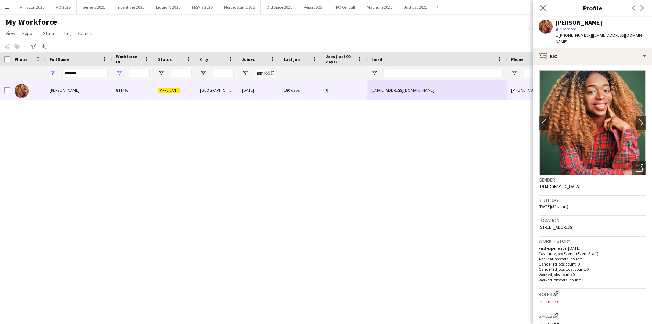
drag, startPoint x: 114, startPoint y: 69, endPoint x: 121, endPoint y: 71, distance: 7.3
click at [121, 71] on div at bounding box center [133, 73] width 42 height 14
click at [121, 72] on span "Open Filter Menu" at bounding box center [119, 73] width 6 height 6
drag, startPoint x: 121, startPoint y: 72, endPoint x: 62, endPoint y: 76, distance: 59.6
click at [120, 72] on span "Open Filter Menu" at bounding box center [119, 73] width 6 height 6
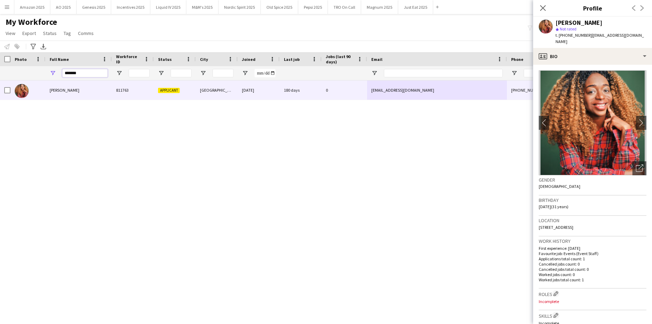
drag, startPoint x: 34, startPoint y: 79, endPoint x: 6, endPoint y: 79, distance: 28.3
click at [13, 79] on div "*******" at bounding box center [356, 73] width 713 height 14
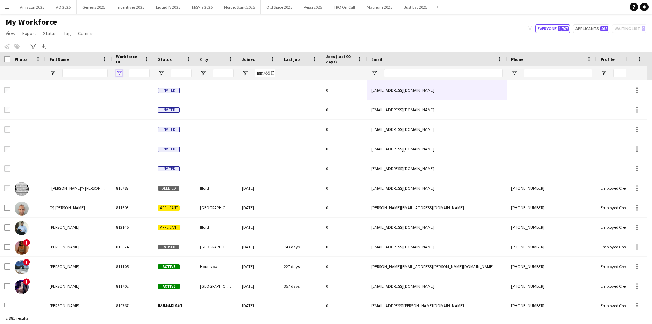
click at [118, 73] on span "Open Filter Menu" at bounding box center [119, 73] width 6 height 6
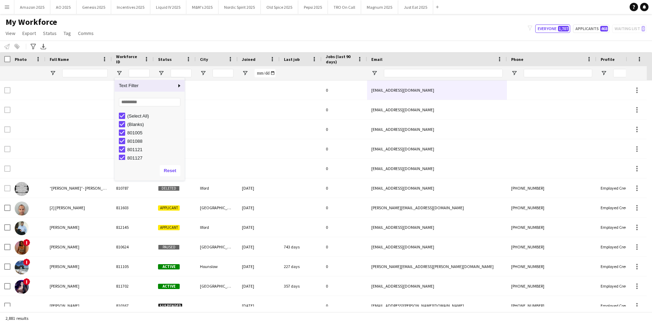
click at [136, 42] on div "Notify workforce Add to tag Select at least one crew to tag him or her. Advance…" at bounding box center [326, 47] width 652 height 12
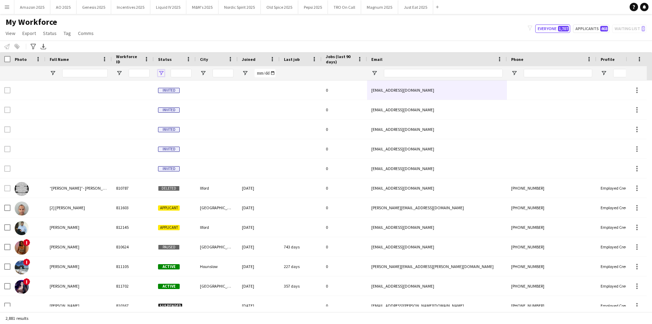
click at [160, 74] on span "Open Filter Menu" at bounding box center [161, 73] width 6 height 6
click at [77, 77] on input "Full Name Filter Input" at bounding box center [84, 73] width 45 height 8
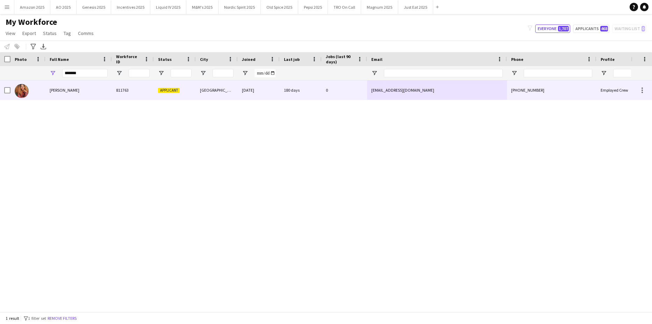
click at [55, 83] on div "Pauline Bonsu" at bounding box center [78, 89] width 66 height 19
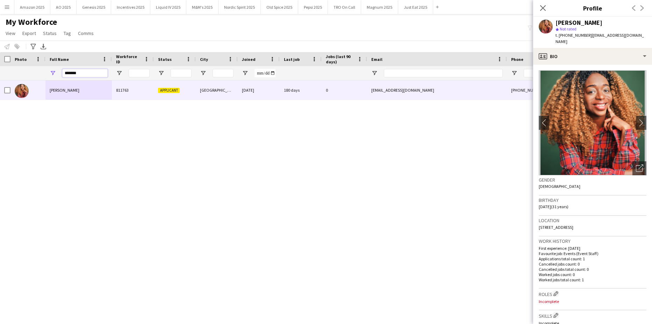
drag, startPoint x: 83, startPoint y: 72, endPoint x: -18, endPoint y: 87, distance: 101.4
click at [0, 87] on html "Menu Boards Boards Boards All jobs Status Workforce Workforce My Workforce Recr…" at bounding box center [326, 162] width 652 height 324
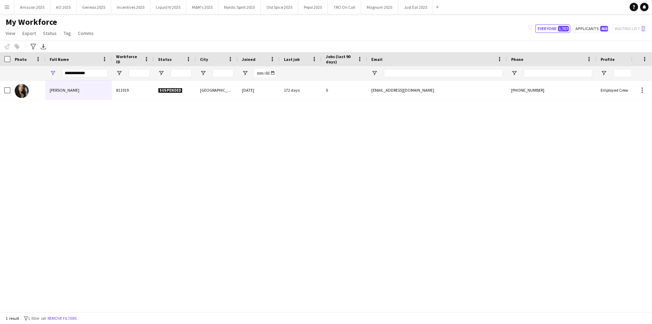
click at [97, 139] on div "Alex Russell 811919 Suspended Woodfield lodge 23-09-2024 172 days 0 abrussell19…" at bounding box center [315, 193] width 631 height 226
drag, startPoint x: 72, startPoint y: 72, endPoint x: -18, endPoint y: 59, distance: 90.6
click at [0, 59] on html "Menu Boards Boards Boards All jobs Status Workforce Workforce My Workforce Recr…" at bounding box center [326, 162] width 652 height 324
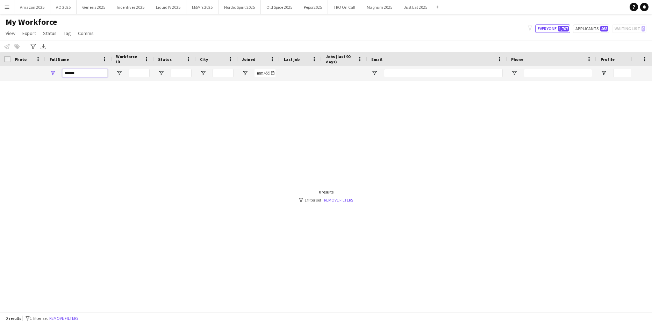
drag, startPoint x: 80, startPoint y: 73, endPoint x: -18, endPoint y: 76, distance: 98.3
click at [0, 76] on html "Menu Boards Boards Boards All jobs Status Workforce Workforce My Workforce Recr…" at bounding box center [326, 162] width 652 height 324
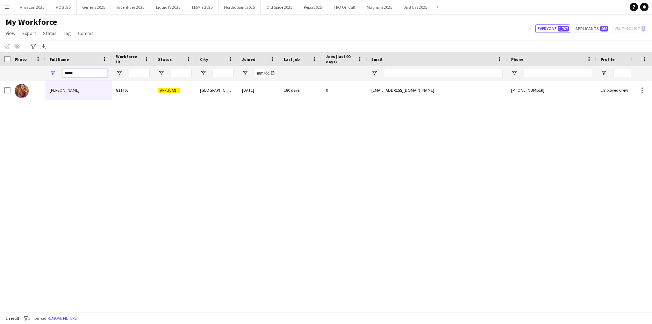
type input "*****"
click at [202, 162] on div "Pauline Bonsu 811763 Applicant Sheffield 30-07-2024 180 days 0 bonsupauline@gma…" at bounding box center [315, 193] width 631 height 226
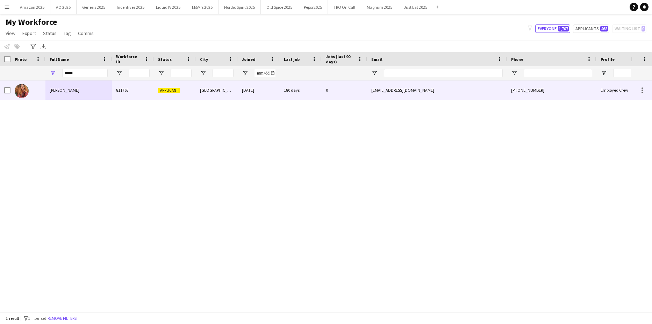
click at [61, 88] on span "Pauline Bonsu" at bounding box center [65, 89] width 30 height 5
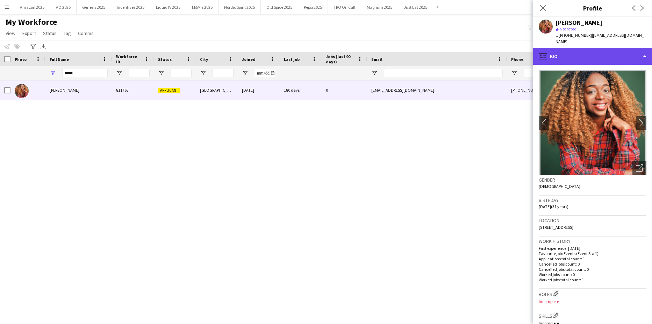
click at [612, 48] on div "profile Bio" at bounding box center [593, 56] width 119 height 17
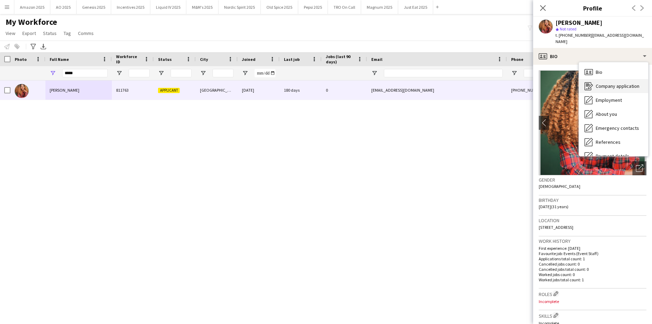
click at [619, 83] on span "Company application" at bounding box center [618, 86] width 44 height 6
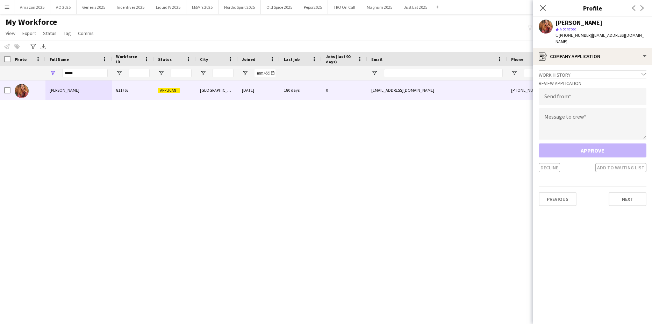
click at [640, 70] on div "Work history chevron-down" at bounding box center [593, 74] width 108 height 8
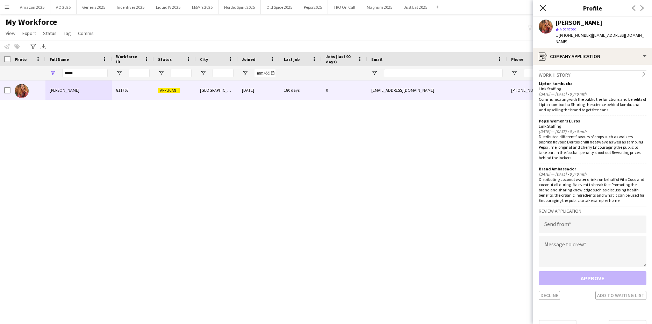
click at [545, 6] on icon at bounding box center [543, 8] width 7 height 7
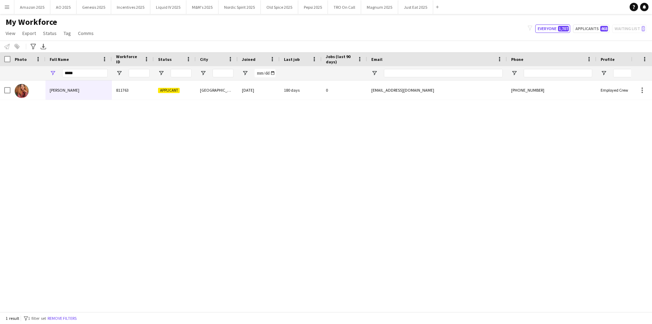
drag, startPoint x: 453, startPoint y: 146, endPoint x: 418, endPoint y: 133, distance: 37.9
click at [453, 146] on div "Pauline Bonsu 811763 Applicant Sheffield 30-07-2024 180 days 0 bonsupauline@gma…" at bounding box center [315, 193] width 631 height 226
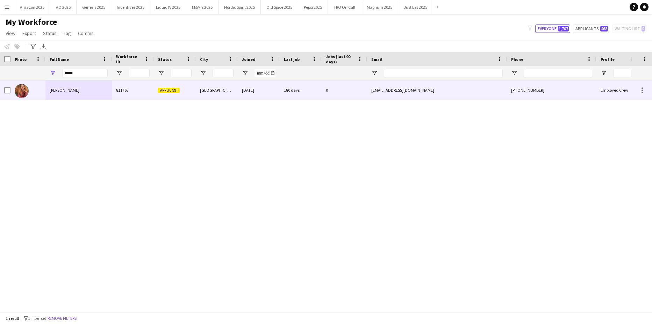
click at [145, 95] on div "811763" at bounding box center [133, 89] width 42 height 19
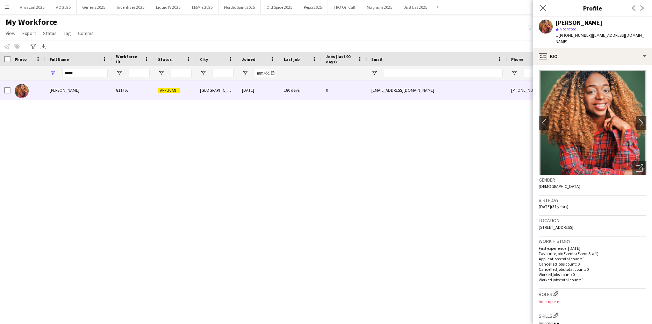
click at [637, 31] on div "star Not rated" at bounding box center [601, 29] width 91 height 6
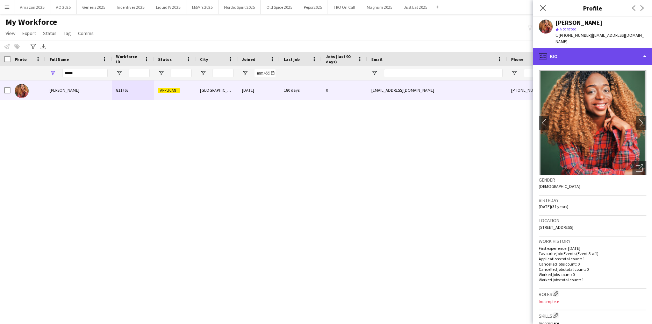
click at [633, 48] on div "profile Bio" at bounding box center [593, 56] width 119 height 17
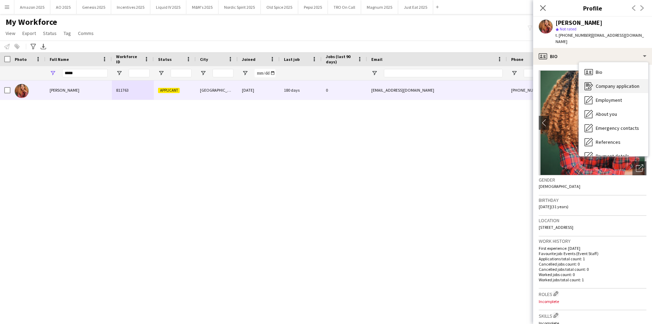
click at [611, 83] on span "Company application" at bounding box center [618, 86] width 44 height 6
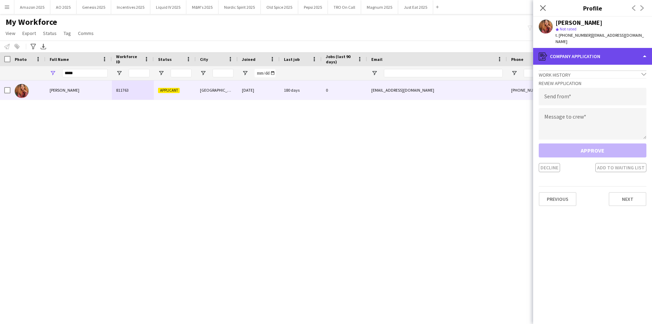
click at [617, 49] on div "register Company application" at bounding box center [593, 56] width 119 height 17
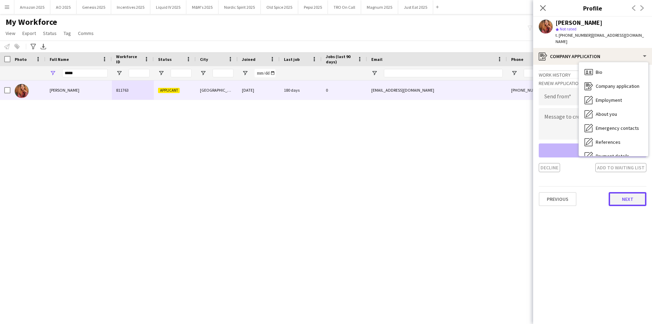
click at [622, 197] on button "Next" at bounding box center [628, 199] width 38 height 14
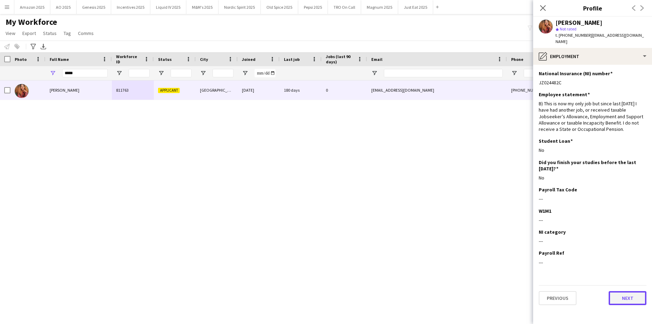
click at [625, 292] on button "Next" at bounding box center [628, 298] width 38 height 14
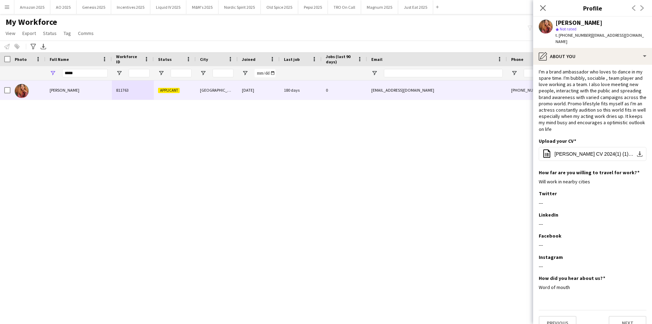
scroll to position [16, 0]
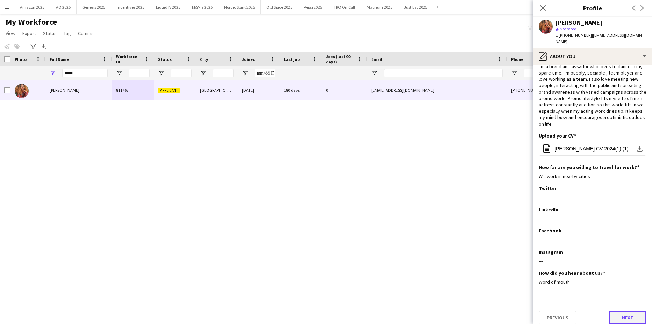
click at [619, 311] on button "Next" at bounding box center [628, 318] width 38 height 14
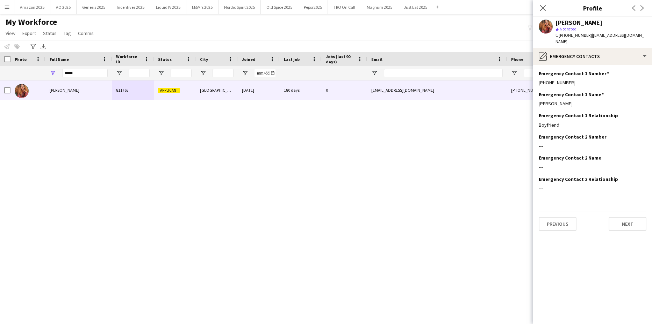
scroll to position [0, 0]
click at [628, 217] on button "Next" at bounding box center [628, 224] width 38 height 14
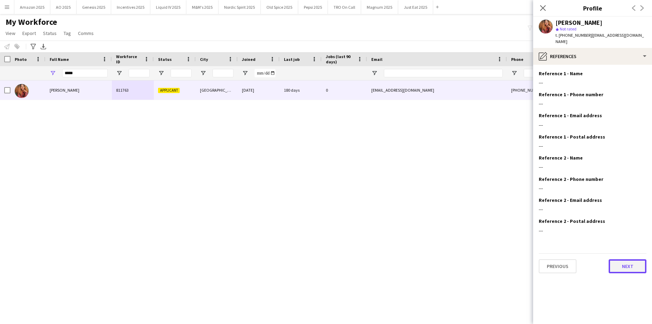
click at [633, 259] on button "Next" at bounding box center [628, 266] width 38 height 14
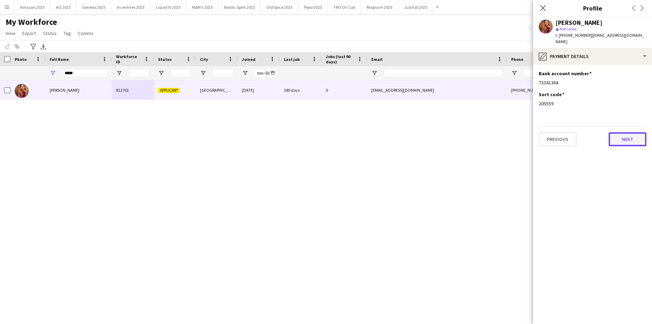
click at [634, 136] on button "Next" at bounding box center [628, 139] width 38 height 14
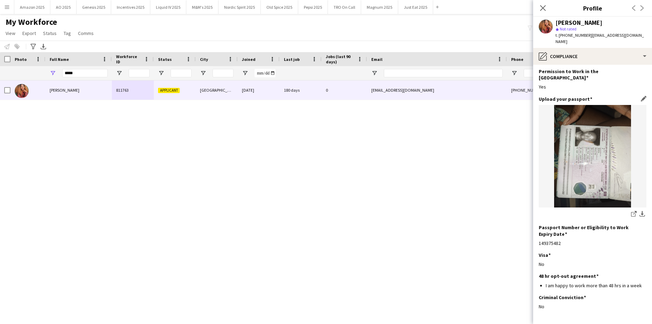
scroll to position [41, 0]
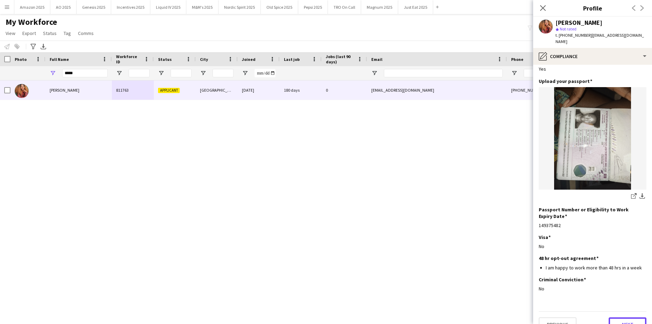
click at [626, 317] on button "Next" at bounding box center [628, 324] width 38 height 14
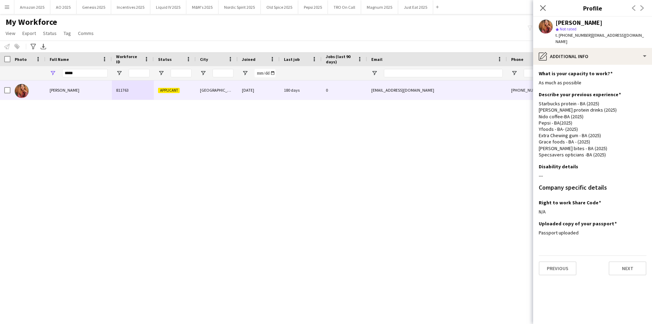
scroll to position [0, 0]
click at [631, 268] on button "Next" at bounding box center [628, 268] width 38 height 14
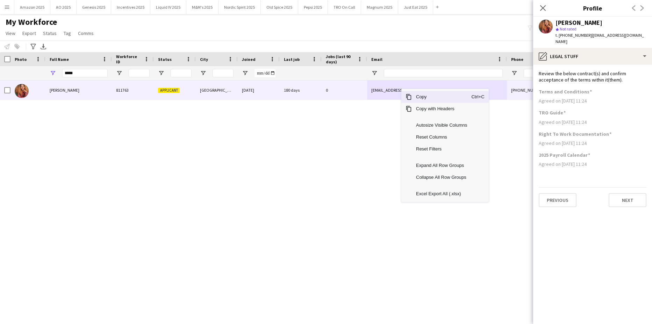
drag, startPoint x: 417, startPoint y: 99, endPoint x: 516, endPoint y: 98, distance: 99.0
click at [421, 99] on span "Copy" at bounding box center [441, 97] width 59 height 12
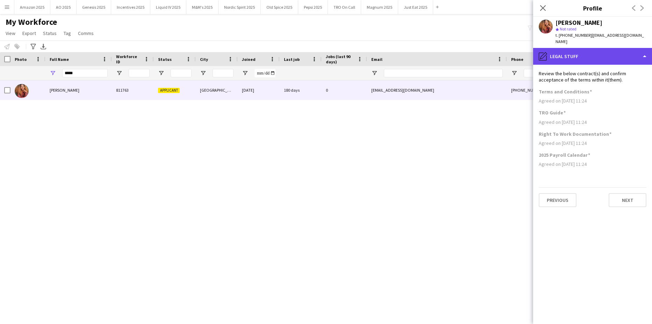
click at [620, 48] on div "pencil4 Legal stuff" at bounding box center [593, 56] width 119 height 17
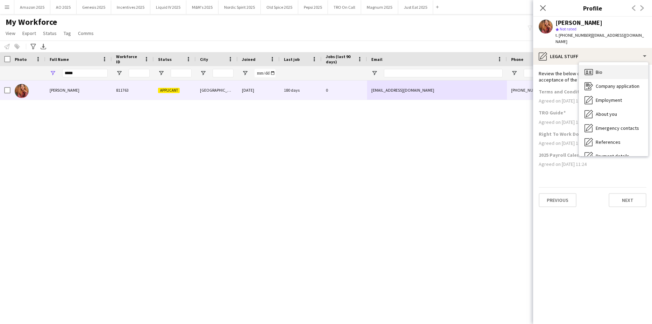
click at [594, 65] on div "Bio Bio" at bounding box center [613, 72] width 69 height 14
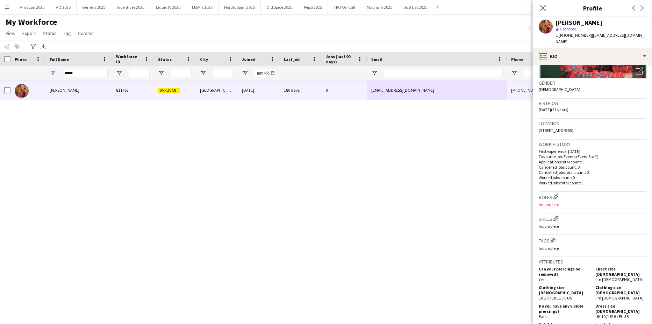
scroll to position [175, 0]
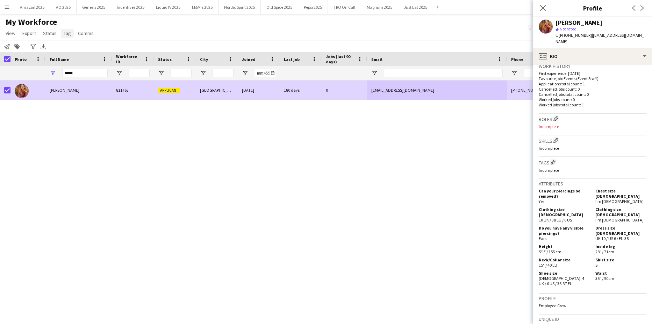
click at [71, 36] on link "Tag" at bounding box center [67, 33] width 13 height 9
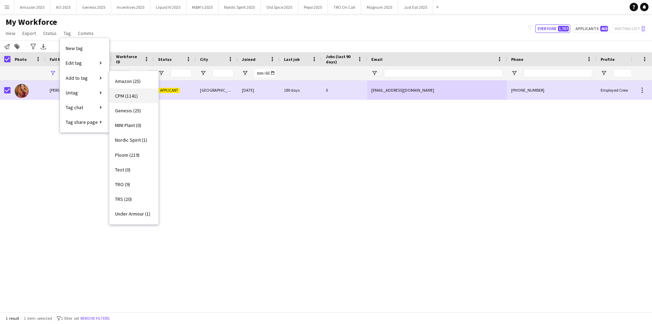
click at [127, 97] on span "CPM (1141)" at bounding box center [126, 96] width 23 height 6
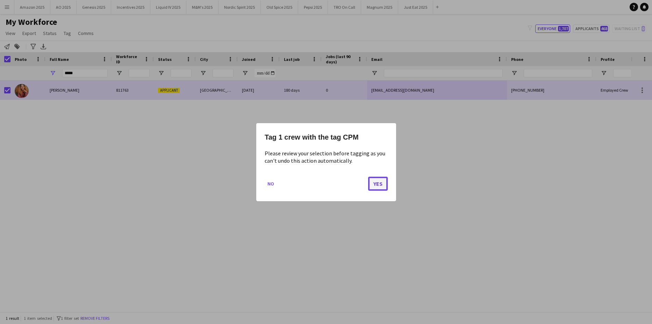
click at [384, 185] on button "Yes" at bounding box center [378, 183] width 20 height 14
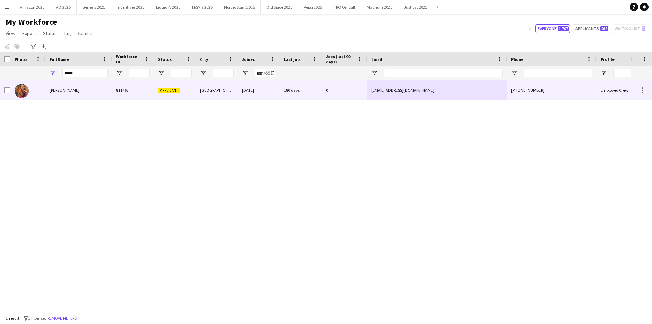
click at [54, 91] on span "Pauline Bonsu" at bounding box center [65, 89] width 30 height 5
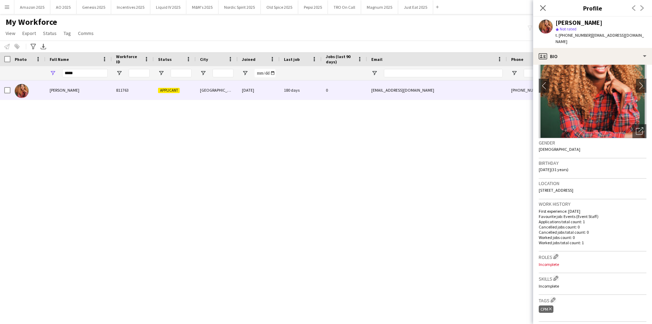
scroll to position [245, 0]
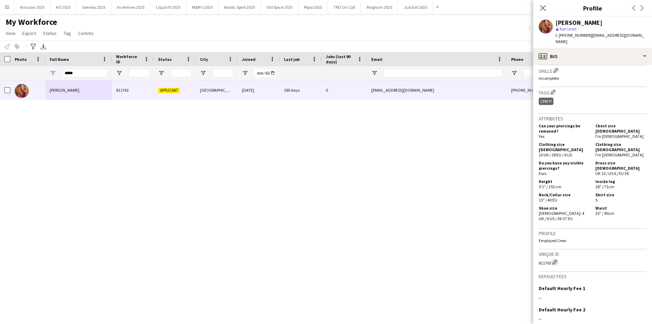
click at [557, 260] on app-icon "Edit crew unique ID" at bounding box center [555, 262] width 5 height 5
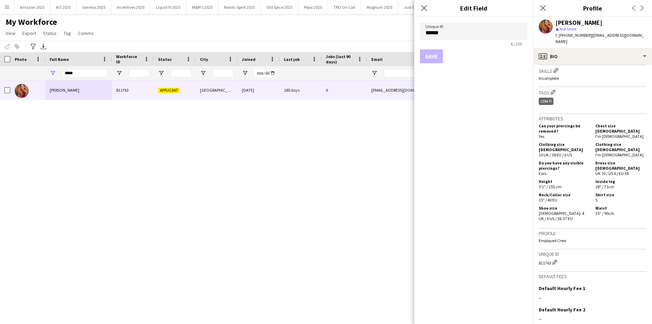
click at [499, 101] on div "Unique ID ****** 6 / 255 Save" at bounding box center [474, 170] width 119 height 307
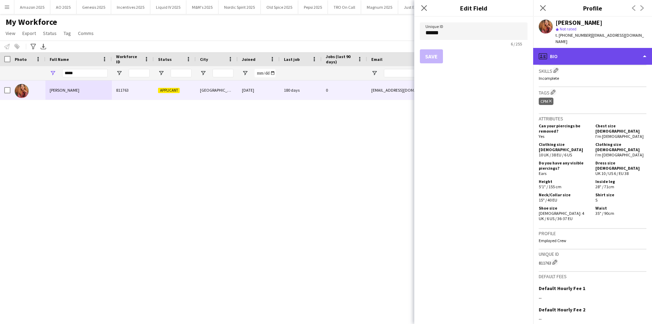
click at [602, 50] on div "profile Bio" at bounding box center [593, 56] width 119 height 17
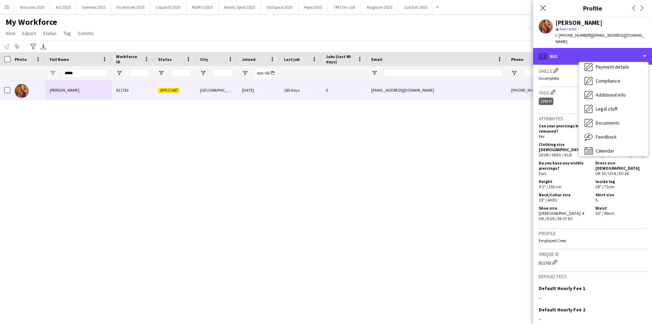
scroll to position [94, 0]
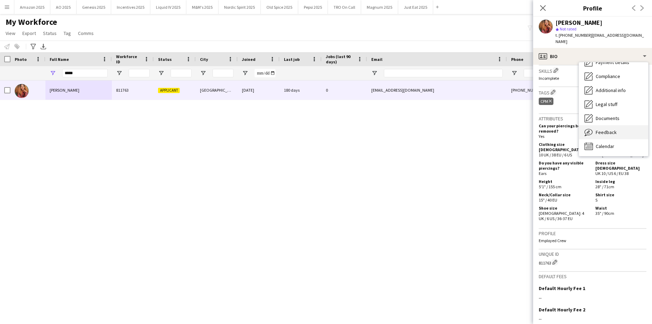
click at [607, 129] on span "Feedback" at bounding box center [606, 132] width 21 height 6
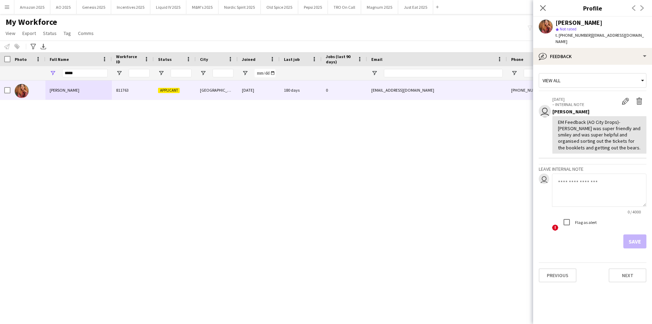
click at [571, 175] on textarea at bounding box center [599, 190] width 94 height 33
paste textarea "**********"
type textarea "**********"
click at [632, 236] on button "Save" at bounding box center [635, 241] width 23 height 14
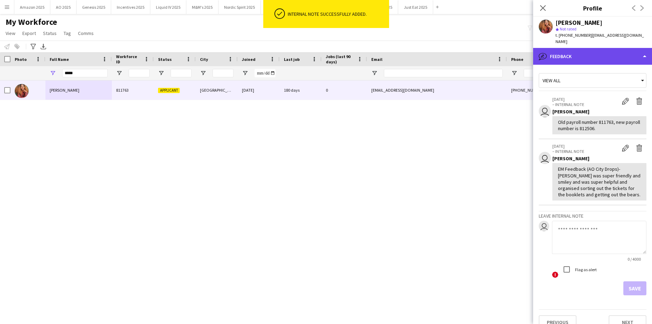
click at [623, 48] on div "bubble-pencil Feedback" at bounding box center [593, 56] width 119 height 17
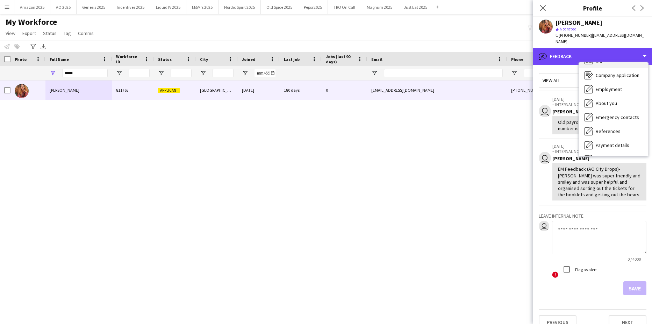
scroll to position [0, 0]
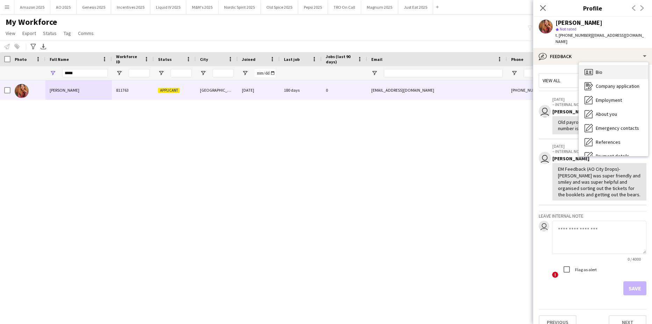
click at [608, 65] on div "Bio Bio" at bounding box center [613, 72] width 69 height 14
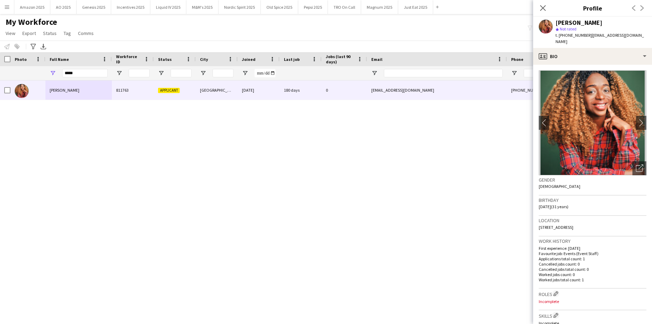
scroll to position [311, 0]
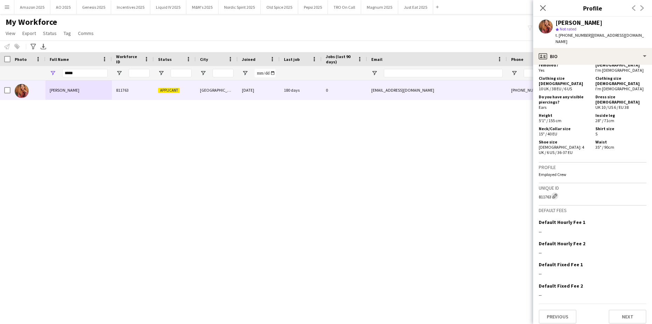
click at [557, 193] on app-icon "Edit crew unique ID" at bounding box center [555, 195] width 5 height 5
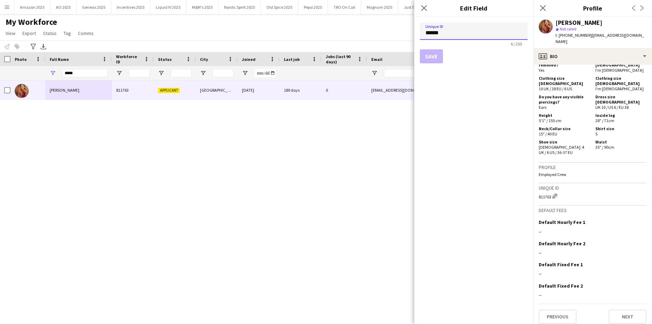
drag, startPoint x: 450, startPoint y: 34, endPoint x: 348, endPoint y: 23, distance: 102.7
click at [338, 23] on body "Menu Boards Boards Boards All jobs Status Workforce Workforce My Workforce Recr…" at bounding box center [326, 162] width 652 height 324
click at [431, 56] on button "Save" at bounding box center [431, 56] width 23 height 14
click at [463, 33] on input "******" at bounding box center [474, 30] width 108 height 17
click at [447, 34] on input "******" at bounding box center [474, 30] width 108 height 17
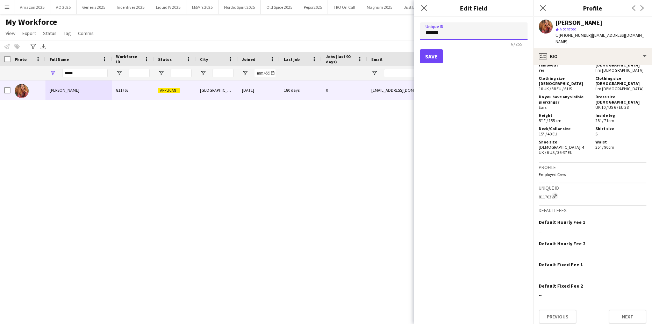
type input "******"
click at [435, 57] on button "Save" at bounding box center [431, 56] width 23 height 14
drag, startPoint x: 451, startPoint y: 33, endPoint x: 376, endPoint y: 33, distance: 74.9
click at [376, 30] on body "Menu Boards Boards Boards All jobs Status Workforce Workforce My Workforce Recr…" at bounding box center [326, 162] width 652 height 324
click at [339, 199] on div "Pauline Bonsu 811763 Applicant Sheffield 30-07-2024 180 days 0 bonsupauline@gma…" at bounding box center [315, 193] width 631 height 226
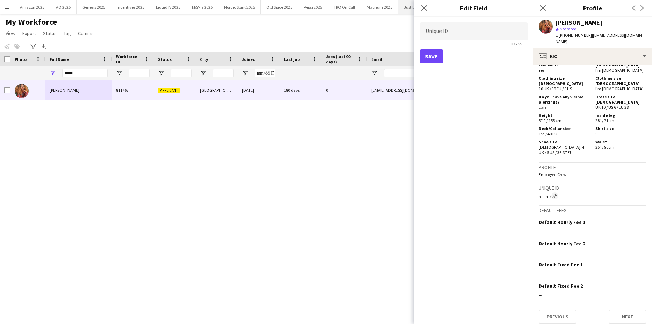
click at [426, 9] on icon "Close pop-in" at bounding box center [425, 8] width 6 height 6
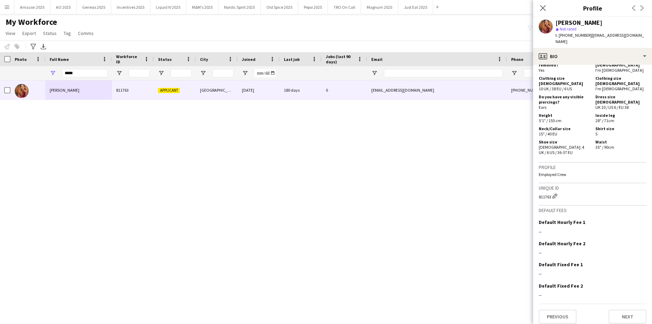
click at [436, 225] on div "Pauline Bonsu 811763 Applicant Sheffield 30-07-2024 180 days 0 bonsupauline@gma…" at bounding box center [315, 193] width 631 height 226
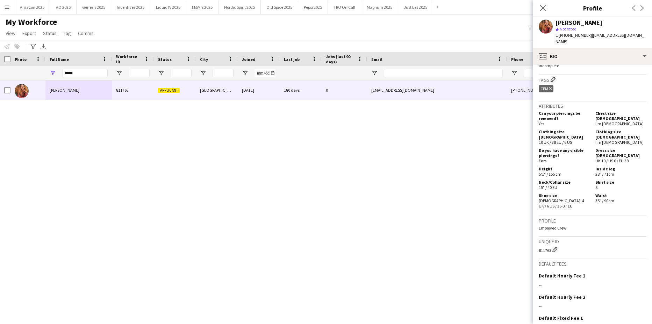
scroll to position [241, 0]
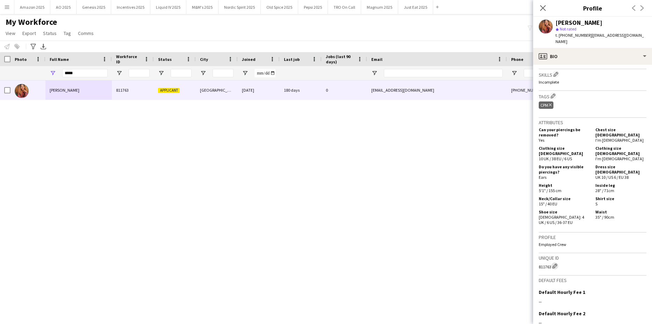
click at [558, 263] on app-icon "Edit crew unique ID" at bounding box center [555, 265] width 5 height 5
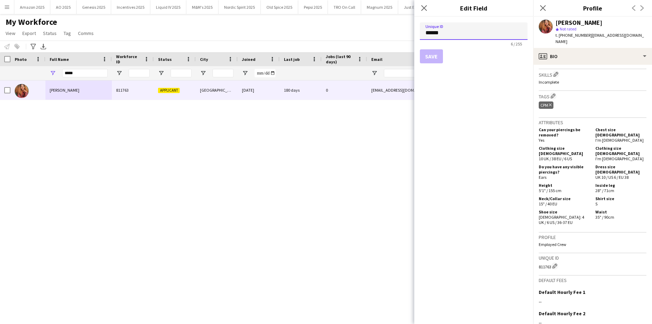
drag, startPoint x: 445, startPoint y: 35, endPoint x: 332, endPoint y: 38, distance: 113.4
click at [331, 38] on body "Menu Boards Boards Boards All jobs Status Workforce Workforce My Workforce Recr…" at bounding box center [326, 162] width 652 height 324
type input "******"
click at [435, 56] on button "Save" at bounding box center [431, 56] width 23 height 14
click at [426, 5] on icon "Close pop-in" at bounding box center [424, 8] width 7 height 7
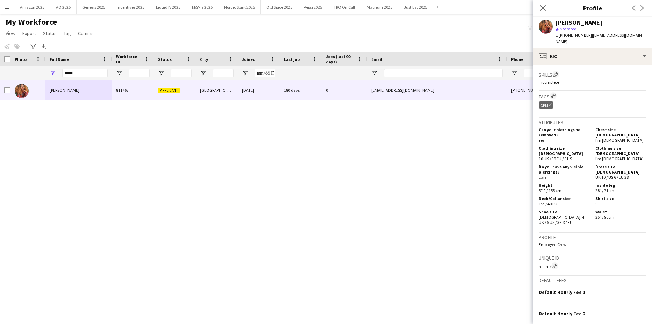
drag, startPoint x: 357, startPoint y: 133, endPoint x: 361, endPoint y: 127, distance: 8.1
click at [357, 133] on div "Pauline Bonsu 811763 Applicant Sheffield 30-07-2024 180 days 0 bonsupauline@gma…" at bounding box center [315, 193] width 631 height 226
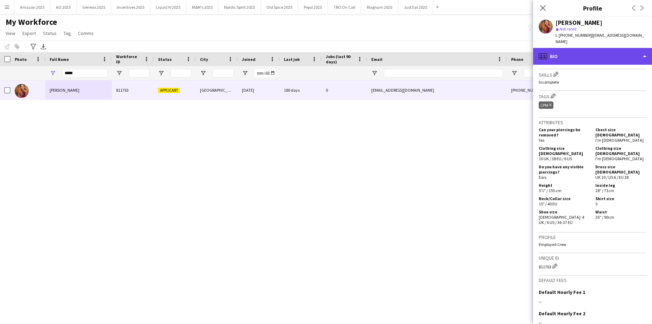
click at [607, 50] on div "profile Bio" at bounding box center [593, 56] width 119 height 17
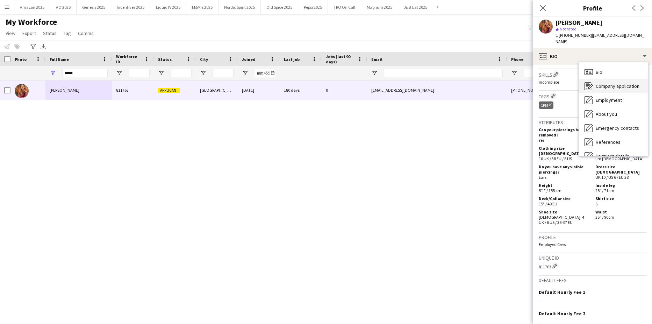
click at [619, 83] on span "Company application" at bounding box center [618, 86] width 44 height 6
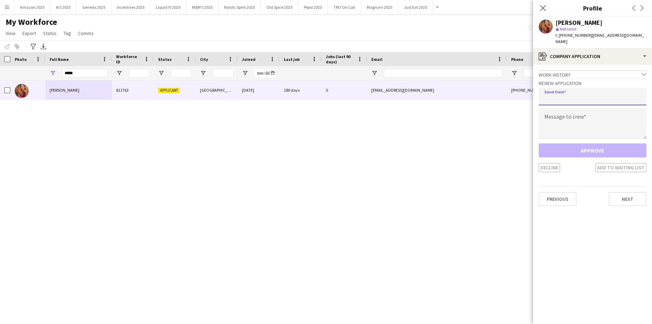
click at [574, 91] on input "email" at bounding box center [593, 96] width 108 height 17
type input "**********"
click at [560, 115] on textarea at bounding box center [593, 123] width 108 height 31
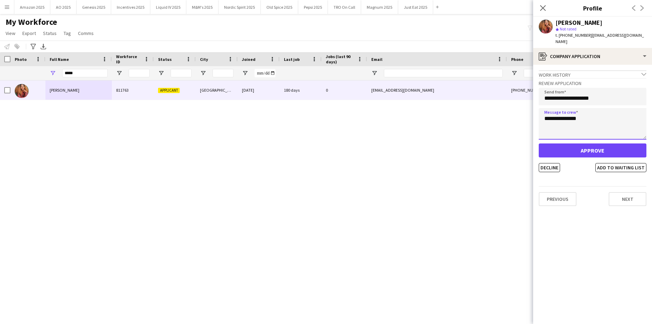
type textarea "**********"
drag, startPoint x: 615, startPoint y: 147, endPoint x: 612, endPoint y: 148, distance: 3.6
click at [614, 148] on button "Approve" at bounding box center [593, 150] width 108 height 14
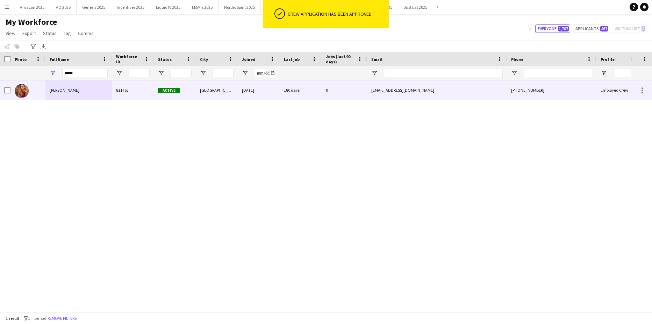
click at [60, 93] on span "Pauline Bonsu" at bounding box center [65, 89] width 30 height 5
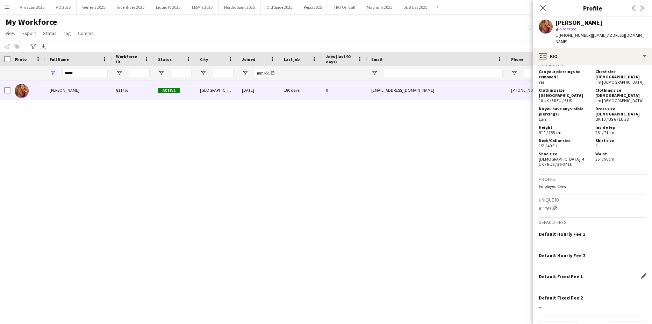
scroll to position [311, 0]
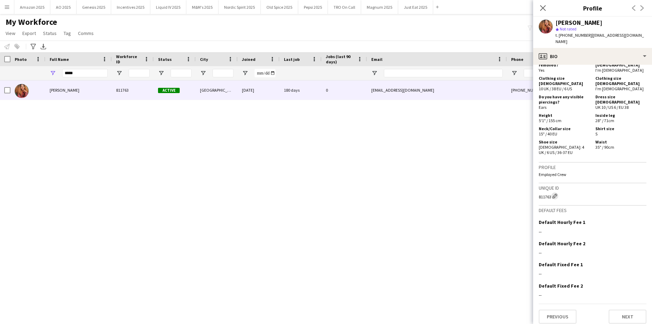
click at [557, 193] on app-icon "Edit crew unique ID" at bounding box center [555, 195] width 5 height 5
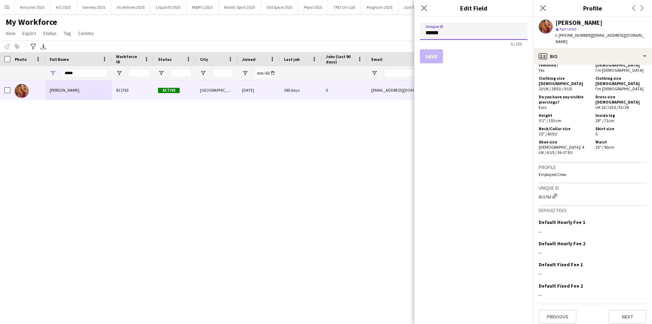
drag, startPoint x: 455, startPoint y: 35, endPoint x: 404, endPoint y: 47, distance: 52.2
click at [381, 40] on body "Menu Boards Boards Boards All jobs Status Workforce Workforce My Workforce Recr…" at bounding box center [326, 162] width 652 height 324
click at [430, 60] on button "Save" at bounding box center [431, 56] width 23 height 14
drag, startPoint x: 460, startPoint y: 35, endPoint x: 240, endPoint y: 49, distance: 220.5
click at [239, 48] on body "Menu Boards Boards Boards All jobs Status Workforce Workforce My Workforce Recr…" at bounding box center [326, 162] width 652 height 324
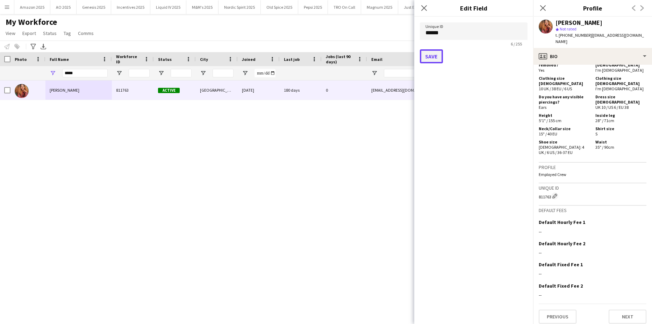
click at [424, 56] on button "Save" at bounding box center [431, 56] width 23 height 14
drag, startPoint x: 444, startPoint y: 33, endPoint x: 253, endPoint y: 37, distance: 191.4
click at [253, 37] on body "Menu Boards Boards Boards All jobs Status Workforce Workforce My Workforce Recr…" at bounding box center [326, 162] width 652 height 324
type input "******"
click at [420, 49] on button "Save" at bounding box center [431, 56] width 23 height 14
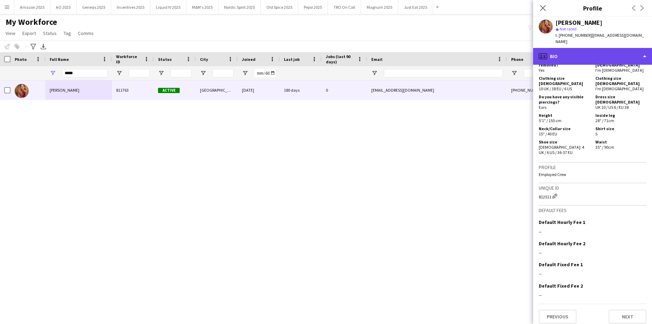
click at [601, 57] on div "profile Bio" at bounding box center [593, 56] width 119 height 17
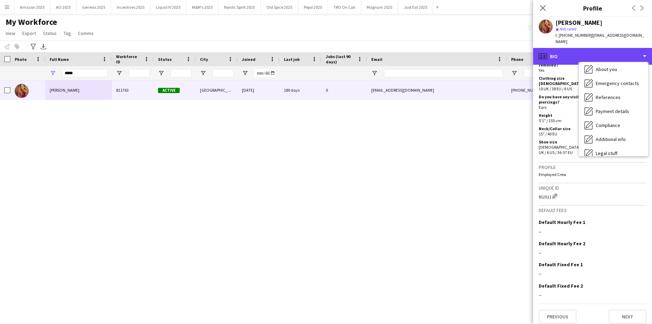
scroll to position [94, 0]
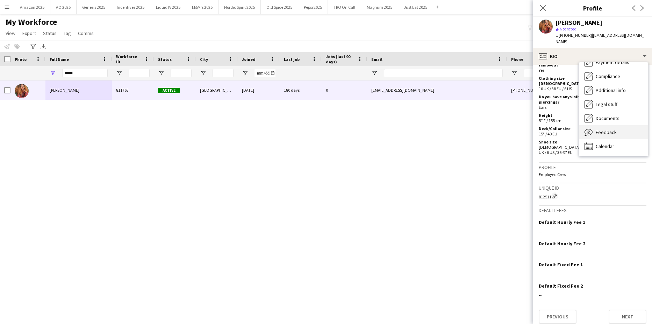
click at [620, 128] on div "Feedback Feedback" at bounding box center [613, 132] width 69 height 14
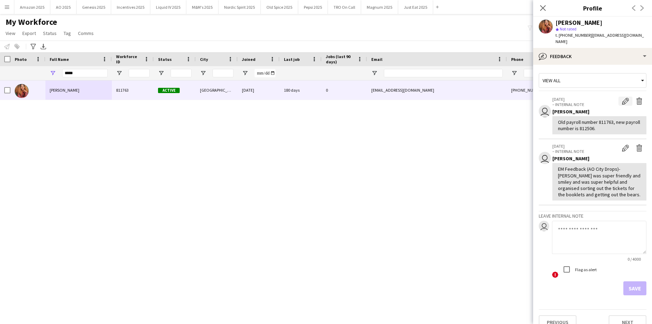
click at [622, 98] on app-icon "Edit internal note" at bounding box center [625, 101] width 7 height 7
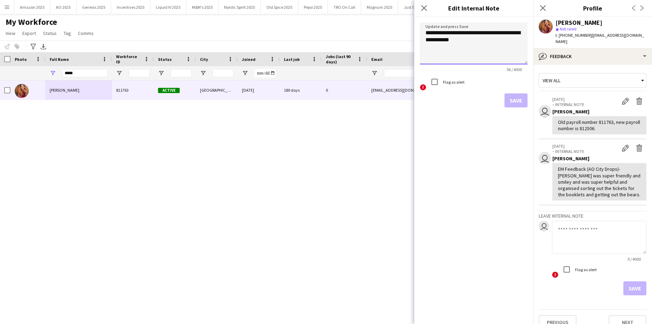
click at [468, 41] on textarea "**********" at bounding box center [474, 43] width 108 height 42
type textarea "**********"
click at [513, 101] on button "Save" at bounding box center [516, 100] width 23 height 14
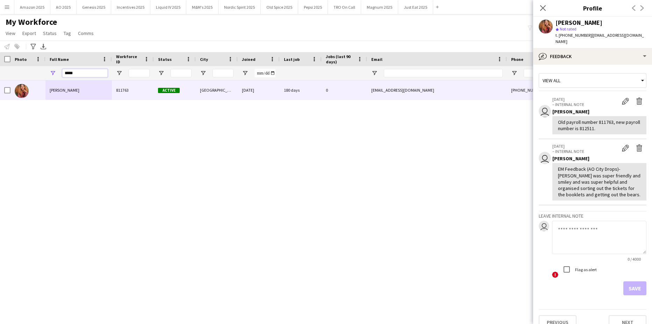
drag, startPoint x: 84, startPoint y: 76, endPoint x: -18, endPoint y: 86, distance: 102.7
click at [0, 86] on html "Menu Boards Boards Boards All jobs Status Workforce Workforce My Workforce Recr…" at bounding box center [326, 162] width 652 height 324
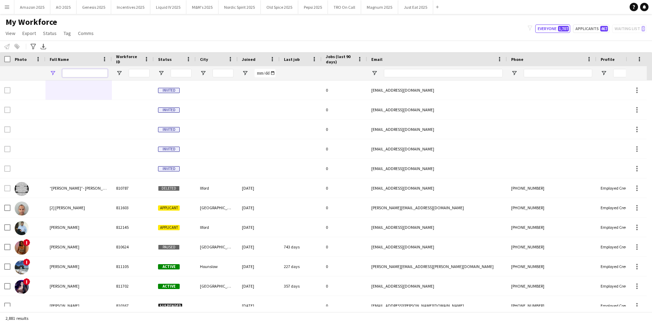
drag, startPoint x: 90, startPoint y: 75, endPoint x: 56, endPoint y: 74, distance: 34.0
click at [56, 74] on div at bounding box center [78, 73] width 66 height 14
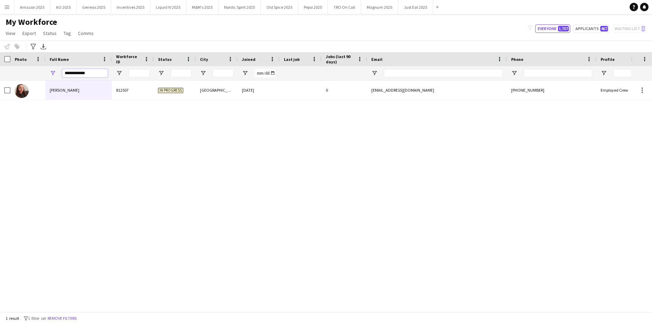
type input "**********"
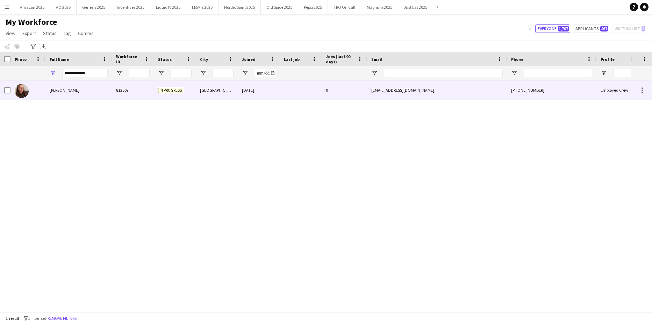
click at [88, 94] on div "Ellie Benson" at bounding box center [78, 89] width 66 height 19
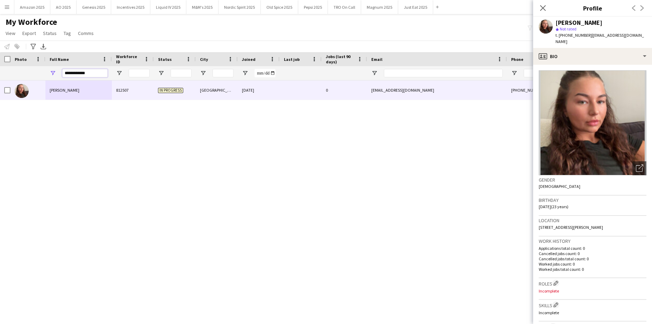
drag, startPoint x: 91, startPoint y: 74, endPoint x: -18, endPoint y: 87, distance: 109.9
click at [0, 87] on html "Menu Boards Boards Boards All jobs Status Workforce Workforce My Workforce Recr…" at bounding box center [326, 162] width 652 height 324
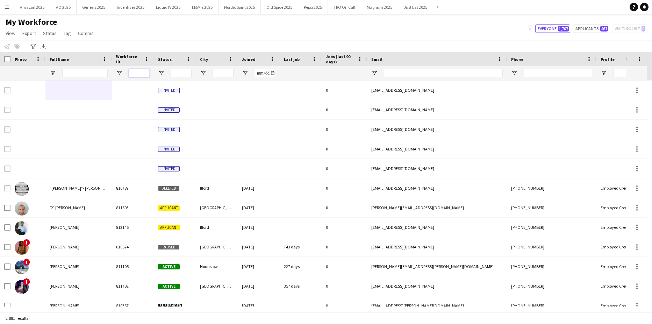
click at [147, 76] on input "Workforce ID Filter Input" at bounding box center [139, 73] width 21 height 8
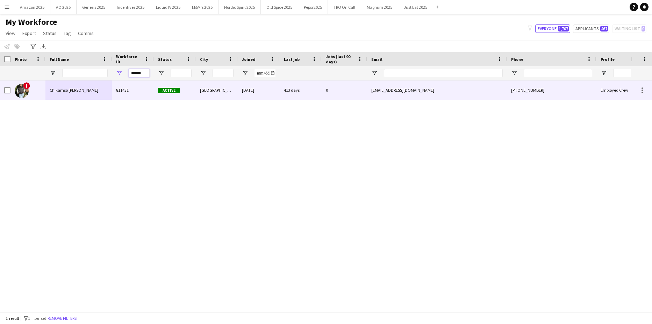
type input "******"
drag, startPoint x: 77, startPoint y: 87, endPoint x: 86, endPoint y: 90, distance: 9.5
click at [78, 88] on span "Chikamso Jacinta Adinde" at bounding box center [74, 89] width 49 height 5
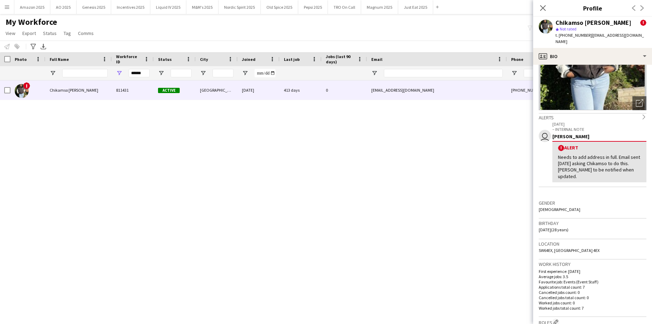
scroll to position [70, 0]
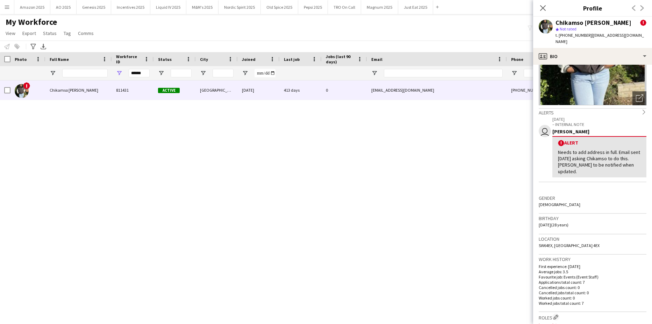
click at [544, 14] on div "Close pop-in" at bounding box center [544, 8] width 20 height 16
drag, startPoint x: 81, startPoint y: 78, endPoint x: -18, endPoint y: 81, distance: 98.7
click at [0, 81] on html "Menu Boards Boards Boards All jobs Status Workforce Workforce My Workforce Recr…" at bounding box center [326, 162] width 652 height 324
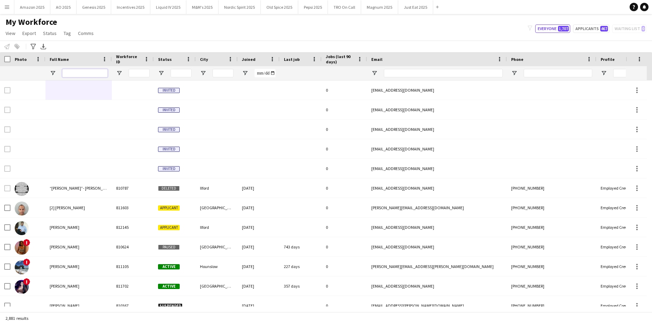
click at [75, 73] on input "Full Name Filter Input" at bounding box center [84, 73] width 45 height 8
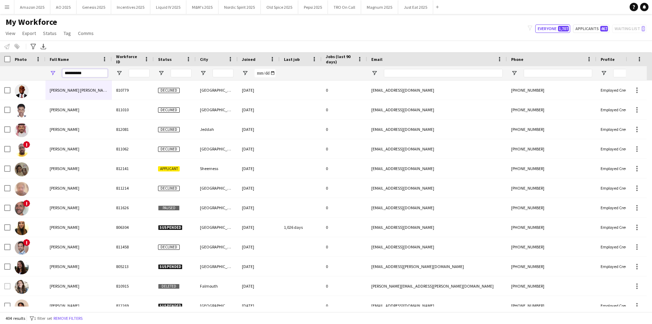
type input "**********"
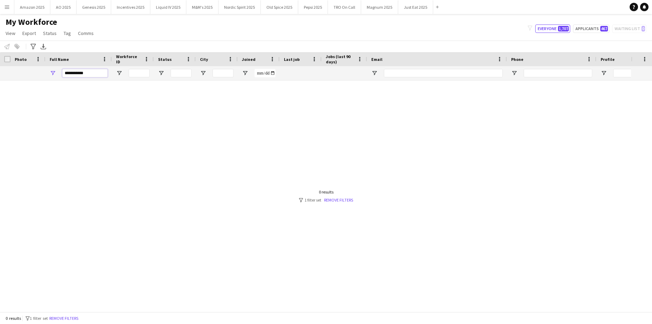
drag, startPoint x: 92, startPoint y: 76, endPoint x: -18, endPoint y: 79, distance: 109.5
click at [0, 79] on html "Menu Boards Boards Boards All jobs Status Workforce Workforce My Workforce Recr…" at bounding box center [326, 162] width 652 height 324
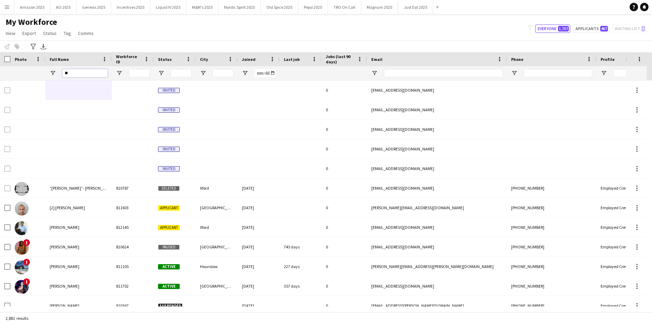
type input "*"
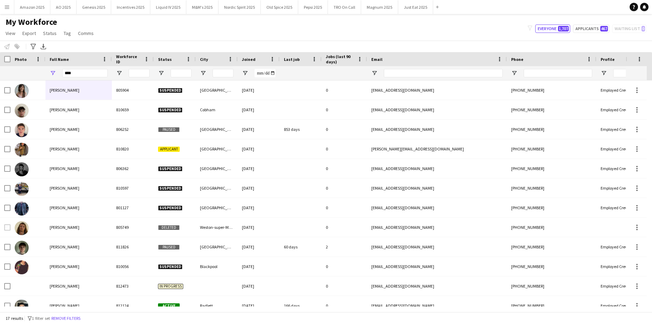
click at [164, 36] on div "My Workforce View Views Default view Compliance Log New view Update view Delete…" at bounding box center [326, 29] width 652 height 24
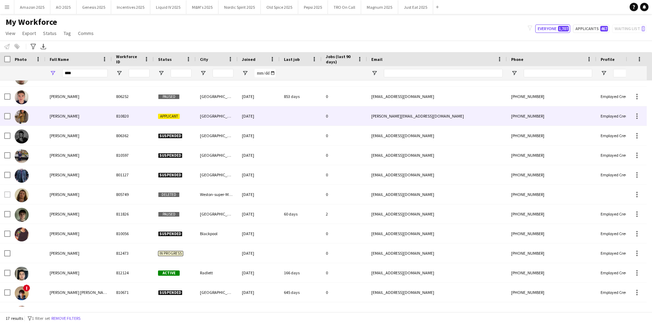
scroll to position [0, 0]
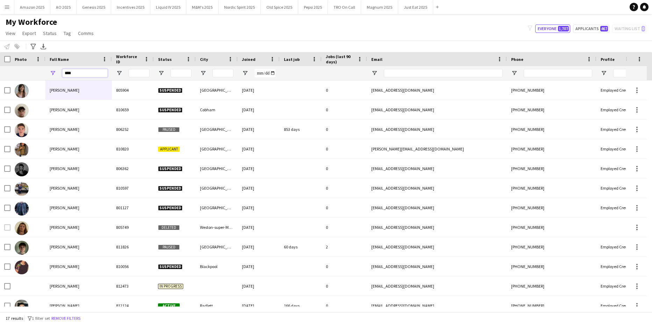
drag, startPoint x: 88, startPoint y: 72, endPoint x: -18, endPoint y: 79, distance: 105.9
click at [0, 79] on html "Menu Boards Boards Boards All jobs Status Workforce Workforce My Workforce Recr…" at bounding box center [326, 162] width 652 height 324
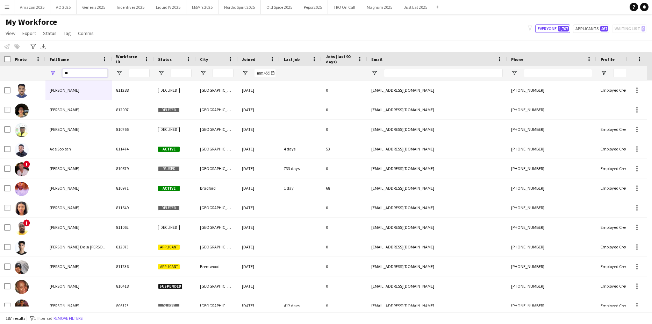
type input "*"
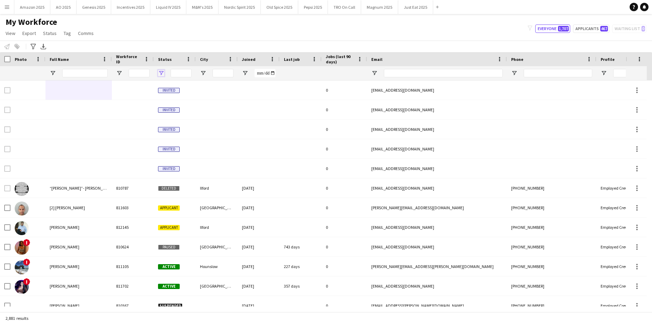
click at [162, 76] on span "Open Filter Menu" at bounding box center [161, 73] width 6 height 6
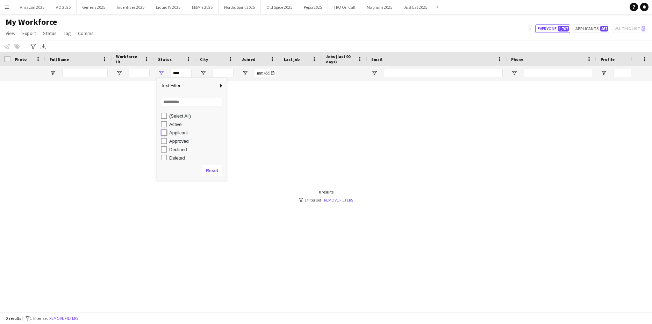
type input "**********"
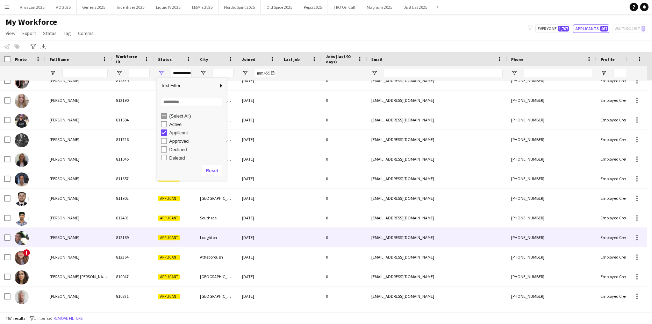
scroll to position [455, 0]
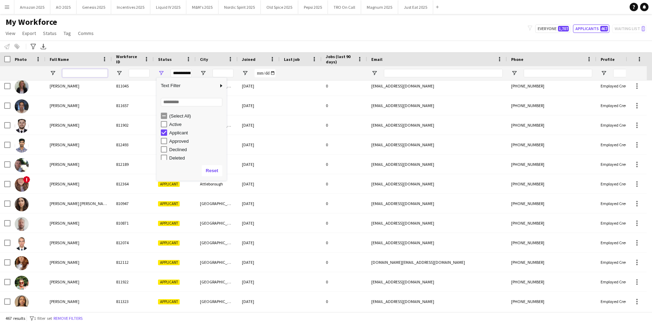
click at [85, 75] on input "Full Name Filter Input" at bounding box center [84, 73] width 45 height 8
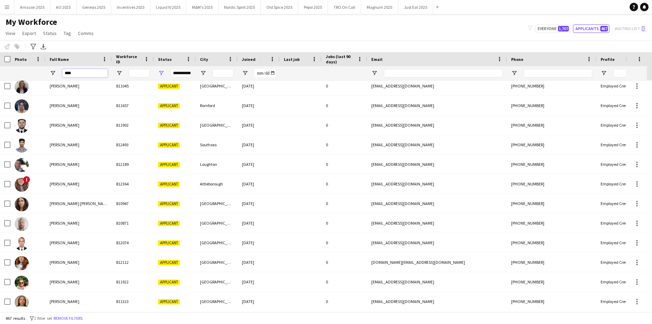
scroll to position [0, 0]
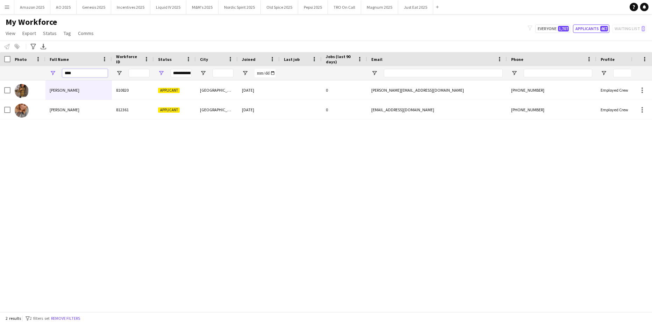
type input "****"
click at [149, 196] on div "Lucy Jackson 812361 Applicant Newport 11-05-2025 0 lucy.jackson327@icloud.com +…" at bounding box center [315, 193] width 631 height 226
drag, startPoint x: 83, startPoint y: 72, endPoint x: 31, endPoint y: 72, distance: 51.8
click at [33, 72] on div "**********" at bounding box center [356, 73] width 713 height 14
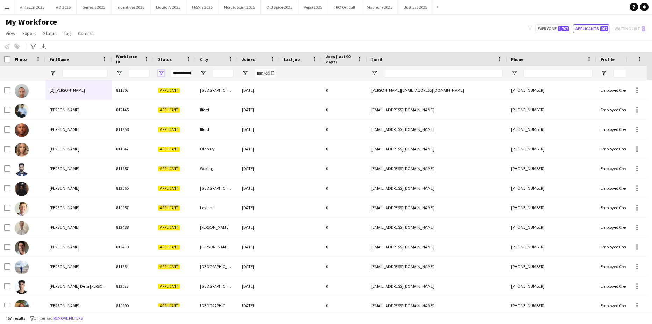
click at [162, 73] on span "Open Filter Menu" at bounding box center [161, 73] width 6 height 6
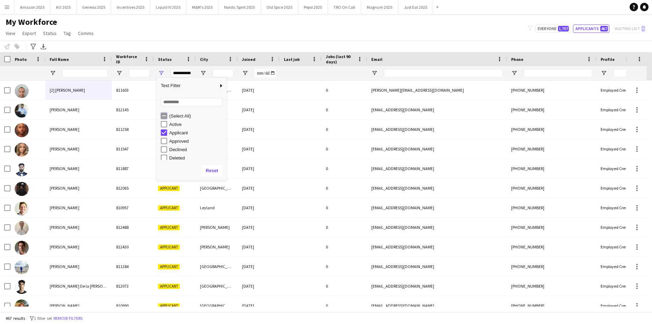
click at [168, 115] on div "(Select All)" at bounding box center [194, 116] width 66 height 8
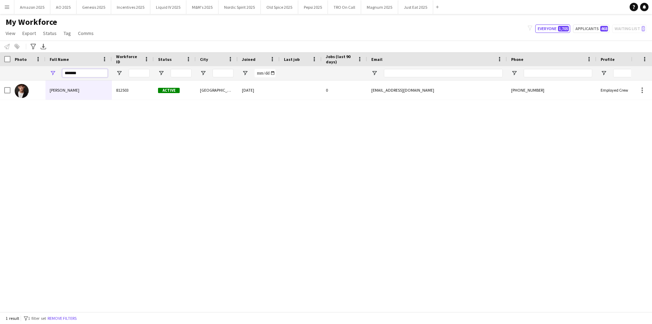
drag, startPoint x: -4, startPoint y: 78, endPoint x: -244, endPoint y: 93, distance: 240.4
click at [0, 93] on html "Menu Boards Boards Boards All jobs Status Workforce Workforce My Workforce Recr…" at bounding box center [326, 162] width 652 height 324
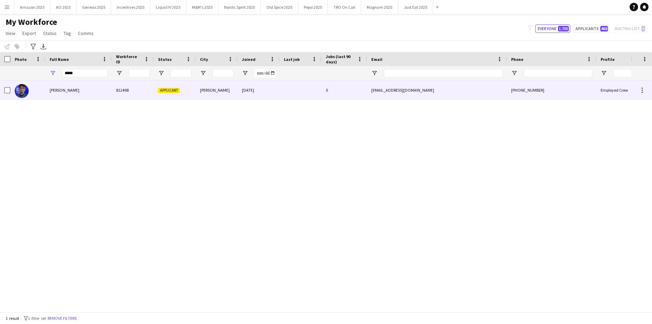
drag, startPoint x: 57, startPoint y: 89, endPoint x: 63, endPoint y: 91, distance: 6.1
click at [57, 89] on span "[PERSON_NAME]" at bounding box center [65, 89] width 30 height 5
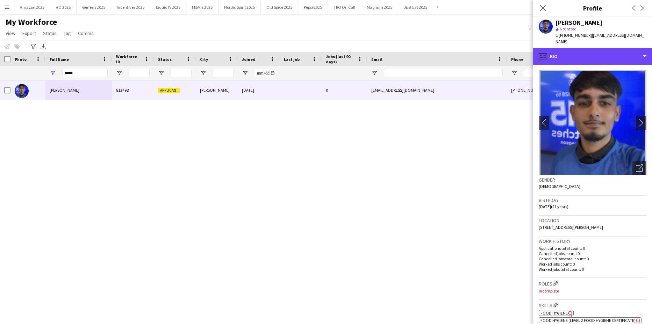
drag, startPoint x: 602, startPoint y: 55, endPoint x: 607, endPoint y: 58, distance: 6.4
click at [602, 55] on div "profile Bio" at bounding box center [593, 56] width 119 height 17
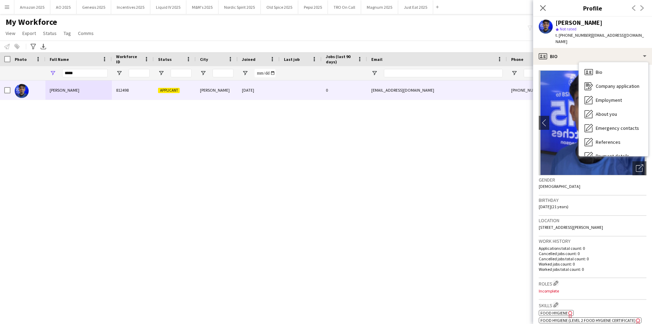
click at [29, 152] on div "[PERSON_NAME] 812498 Applicant [PERSON_NAME] [DATE] 0 [EMAIL_ADDRESS][DOMAIN_NA…" at bounding box center [315, 193] width 631 height 226
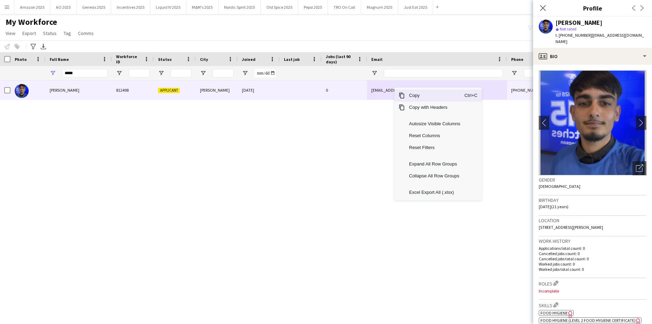
click at [411, 97] on span "Copy" at bounding box center [434, 96] width 59 height 12
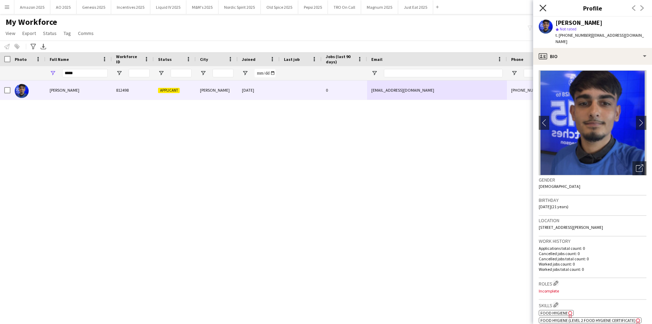
click at [544, 10] on icon "Close pop-in" at bounding box center [543, 8] width 7 height 7
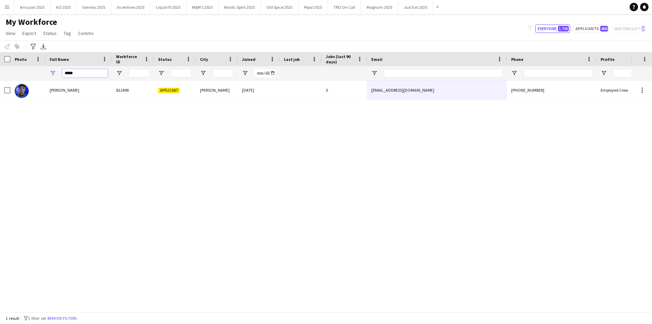
drag, startPoint x: 80, startPoint y: 76, endPoint x: 65, endPoint y: 71, distance: 15.8
click at [0, 81] on html "Menu Boards Boards Boards All jobs Status Workforce Workforce My Workforce Recr…" at bounding box center [326, 162] width 652 height 324
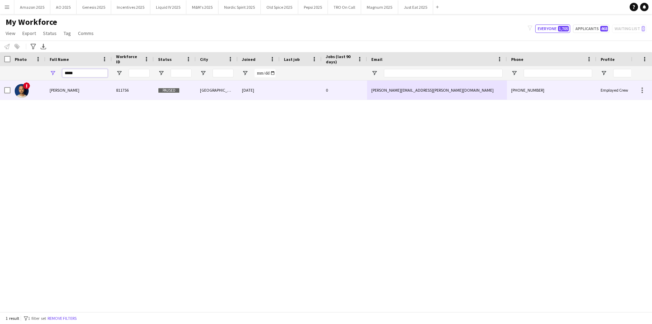
type input "*****"
click at [58, 90] on span "[PERSON_NAME]" at bounding box center [65, 89] width 30 height 5
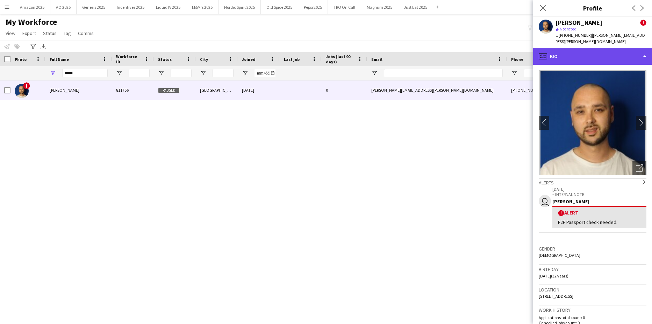
click at [640, 51] on div "profile Bio" at bounding box center [593, 56] width 119 height 17
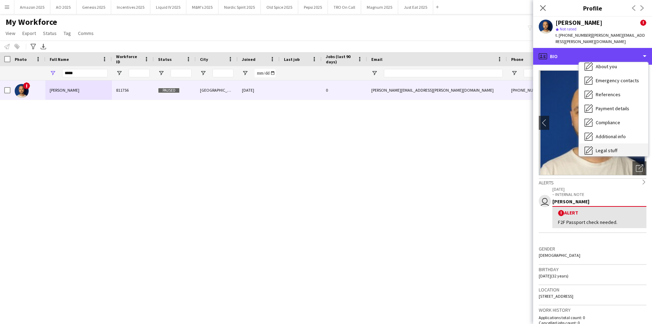
scroll to position [94, 0]
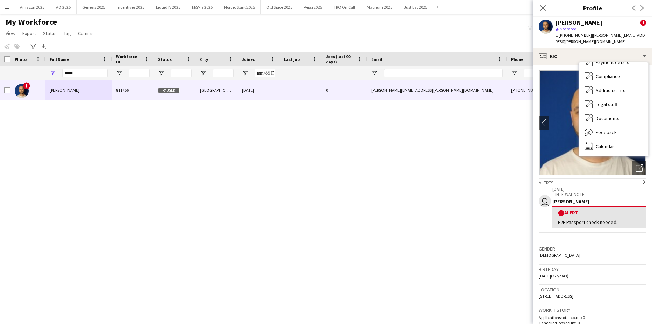
click at [407, 202] on div "! [PERSON_NAME] 811756 Paused Sheffield [DATE] 0 [PERSON_NAME][EMAIL_ADDRESS][P…" at bounding box center [315, 193] width 631 height 226
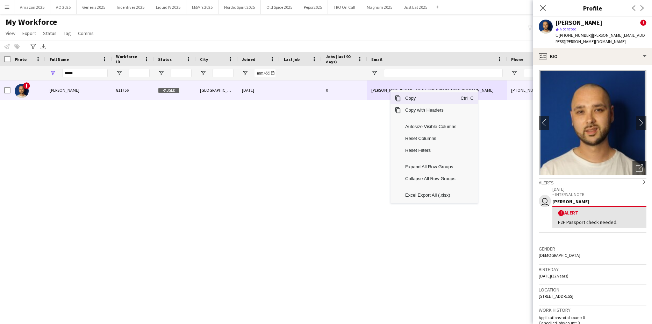
click at [407, 99] on span "Copy" at bounding box center [430, 98] width 59 height 12
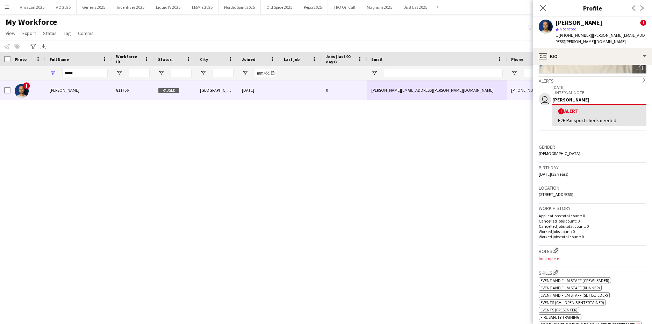
scroll to position [105, 0]
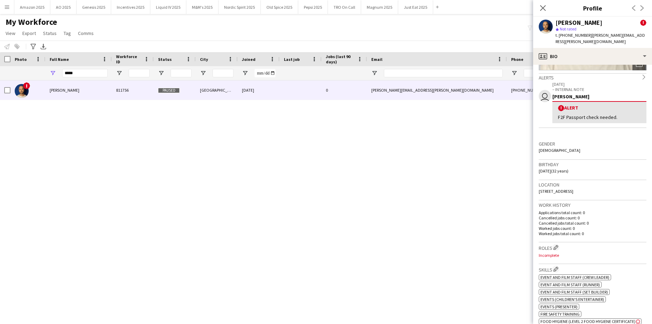
click at [445, 214] on div "! [PERSON_NAME] 811756 Paused Sheffield [DATE] 0 [PERSON_NAME][EMAIL_ADDRESS][P…" at bounding box center [315, 193] width 631 height 226
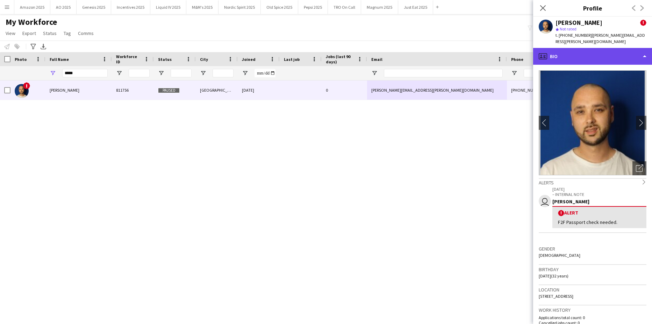
click at [628, 48] on div "profile Bio" at bounding box center [593, 56] width 119 height 17
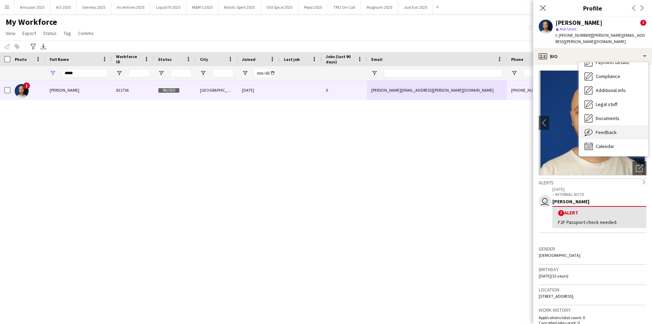
click at [612, 129] on span "Feedback" at bounding box center [606, 132] width 21 height 6
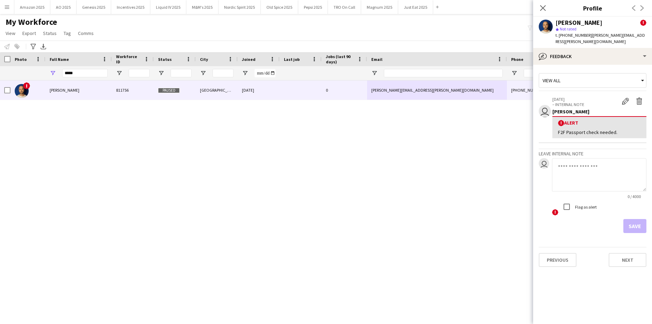
click at [500, 179] on div "! [PERSON_NAME] 811756 Paused Sheffield [DATE] 0 [PERSON_NAME][EMAIL_ADDRESS][P…" at bounding box center [315, 193] width 631 height 226
click at [495, 179] on div "! [PERSON_NAME] 811756 Paused Sheffield [DATE] 0 [PERSON_NAME][EMAIL_ADDRESS][P…" at bounding box center [315, 193] width 631 height 226
click at [444, 192] on div "! [PERSON_NAME] 811756 Paused Sheffield [DATE] 0 [PERSON_NAME][EMAIL_ADDRESS][P…" at bounding box center [315, 193] width 631 height 226
click at [60, 240] on div "! [PERSON_NAME] 811756 Paused Sheffield [DATE] 0 [PERSON_NAME][EMAIL_ADDRESS][P…" at bounding box center [315, 193] width 631 height 226
drag, startPoint x: 81, startPoint y: 71, endPoint x: 4, endPoint y: 77, distance: 77.2
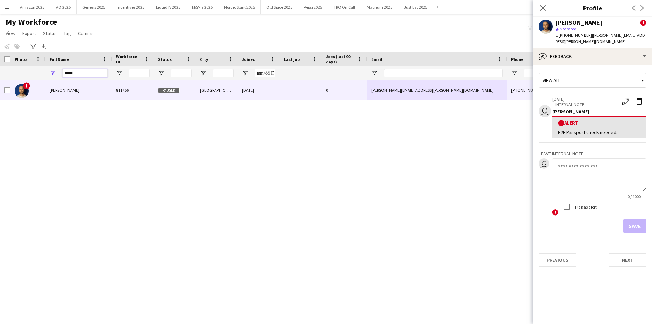
click at [19, 77] on div "*****" at bounding box center [356, 73] width 713 height 14
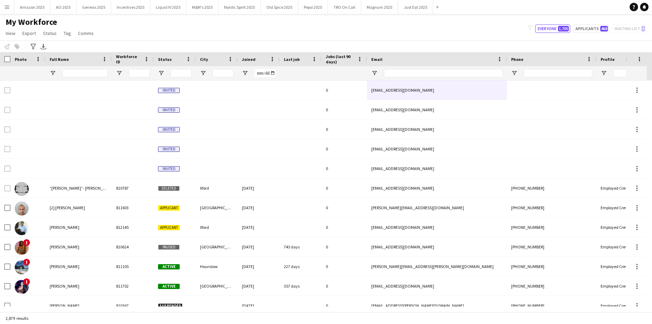
click at [122, 62] on div "Workforce ID" at bounding box center [128, 59] width 25 height 10
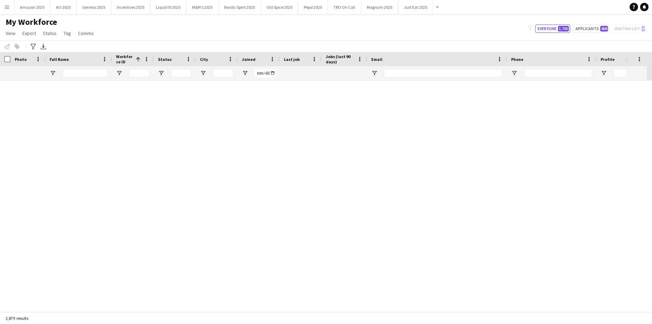
scroll to position [56179, 0]
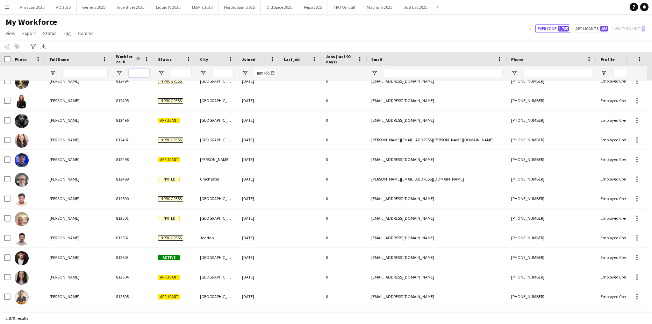
click at [134, 71] on input "Workforce ID Filter Input" at bounding box center [139, 73] width 21 height 8
type input "******"
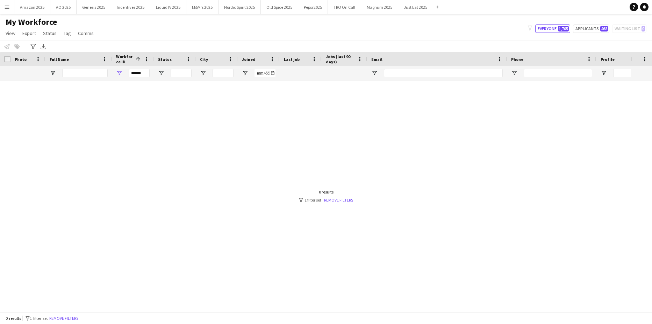
click at [342, 196] on div "0 results filter-1 1 filter set Remove filters" at bounding box center [326, 195] width 54 height 13
click at [340, 201] on link "Remove filters" at bounding box center [338, 199] width 29 height 5
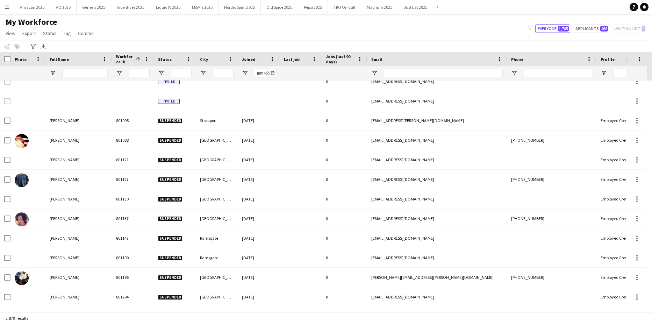
scroll to position [210, 0]
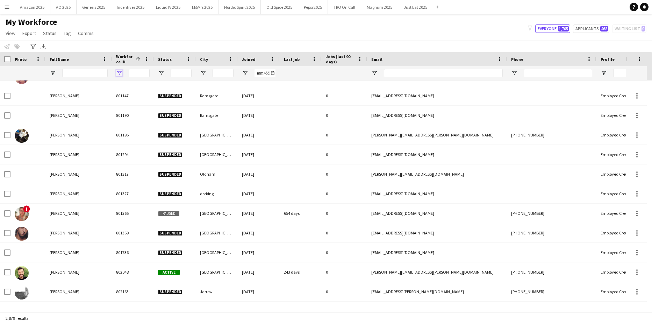
click at [121, 75] on span "Open Filter Menu" at bounding box center [119, 73] width 6 height 6
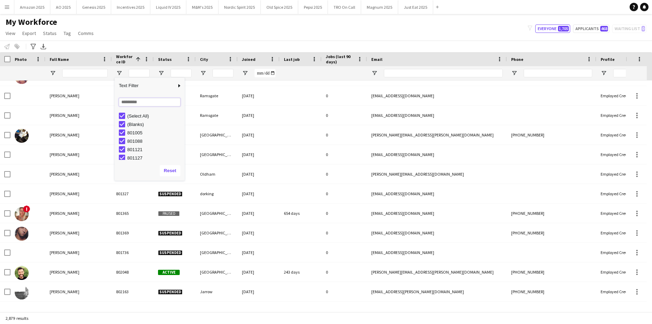
click at [128, 105] on input "Search filter values" at bounding box center [150, 102] width 62 height 8
type input "*"
click at [132, 31] on div "My Workforce View Views Default view Compliance Log New view Update view Delete…" at bounding box center [326, 29] width 652 height 24
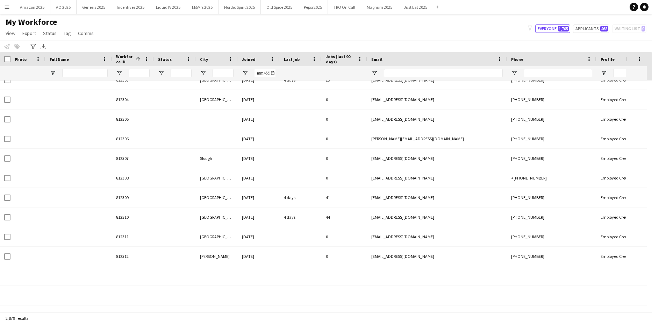
scroll to position [56179, 0]
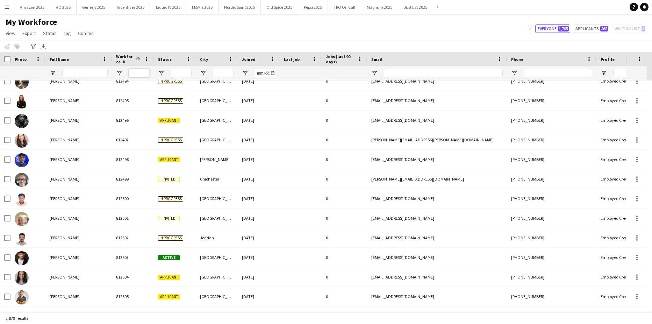
click at [133, 74] on input "Workforce ID Filter Input" at bounding box center [139, 73] width 21 height 8
type input "******"
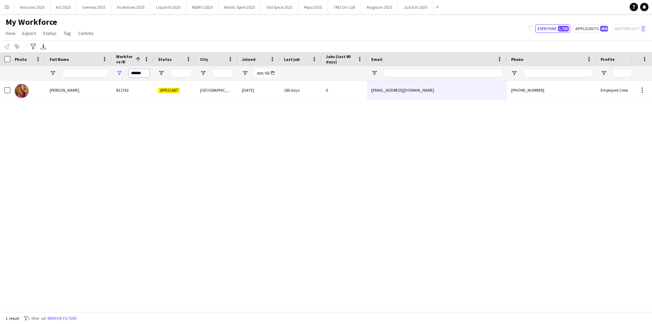
drag, startPoint x: 146, startPoint y: 74, endPoint x: -144, endPoint y: 93, distance: 291.0
click at [0, 93] on html "Menu Boards Boards Boards All jobs Status Workforce Workforce My Workforce Recr…" at bounding box center [326, 162] width 652 height 324
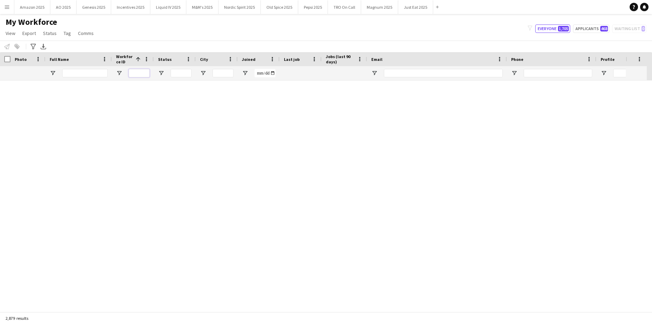
scroll to position [56179, 0]
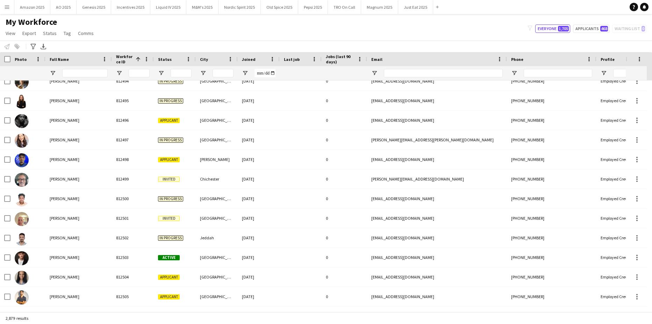
click at [164, 73] on div at bounding box center [175, 73] width 42 height 14
click at [162, 74] on span "Open Filter Menu" at bounding box center [161, 73] width 6 height 6
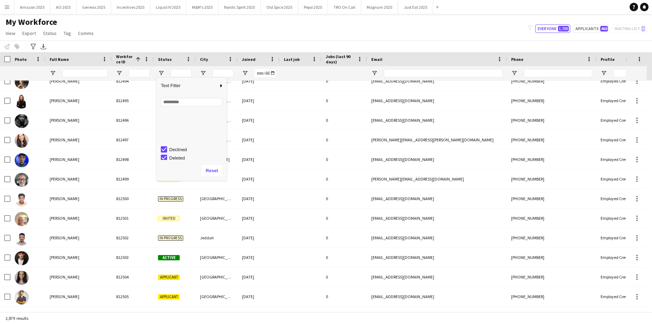
scroll to position [44, 0]
click at [176, 28] on div "My Workforce View Views Default view Compliance Log New view Update view Delete…" at bounding box center [326, 29] width 652 height 24
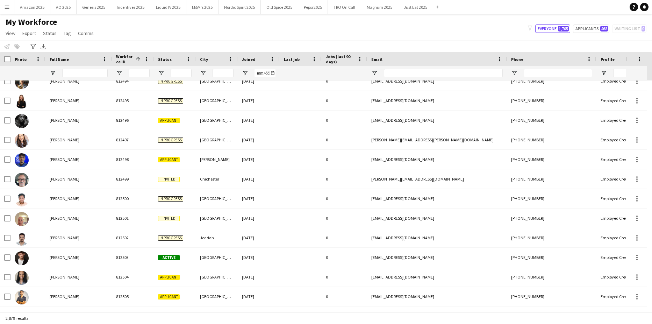
click at [79, 69] on div at bounding box center [84, 73] width 45 height 14
click at [78, 74] on input "Full Name Filter Input" at bounding box center [84, 73] width 45 height 8
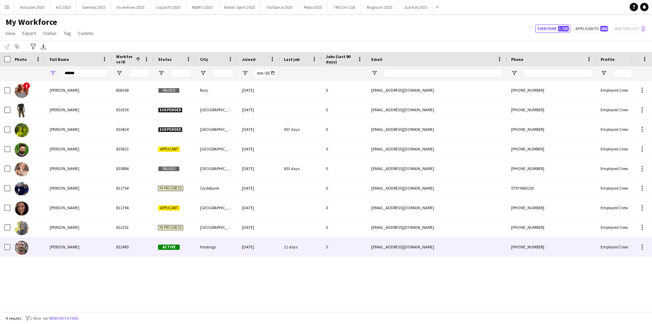
click at [76, 250] on div "[PERSON_NAME]" at bounding box center [78, 246] width 66 height 19
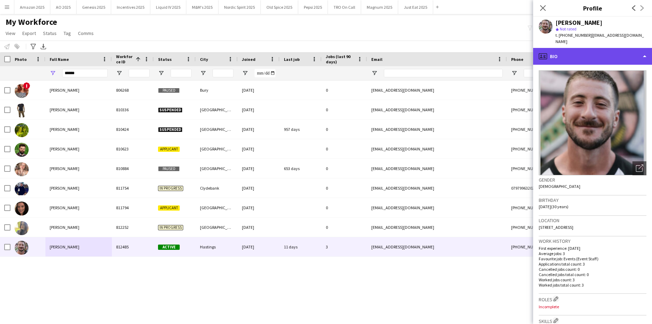
click at [605, 54] on div "profile Bio" at bounding box center [593, 56] width 119 height 17
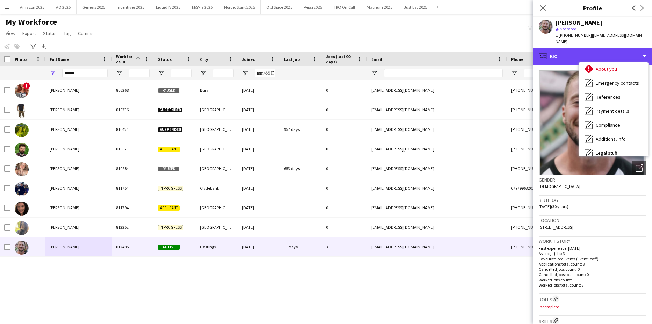
scroll to position [94, 0]
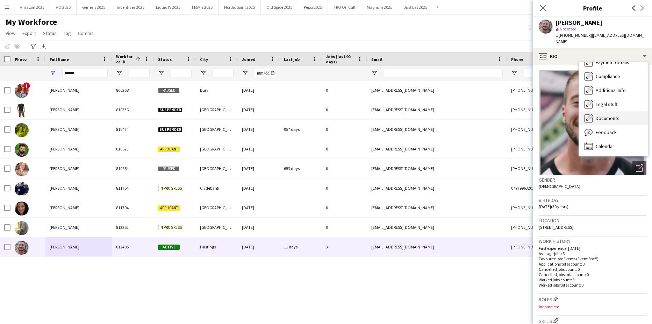
click at [608, 115] on span "Documents" at bounding box center [608, 118] width 24 height 6
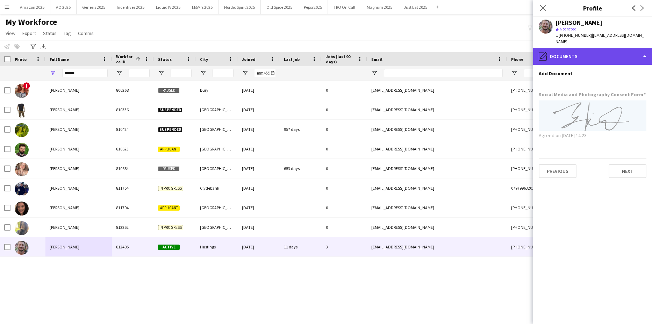
click at [645, 51] on div "pencil4 Documents" at bounding box center [593, 56] width 119 height 17
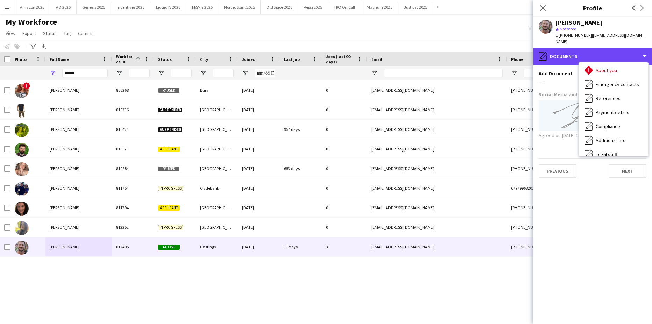
scroll to position [0, 0]
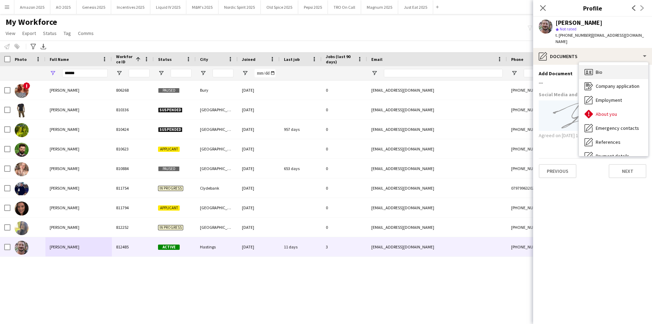
click at [594, 65] on div "Bio Bio" at bounding box center [613, 72] width 69 height 14
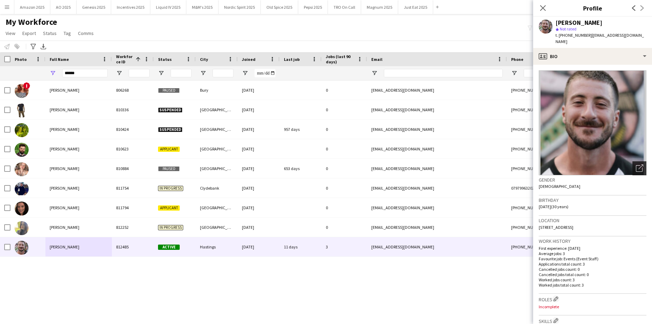
click at [638, 164] on icon "Open photos pop-in" at bounding box center [639, 167] width 7 height 7
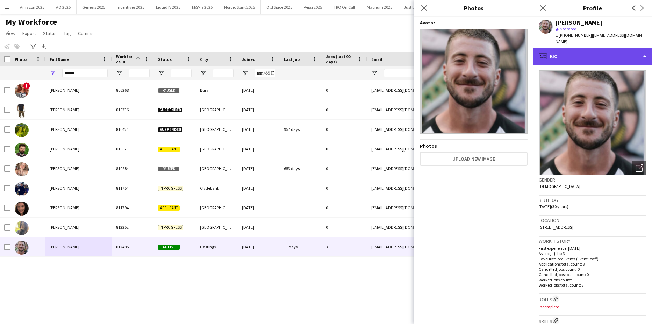
click at [629, 50] on div "profile Bio" at bounding box center [593, 56] width 119 height 17
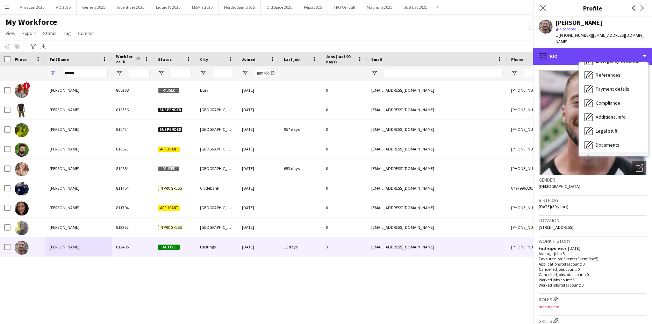
scroll to position [94, 0]
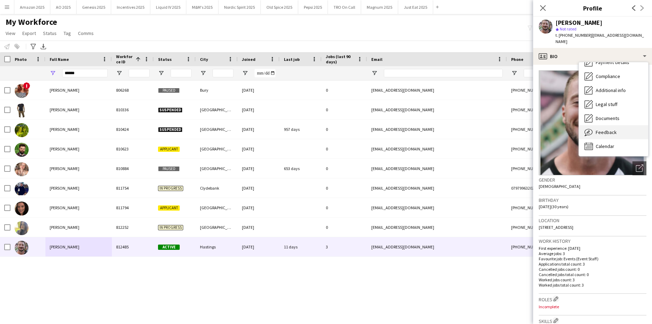
click at [609, 129] on span "Feedback" at bounding box center [606, 132] width 21 height 6
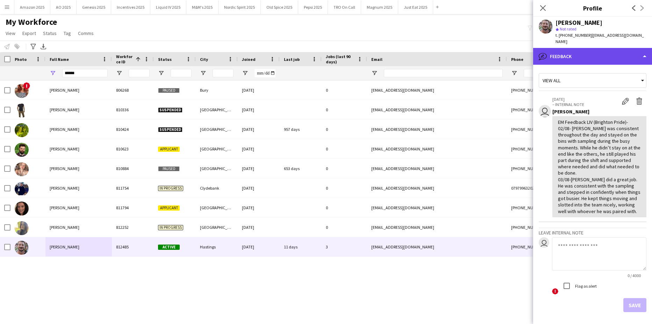
click at [640, 49] on div "bubble-pencil Feedback" at bounding box center [593, 56] width 119 height 17
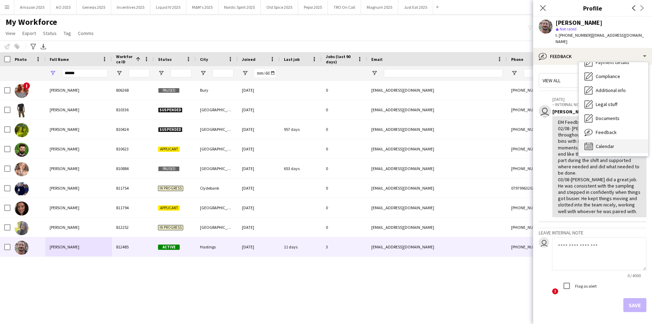
click at [608, 143] on span "Calendar" at bounding box center [605, 146] width 19 height 6
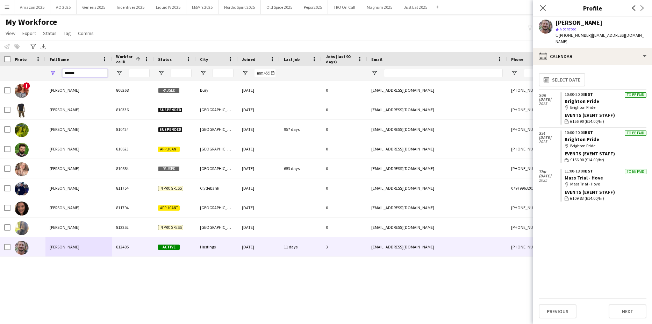
drag, startPoint x: 80, startPoint y: 76, endPoint x: -131, endPoint y: 78, distance: 211.3
click at [0, 78] on html "Menu Boards Boards Boards All jobs Status Workforce Workforce My Workforce Recr…" at bounding box center [326, 162] width 652 height 324
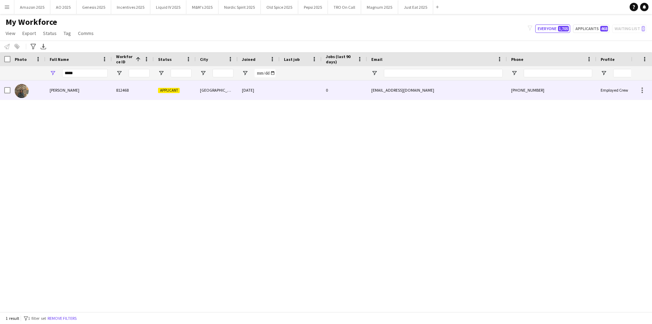
click at [96, 91] on div "[PERSON_NAME]" at bounding box center [78, 89] width 66 height 19
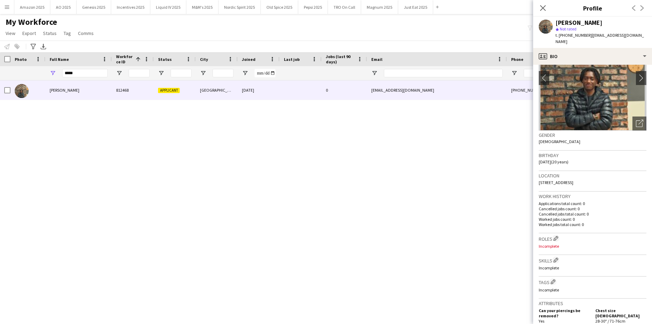
scroll to position [35, 0]
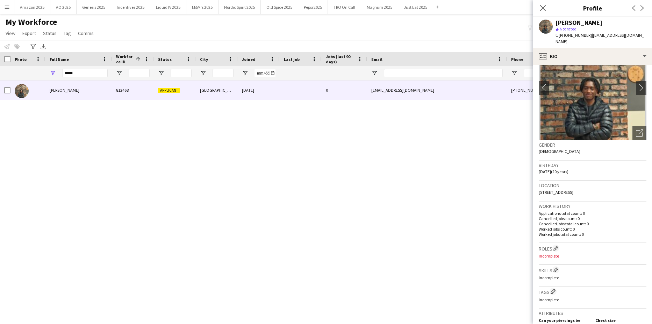
click at [325, 175] on div "[PERSON_NAME] 812468 Applicant [GEOGRAPHIC_DATA] [DATE] 0 [EMAIL_ADDRESS][DOMAI…" at bounding box center [315, 193] width 631 height 226
click at [545, 9] on icon "Close pop-in" at bounding box center [543, 8] width 7 height 7
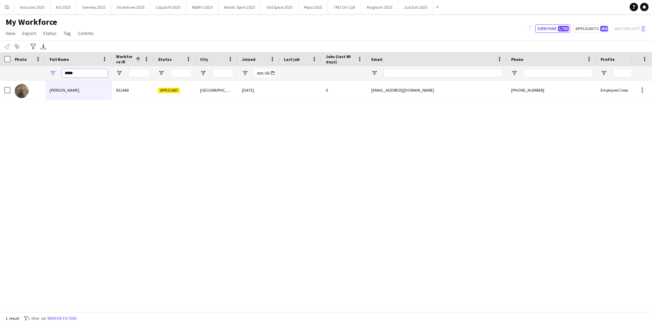
drag, startPoint x: 78, startPoint y: 73, endPoint x: 13, endPoint y: 78, distance: 64.9
click at [13, 78] on div "*****" at bounding box center [356, 73] width 713 height 14
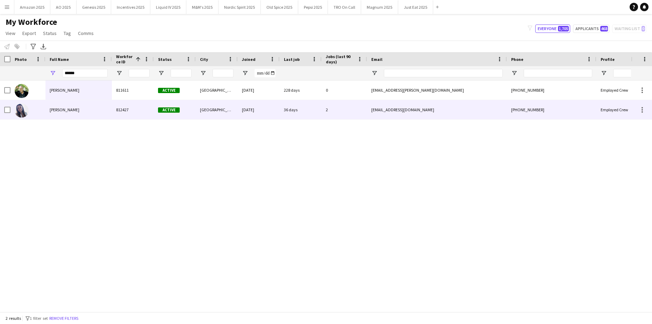
click at [68, 110] on span "[PERSON_NAME]" at bounding box center [65, 109] width 30 height 5
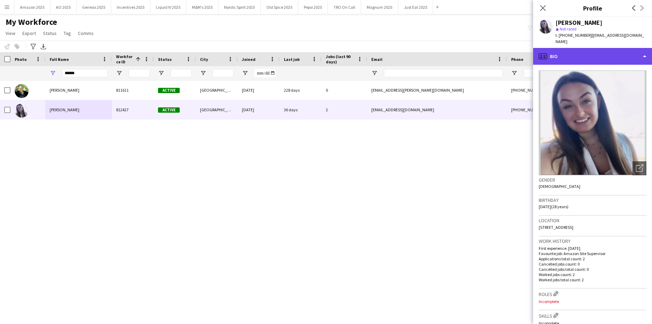
click at [633, 61] on div "profile Bio" at bounding box center [593, 56] width 119 height 17
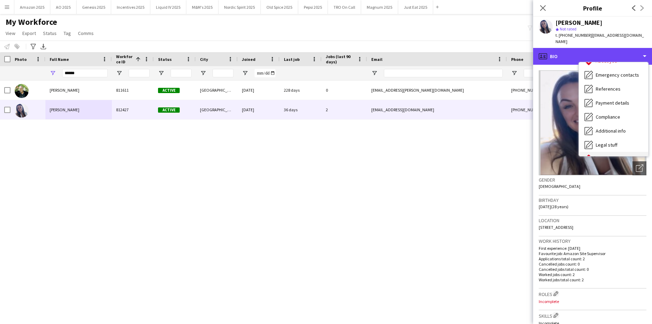
scroll to position [94, 0]
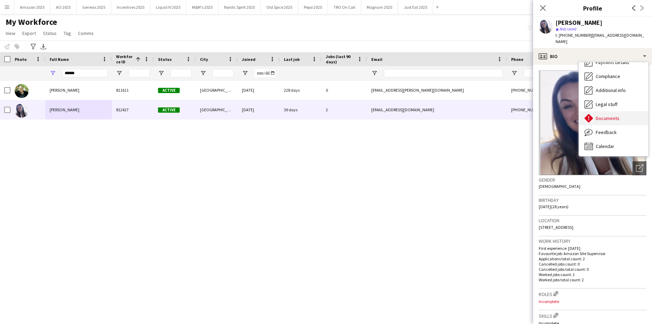
click at [607, 120] on span "Documents" at bounding box center [608, 118] width 24 height 6
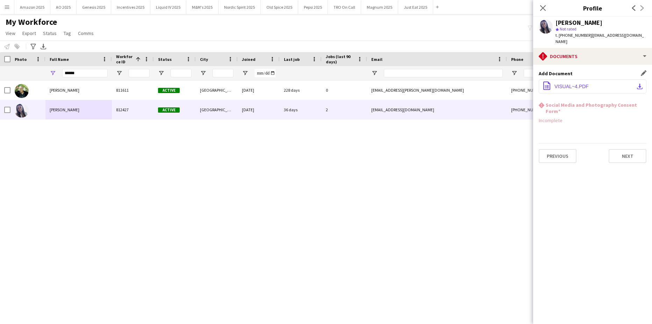
click at [573, 88] on span "VISUAL~4.PDF" at bounding box center [572, 87] width 34 height 6
drag, startPoint x: 81, startPoint y: 74, endPoint x: -80, endPoint y: 94, distance: 162.6
click at [0, 94] on html "Menu Boards Boards Boards All jobs Status Workforce Workforce My Workforce Recr…" at bounding box center [326, 162] width 652 height 324
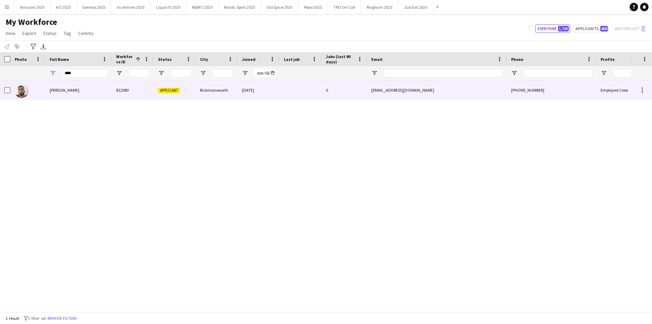
click at [68, 93] on span "[PERSON_NAME]" at bounding box center [65, 89] width 30 height 5
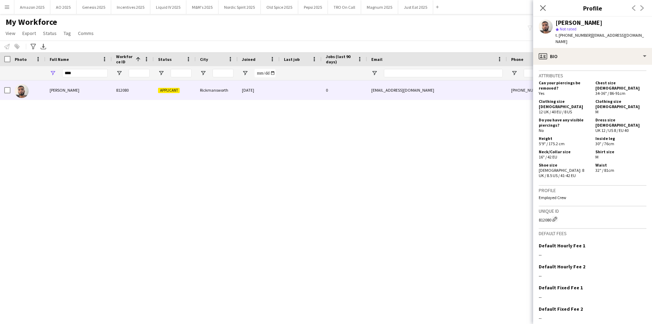
scroll to position [309, 0]
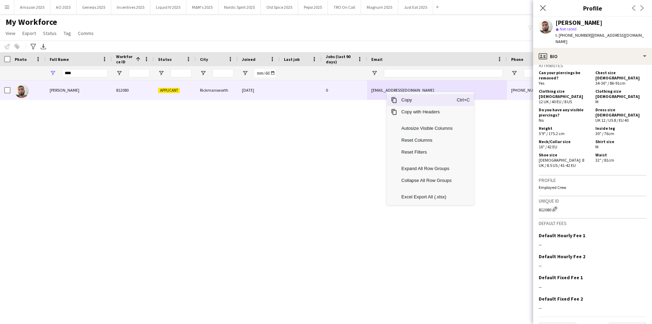
click at [403, 100] on span "Copy" at bounding box center [426, 100] width 59 height 12
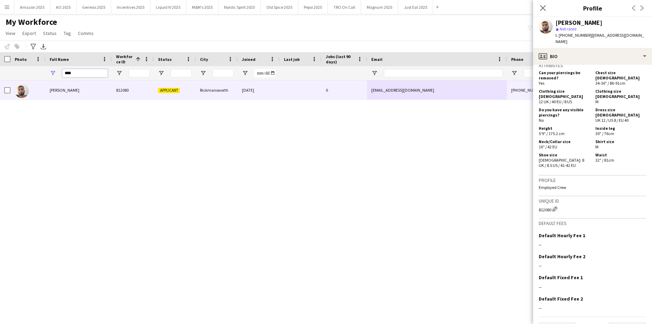
drag, startPoint x: 83, startPoint y: 75, endPoint x: -143, endPoint y: 105, distance: 228.0
click at [0, 105] on html "Menu Boards Boards Boards All jobs Status Workforce Workforce My Workforce Recr…" at bounding box center [326, 162] width 652 height 324
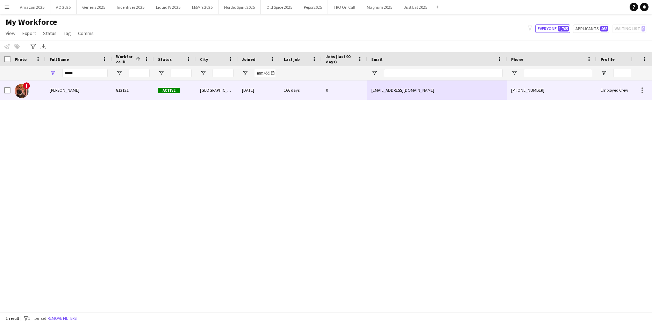
click at [79, 86] on div "[PERSON_NAME]" at bounding box center [78, 89] width 66 height 19
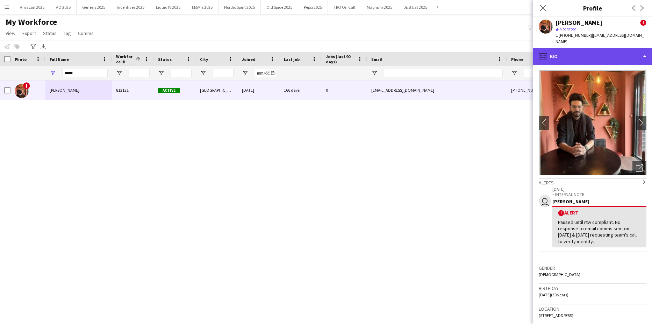
click at [616, 51] on div "profile Bio" at bounding box center [593, 56] width 119 height 17
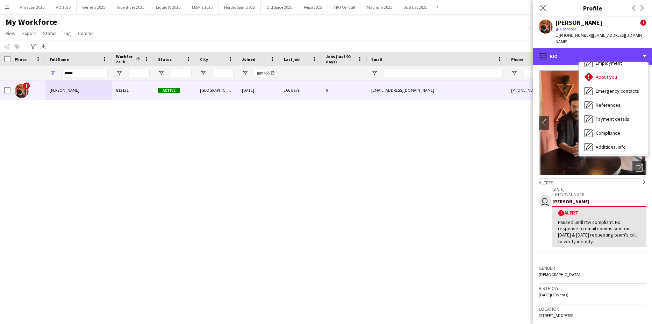
scroll to position [94, 0]
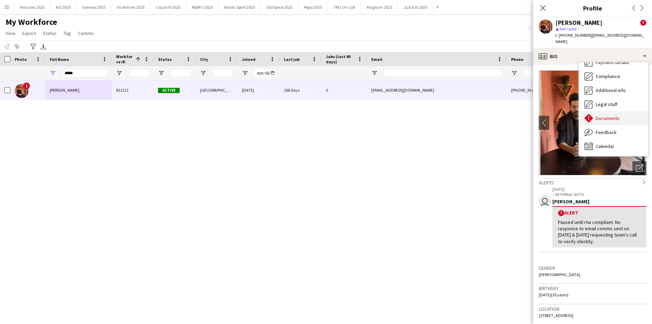
click at [615, 115] on span "Documents" at bounding box center [608, 118] width 24 height 6
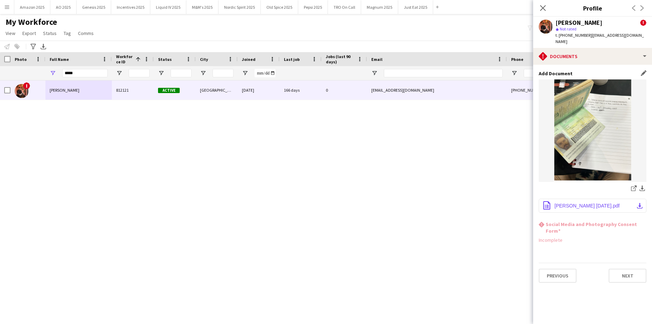
click at [591, 203] on span "[PERSON_NAME] [DATE].pdf" at bounding box center [587, 206] width 65 height 6
click at [545, 8] on icon "Close pop-in" at bounding box center [543, 8] width 7 height 7
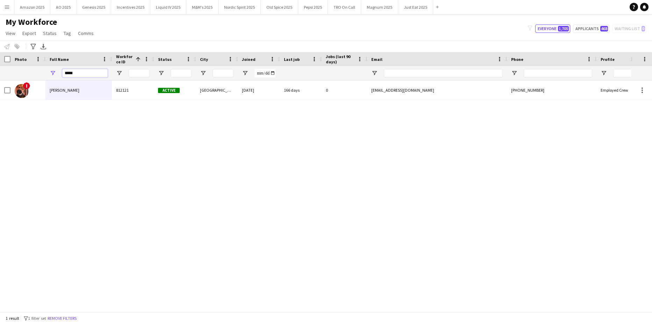
drag, startPoint x: 77, startPoint y: 70, endPoint x: -293, endPoint y: 103, distance: 371.3
click at [0, 103] on html "Menu Boards Boards Boards All jobs Status Workforce Workforce My Workforce Recr…" at bounding box center [326, 162] width 652 height 324
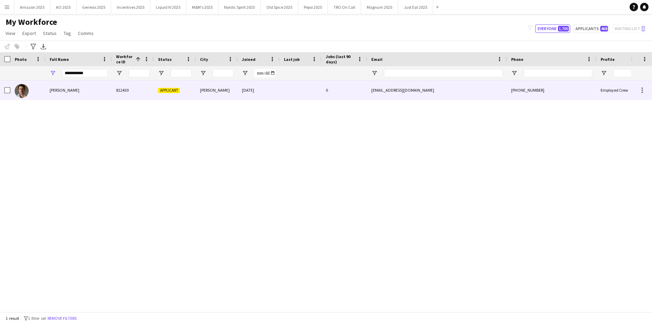
click at [70, 99] on div "[PERSON_NAME]" at bounding box center [78, 89] width 66 height 19
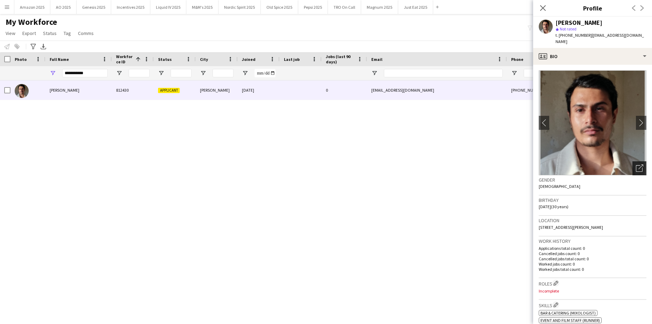
click at [637, 164] on icon "Open photos pop-in" at bounding box center [639, 167] width 7 height 7
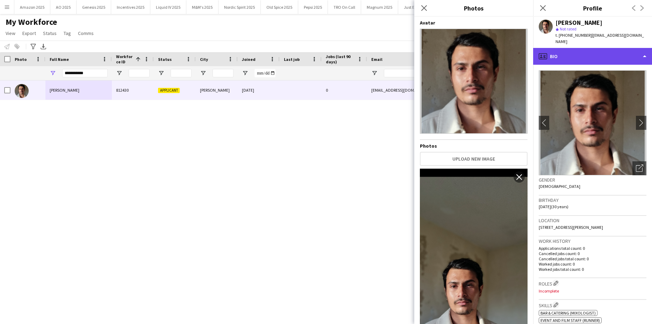
click at [606, 50] on div "profile Bio" at bounding box center [593, 56] width 119 height 17
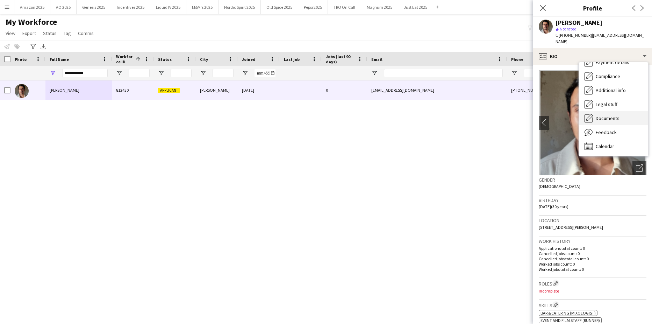
click at [612, 115] on span "Documents" at bounding box center [608, 118] width 24 height 6
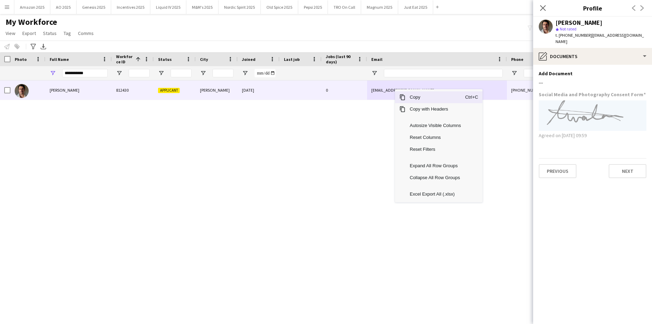
click at [406, 99] on span "Copy" at bounding box center [435, 97] width 59 height 12
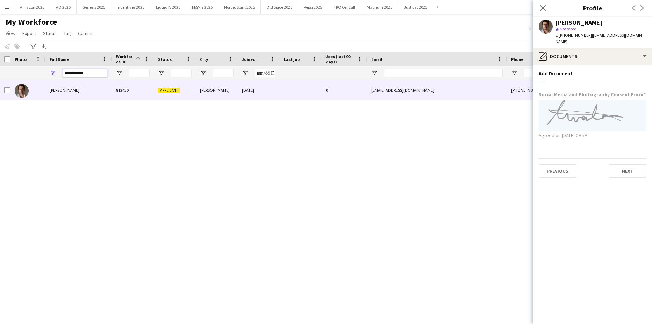
drag, startPoint x: 97, startPoint y: 76, endPoint x: -59, endPoint y: 94, distance: 157.4
click at [0, 94] on html "Menu Boards Boards Boards All jobs Status Workforce Workforce My Workforce Recr…" at bounding box center [326, 162] width 652 height 324
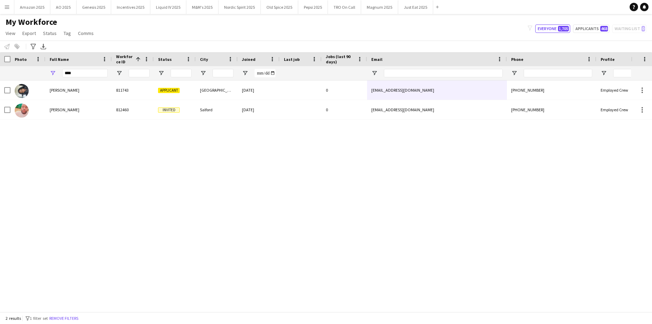
drag, startPoint x: 351, startPoint y: 155, endPoint x: 365, endPoint y: 123, distance: 34.8
click at [351, 156] on div "[PERSON_NAME] 811743 Applicant Derby [DATE] 0 [EMAIL_ADDRESS][DOMAIN_NAME] [PHO…" at bounding box center [315, 193] width 631 height 226
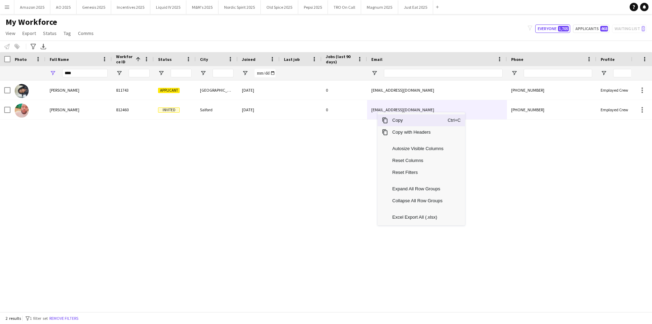
click at [396, 122] on span "Copy" at bounding box center [417, 120] width 59 height 12
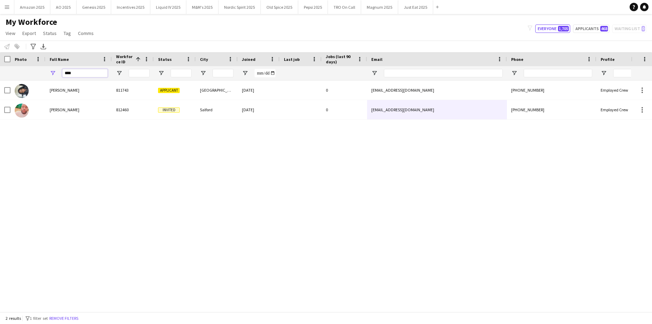
drag, startPoint x: 85, startPoint y: 75, endPoint x: -153, endPoint y: 85, distance: 238.1
click at [0, 85] on html "Menu Boards Boards Boards All jobs Status Workforce Workforce My Workforce Recr…" at bounding box center [326, 162] width 652 height 324
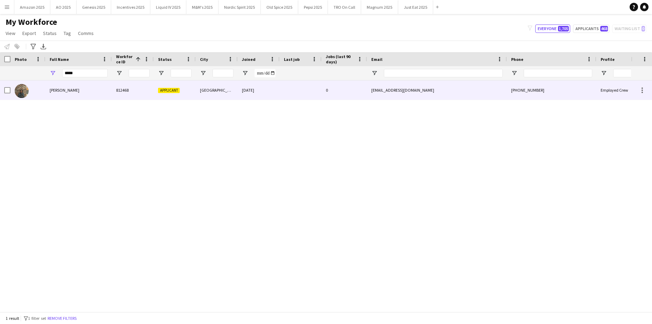
click at [68, 94] on div "[PERSON_NAME]" at bounding box center [78, 89] width 66 height 19
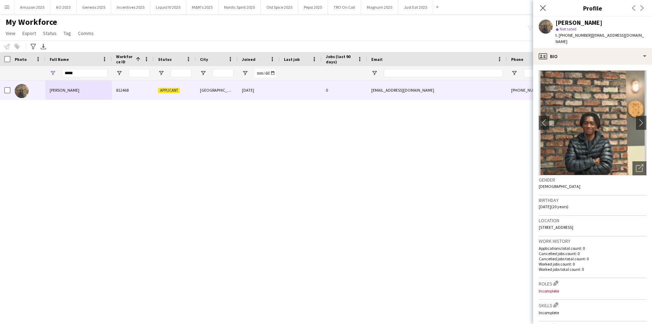
drag, startPoint x: 557, startPoint y: 23, endPoint x: 620, endPoint y: 23, distance: 63.0
click at [620, 23] on div "[PERSON_NAME]" at bounding box center [601, 23] width 91 height 6
copy div "[PERSON_NAME]"
drag, startPoint x: 78, startPoint y: 76, endPoint x: -155, endPoint y: 100, distance: 234.6
click at [0, 100] on html "Menu Boards Boards Boards All jobs Status Workforce Workforce My Workforce Recr…" at bounding box center [326, 162] width 652 height 324
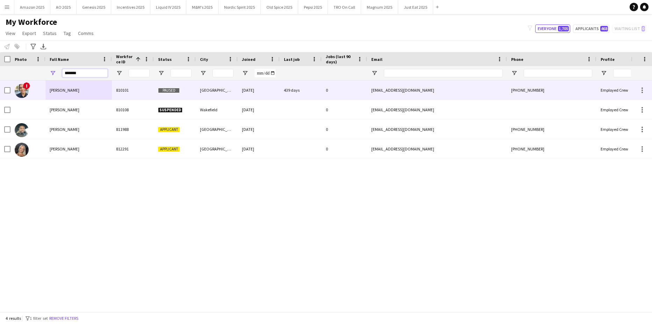
type input "******"
click at [89, 93] on div "[PERSON_NAME]" at bounding box center [78, 89] width 66 height 19
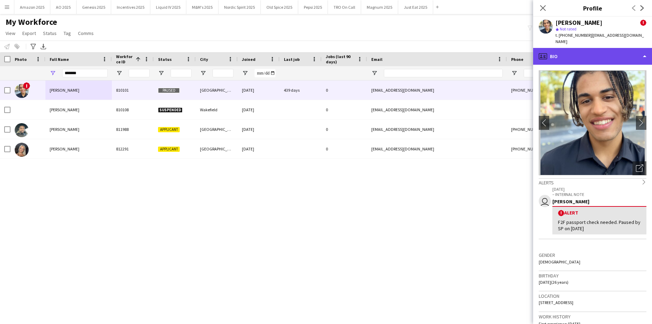
click at [628, 50] on div "profile Bio" at bounding box center [593, 56] width 119 height 17
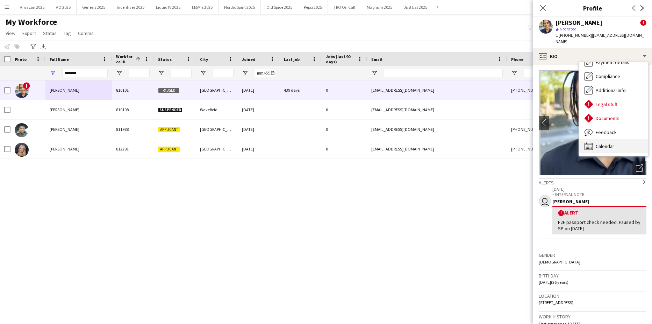
click at [618, 139] on div "Calendar Calendar" at bounding box center [613, 146] width 69 height 14
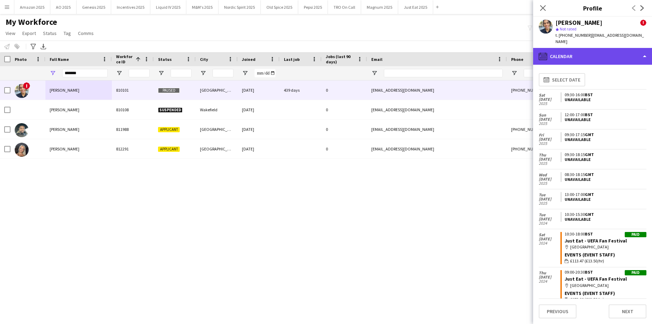
click at [620, 52] on div "calendar-full Calendar" at bounding box center [593, 56] width 119 height 17
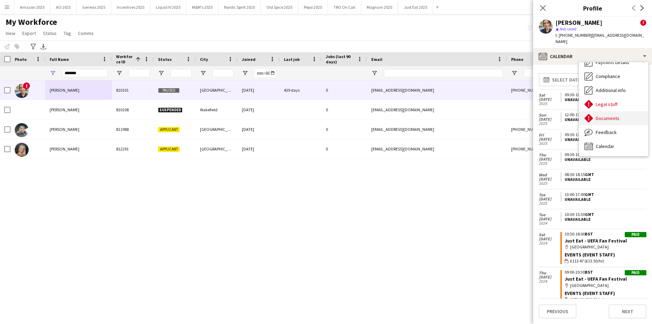
click at [618, 115] on span "Documents" at bounding box center [608, 118] width 24 height 6
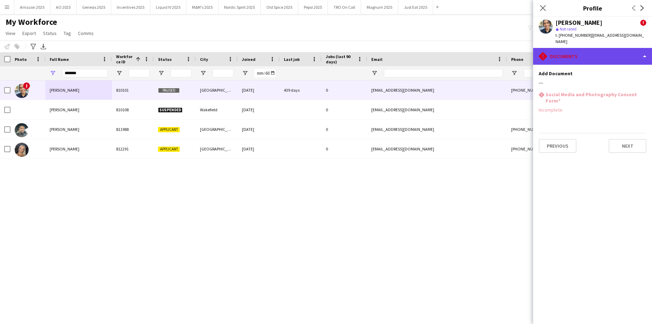
click at [636, 51] on div "rhombus-alert Documents" at bounding box center [593, 56] width 119 height 17
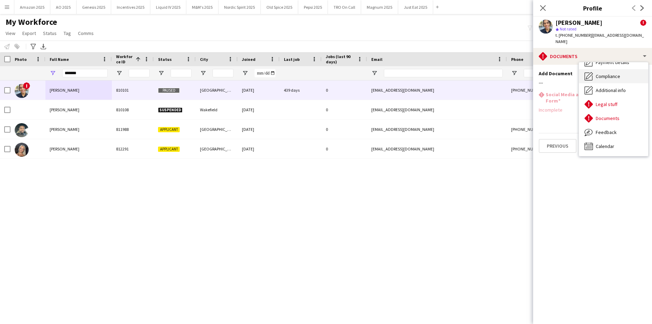
click at [614, 69] on div "Compliance Compliance" at bounding box center [613, 76] width 69 height 14
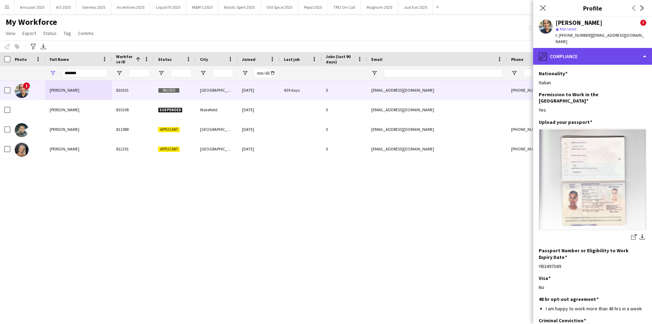
click at [624, 50] on div "pencil4 Compliance" at bounding box center [593, 56] width 119 height 17
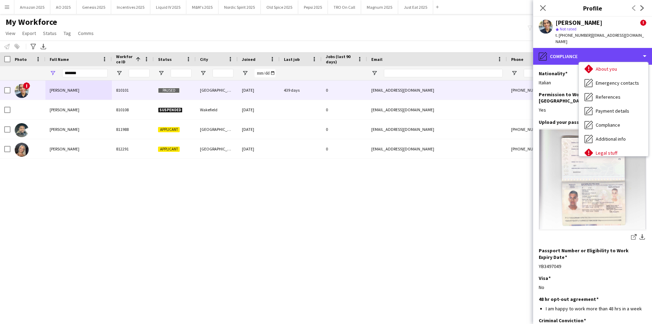
scroll to position [0, 0]
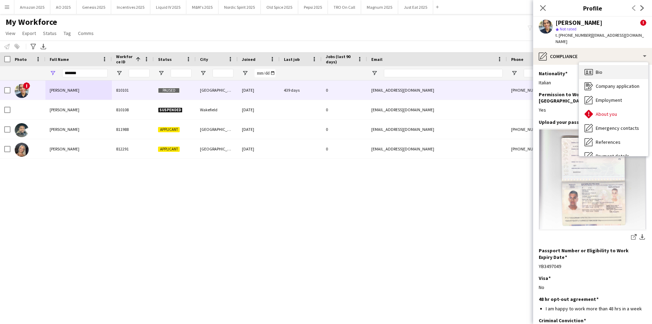
click at [613, 68] on div "Bio Bio" at bounding box center [613, 72] width 69 height 14
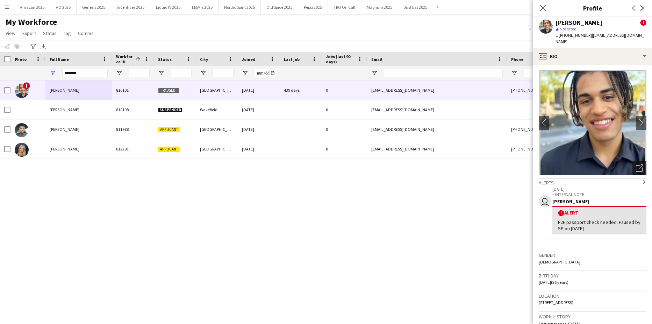
click at [636, 164] on icon "Open photos pop-in" at bounding box center [639, 167] width 7 height 7
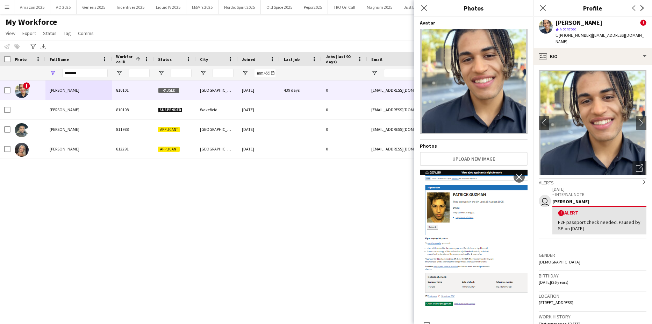
scroll to position [0, 0]
click at [183, 197] on div "! [PERSON_NAME] 810101 Paused London [DATE] 439 days 0 [EMAIL_ADDRESS][DOMAIN_N…" at bounding box center [315, 193] width 631 height 226
drag, startPoint x: 86, startPoint y: 76, endPoint x: -63, endPoint y: 77, distance: 148.3
click at [0, 77] on html "Menu Boards Boards Boards All jobs Status Workforce Workforce My Workforce Recr…" at bounding box center [326, 162] width 652 height 324
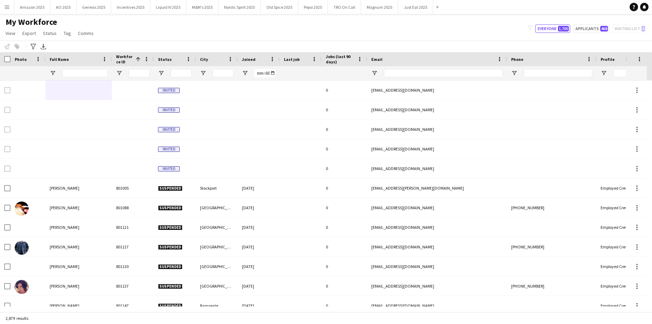
click at [5, 4] on app-icon "Menu" at bounding box center [7, 7] width 6 height 6
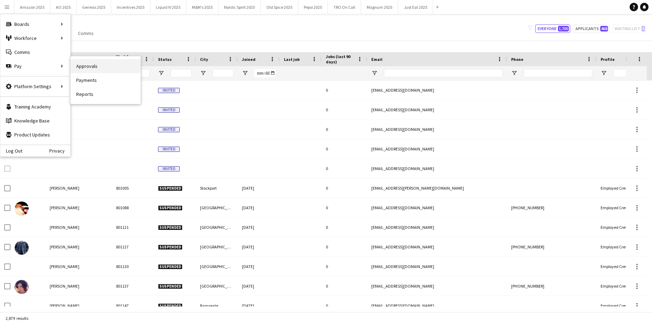
click at [75, 65] on link "Approvals" at bounding box center [106, 66] width 70 height 14
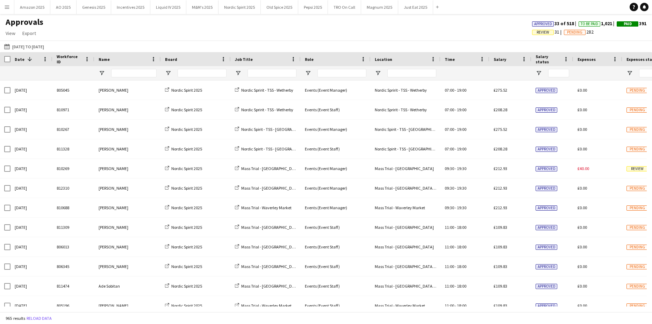
click at [8, 7] on app-icon "Menu" at bounding box center [7, 7] width 6 height 6
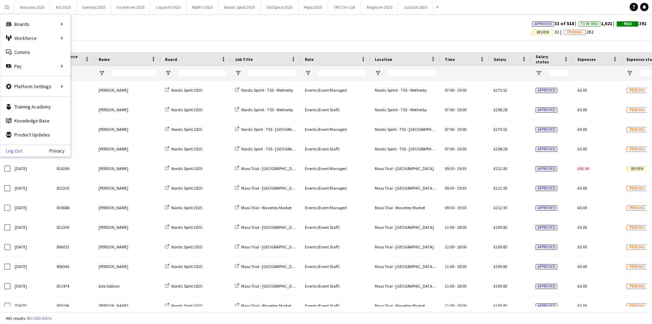
click at [21, 150] on link "Log Out" at bounding box center [11, 151] width 22 height 6
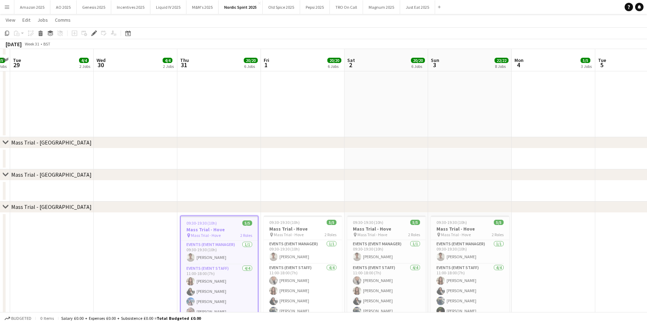
scroll to position [980, 0]
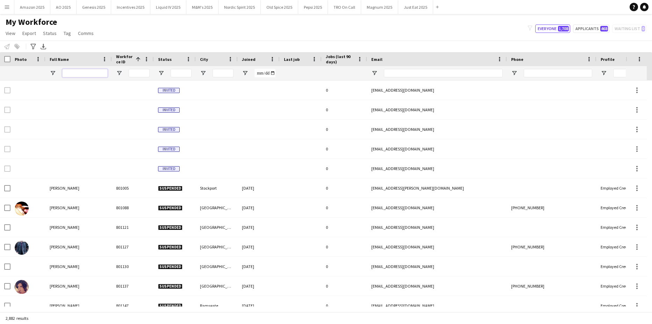
click at [71, 72] on input "Full Name Filter Input" at bounding box center [84, 73] width 45 height 8
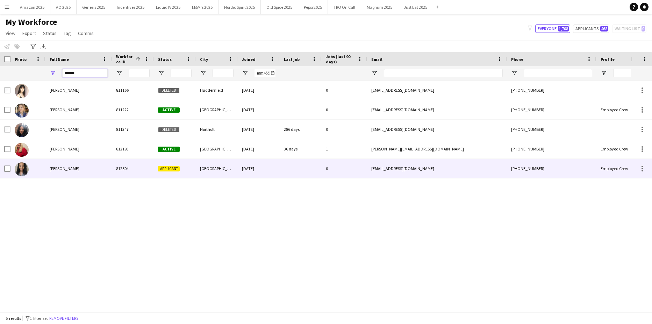
type input "******"
click at [68, 169] on span "[PERSON_NAME]" at bounding box center [65, 168] width 30 height 5
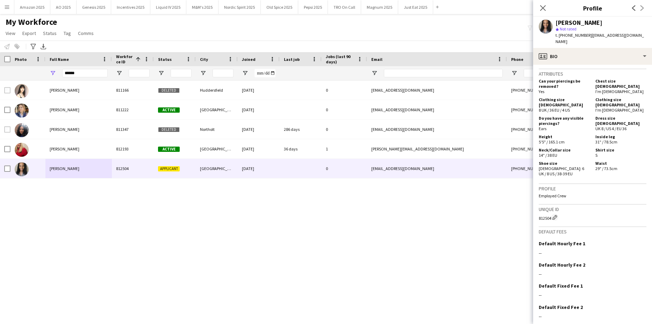
scroll to position [334, 0]
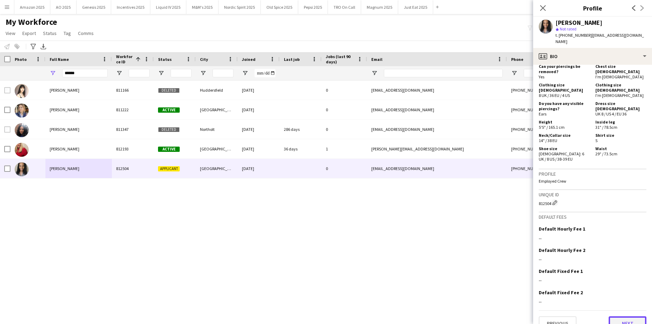
click at [630, 316] on button "Next" at bounding box center [628, 323] width 38 height 14
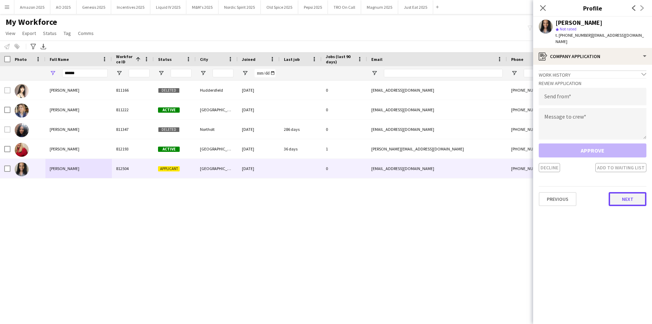
click at [631, 192] on button "Next" at bounding box center [628, 199] width 38 height 14
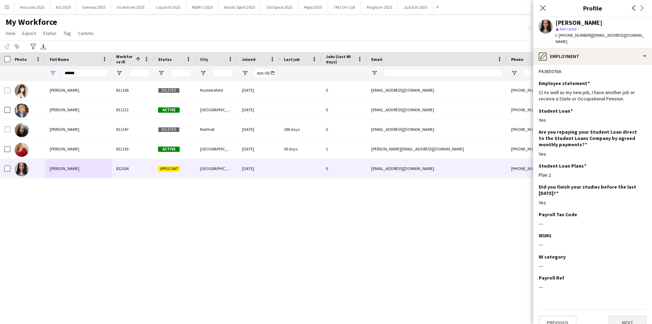
scroll to position [16, 0]
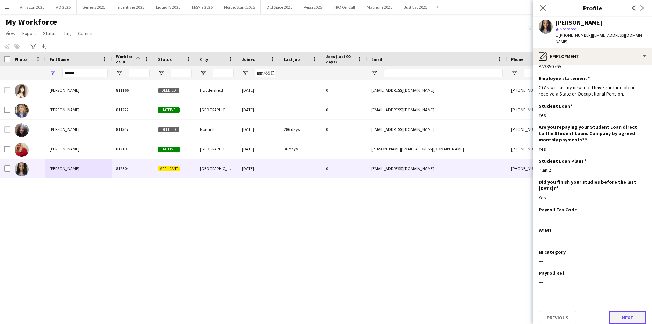
click at [628, 316] on button "Next" at bounding box center [628, 318] width 38 height 14
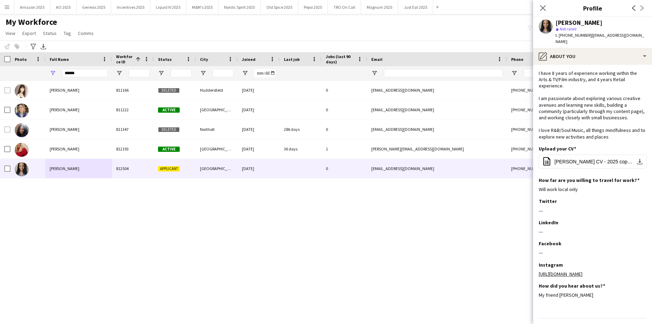
scroll to position [48, 0]
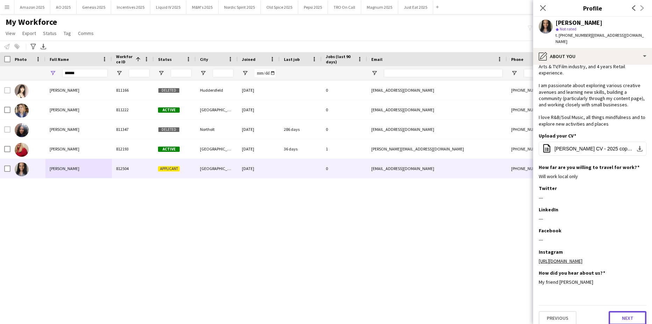
drag, startPoint x: 627, startPoint y: 310, endPoint x: 625, endPoint y: 290, distance: 19.3
click at [626, 311] on button "Next" at bounding box center [628, 318] width 38 height 14
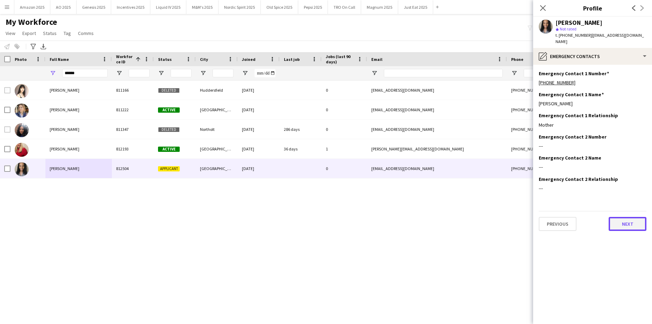
click at [635, 217] on button "Next" at bounding box center [628, 224] width 38 height 14
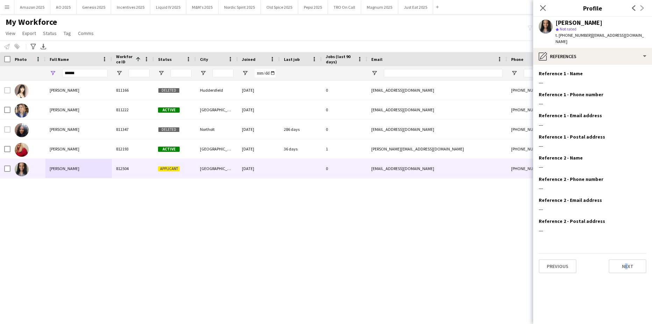
click at [625, 253] on div "Previous Next" at bounding box center [593, 263] width 108 height 20
drag, startPoint x: 625, startPoint y: 248, endPoint x: 628, endPoint y: 266, distance: 18.5
click at [628, 266] on button "Next" at bounding box center [628, 266] width 38 height 14
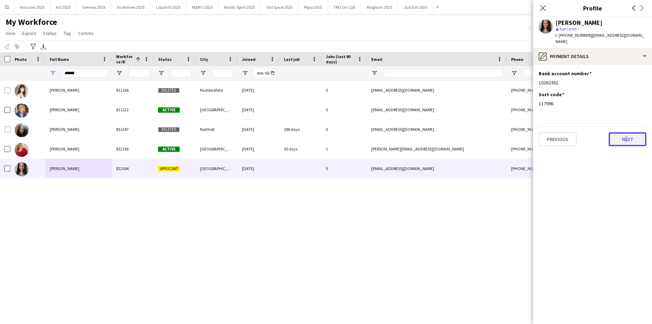
click at [631, 138] on button "Next" at bounding box center [628, 139] width 38 height 14
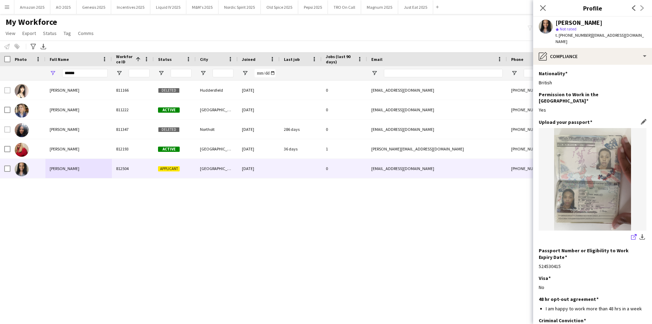
click at [630, 233] on link "share-external-link-1" at bounding box center [634, 237] width 8 height 8
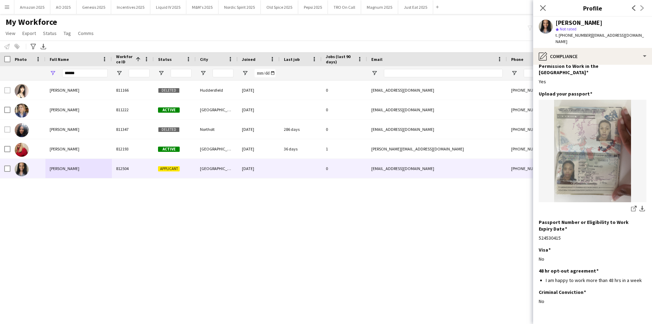
scroll to position [41, 0]
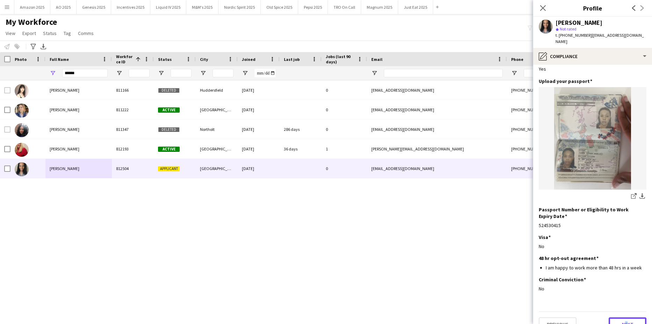
drag, startPoint x: 623, startPoint y: 308, endPoint x: 621, endPoint y: 304, distance: 5.3
click at [623, 317] on button "Next" at bounding box center [628, 324] width 38 height 14
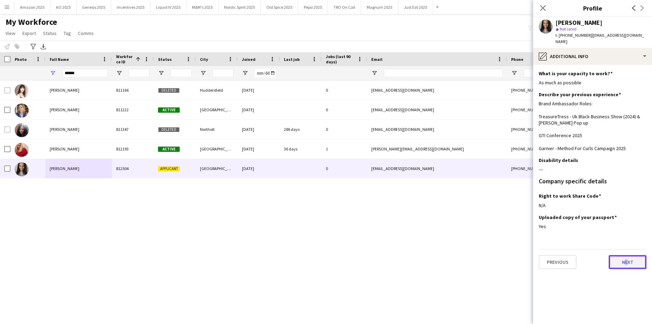
click at [625, 255] on button "Next" at bounding box center [628, 262] width 38 height 14
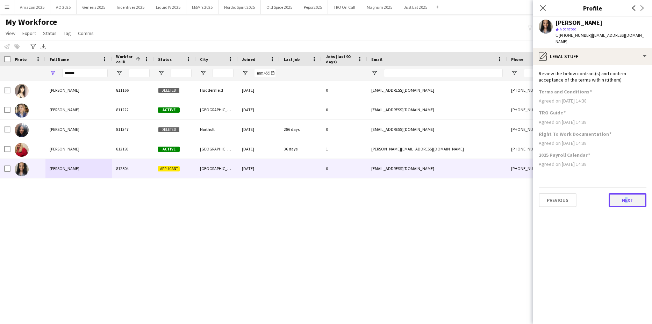
click at [620, 194] on button "Next" at bounding box center [628, 200] width 38 height 14
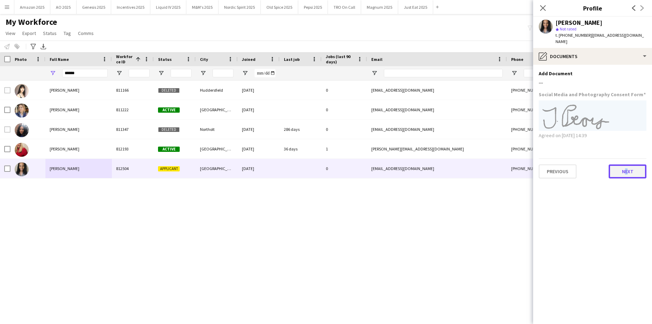
click at [616, 167] on button "Next" at bounding box center [628, 171] width 38 height 14
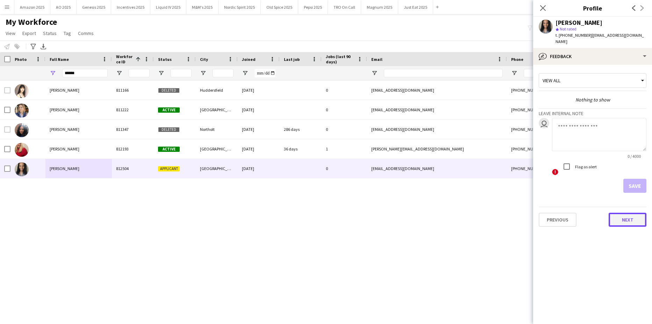
click at [617, 216] on button "Next" at bounding box center [628, 220] width 38 height 14
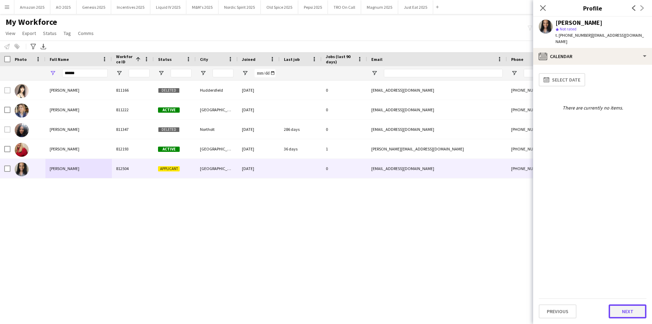
click at [621, 313] on button "Next" at bounding box center [628, 311] width 38 height 14
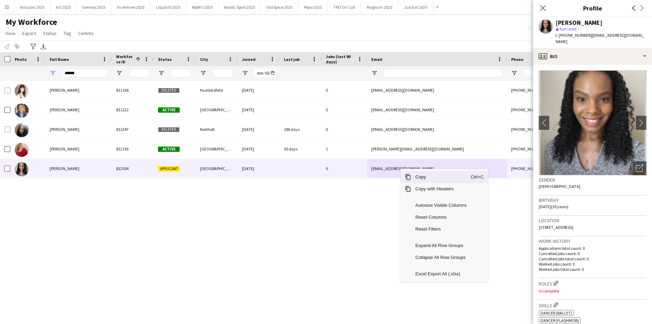
drag, startPoint x: 416, startPoint y: 178, endPoint x: 430, endPoint y: 190, distance: 18.1
click at [416, 178] on span "Copy" at bounding box center [440, 177] width 59 height 12
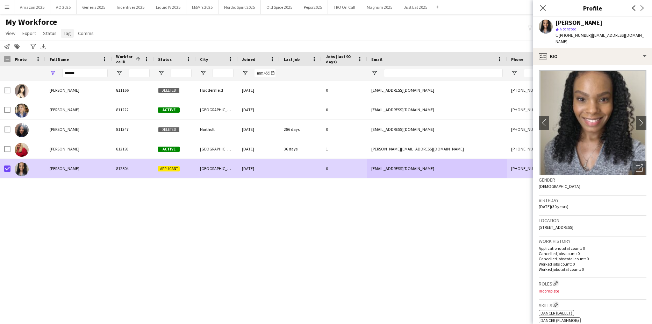
click at [66, 32] on span "Tag" at bounding box center [67, 33] width 7 height 6
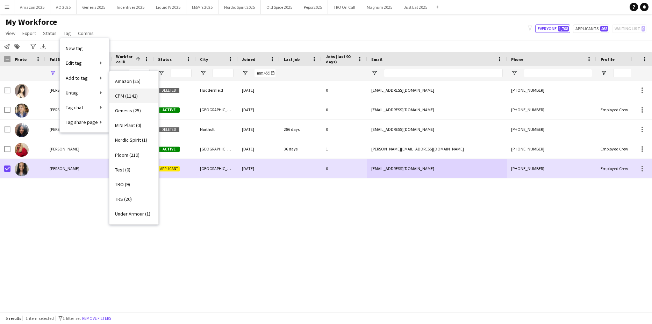
click at [131, 96] on span "CPM (1142)" at bounding box center [126, 96] width 23 height 6
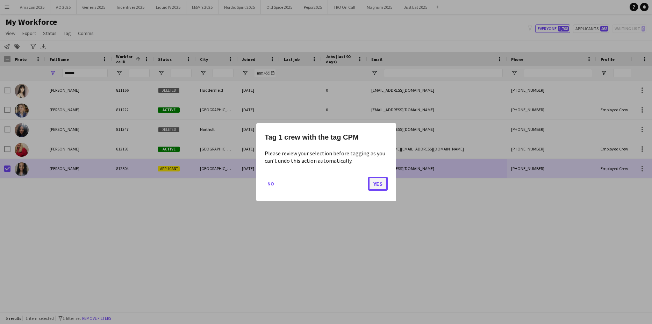
click at [381, 185] on button "Yes" at bounding box center [378, 183] width 20 height 14
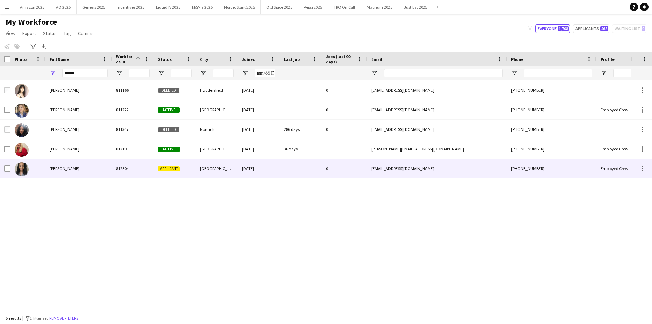
drag, startPoint x: 64, startPoint y: 169, endPoint x: 82, endPoint y: 166, distance: 17.8
click at [65, 169] on span "[PERSON_NAME]" at bounding box center [65, 168] width 30 height 5
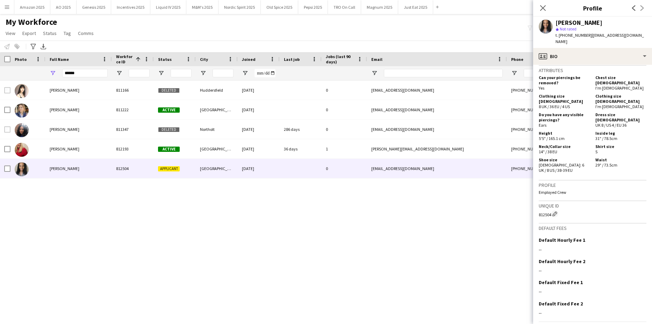
scroll to position [339, 0]
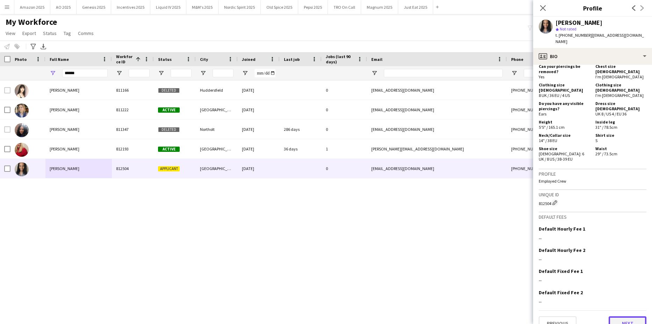
click at [625, 316] on button "Next" at bounding box center [628, 323] width 38 height 14
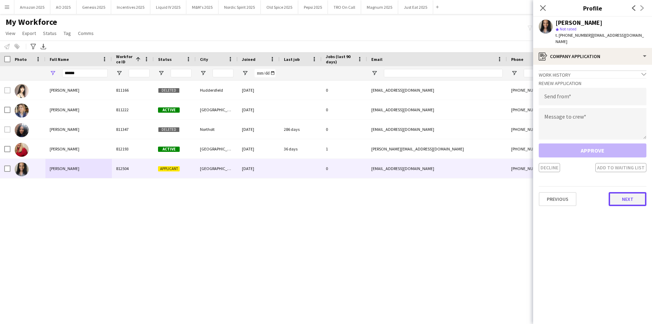
click at [630, 193] on button "Next" at bounding box center [628, 199] width 38 height 14
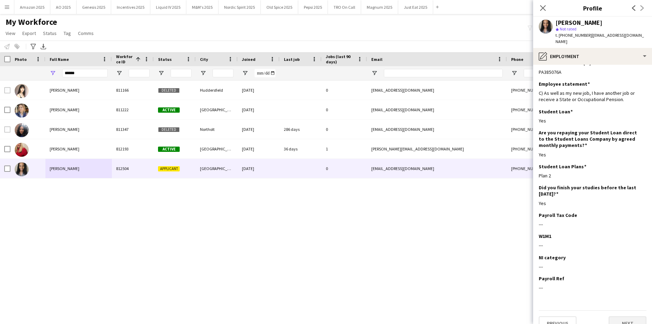
scroll to position [16, 0]
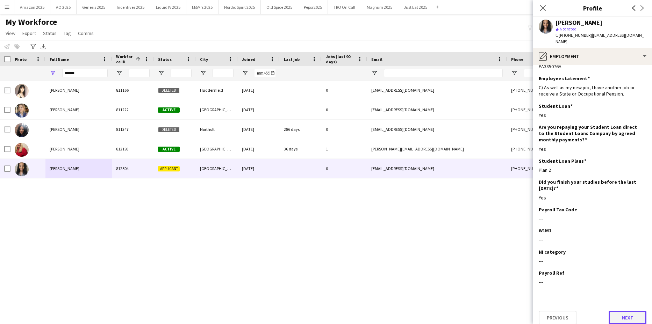
click at [631, 313] on button "Next" at bounding box center [628, 318] width 38 height 14
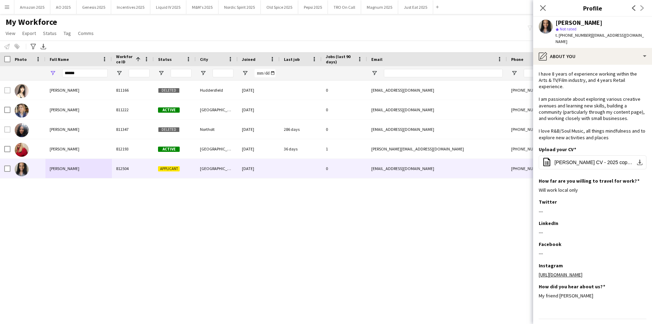
scroll to position [48, 0]
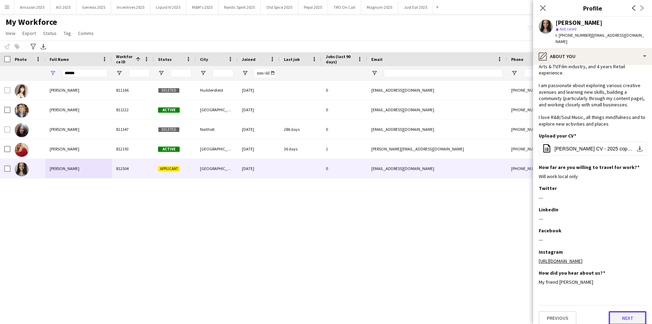
click at [621, 311] on button "Next" at bounding box center [628, 318] width 38 height 14
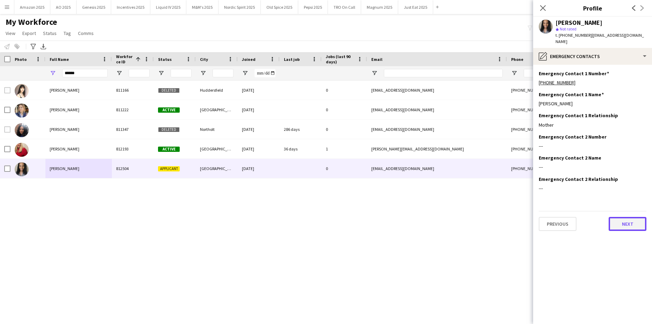
click at [626, 219] on button "Next" at bounding box center [628, 224] width 38 height 14
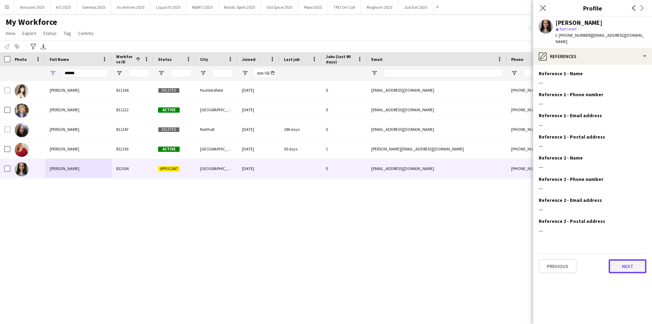
drag, startPoint x: 630, startPoint y: 257, endPoint x: 629, endPoint y: 237, distance: 21.0
click at [630, 259] on button "Next" at bounding box center [628, 266] width 38 height 14
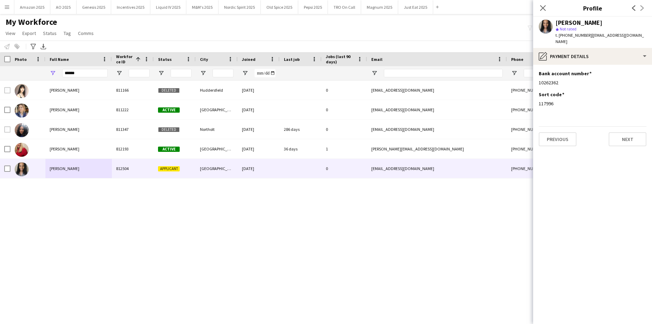
click at [630, 142] on app-section-data-types "Bank account number Edit this field 10262362 Sort code Edit this field 117996 P…" at bounding box center [593, 194] width 119 height 259
click at [601, 203] on app-section-data-types "Bank account number Edit this field 10262362 Sort code Edit this field 117996 P…" at bounding box center [593, 194] width 119 height 259
click at [620, 132] on button "Next" at bounding box center [628, 139] width 38 height 14
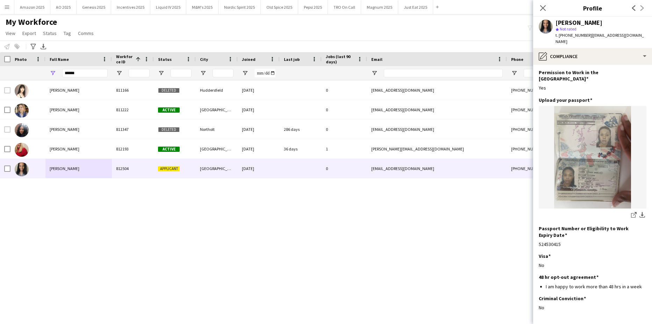
scroll to position [41, 0]
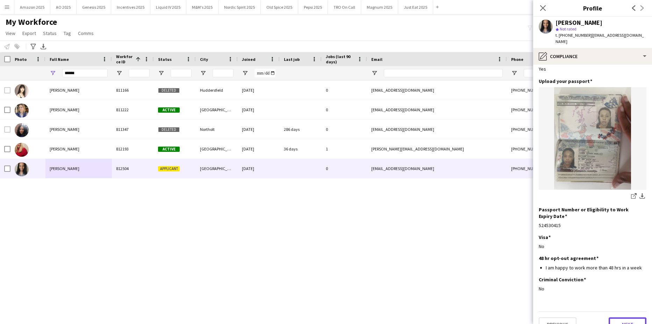
drag, startPoint x: 619, startPoint y: 312, endPoint x: 619, endPoint y: 304, distance: 8.1
click at [619, 317] on button "Next" at bounding box center [628, 324] width 38 height 14
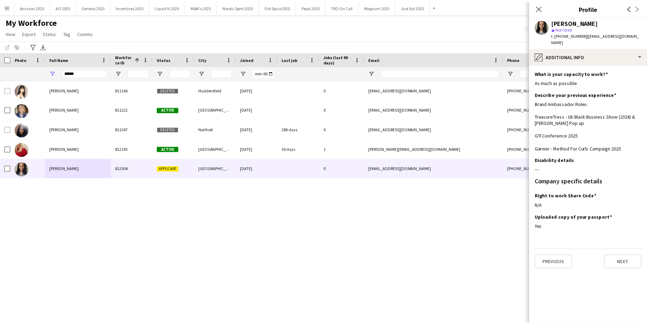
scroll to position [0, 0]
click at [632, 257] on button "Next" at bounding box center [628, 262] width 38 height 14
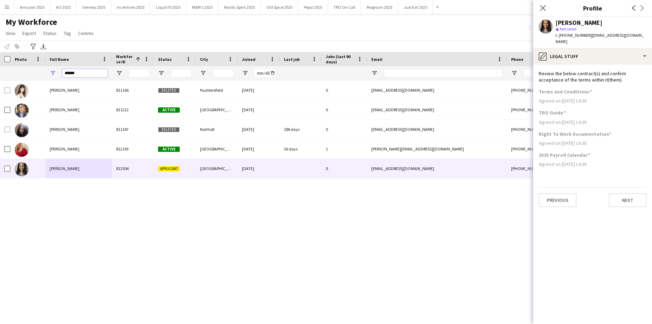
drag, startPoint x: 84, startPoint y: 75, endPoint x: -18, endPoint y: 87, distance: 102.8
click at [0, 87] on html "Menu Boards Boards Boards All jobs Status Workforce Workforce My Workforce Recr…" at bounding box center [326, 162] width 652 height 324
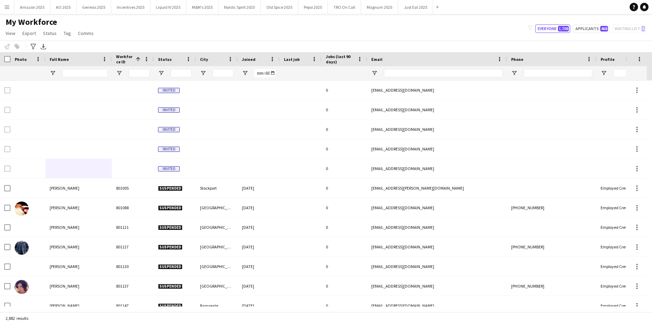
click at [7, 6] on app-icon "Menu" at bounding box center [7, 7] width 6 height 6
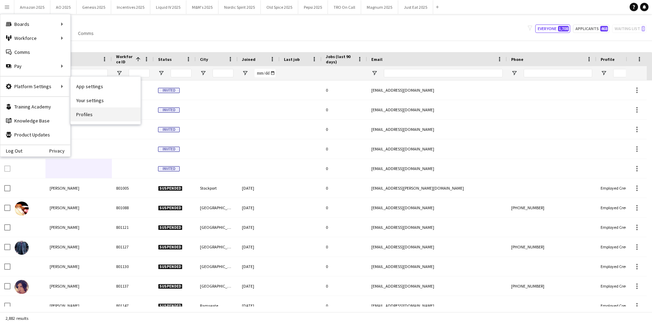
click at [87, 115] on link "Profiles" at bounding box center [106, 114] width 70 height 14
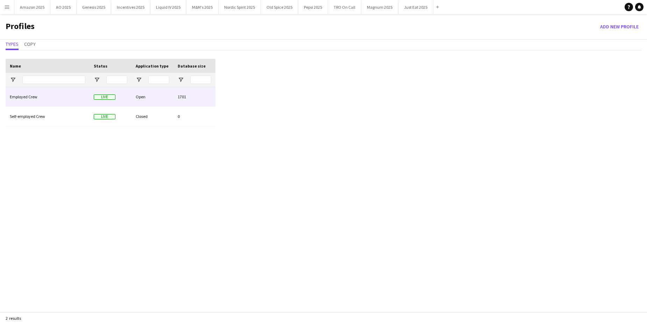
click at [22, 96] on div "Employed Crew" at bounding box center [48, 96] width 84 height 19
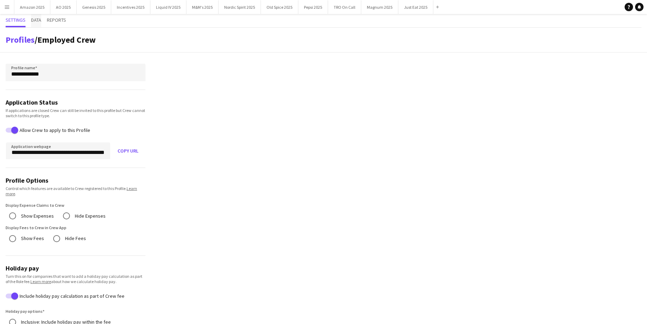
click at [40, 19] on span "Data" at bounding box center [36, 19] width 10 height 5
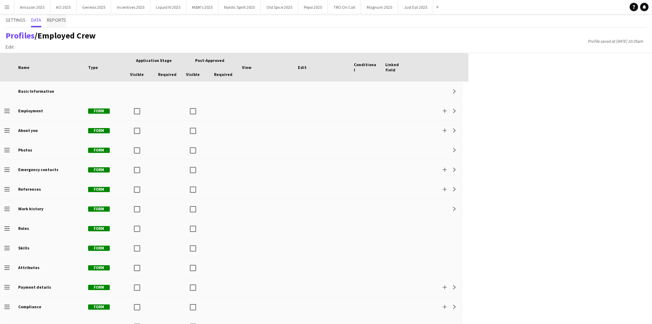
click at [64, 20] on span "Reports" at bounding box center [56, 19] width 19 height 5
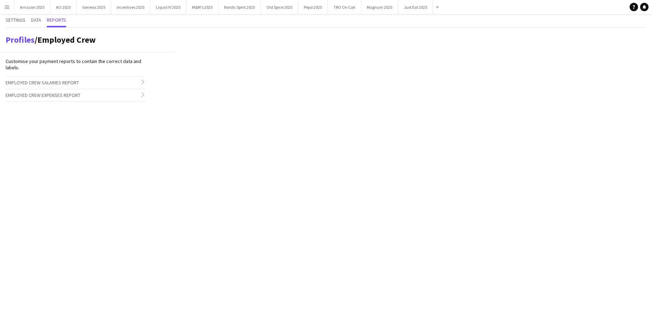
click at [47, 18] on div "Settings Data Reports" at bounding box center [326, 21] width 641 height 14
click at [27, 21] on div "Settings Data Reports" at bounding box center [326, 21] width 641 height 14
click at [35, 19] on span "Data" at bounding box center [36, 19] width 10 height 5
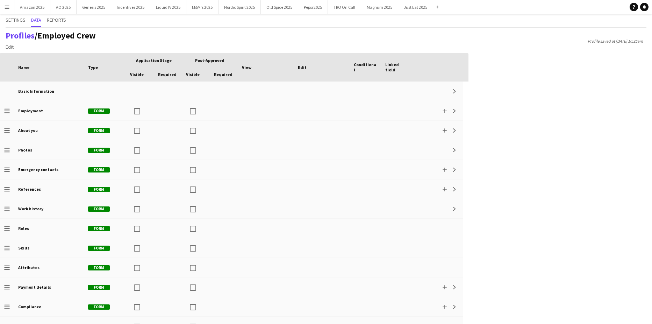
click at [7, 9] on app-icon "Menu" at bounding box center [7, 7] width 6 height 6
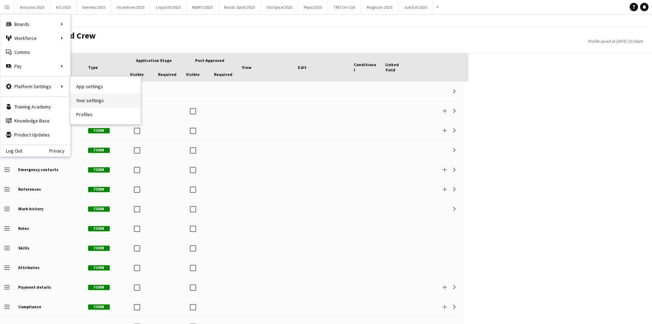
click at [88, 100] on link "Your settings" at bounding box center [106, 100] width 70 height 14
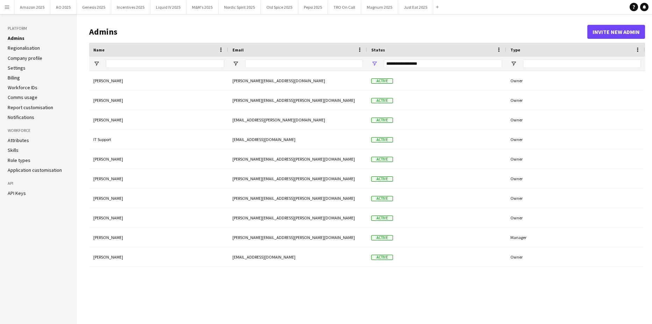
click at [19, 57] on link "Company profile" at bounding box center [25, 58] width 35 height 6
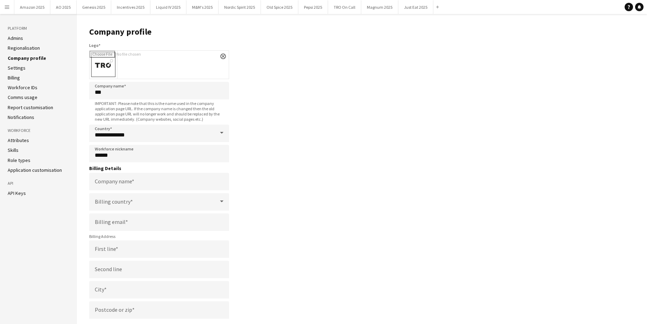
click at [13, 69] on link "Settings" at bounding box center [17, 68] width 18 height 6
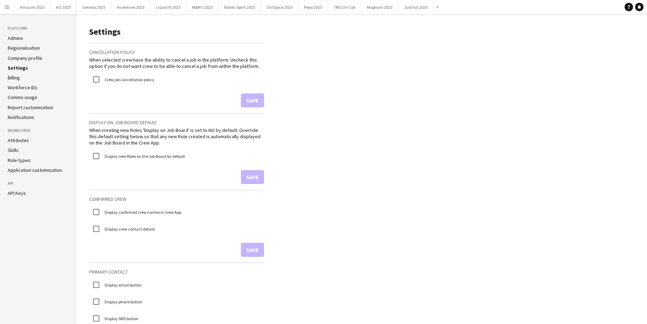
click at [16, 86] on link "Workforce IDs" at bounding box center [23, 87] width 30 height 6
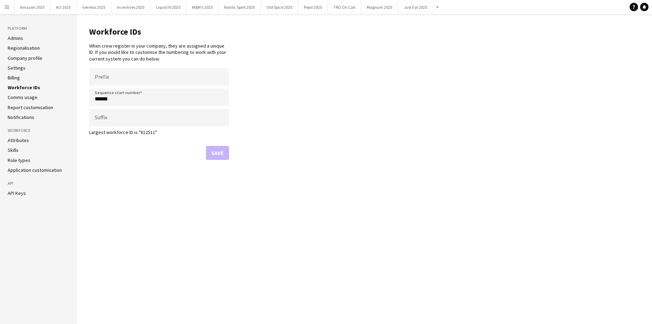
click at [10, 6] on button "Menu" at bounding box center [7, 7] width 14 height 14
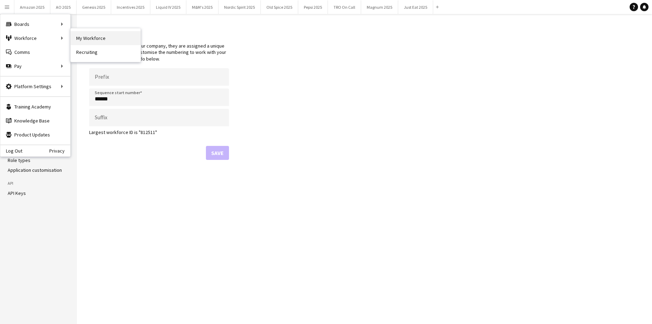
click at [76, 35] on link "My Workforce" at bounding box center [106, 38] width 70 height 14
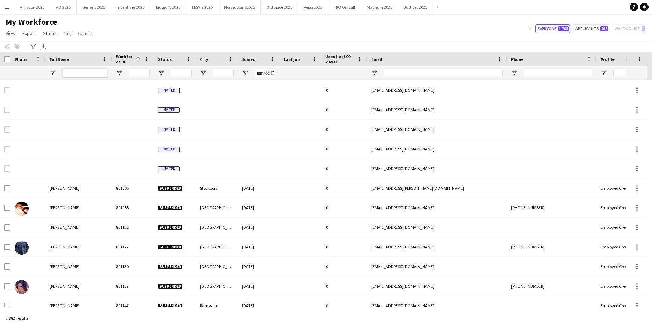
click at [70, 72] on input "Full Name Filter Input" at bounding box center [84, 73] width 45 height 8
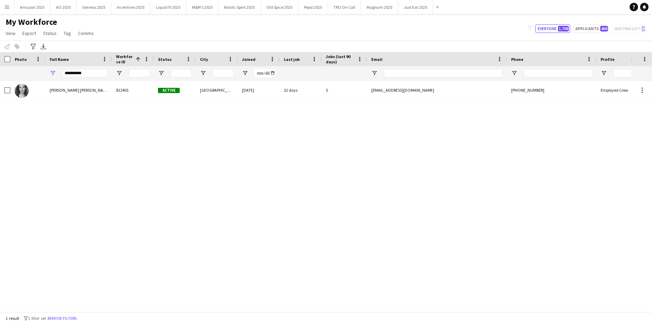
click at [125, 258] on div "[PERSON_NAME] [PERSON_NAME] 812401 Active [GEOGRAPHIC_DATA] [DATE] 32 days 5 [E…" at bounding box center [315, 193] width 631 height 226
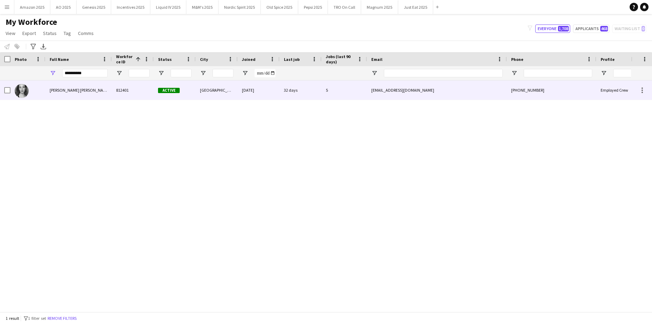
click at [45, 83] on div "[PERSON_NAME] [PERSON_NAME]" at bounding box center [78, 89] width 66 height 19
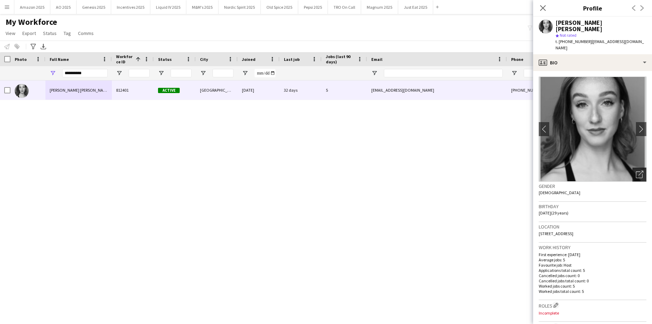
click at [636, 171] on icon "Open photos pop-in" at bounding box center [639, 174] width 7 height 7
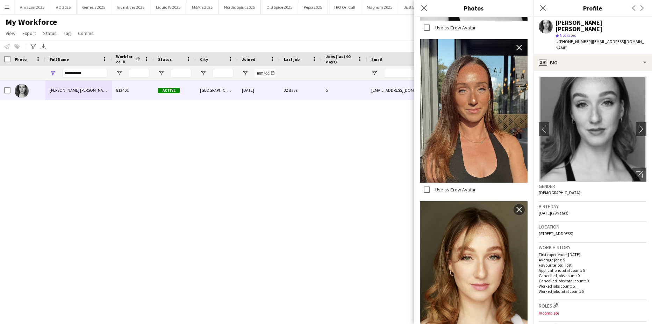
scroll to position [640, 0]
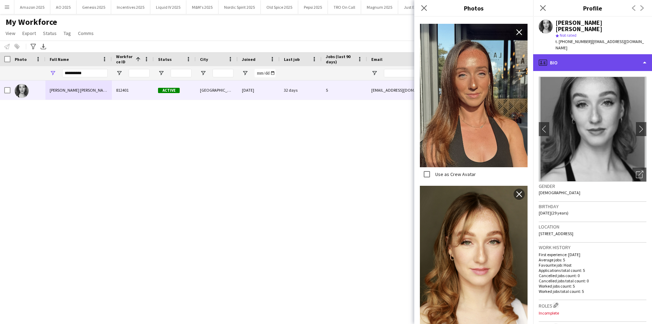
click at [625, 54] on div "profile Bio" at bounding box center [593, 62] width 119 height 17
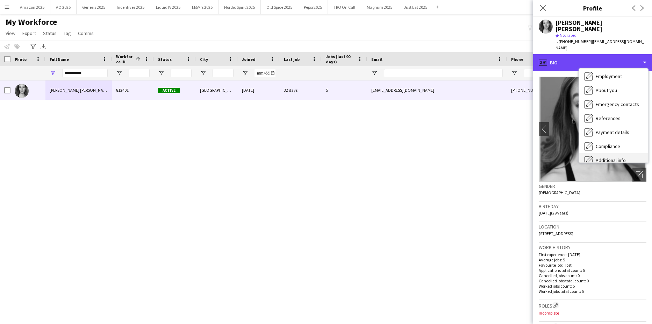
scroll to position [94, 0]
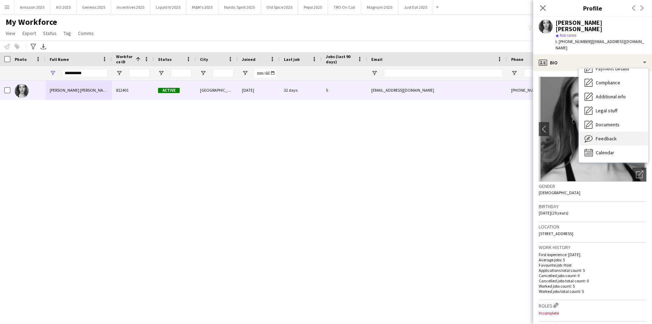
click at [612, 135] on span "Feedback" at bounding box center [606, 138] width 21 height 6
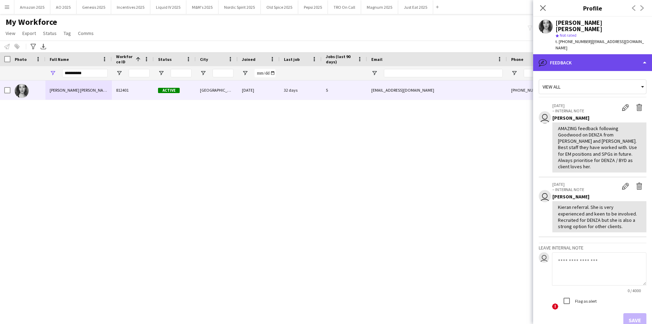
click at [627, 54] on div "bubble-pencil Feedback" at bounding box center [593, 62] width 119 height 17
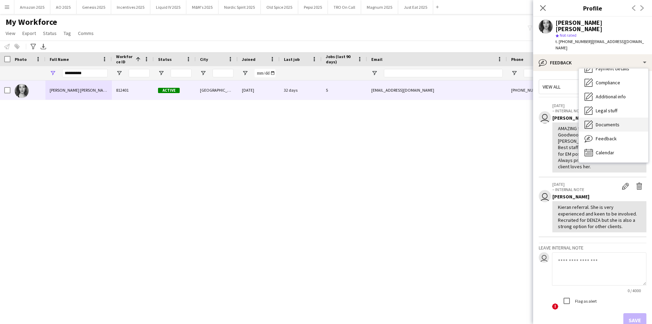
click at [622, 118] on div "Documents Documents" at bounding box center [613, 125] width 69 height 14
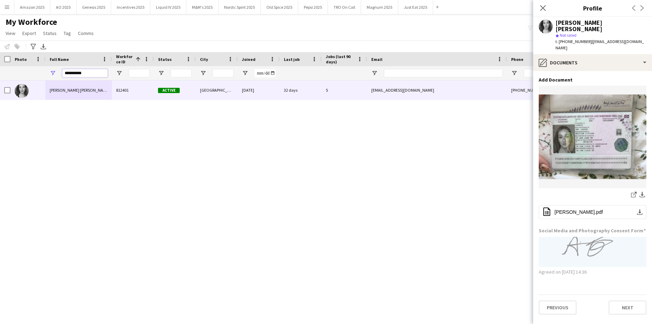
drag, startPoint x: 58, startPoint y: 73, endPoint x: -18, endPoint y: 98, distance: 79.9
click at [0, 98] on html "Menu Boards Boards Boards All jobs Status Workforce Workforce My Workforce Recr…" at bounding box center [326, 162] width 652 height 324
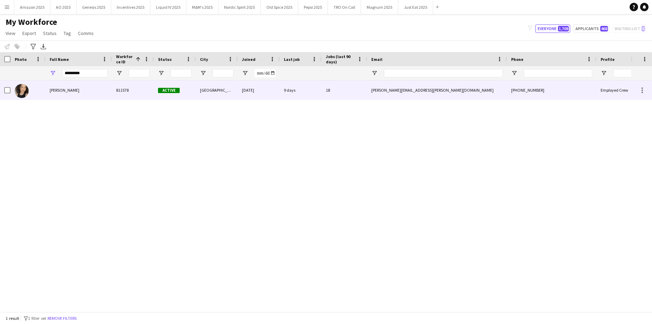
drag, startPoint x: 67, startPoint y: 93, endPoint x: 480, endPoint y: 75, distance: 413.9
click at [70, 93] on span "[PERSON_NAME]" at bounding box center [65, 89] width 30 height 5
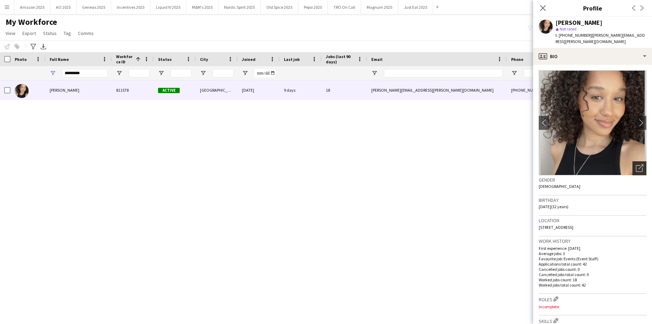
click at [636, 164] on icon "Open photos pop-in" at bounding box center [639, 167] width 7 height 7
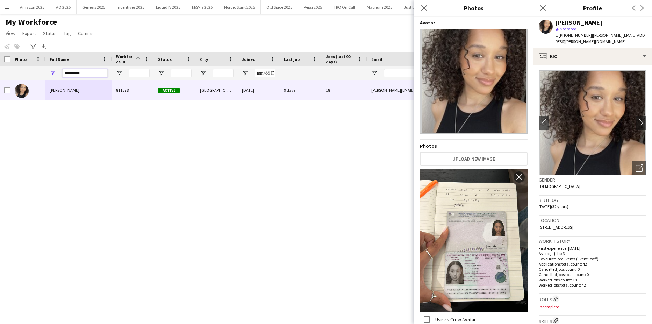
drag, startPoint x: 89, startPoint y: 76, endPoint x: 45, endPoint y: 115, distance: 58.2
click at [0, 107] on html "Menu Boards Boards Boards All jobs Status Workforce Workforce My Workforce Recr…" at bounding box center [326, 162] width 652 height 324
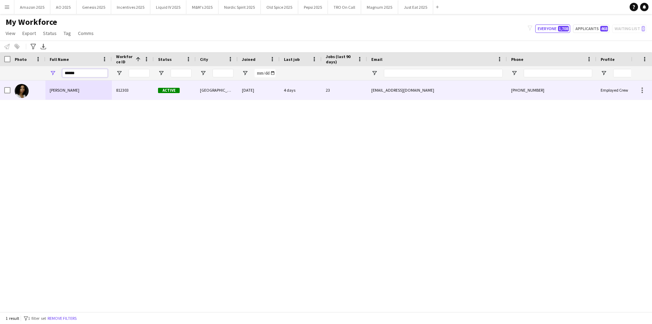
type input "******"
click at [56, 91] on span "[PERSON_NAME]" at bounding box center [65, 89] width 30 height 5
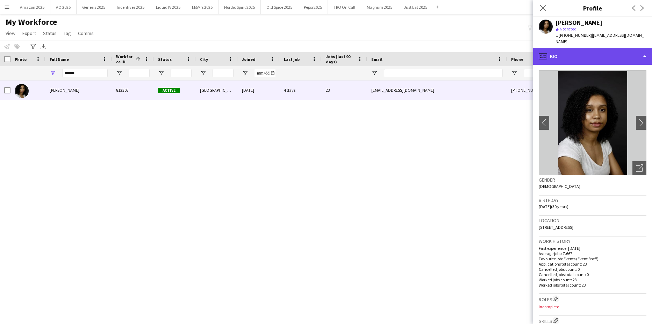
click at [640, 54] on div "profile Bio" at bounding box center [593, 56] width 119 height 17
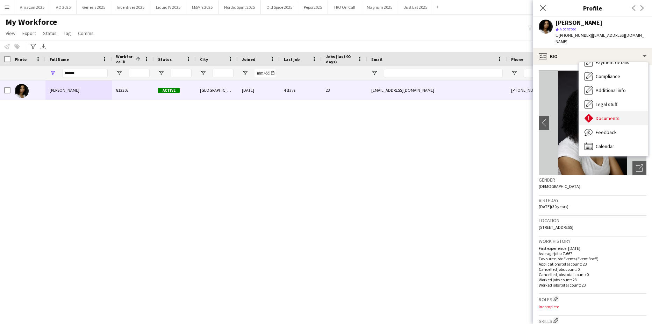
click at [610, 115] on span "Documents" at bounding box center [608, 118] width 24 height 6
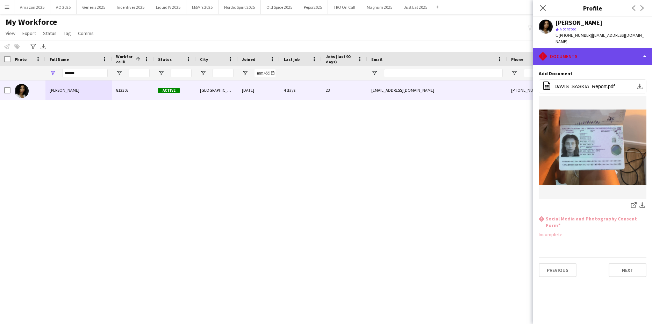
click at [642, 51] on div "rhombus-alert Documents" at bounding box center [593, 56] width 119 height 17
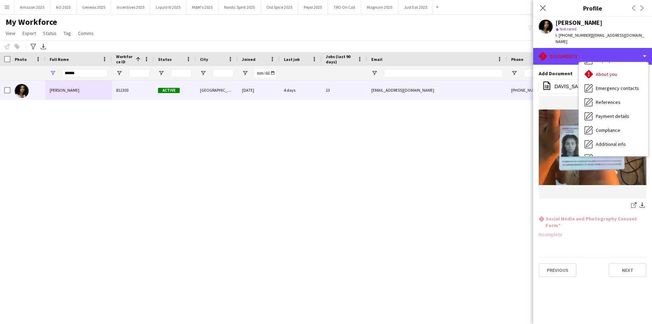
scroll to position [24, 0]
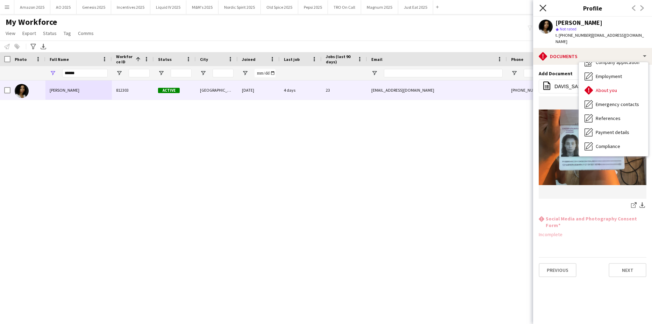
drag, startPoint x: 543, startPoint y: 2, endPoint x: 543, endPoint y: 6, distance: 3.8
click at [543, 2] on div "Close pop-in" at bounding box center [544, 8] width 20 height 16
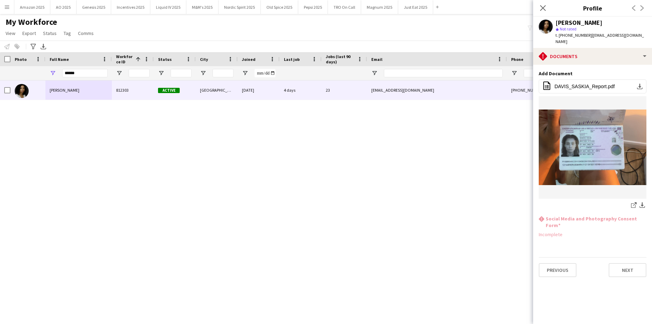
drag, startPoint x: 543, startPoint y: 7, endPoint x: 503, endPoint y: 17, distance: 41.7
click at [539, 9] on app-icon "Close pop-in" at bounding box center [543, 8] width 8 height 8
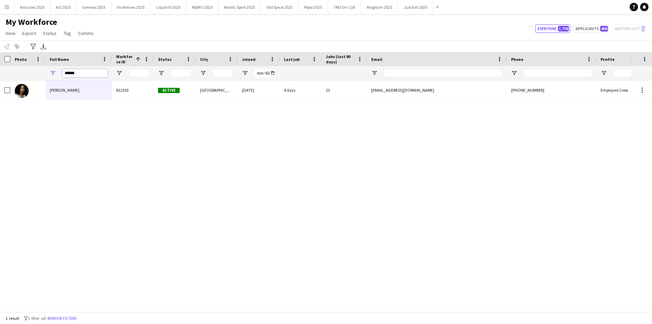
drag, startPoint x: 81, startPoint y: 72, endPoint x: 33, endPoint y: 77, distance: 48.5
click at [33, 77] on div "******" at bounding box center [356, 73] width 713 height 14
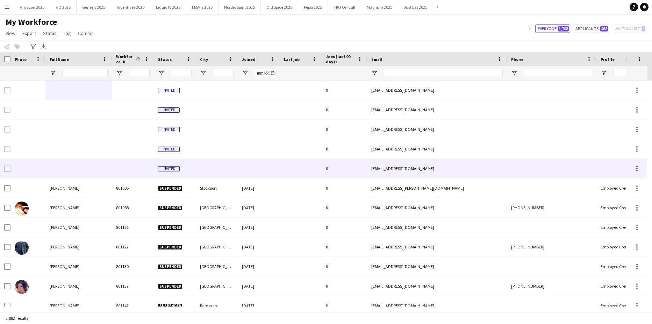
click at [400, 168] on div "[EMAIL_ADDRESS][DOMAIN_NAME]" at bounding box center [437, 168] width 140 height 19
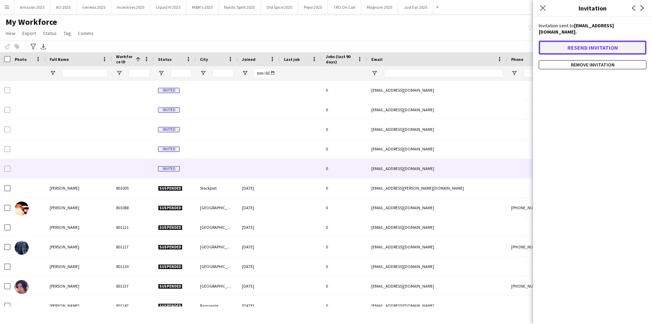
click at [580, 41] on button "Resend invitation" at bounding box center [593, 48] width 108 height 14
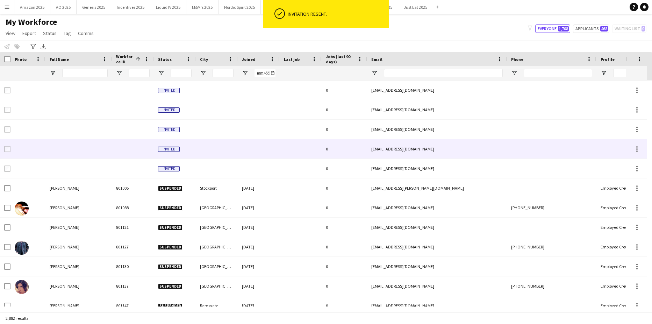
click at [392, 147] on div "[EMAIL_ADDRESS][DOMAIN_NAME]" at bounding box center [437, 148] width 140 height 19
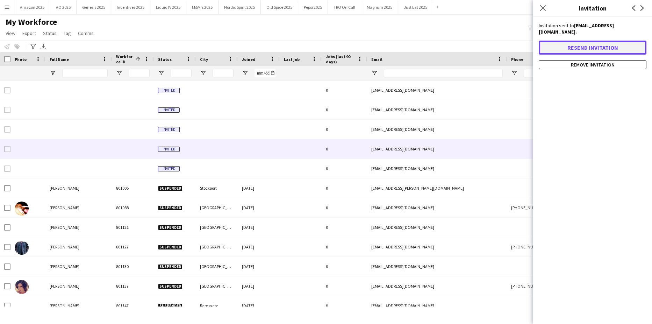
click at [617, 42] on button "Resend invitation" at bounding box center [593, 48] width 108 height 14
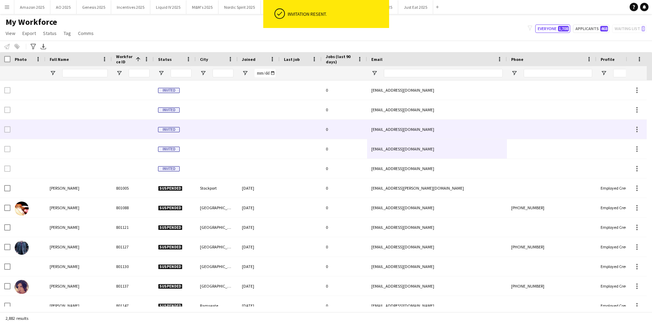
click at [397, 127] on div "[EMAIL_ADDRESS][DOMAIN_NAME]" at bounding box center [437, 129] width 140 height 19
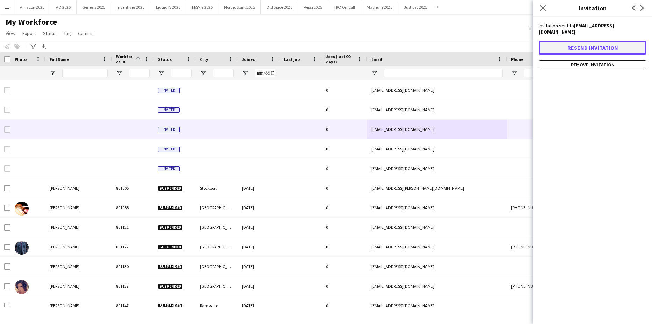
click at [608, 41] on button "Resend invitation" at bounding box center [593, 48] width 108 height 14
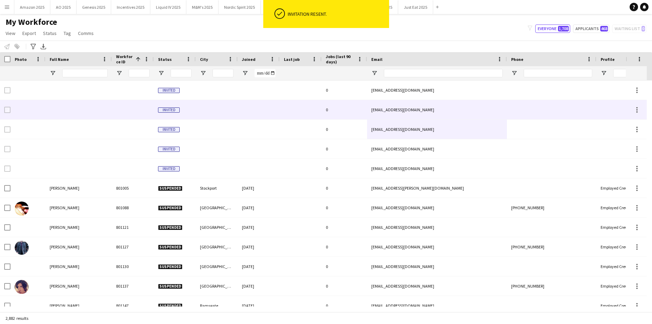
click at [406, 110] on div "[EMAIL_ADDRESS][DOMAIN_NAME]" at bounding box center [437, 109] width 140 height 19
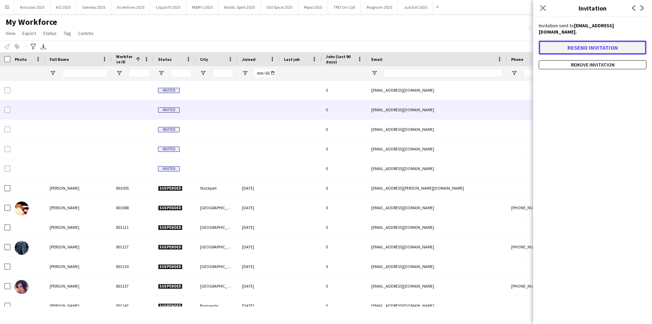
click at [595, 41] on button "Resend invitation" at bounding box center [593, 48] width 108 height 14
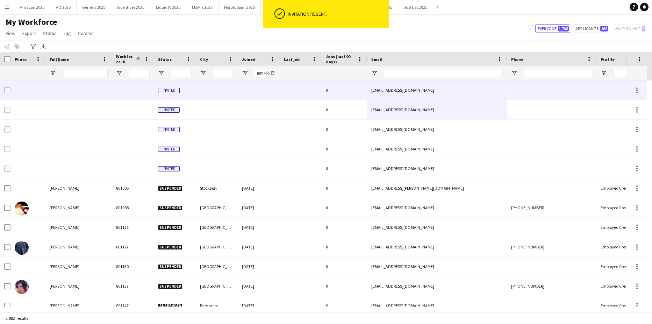
click at [396, 88] on div "[EMAIL_ADDRESS][DOMAIN_NAME]" at bounding box center [437, 89] width 140 height 19
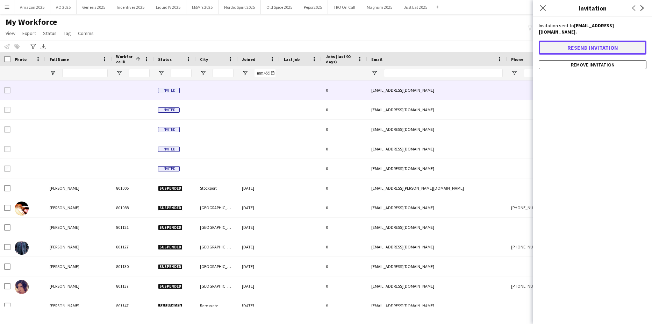
click at [609, 41] on button "Resend invitation" at bounding box center [593, 48] width 108 height 14
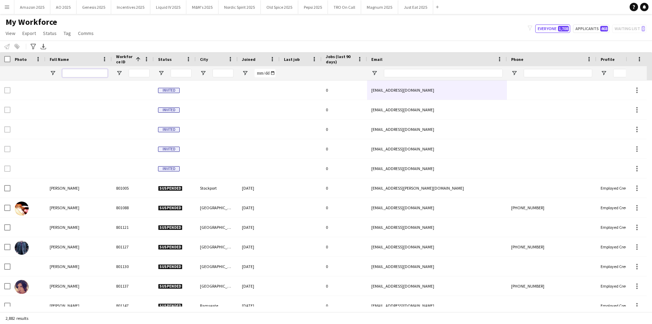
click at [75, 70] on input "Full Name Filter Input" at bounding box center [84, 73] width 45 height 8
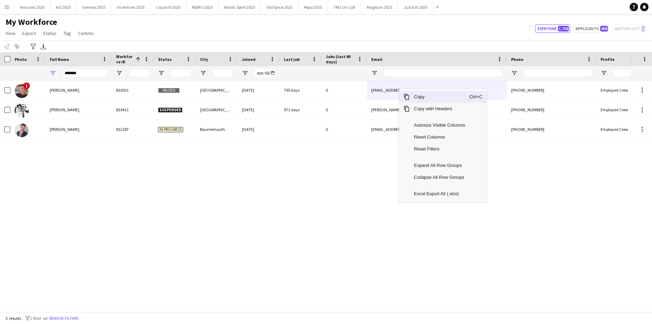
click at [414, 95] on span "Copy" at bounding box center [439, 97] width 59 height 12
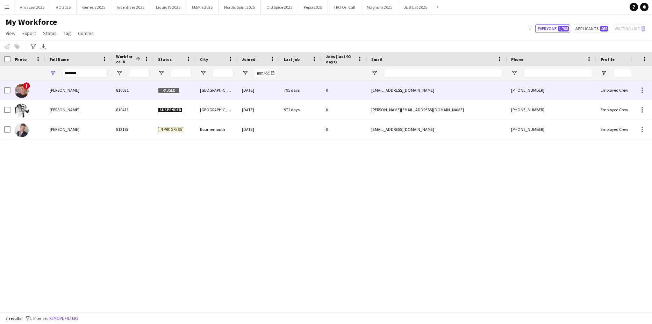
click at [90, 93] on div "[PERSON_NAME]" at bounding box center [78, 89] width 66 height 19
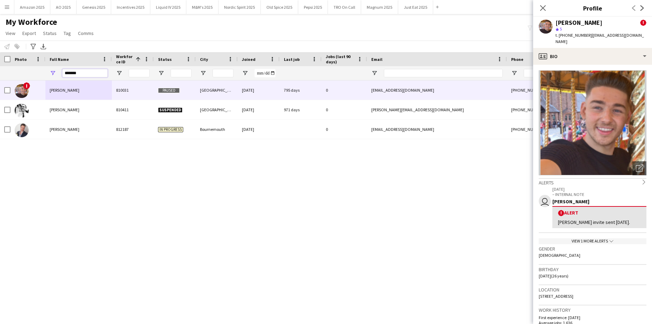
drag, startPoint x: 84, startPoint y: 72, endPoint x: -18, endPoint y: 78, distance: 102.3
click at [0, 78] on html "Menu Boards Boards Boards All jobs Status Workforce Workforce My Workforce Recr…" at bounding box center [326, 162] width 652 height 324
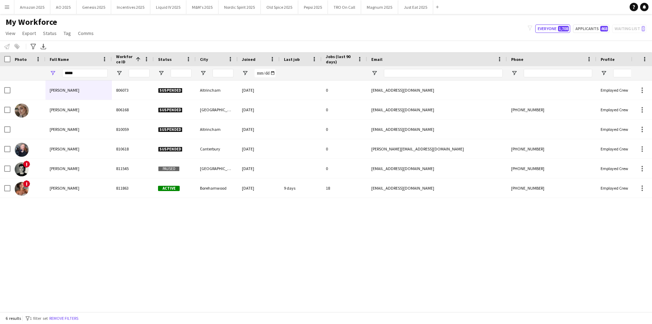
click at [86, 249] on div "[PERSON_NAME] 806073 Suspended Altrincham [DATE] 0 [EMAIL_ADDRESS][DOMAIN_NAME]…" at bounding box center [315, 193] width 631 height 226
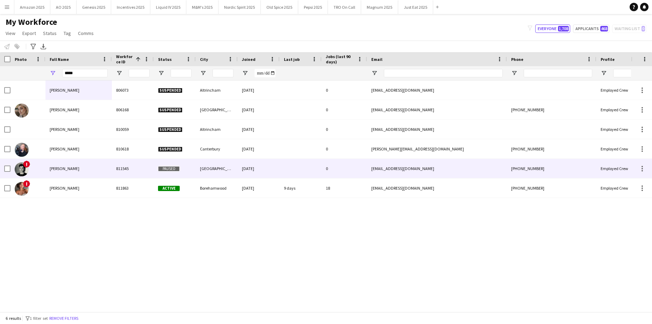
click at [63, 168] on span "[PERSON_NAME]" at bounding box center [65, 168] width 30 height 5
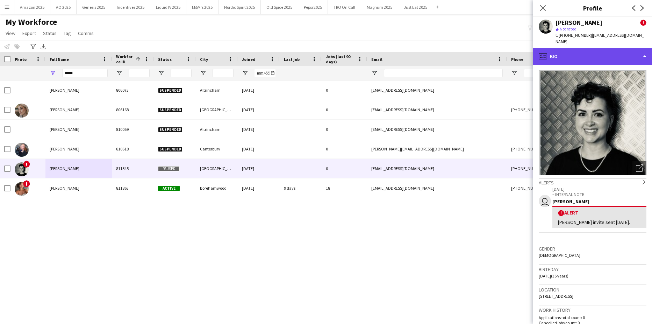
click at [574, 52] on div "profile Bio" at bounding box center [593, 56] width 119 height 17
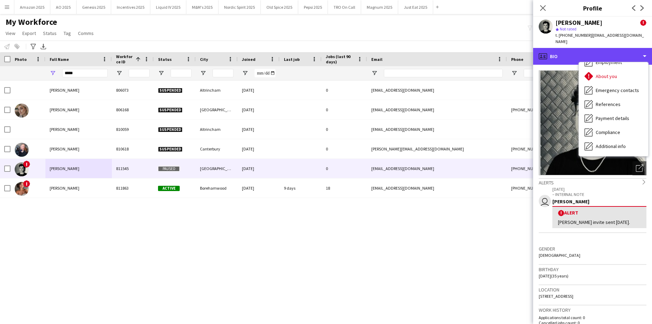
scroll to position [94, 0]
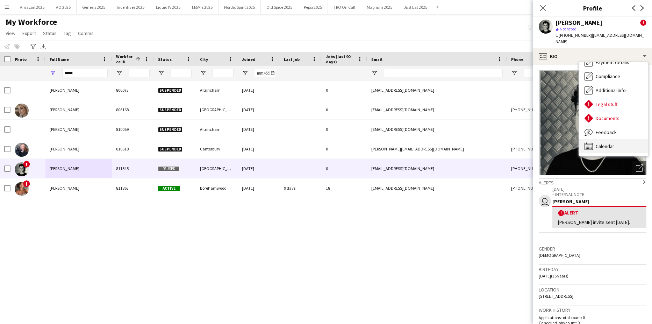
click at [609, 139] on div "Calendar Calendar" at bounding box center [613, 146] width 69 height 14
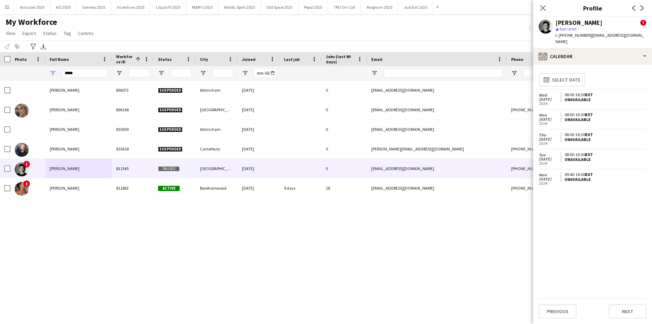
click at [545, 13] on div "Close pop-in" at bounding box center [544, 8] width 20 height 16
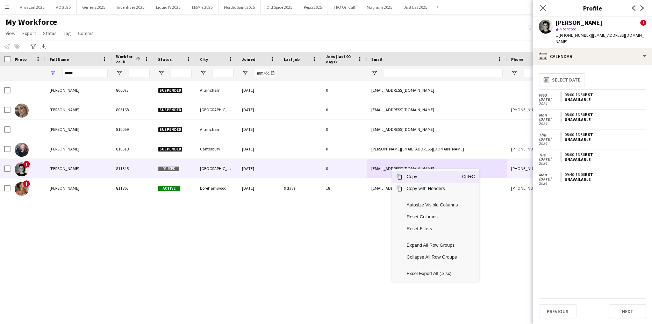
click at [409, 176] on span "Copy" at bounding box center [432, 177] width 59 height 12
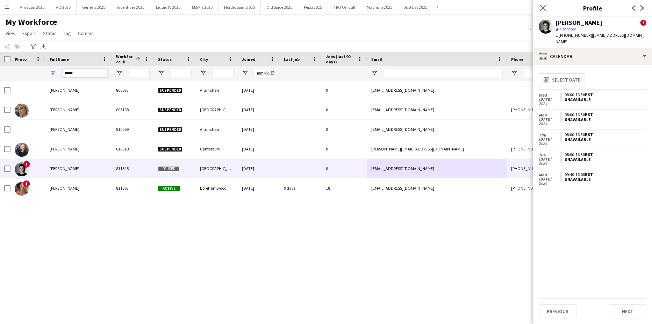
drag, startPoint x: 88, startPoint y: 74, endPoint x: -18, endPoint y: 72, distance: 105.7
click at [0, 72] on html "Menu Boards Boards Boards All jobs Status Workforce Workforce My Workforce Recr…" at bounding box center [326, 162] width 652 height 324
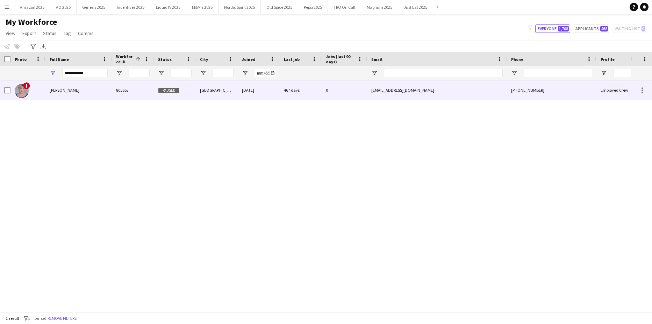
click at [58, 91] on span "[PERSON_NAME]" at bounding box center [65, 89] width 30 height 5
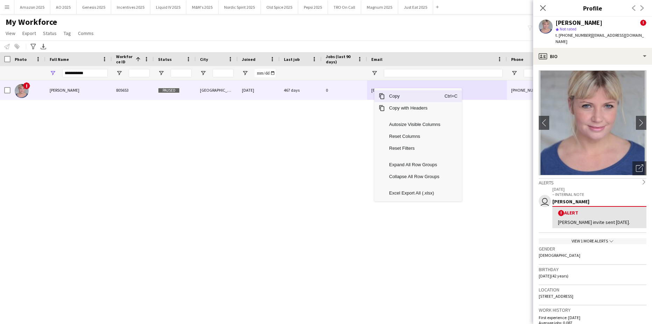
click at [398, 94] on span "Copy" at bounding box center [414, 96] width 59 height 12
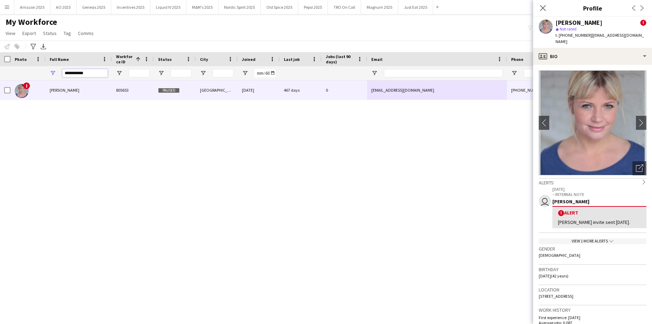
drag, startPoint x: 102, startPoint y: 72, endPoint x: -18, endPoint y: 63, distance: 120.0
click at [0, 63] on html "Menu Boards Boards Boards All jobs Status Workforce Workforce My Workforce Recr…" at bounding box center [326, 162] width 652 height 324
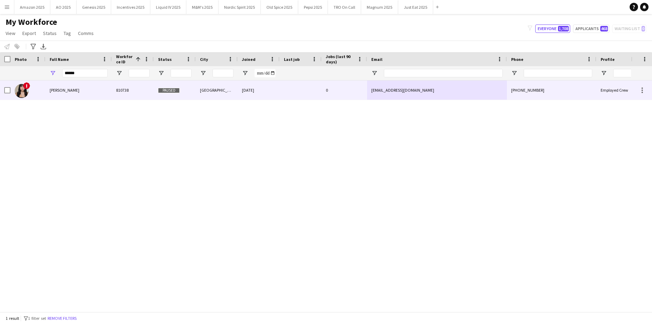
drag, startPoint x: 52, startPoint y: 94, endPoint x: 44, endPoint y: 89, distance: 9.4
click at [50, 93] on div "[PERSON_NAME]" at bounding box center [78, 89] width 66 height 19
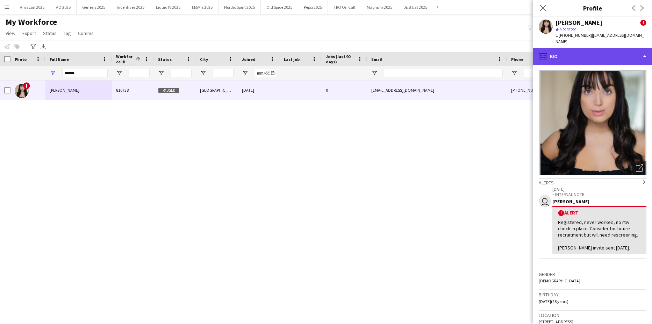
click at [604, 54] on div "profile Bio" at bounding box center [593, 56] width 119 height 17
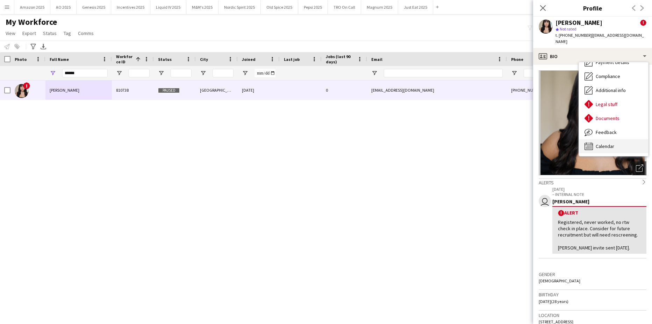
click at [602, 143] on span "Calendar" at bounding box center [605, 146] width 19 height 6
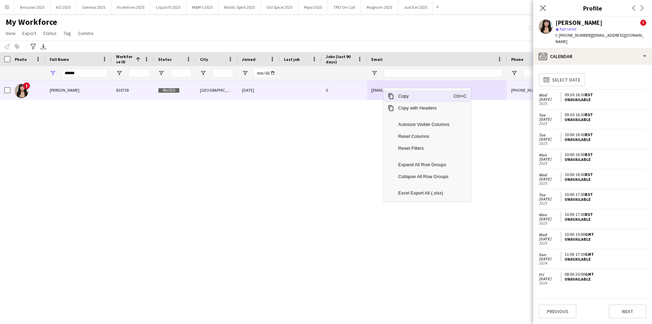
click at [413, 98] on span "Copy" at bounding box center [423, 96] width 59 height 12
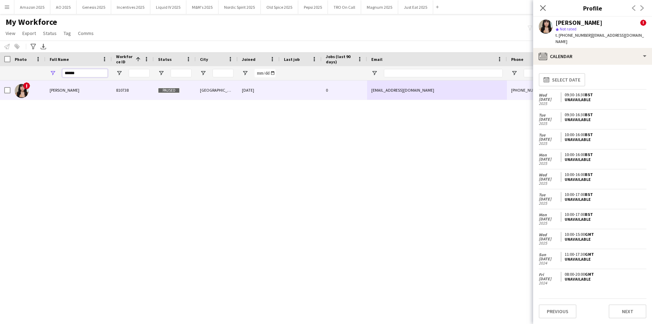
drag, startPoint x: 89, startPoint y: 72, endPoint x: -18, endPoint y: 89, distance: 108.5
click at [0, 89] on html "Menu Boards Boards Boards All jobs Status Workforce Workforce My Workforce Recr…" at bounding box center [326, 162] width 652 height 324
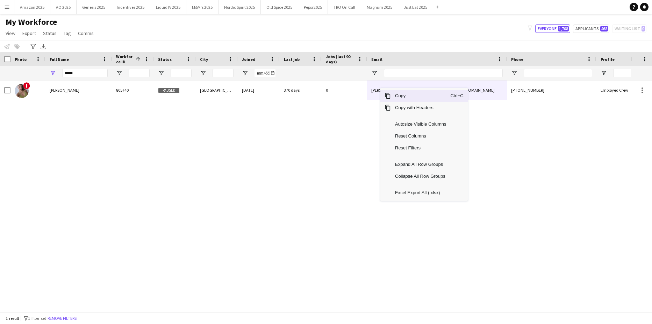
click at [409, 96] on span "Copy" at bounding box center [420, 96] width 59 height 12
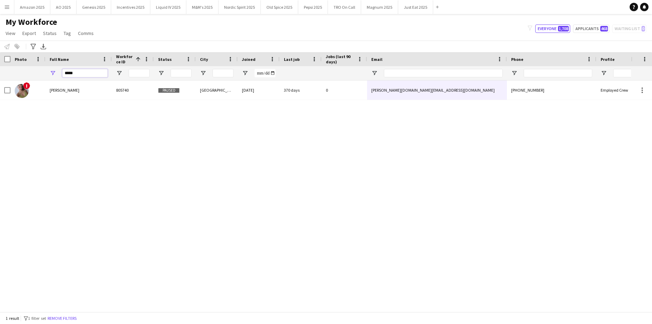
drag, startPoint x: 97, startPoint y: 74, endPoint x: 35, endPoint y: 119, distance: 76.2
click at [0, 114] on html "Menu Boards Boards Boards All jobs Status Workforce Workforce My Workforce Recr…" at bounding box center [326, 162] width 652 height 324
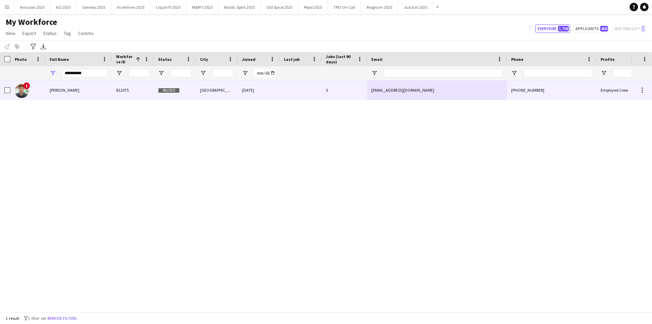
click at [46, 86] on div "[PERSON_NAME]" at bounding box center [78, 89] width 66 height 19
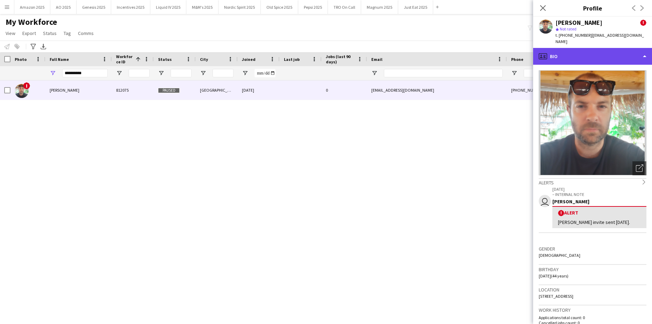
click at [615, 49] on div "profile Bio" at bounding box center [593, 56] width 119 height 17
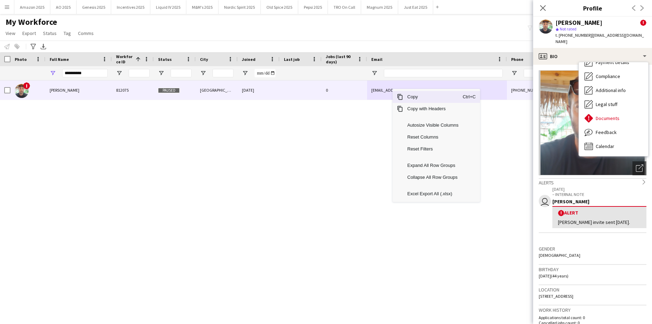
click at [411, 99] on span "Copy" at bounding box center [432, 97] width 59 height 12
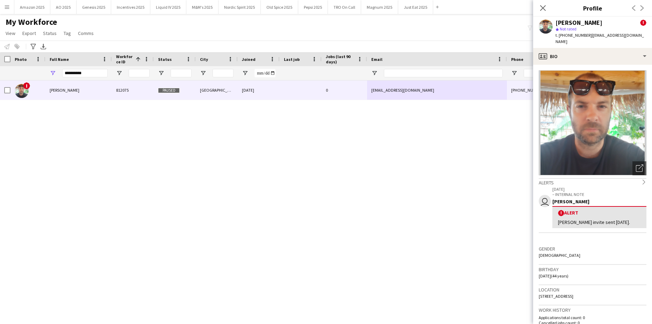
drag, startPoint x: 98, startPoint y: 68, endPoint x: -18, endPoint y: 104, distance: 121.6
click at [0, 104] on html "Menu Boards Boards Boards All jobs Status Workforce Workforce My Workforce Recr…" at bounding box center [326, 162] width 652 height 324
drag, startPoint x: 91, startPoint y: 75, endPoint x: 28, endPoint y: 58, distance: 65.4
click at [0, 70] on html "Menu Boards Boards Boards All jobs Status Workforce Workforce My Workforce Recr…" at bounding box center [326, 162] width 652 height 324
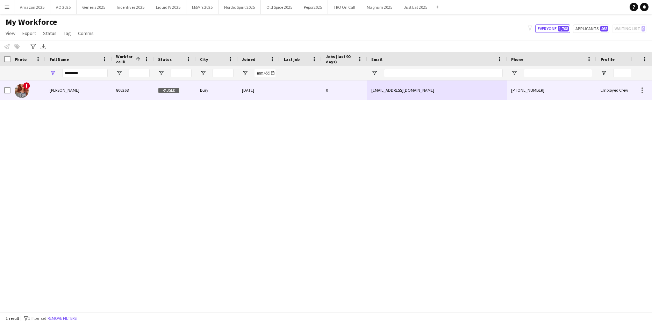
click at [68, 90] on span "[PERSON_NAME]" at bounding box center [65, 89] width 30 height 5
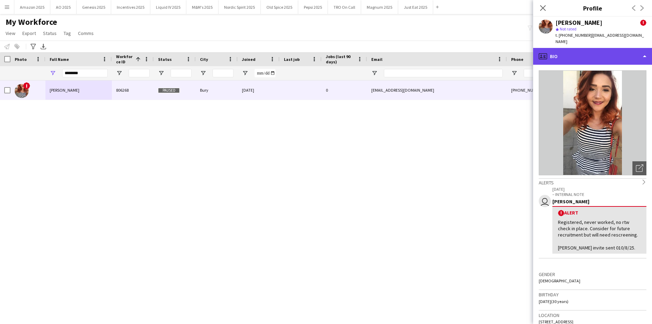
click at [611, 48] on div "profile Bio" at bounding box center [593, 56] width 119 height 17
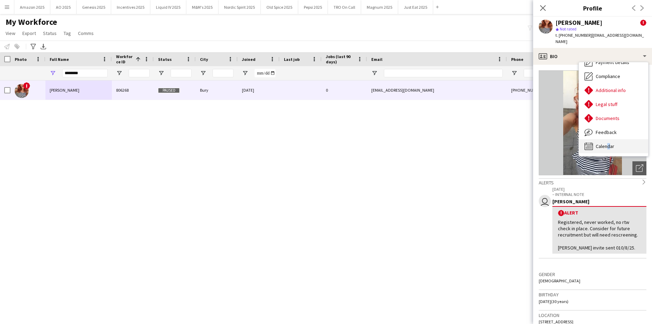
click at [606, 143] on span "Calendar" at bounding box center [605, 146] width 19 height 6
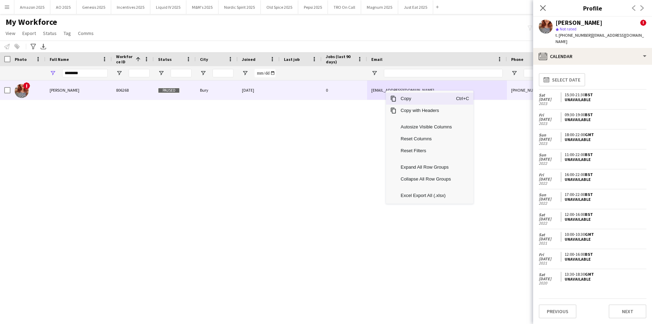
click at [398, 98] on span "Copy" at bounding box center [426, 99] width 59 height 12
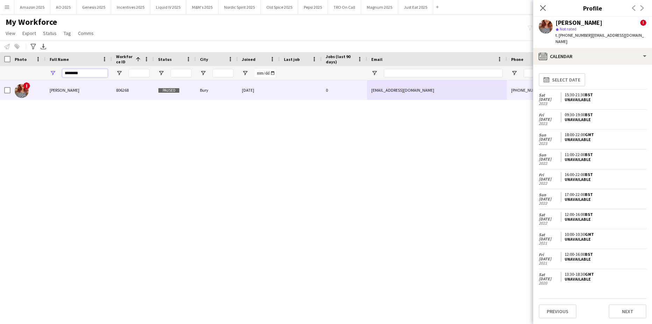
drag, startPoint x: 93, startPoint y: 76, endPoint x: -18, endPoint y: 85, distance: 111.6
click at [0, 85] on html "Menu Boards Boards Boards All jobs Status Workforce Workforce My Workforce Recr…" at bounding box center [326, 162] width 652 height 324
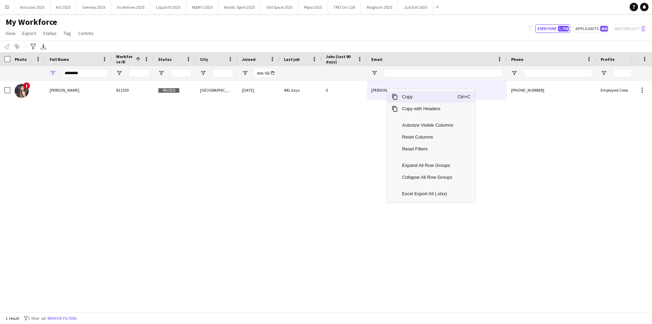
click at [407, 97] on span "Copy" at bounding box center [427, 97] width 59 height 12
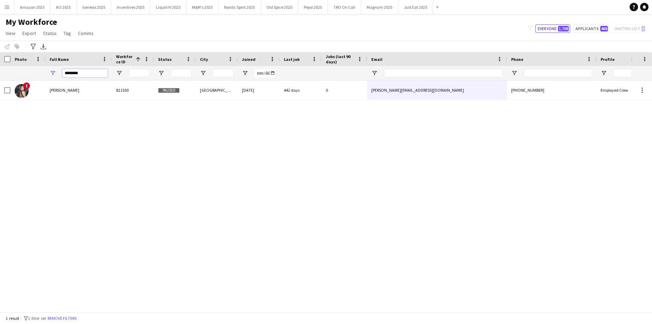
drag, startPoint x: 85, startPoint y: 77, endPoint x: -18, endPoint y: 82, distance: 103.0
click at [0, 82] on html "Menu Boards Boards Boards All jobs Status Workforce Workforce My Workforce Recr…" at bounding box center [326, 162] width 652 height 324
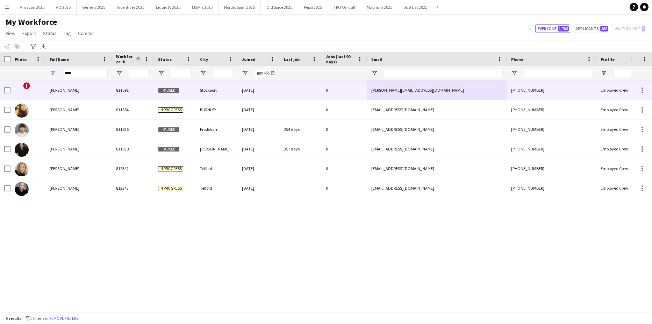
click at [54, 94] on div "[PERSON_NAME]" at bounding box center [78, 89] width 66 height 19
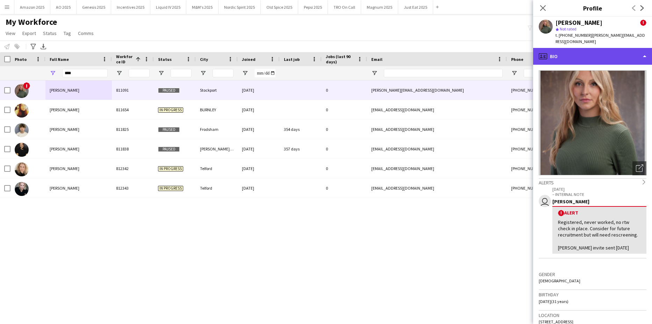
click at [616, 49] on div "profile Bio" at bounding box center [593, 56] width 119 height 17
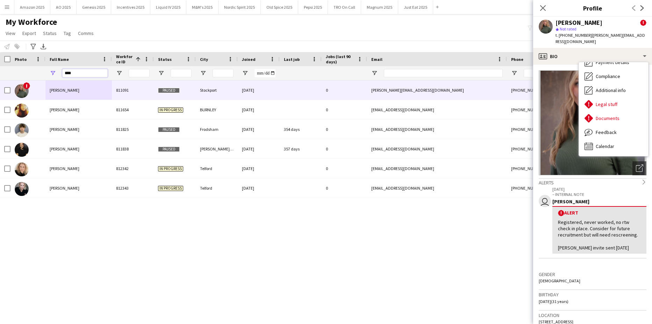
drag, startPoint x: 101, startPoint y: 76, endPoint x: -18, endPoint y: 92, distance: 120.0
click at [0, 92] on html "Menu Boards Boards Boards All jobs Status Workforce Workforce My Workforce Recr…" at bounding box center [326, 162] width 652 height 324
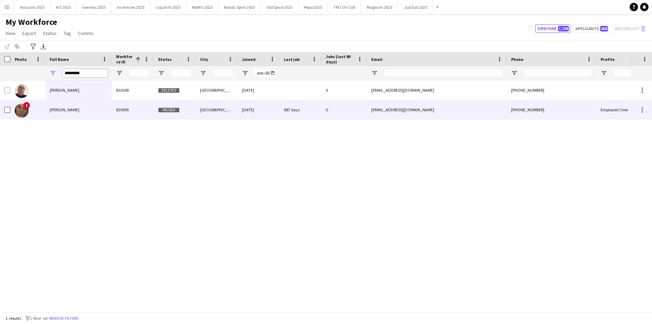
type input "*********"
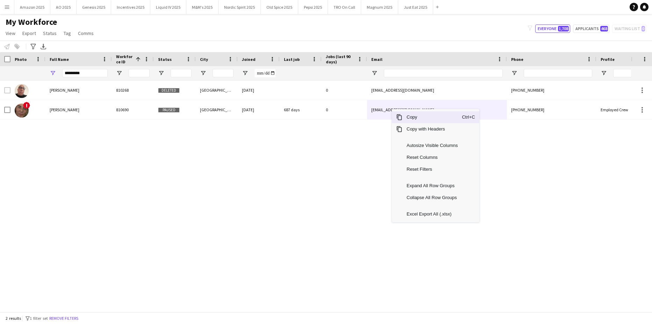
click at [408, 118] on span "Copy" at bounding box center [432, 117] width 59 height 12
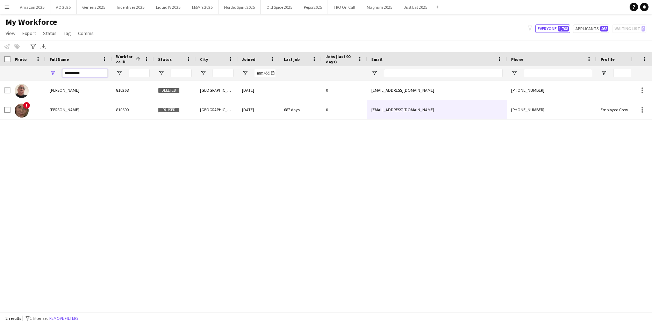
drag, startPoint x: 83, startPoint y: 72, endPoint x: -18, endPoint y: 66, distance: 100.6
click at [0, 66] on html "Menu Boards Boards Boards All jobs Status Workforce Workforce My Workforce Recr…" at bounding box center [326, 162] width 652 height 324
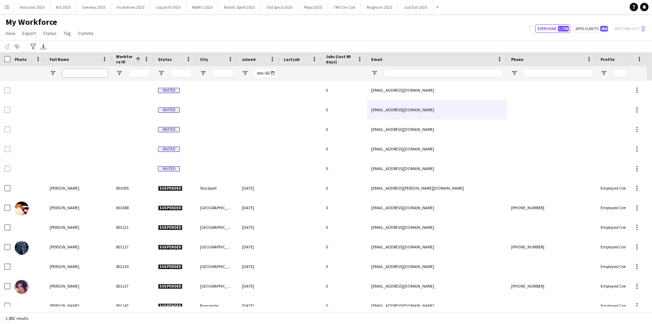
drag, startPoint x: 72, startPoint y: 72, endPoint x: 77, endPoint y: 69, distance: 6.2
click at [72, 72] on input "Full Name Filter Input" at bounding box center [84, 73] width 45 height 8
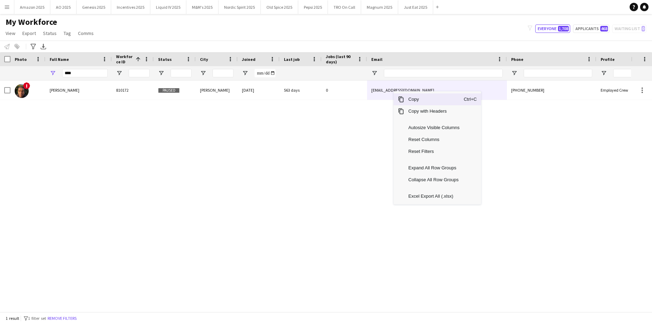
click at [410, 98] on span "Copy" at bounding box center [433, 99] width 59 height 12
click at [420, 99] on span "Copy" at bounding box center [433, 97] width 59 height 12
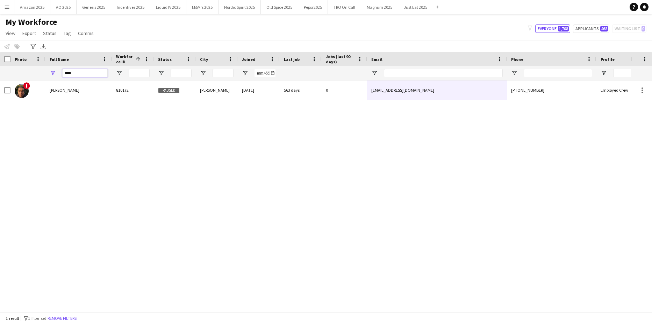
drag, startPoint x: 46, startPoint y: 73, endPoint x: -18, endPoint y: 65, distance: 64.1
click at [0, 65] on html "Menu Boards Boards Boards All jobs Status Workforce Workforce My Workforce Recr…" at bounding box center [326, 162] width 652 height 324
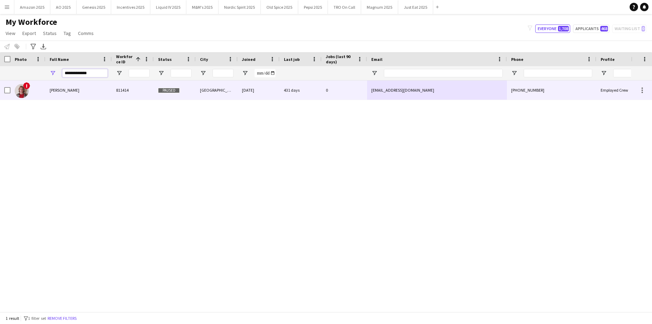
type input "**********"
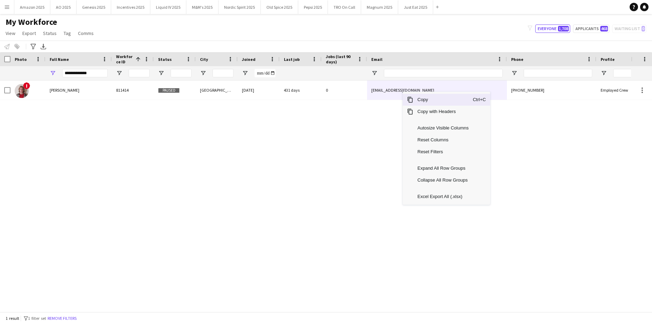
click at [426, 100] on span "Copy" at bounding box center [443, 100] width 59 height 12
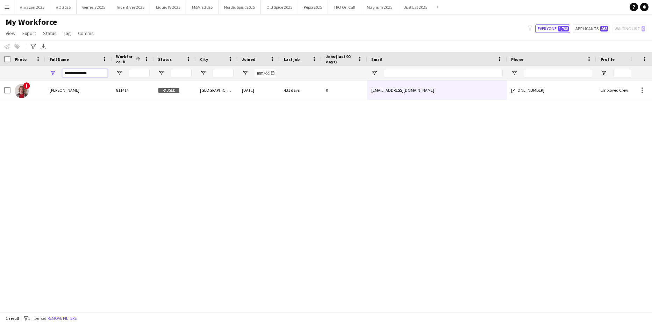
drag, startPoint x: 94, startPoint y: 77, endPoint x: -18, endPoint y: 76, distance: 111.6
click at [0, 76] on html "Menu Boards Boards Boards All jobs Status Workforce Workforce My Workforce Recr…" at bounding box center [326, 162] width 652 height 324
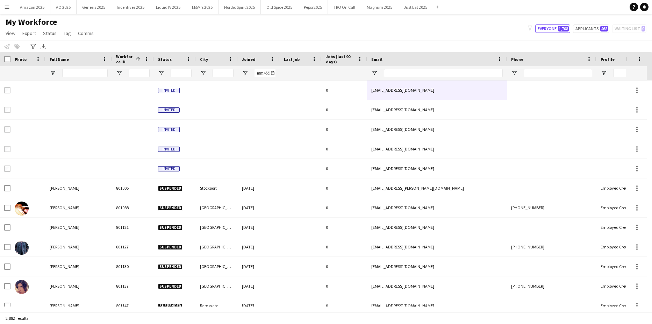
drag, startPoint x: 9, startPoint y: 6, endPoint x: 9, endPoint y: 86, distance: 79.8
click at [8, 7] on app-icon "Menu" at bounding box center [7, 7] width 6 height 6
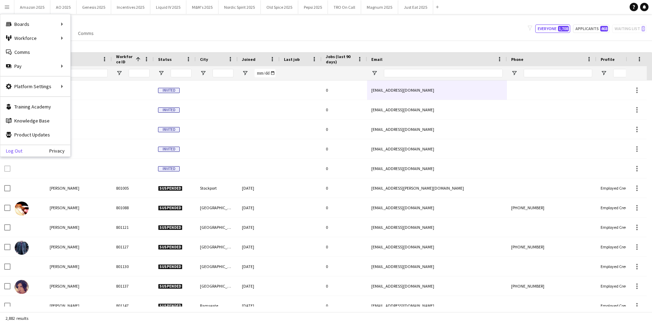
click at [19, 150] on link "Log Out" at bounding box center [11, 151] width 22 height 6
